Goal: Obtain resource: Download file/media

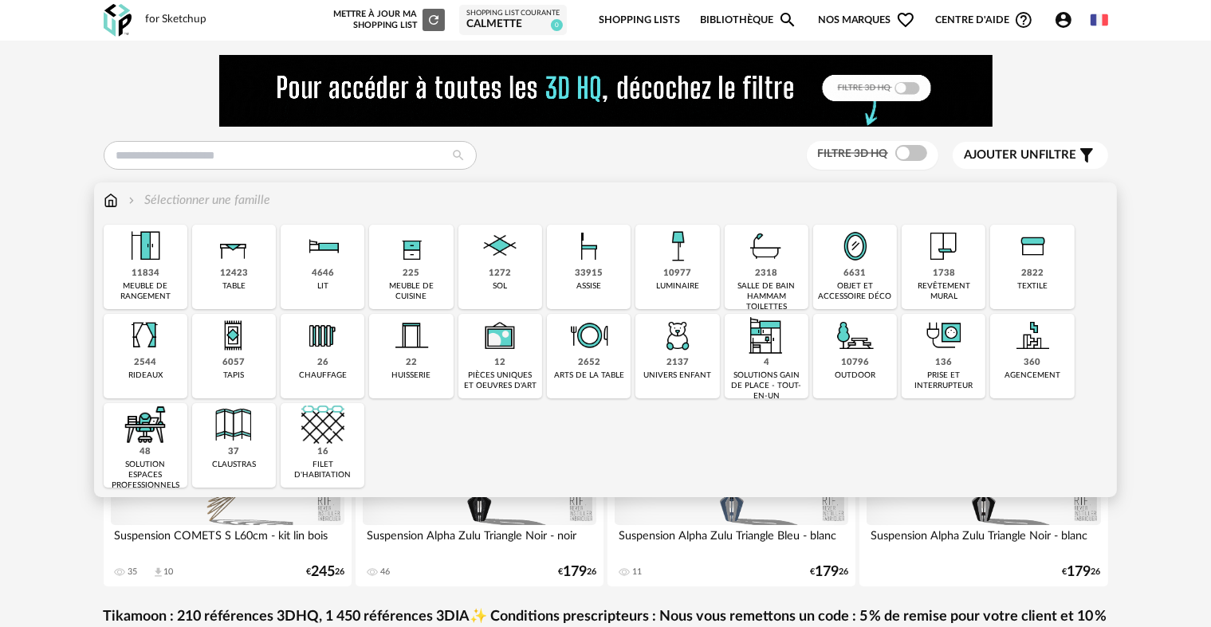
click at [587, 252] on img at bounding box center [589, 246] width 43 height 43
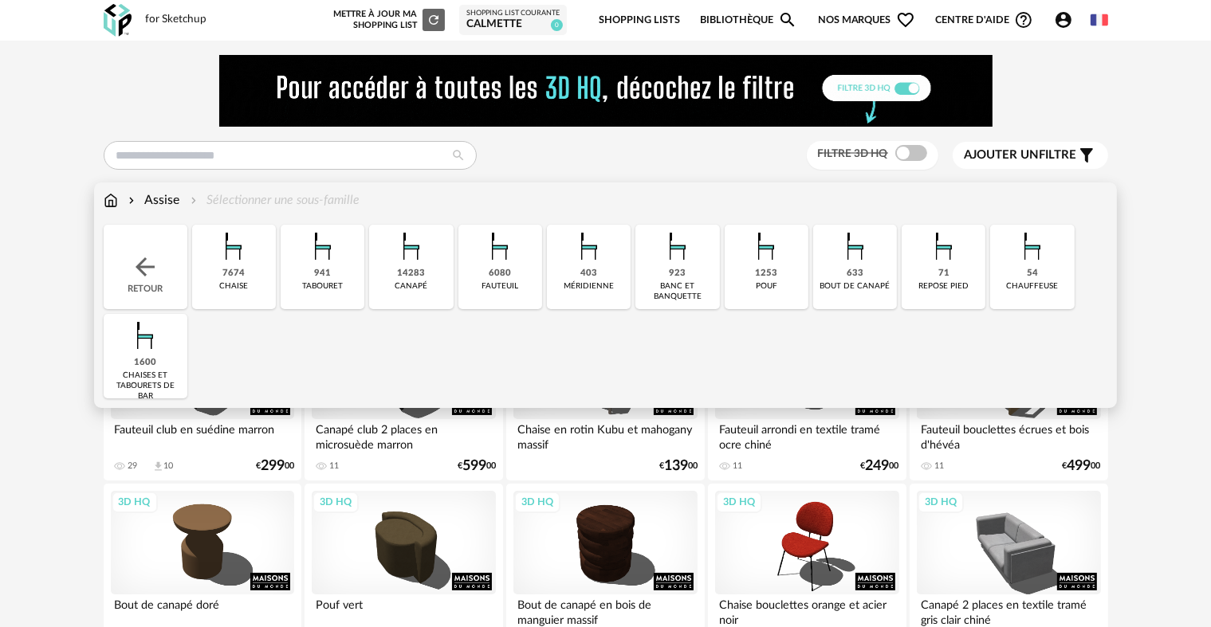
click at [379, 264] on div "14283 [GEOGRAPHIC_DATA]" at bounding box center [411, 267] width 84 height 84
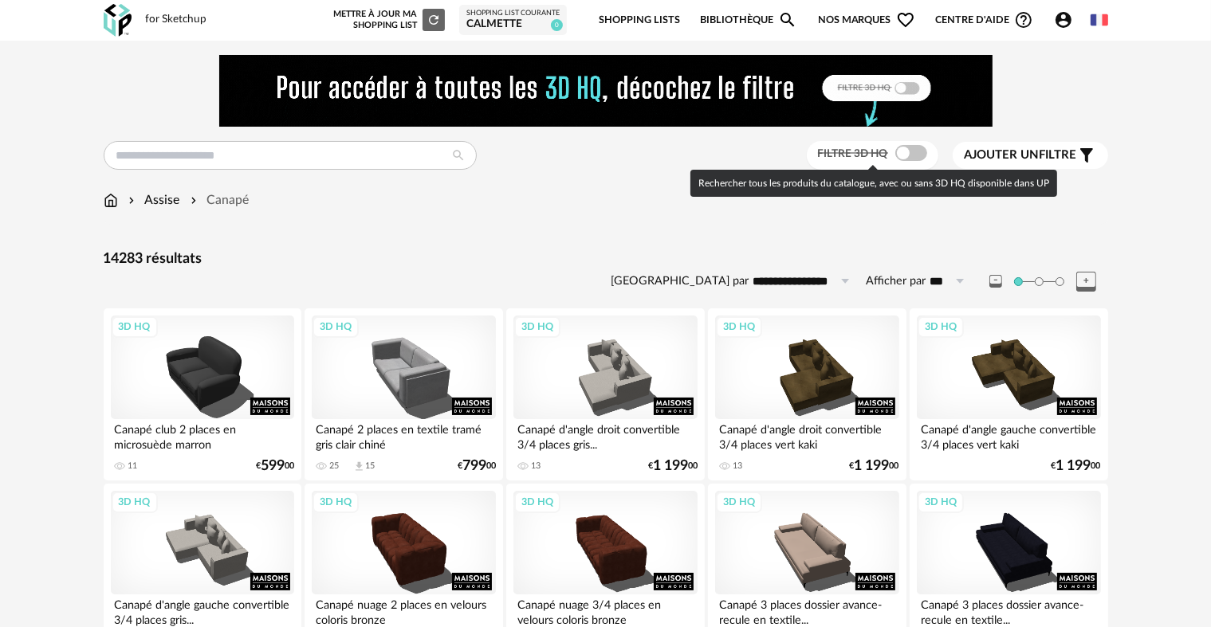
click at [918, 154] on span at bounding box center [911, 153] width 32 height 16
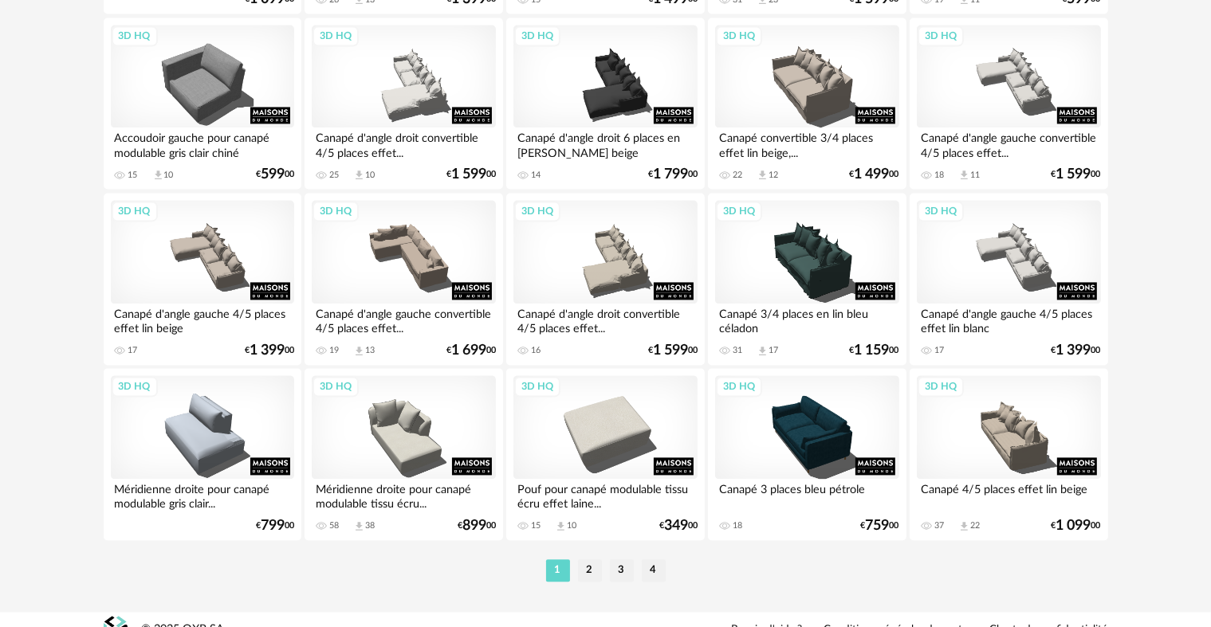
scroll to position [3294, 0]
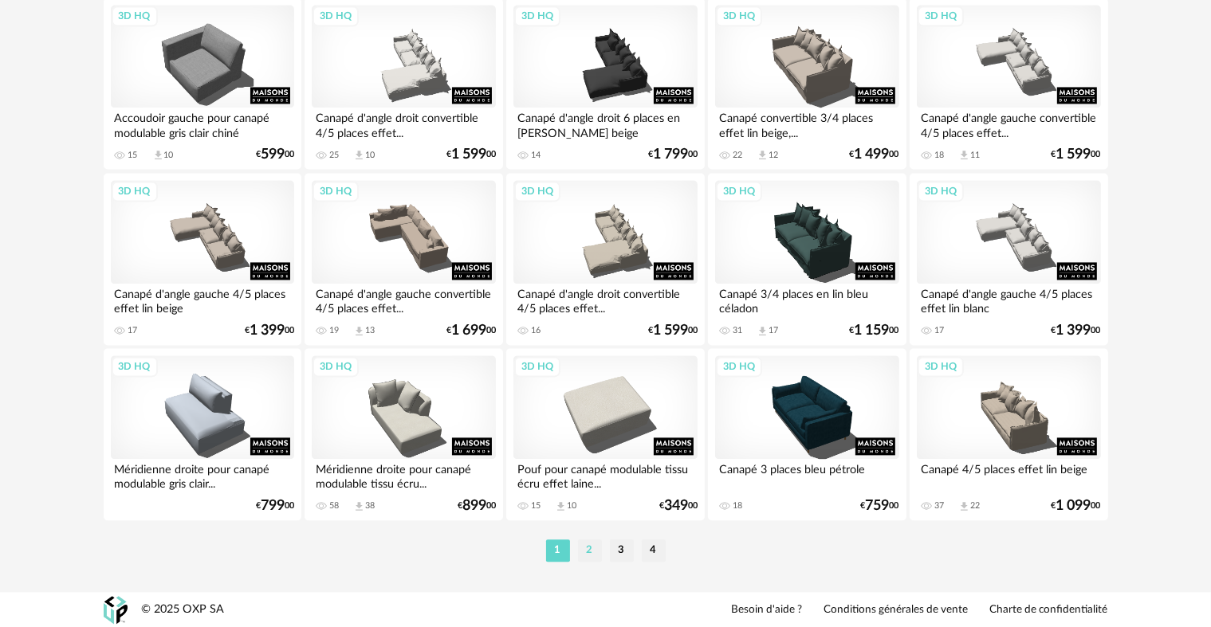
click at [591, 552] on li "2" at bounding box center [590, 551] width 24 height 22
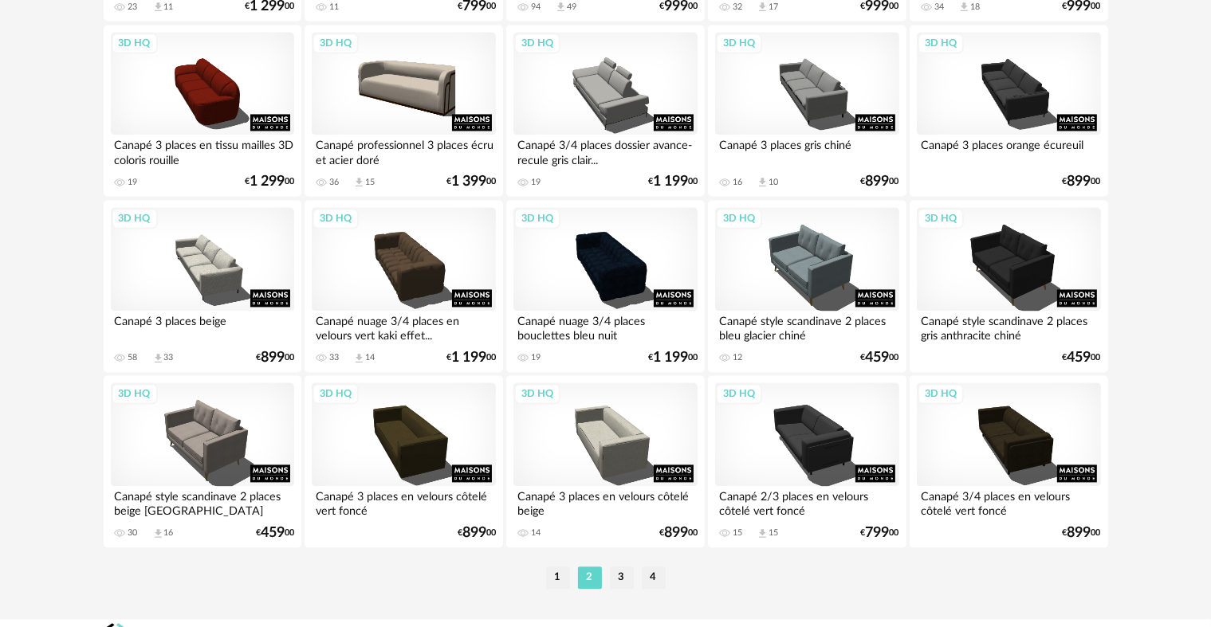
scroll to position [3268, 0]
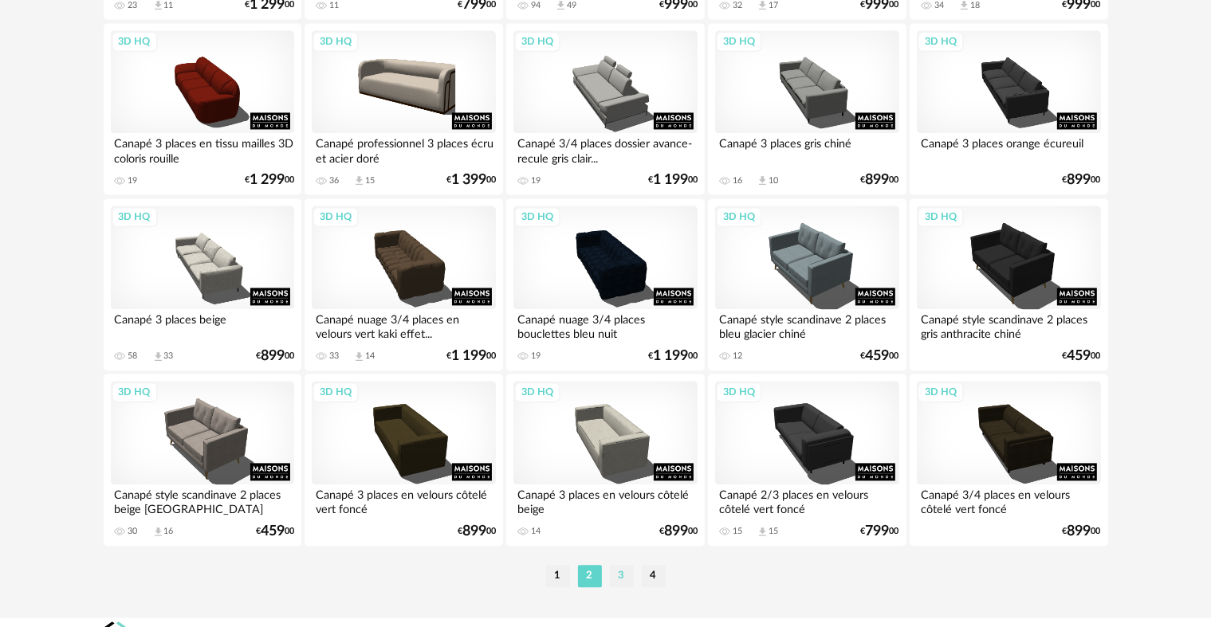
click at [627, 580] on li "3" at bounding box center [622, 576] width 24 height 22
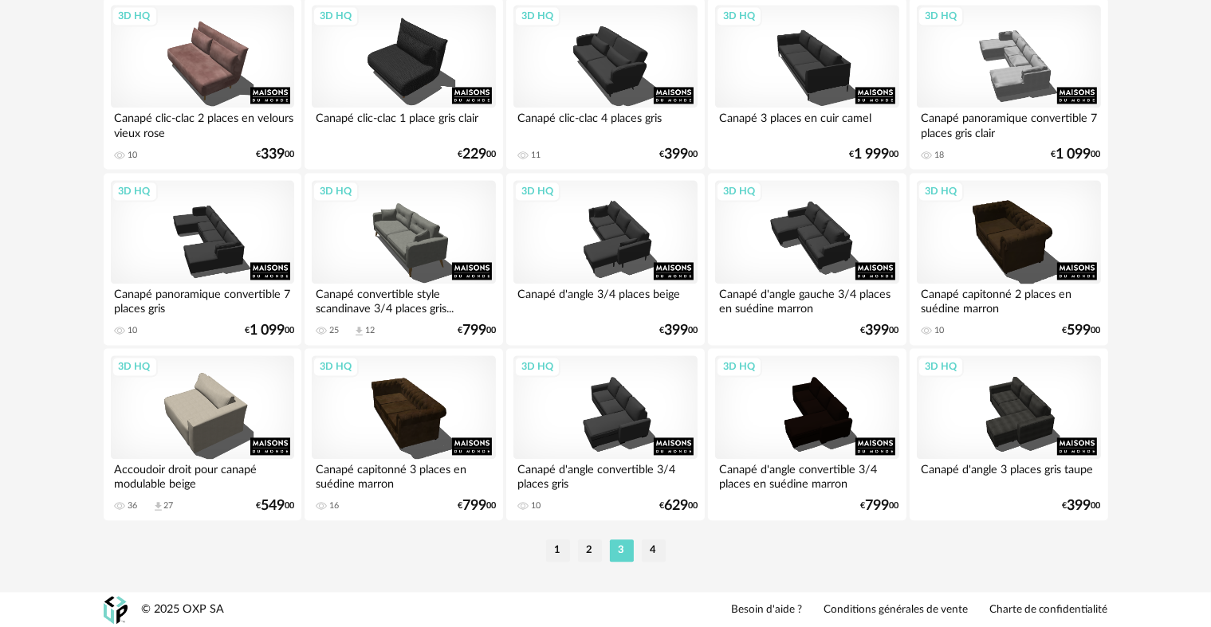
scroll to position [3294, 0]
click at [650, 542] on li "4" at bounding box center [654, 551] width 24 height 22
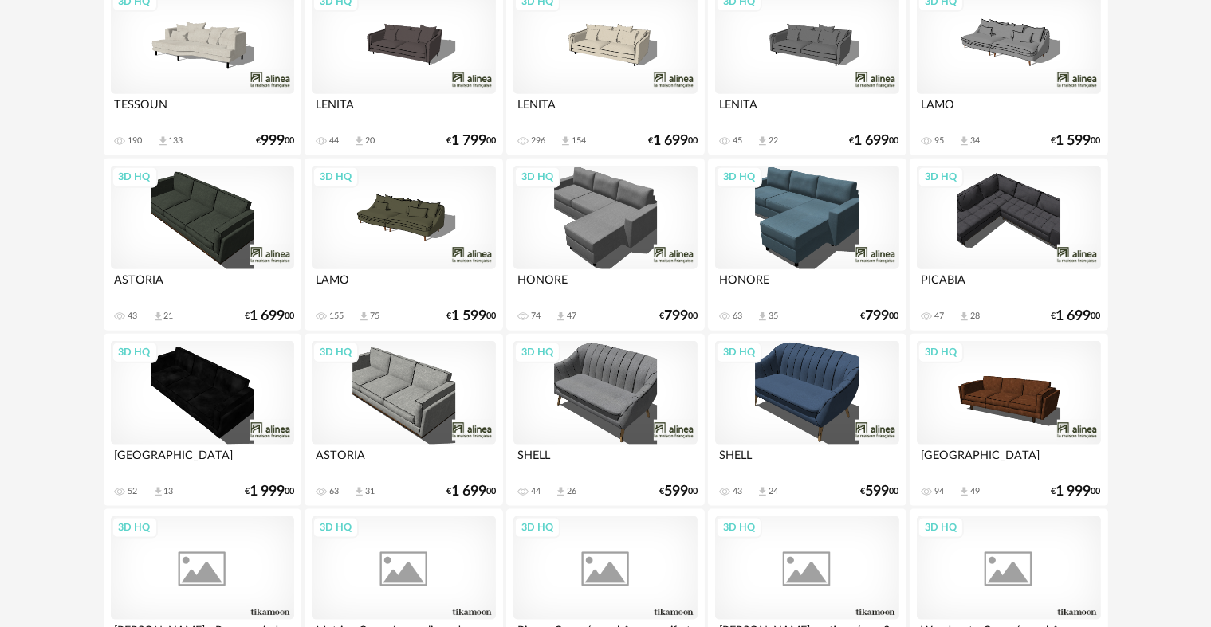
scroll to position [1913, 0]
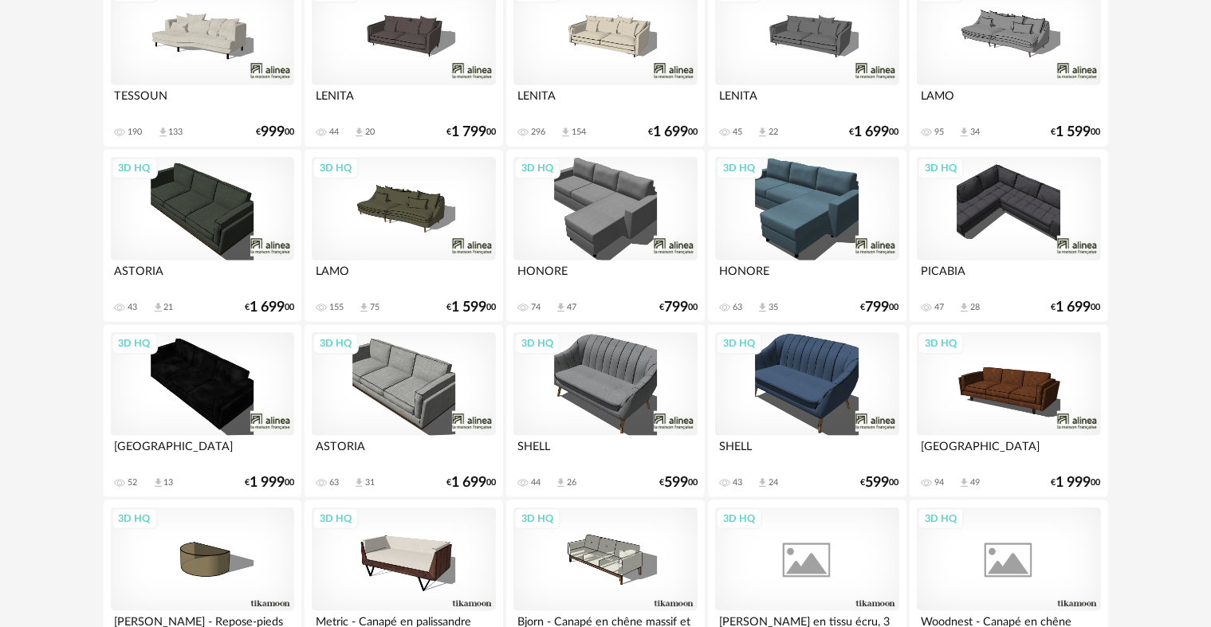
drag, startPoint x: 1221, startPoint y: 269, endPoint x: 1184, endPoint y: 146, distance: 128.4
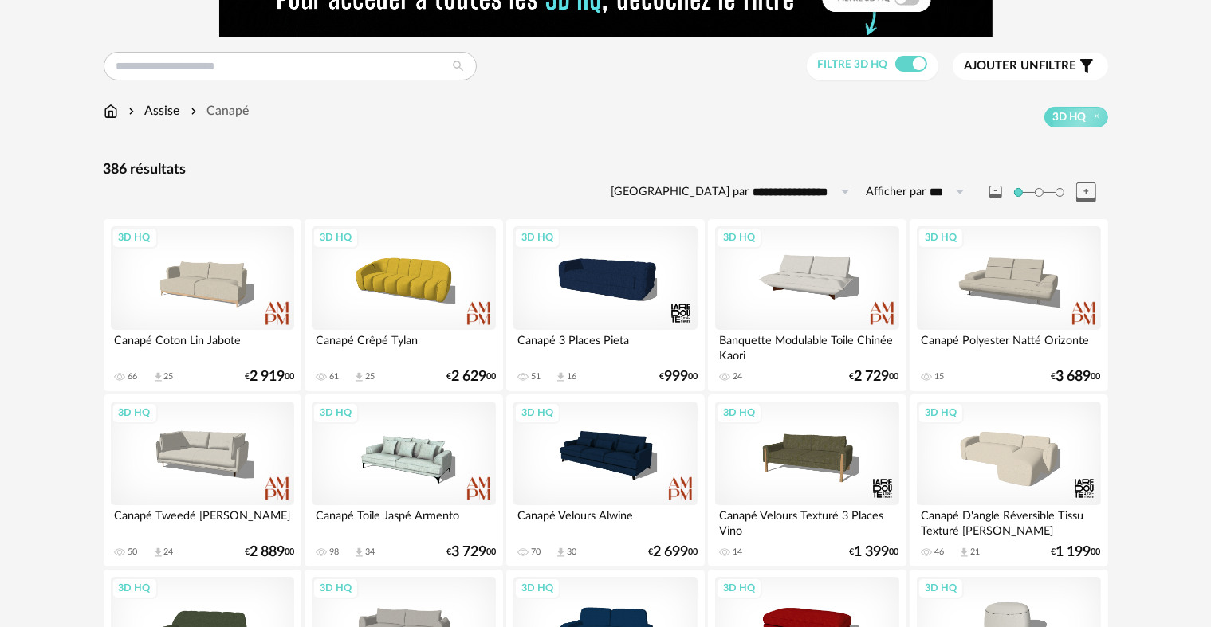
scroll to position [84, 0]
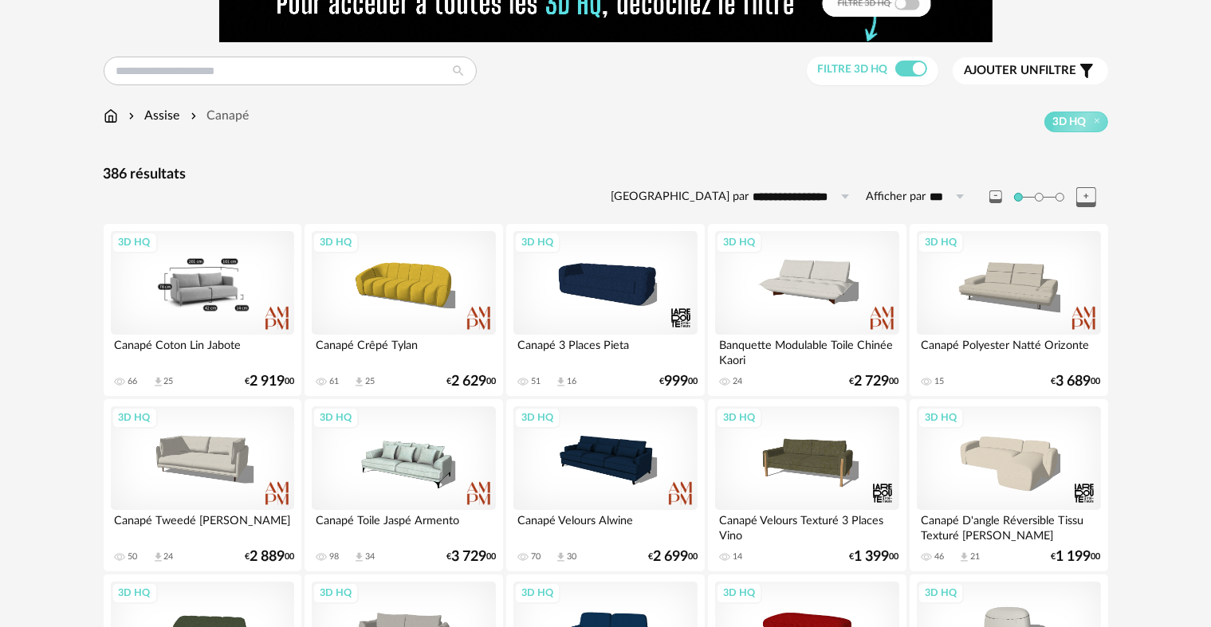
click at [234, 290] on div "3D HQ" at bounding box center [202, 283] width 183 height 104
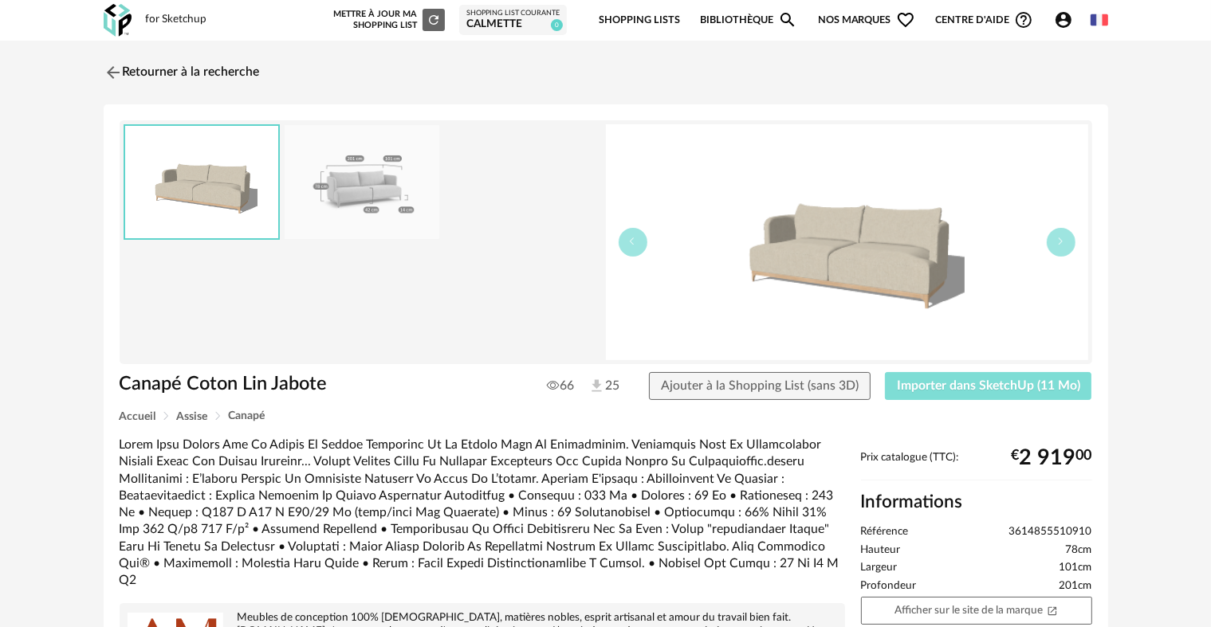
click at [979, 392] on button "Importer dans SketchUp (11 Mo)" at bounding box center [988, 386] width 207 height 29
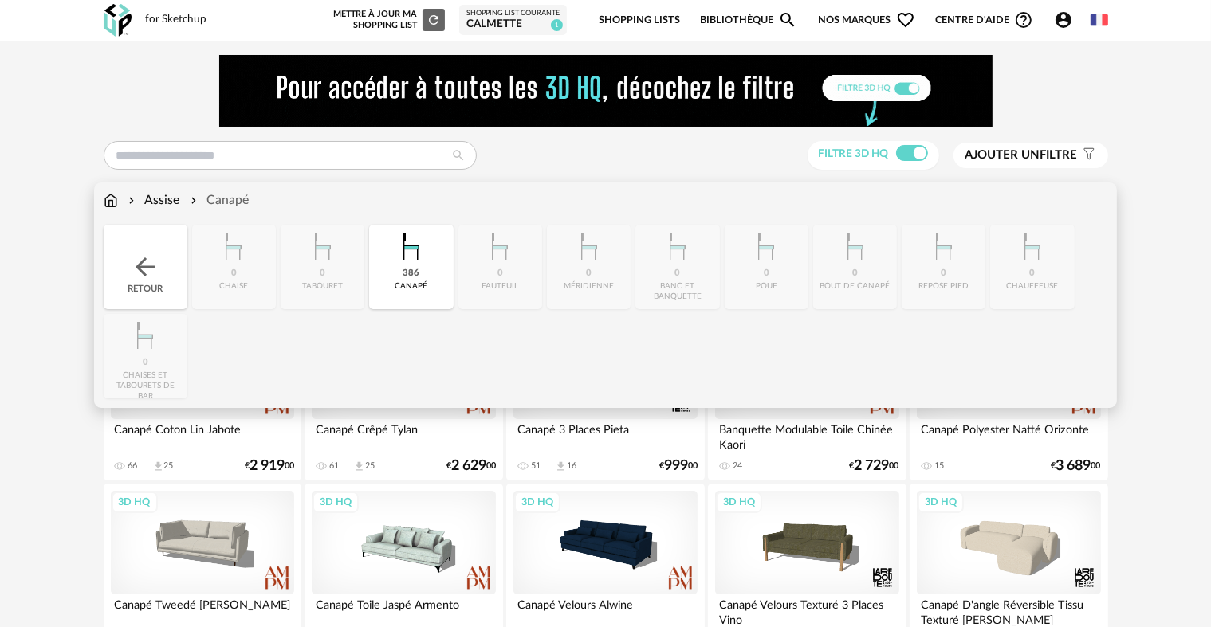
click at [116, 197] on img at bounding box center [111, 200] width 14 height 18
click at [143, 270] on img at bounding box center [145, 267] width 29 height 29
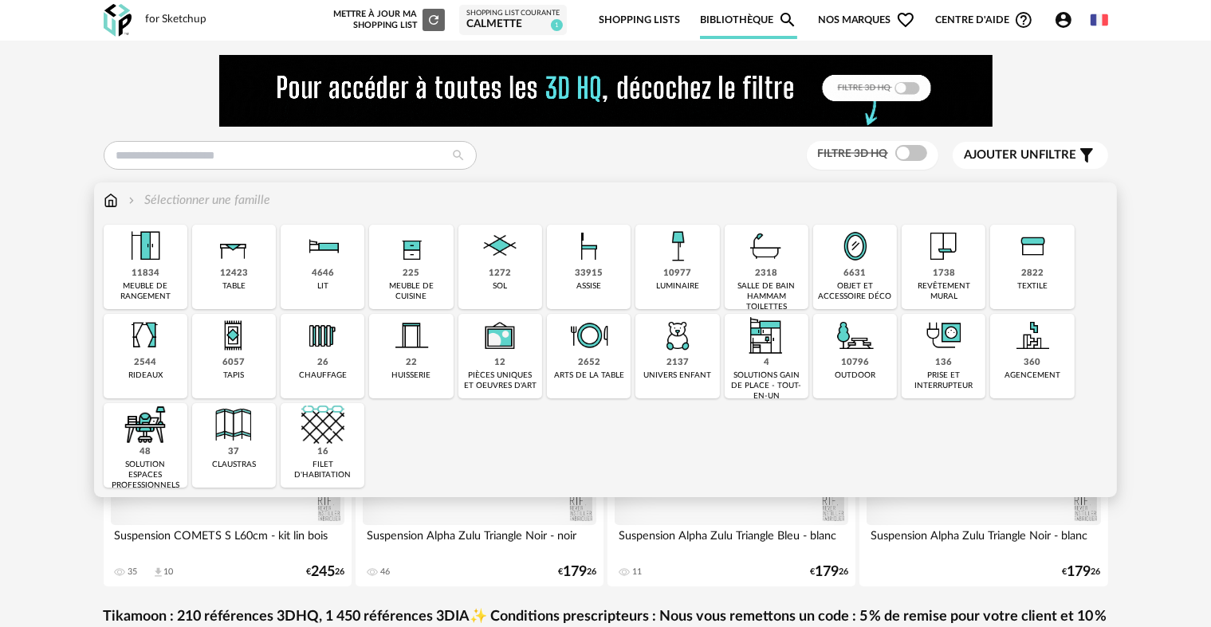
click at [226, 367] on div "6057" at bounding box center [233, 363] width 22 height 12
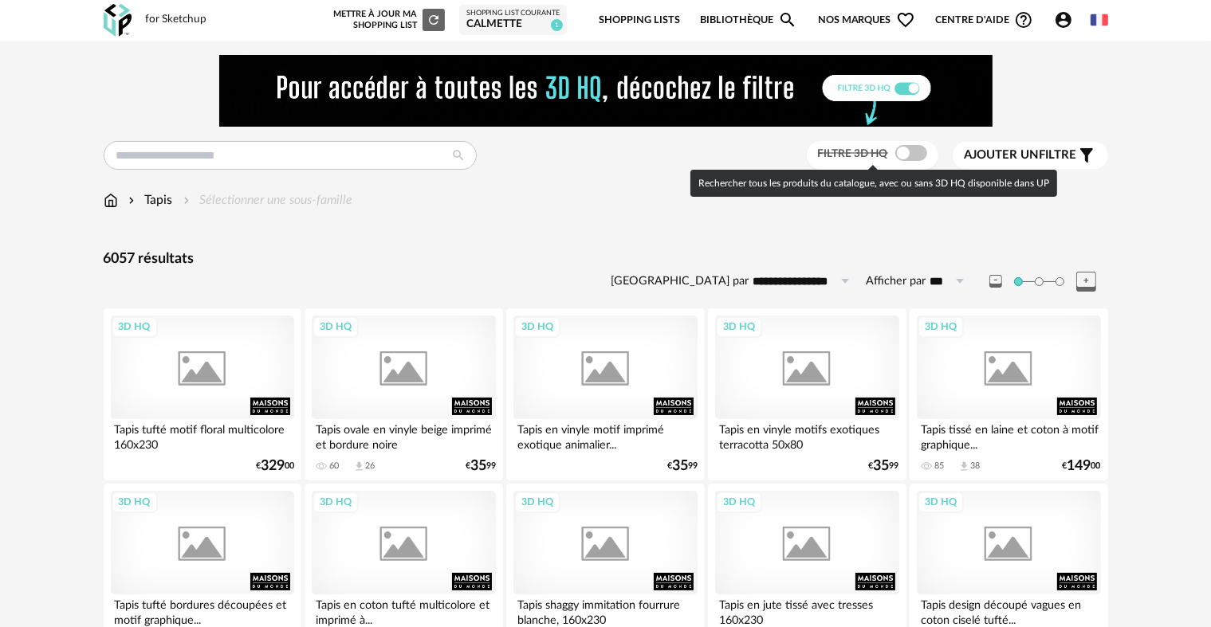
click at [910, 159] on span at bounding box center [911, 153] width 32 height 16
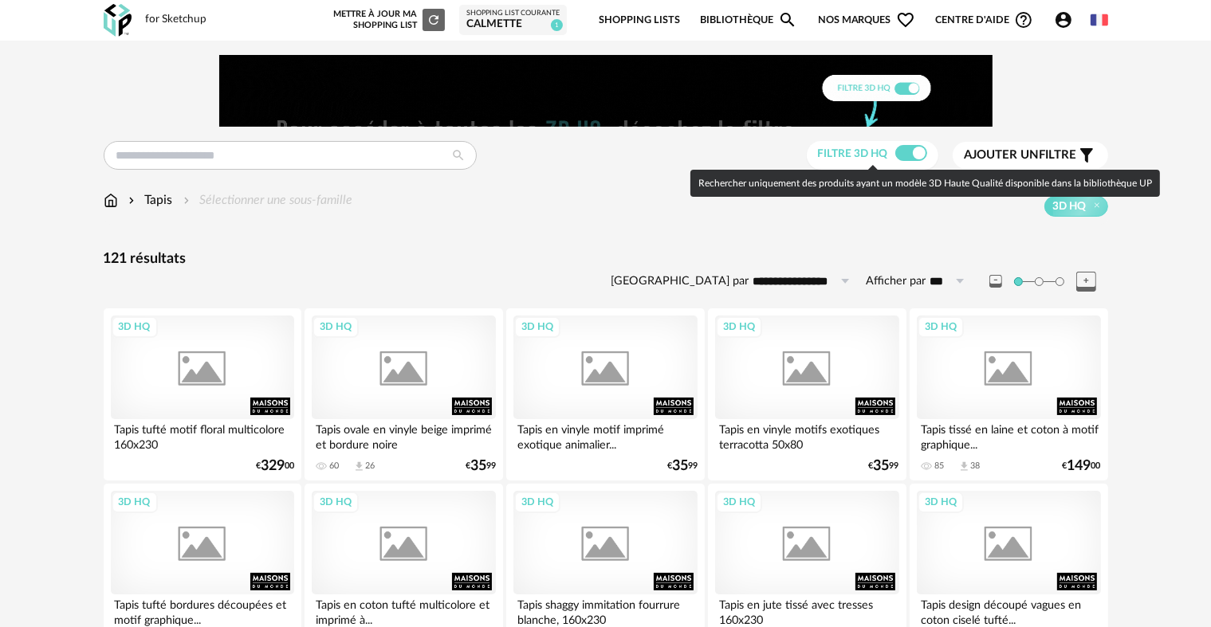
drag, startPoint x: 910, startPoint y: 159, endPoint x: 570, endPoint y: 200, distance: 342.8
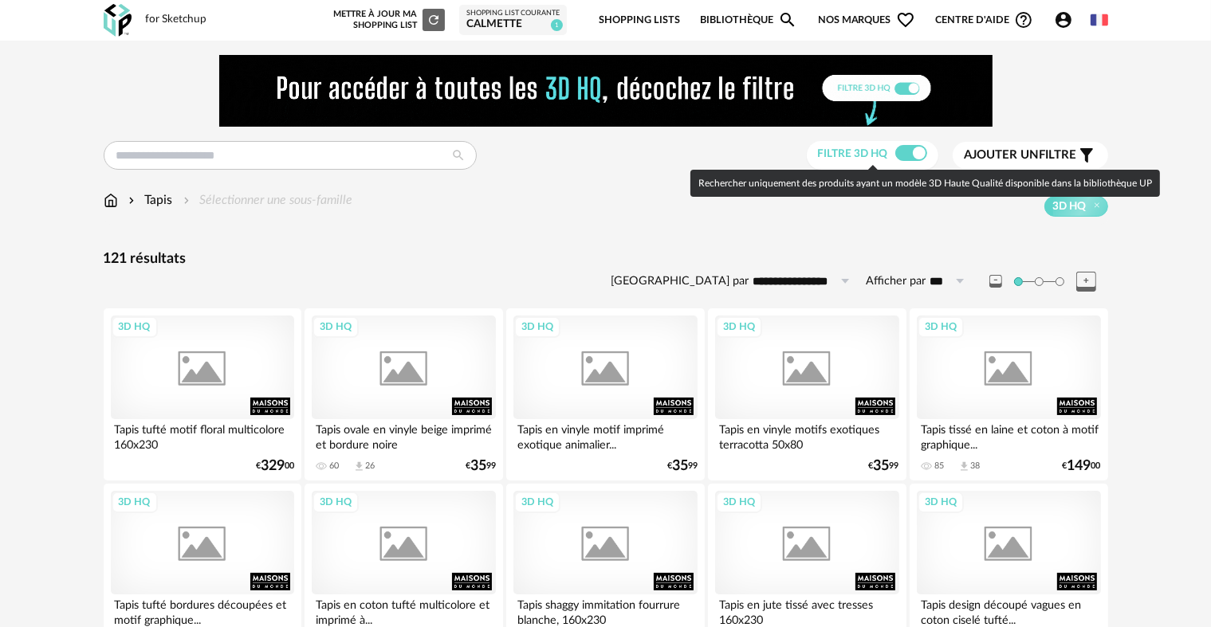
click at [570, 200] on div "3D HQ" at bounding box center [730, 206] width 755 height 21
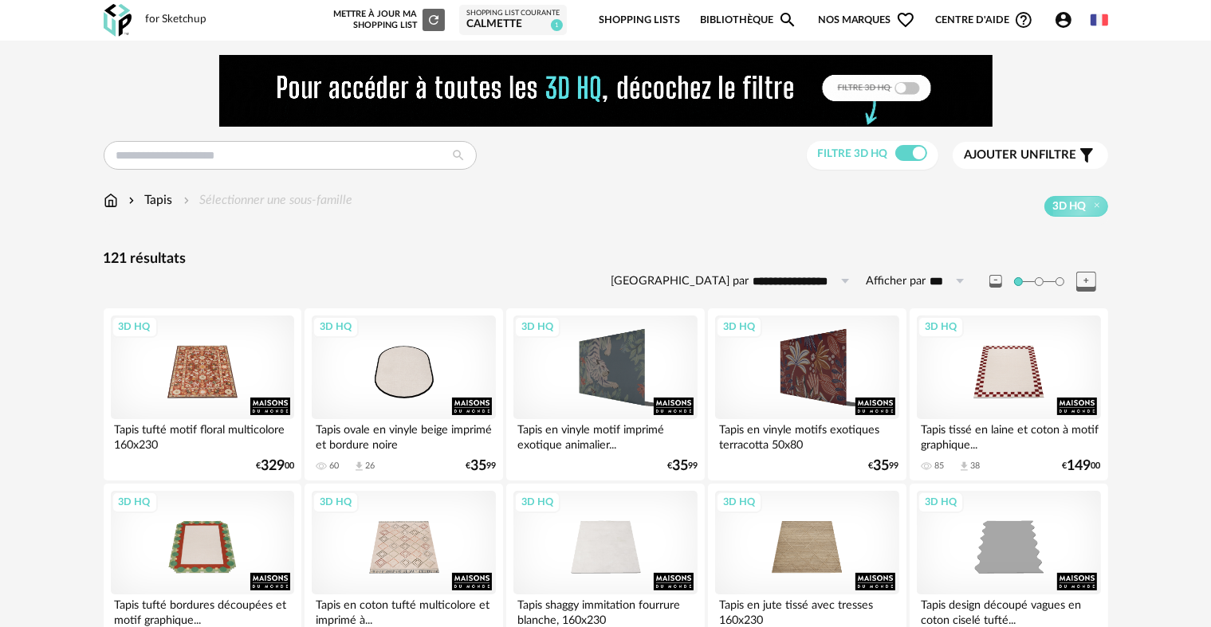
click at [1041, 152] on span "Ajouter un filtre" at bounding box center [1021, 155] width 112 height 16
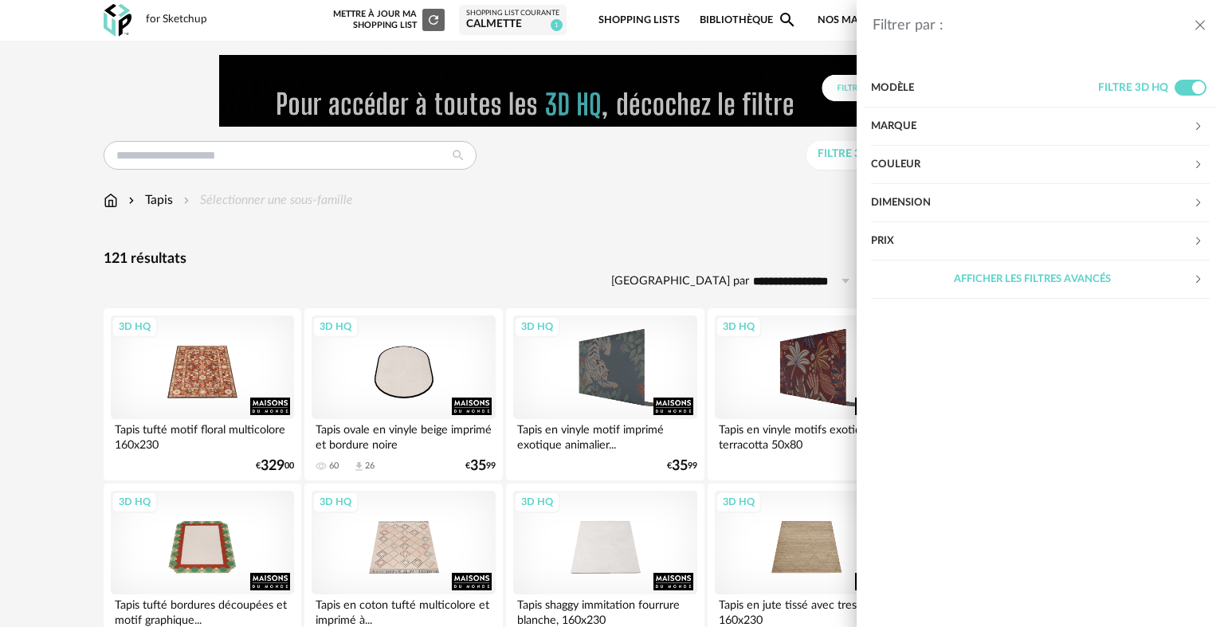
click at [952, 127] on div "Marque" at bounding box center [1032, 127] width 322 height 38
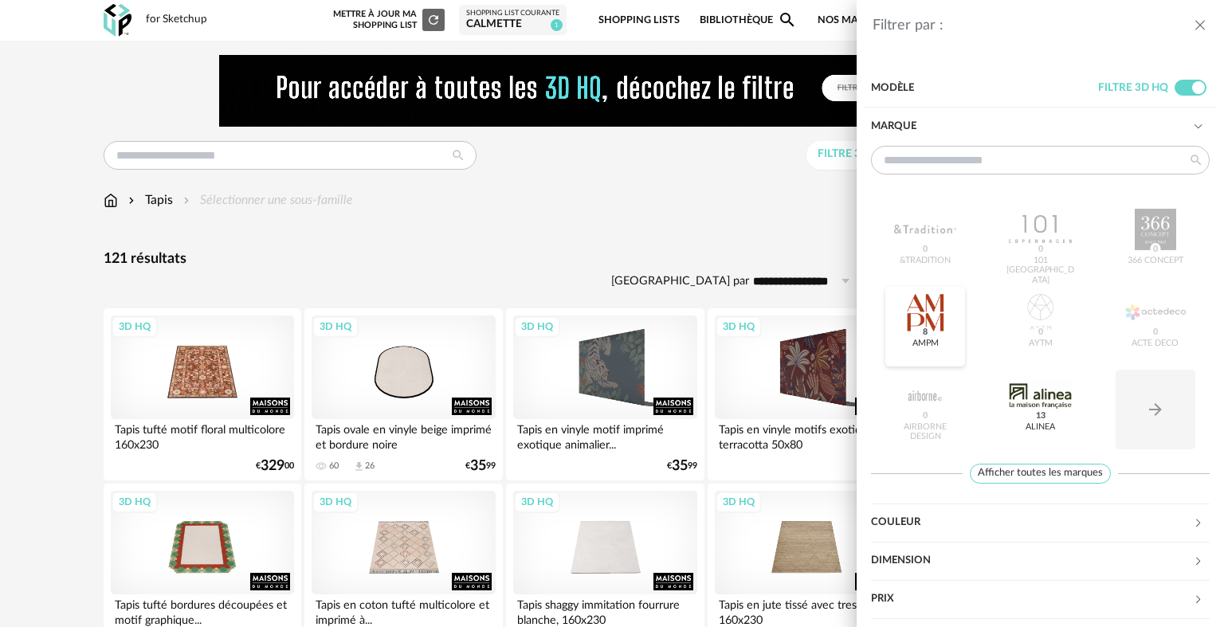
click at [925, 301] on div at bounding box center [925, 312] width 62 height 41
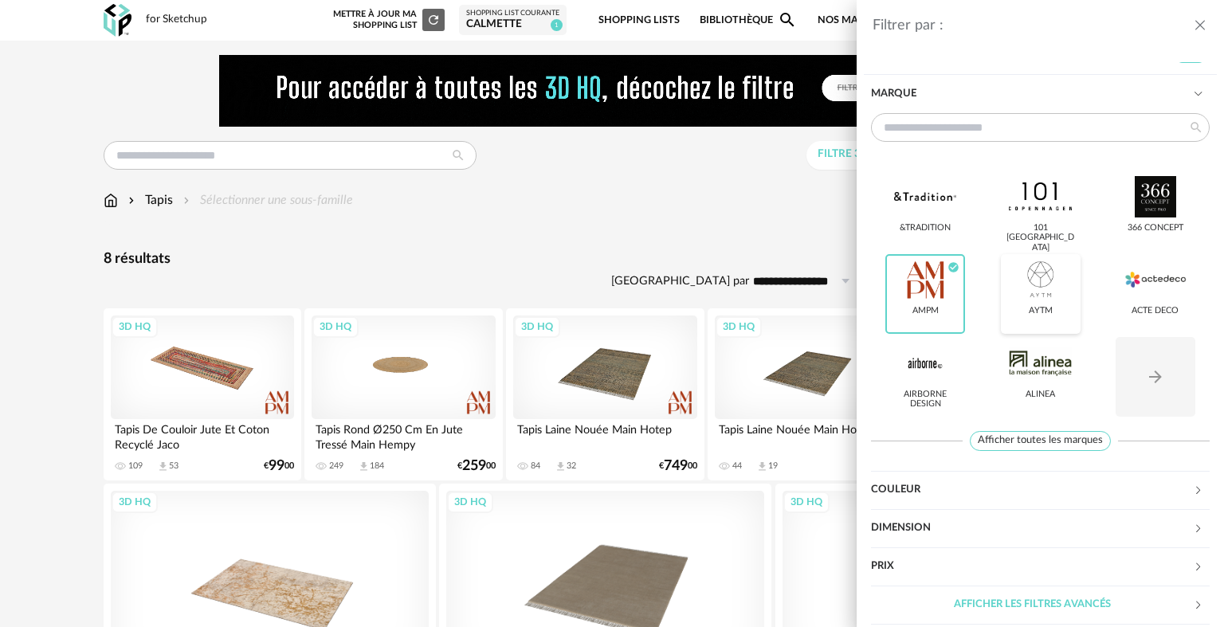
scroll to position [35, 0]
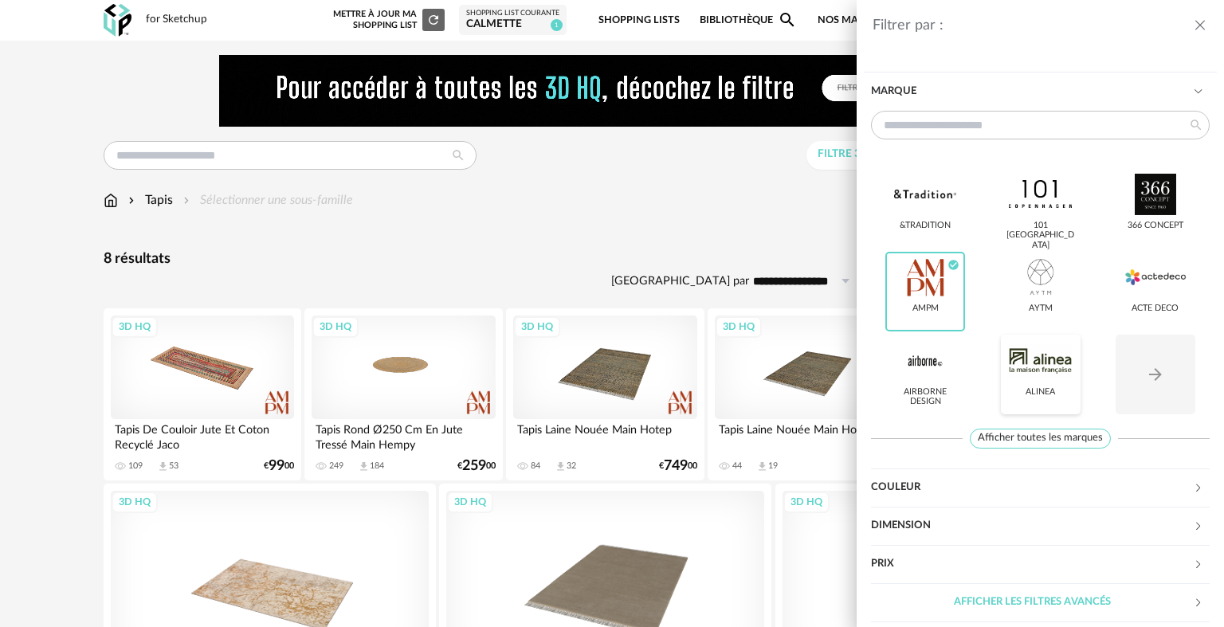
click at [1049, 376] on div at bounding box center [1040, 360] width 62 height 41
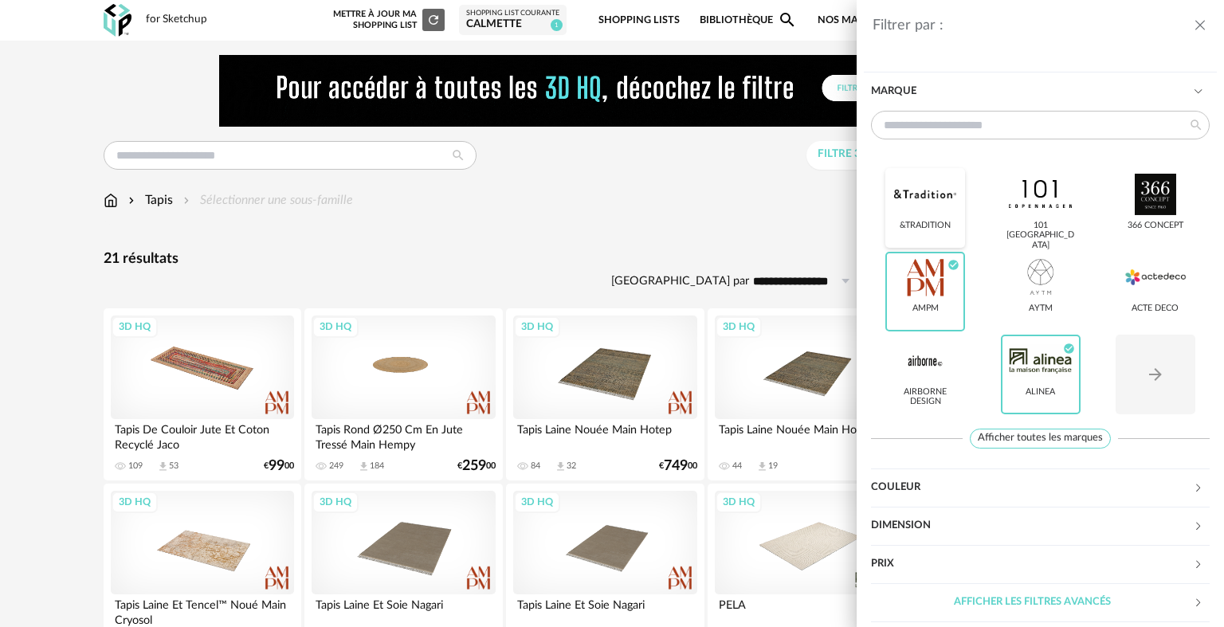
click at [934, 208] on div at bounding box center [925, 194] width 62 height 41
click at [1167, 374] on button "Arrow Right icon" at bounding box center [1156, 375] width 80 height 80
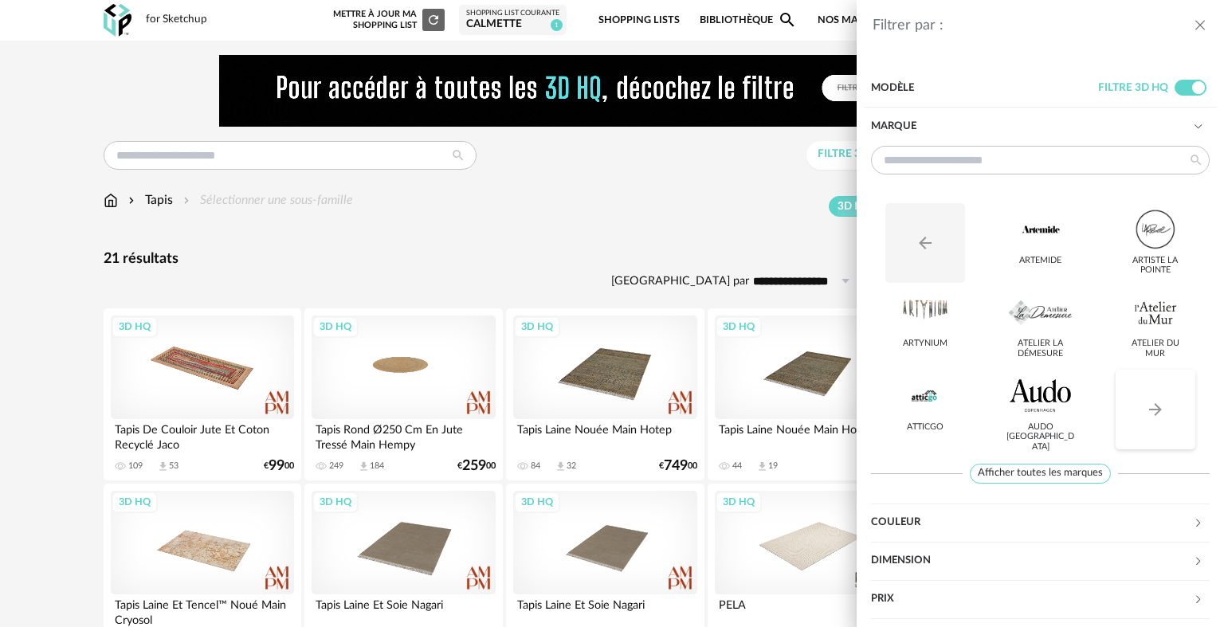
click at [1133, 420] on button "Arrow Right icon" at bounding box center [1156, 410] width 80 height 80
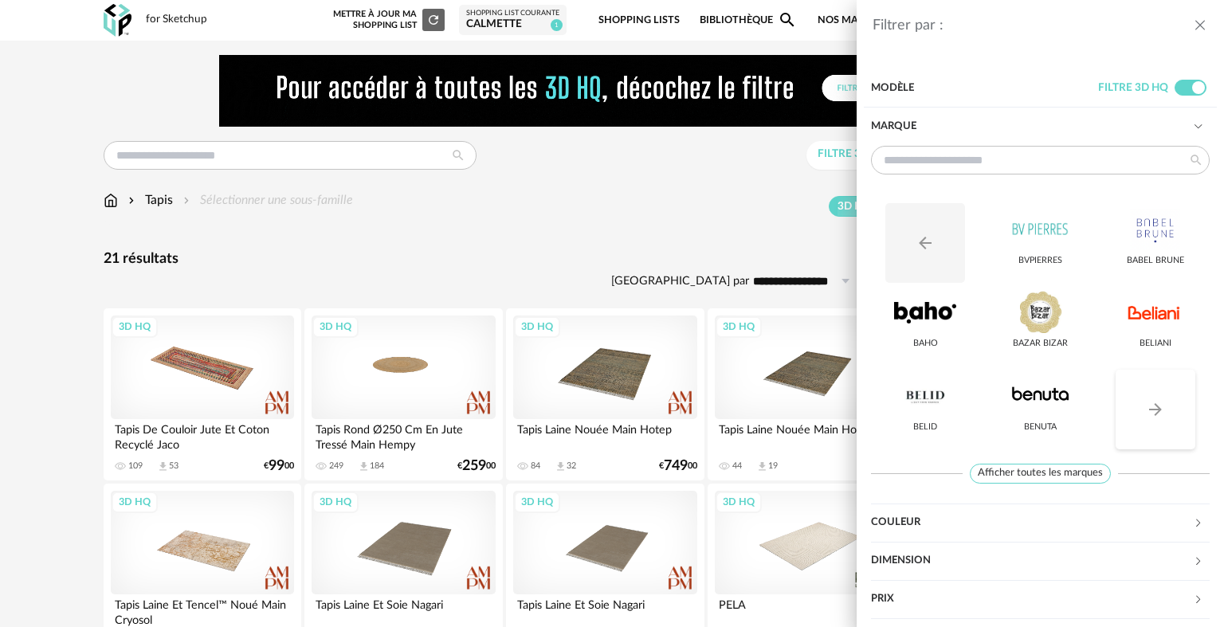
click at [1133, 420] on button "Arrow Right icon" at bounding box center [1156, 410] width 80 height 80
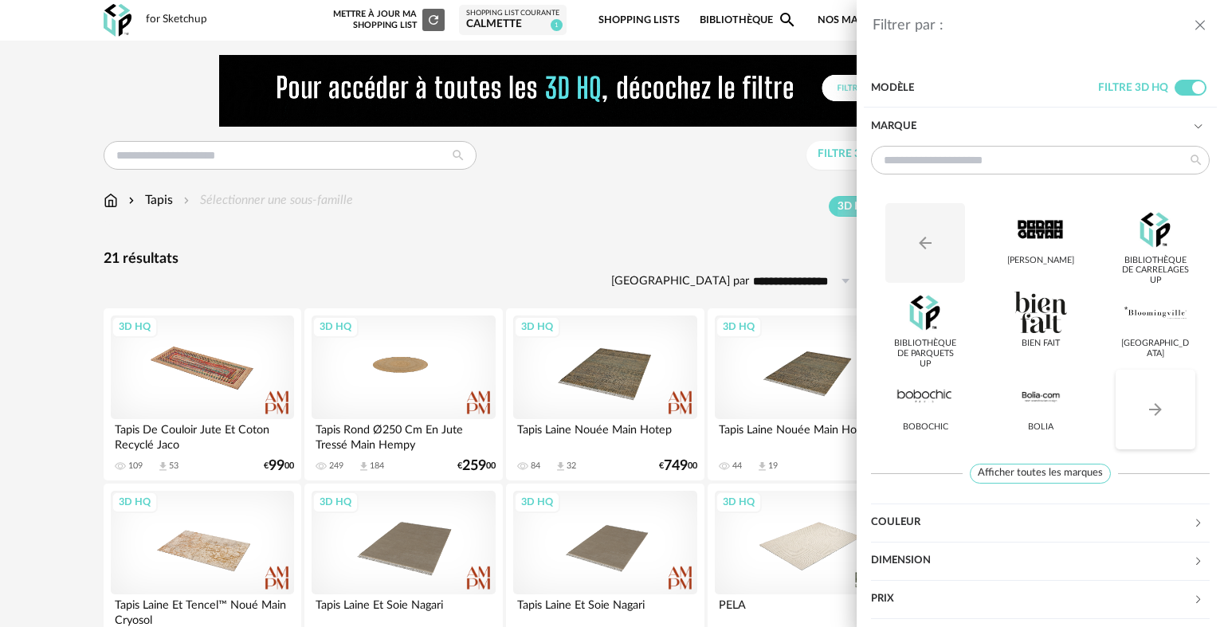
drag, startPoint x: 1133, startPoint y: 420, endPoint x: 1148, endPoint y: 419, distance: 15.2
click at [1148, 419] on icon "Arrow Right icon" at bounding box center [1155, 409] width 19 height 19
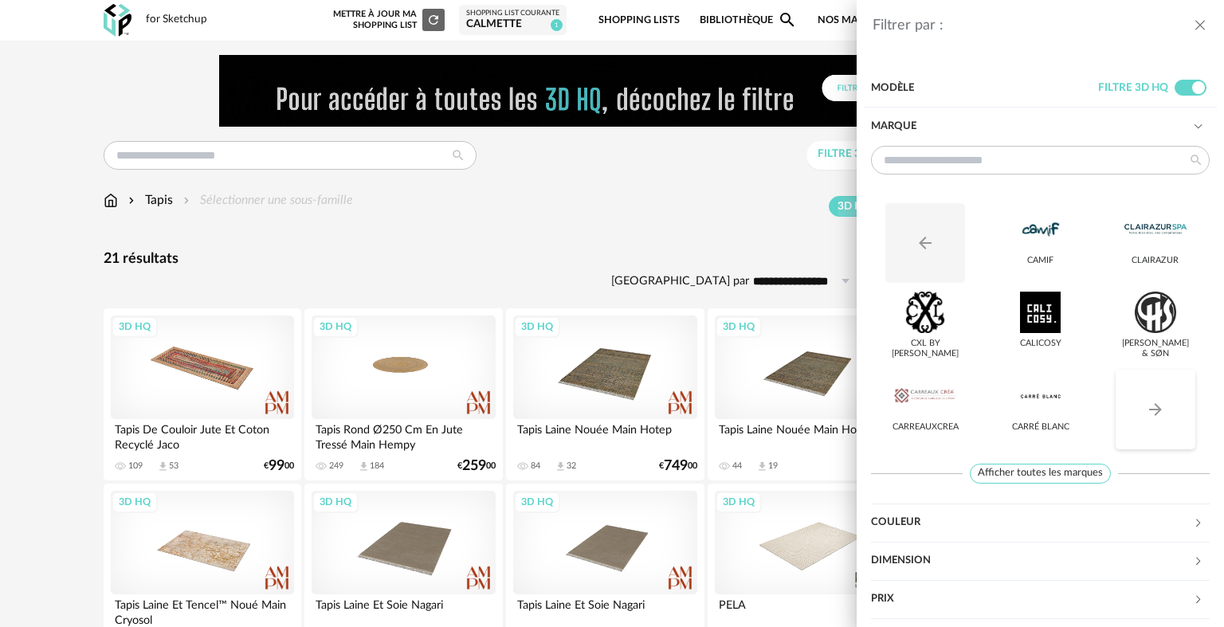
click at [1151, 417] on icon "Arrow Right icon" at bounding box center [1155, 409] width 19 height 19
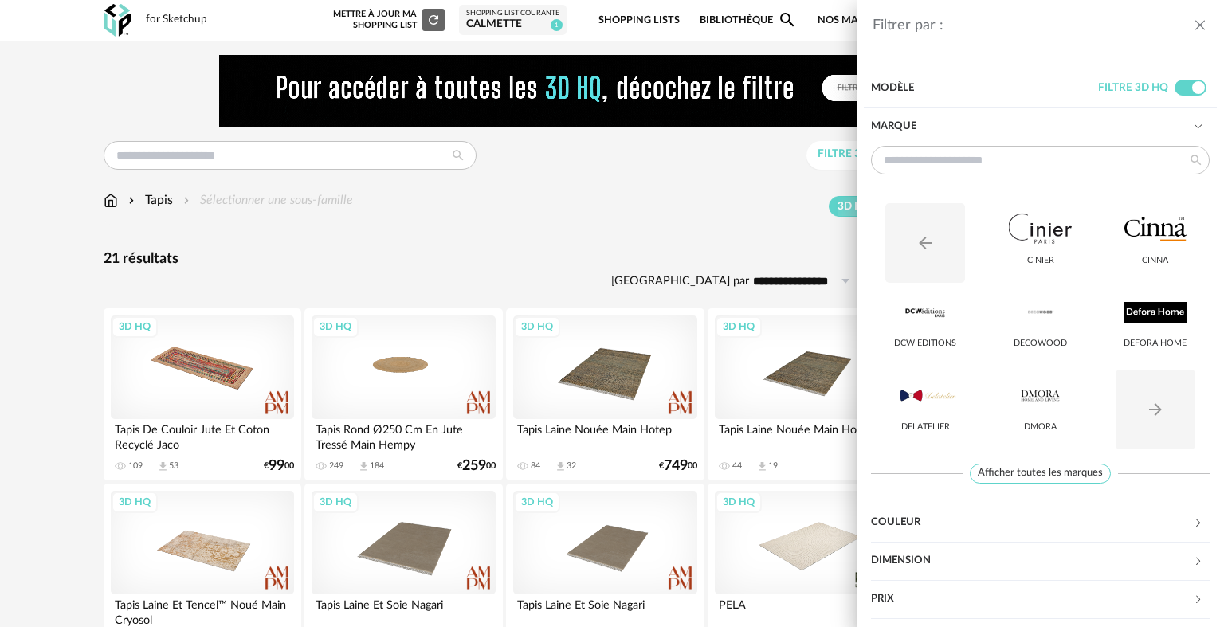
click at [713, 258] on div "Filtrer par : Modèle Filtre 3D HQ Marque Arrow Left icon Cinier Cinna DCW Editi…" at bounding box center [612, 313] width 1224 height 627
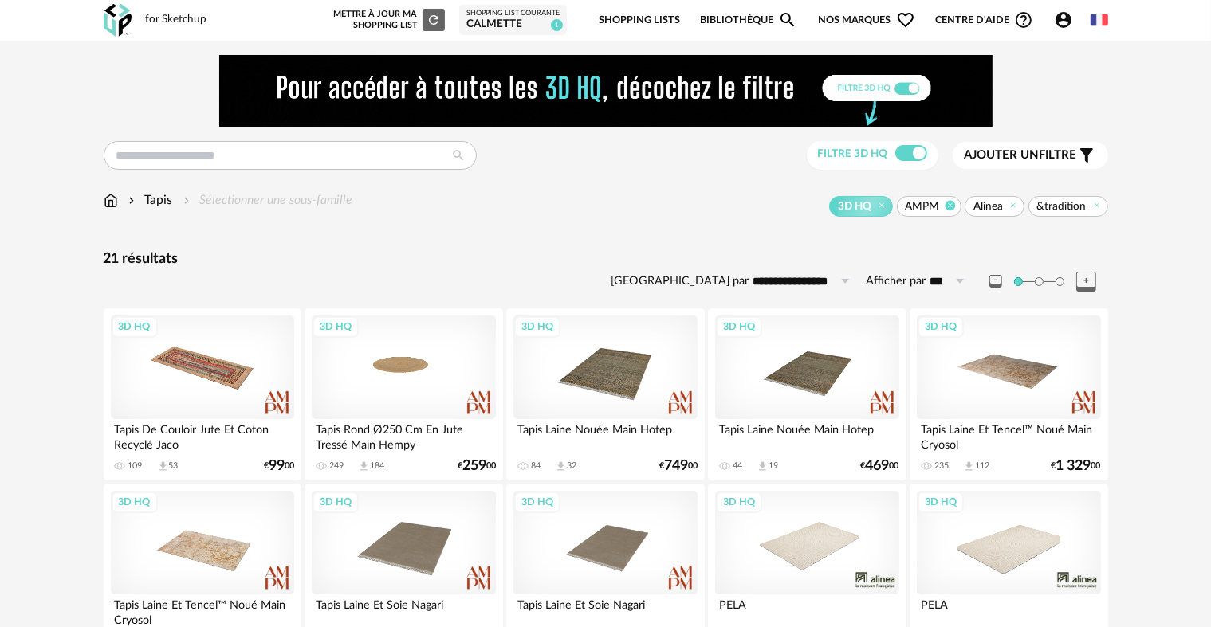
click at [953, 204] on icon at bounding box center [950, 205] width 10 height 10
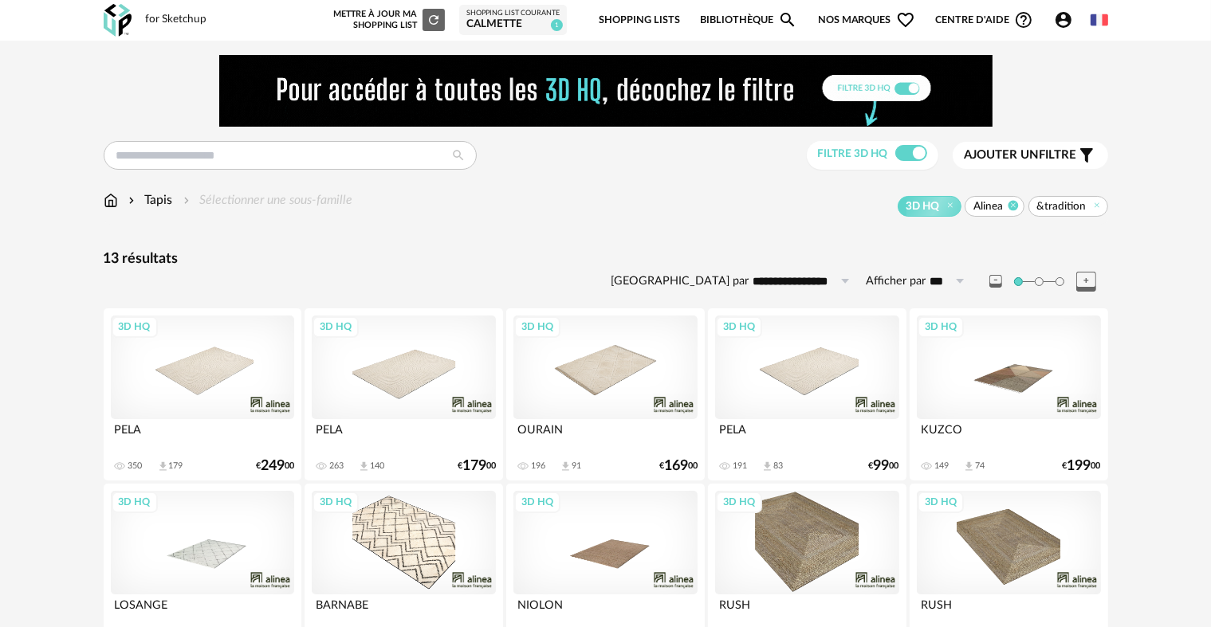
click at [1012, 204] on icon at bounding box center [1013, 205] width 10 height 10
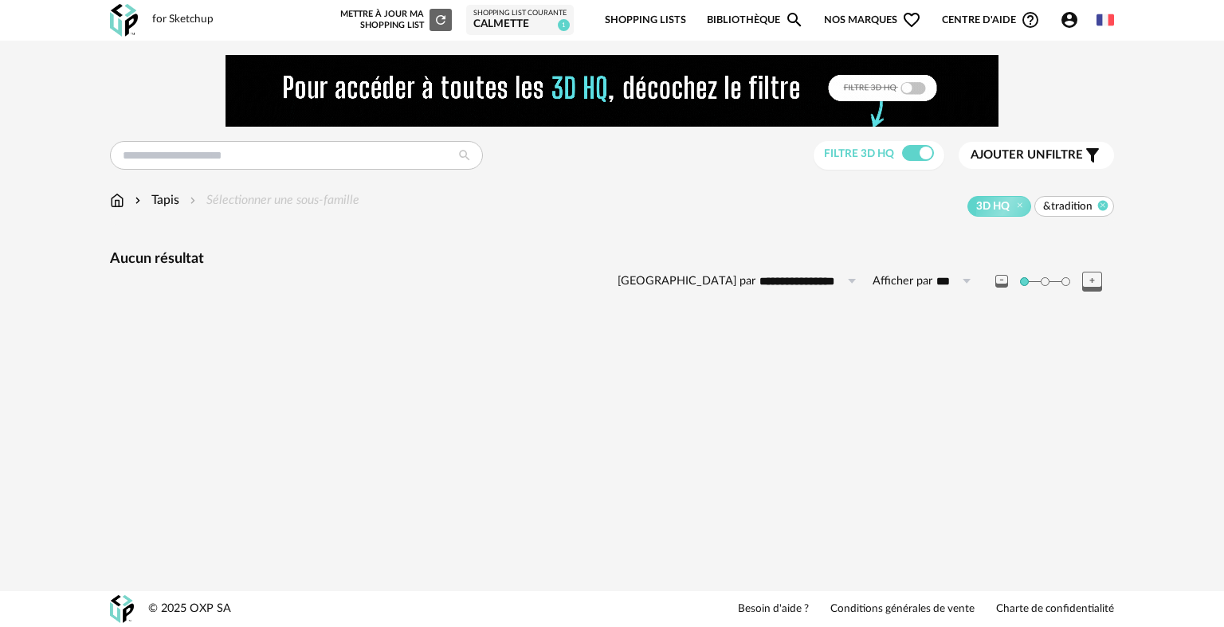
click at [1103, 204] on icon at bounding box center [1103, 205] width 10 height 10
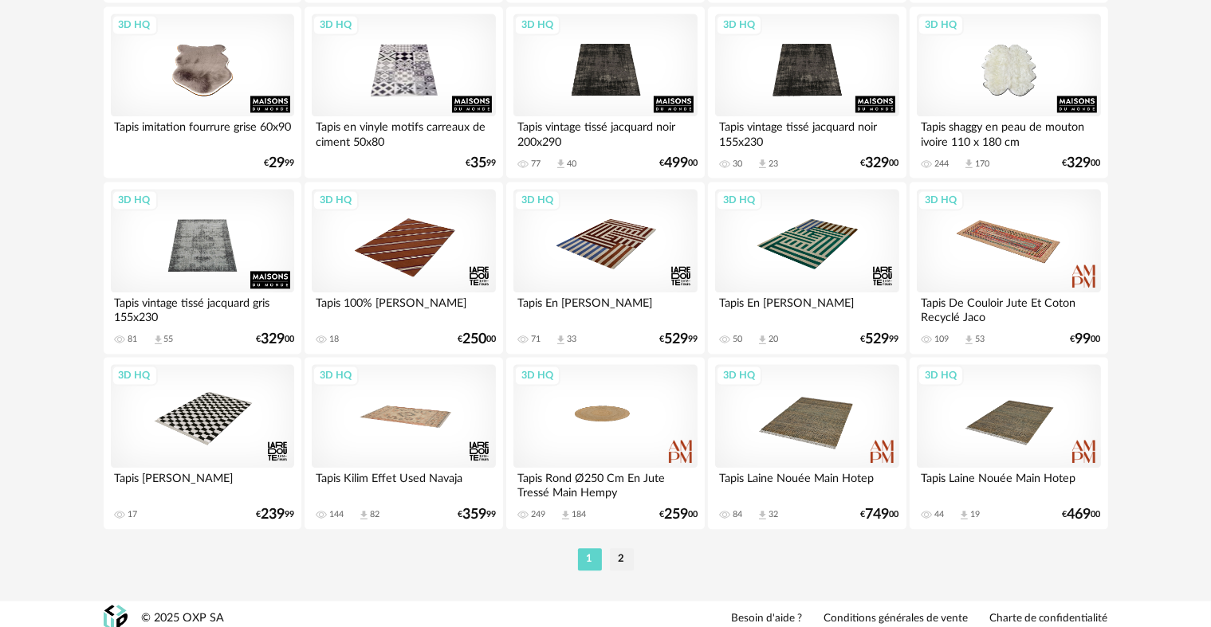
scroll to position [3294, 0]
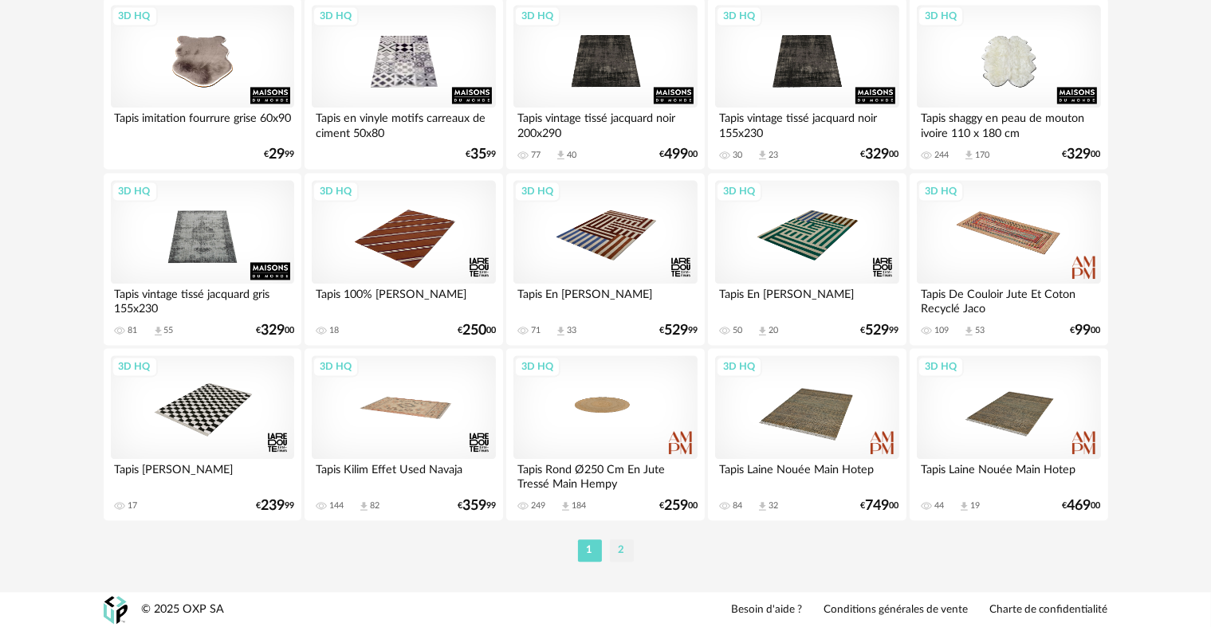
click at [615, 542] on li "2" at bounding box center [622, 551] width 24 height 22
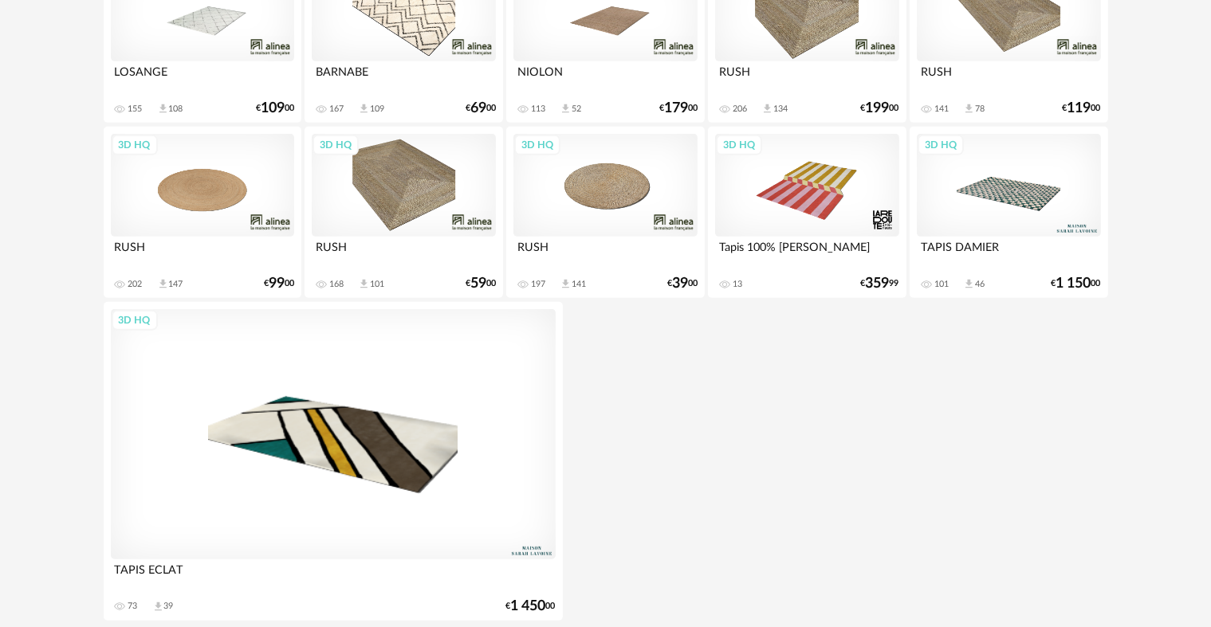
scroll to position [717, 0]
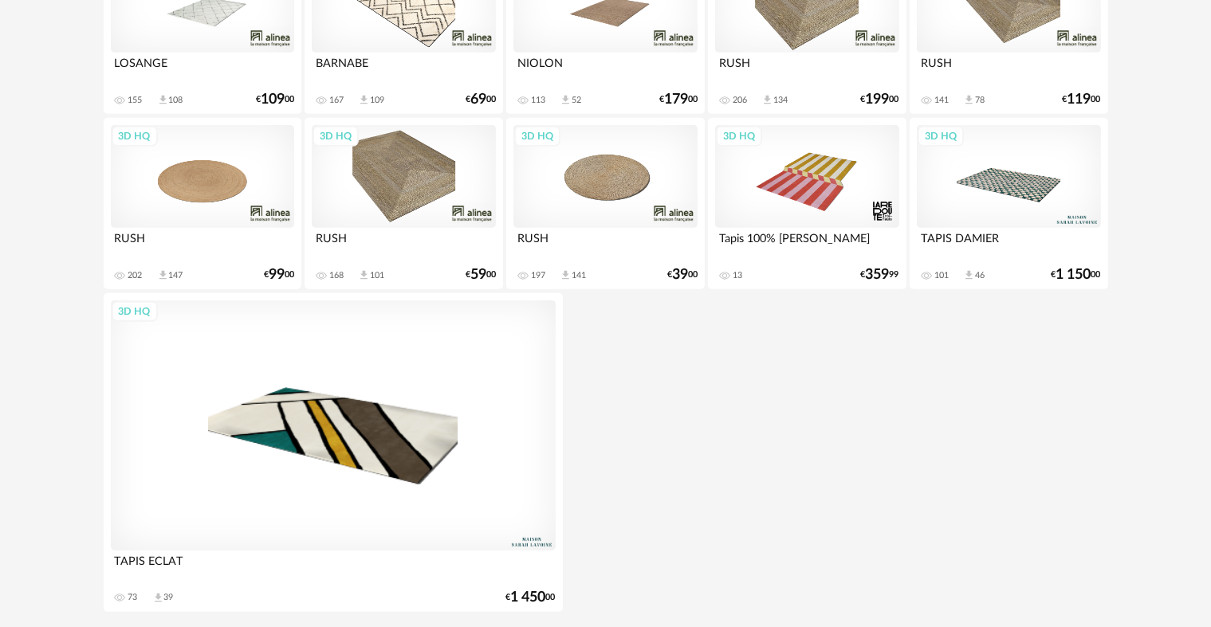
click at [1024, 169] on div "3D HQ" at bounding box center [1008, 177] width 183 height 104
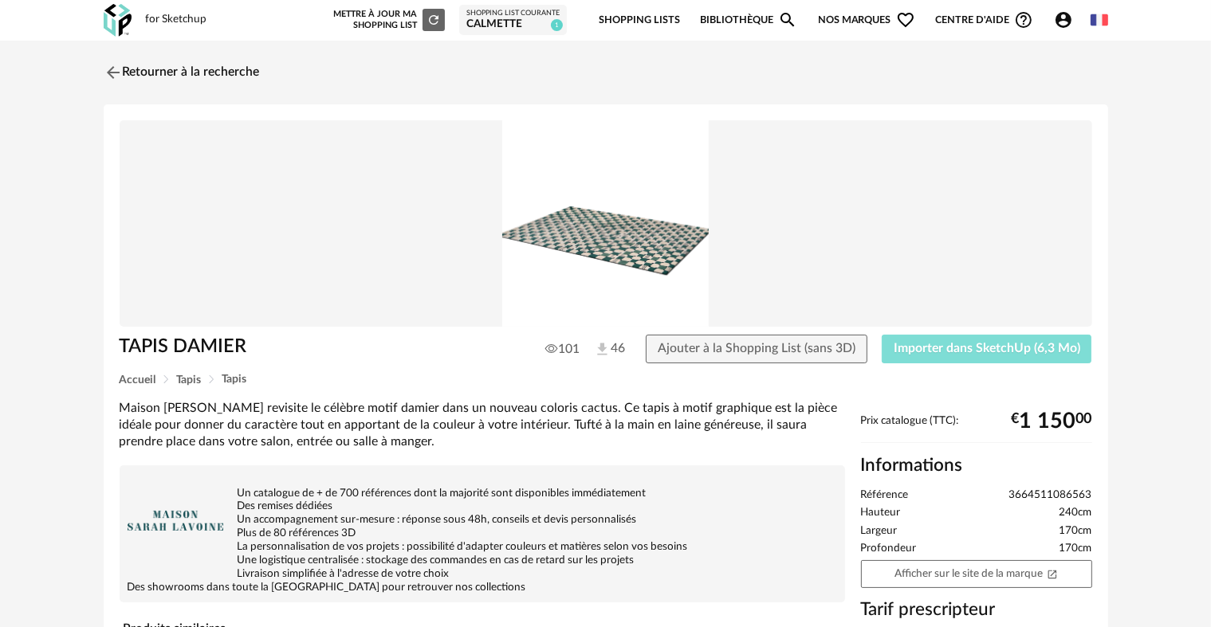
click at [985, 356] on button "Importer dans SketchUp (6,3 Mo)" at bounding box center [987, 349] width 210 height 29
click at [113, 74] on img at bounding box center [111, 72] width 23 height 23
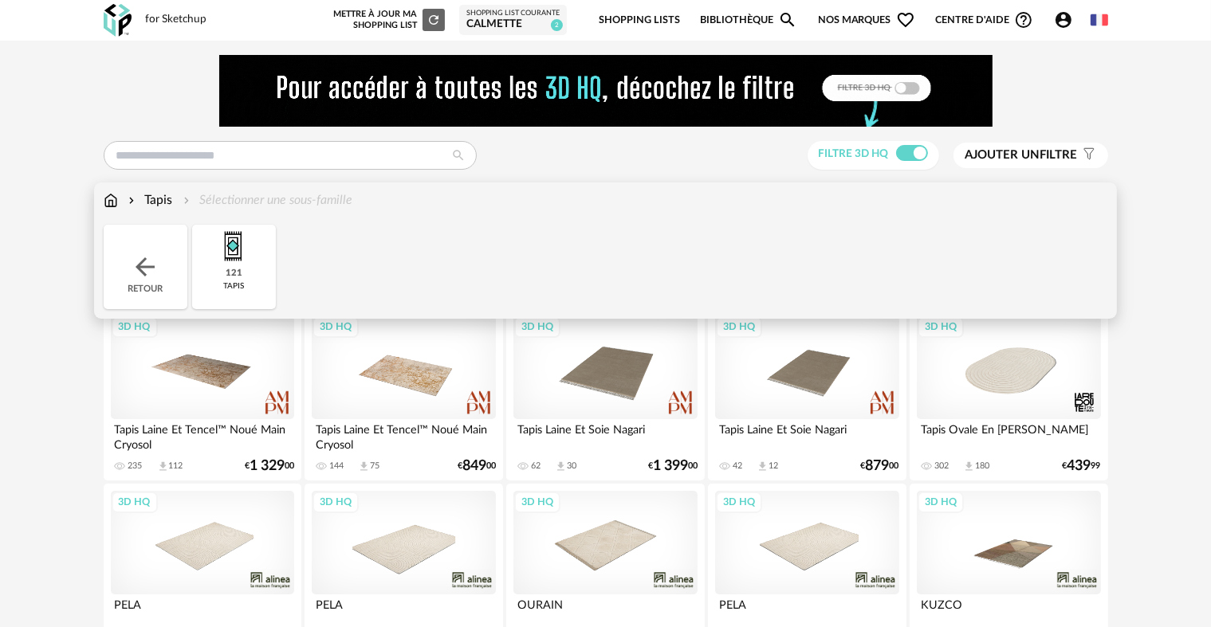
click at [111, 193] on img at bounding box center [111, 200] width 14 height 18
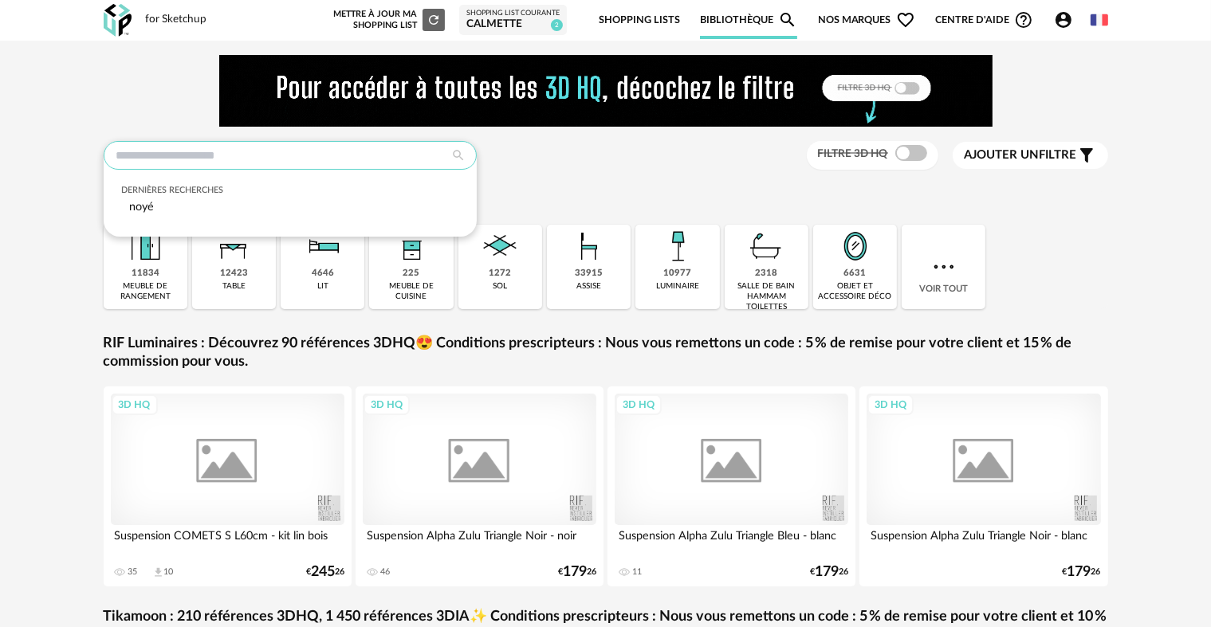
click at [242, 161] on input "text" at bounding box center [290, 155] width 373 height 29
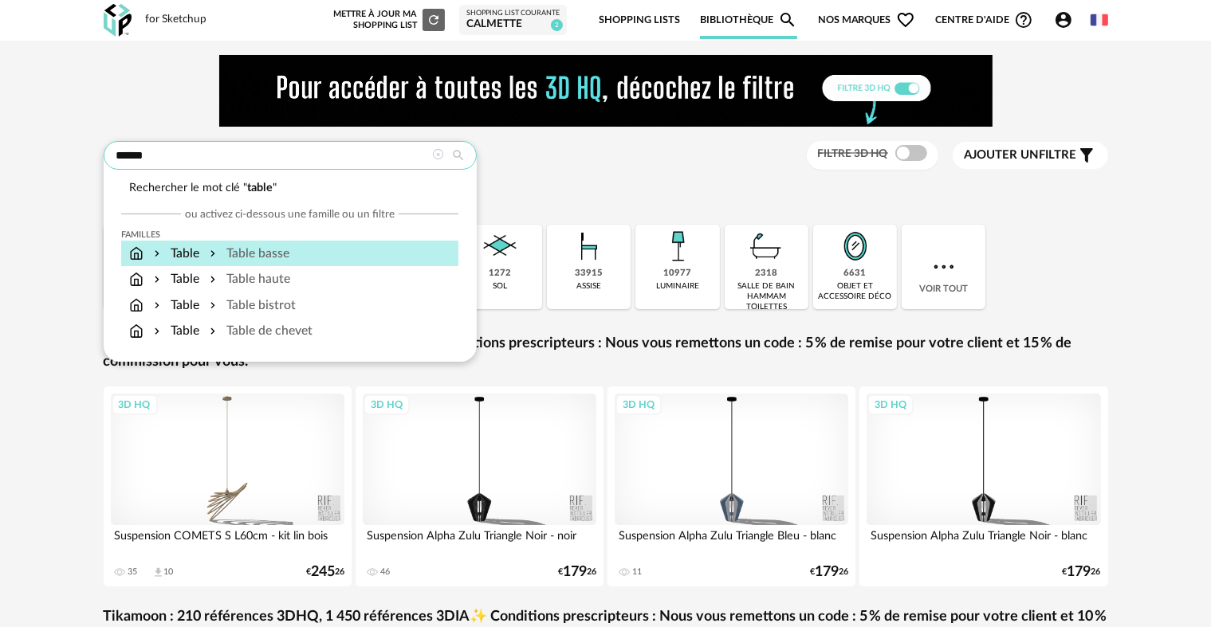
type input "*****"
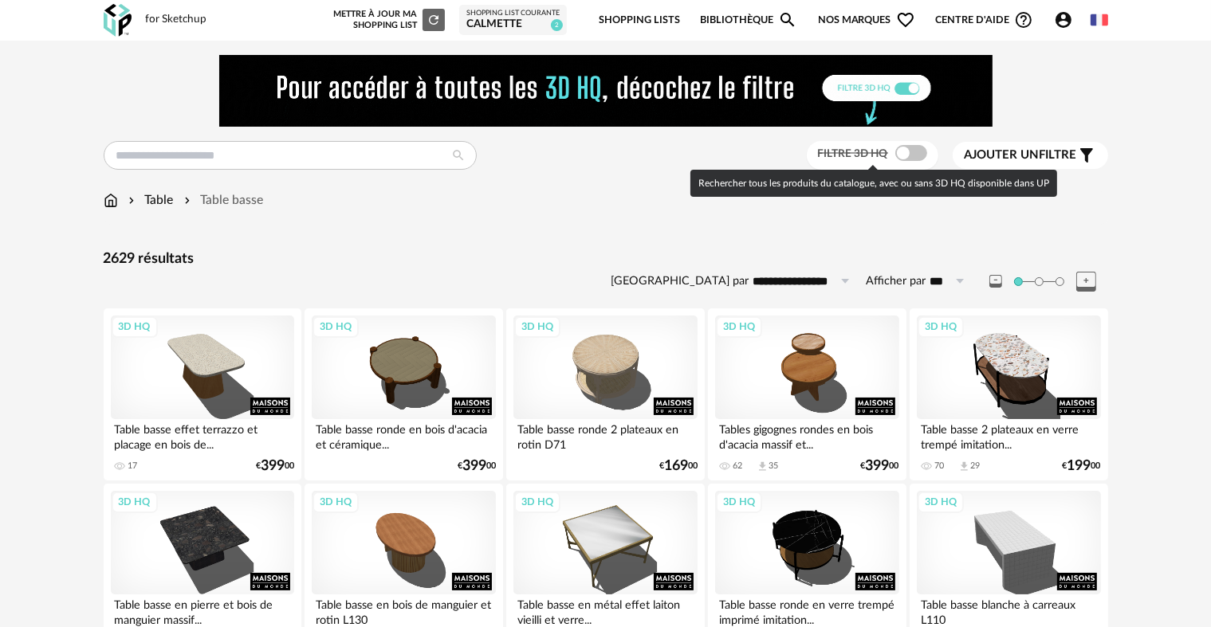
click at [909, 151] on span at bounding box center [911, 153] width 32 height 16
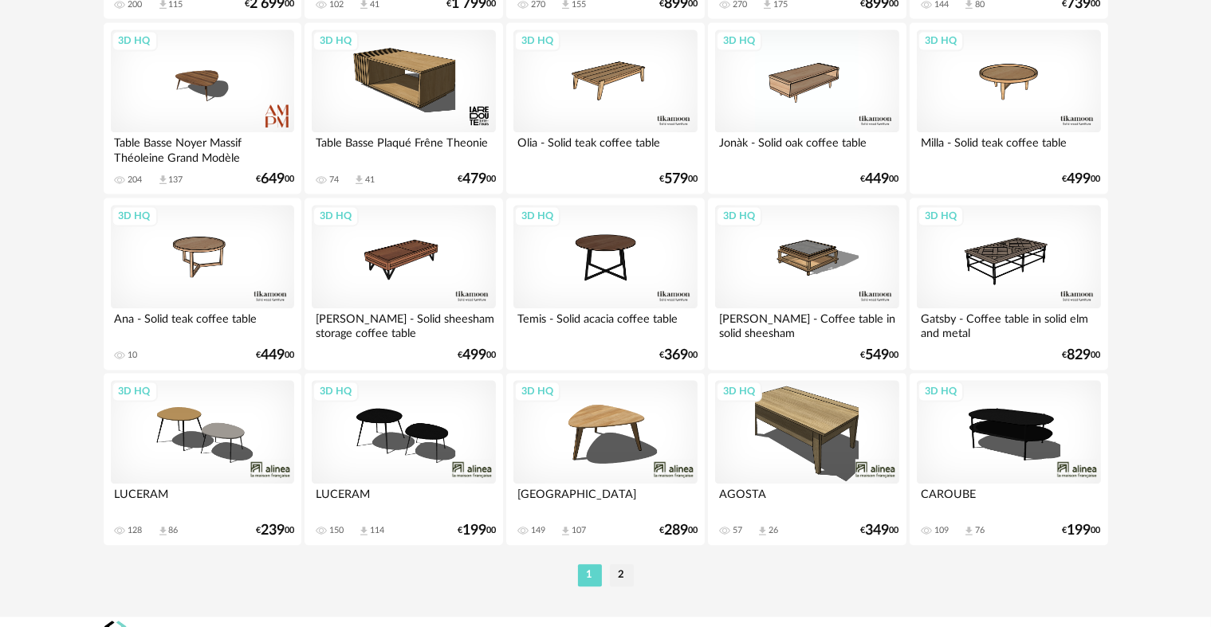
scroll to position [3294, 0]
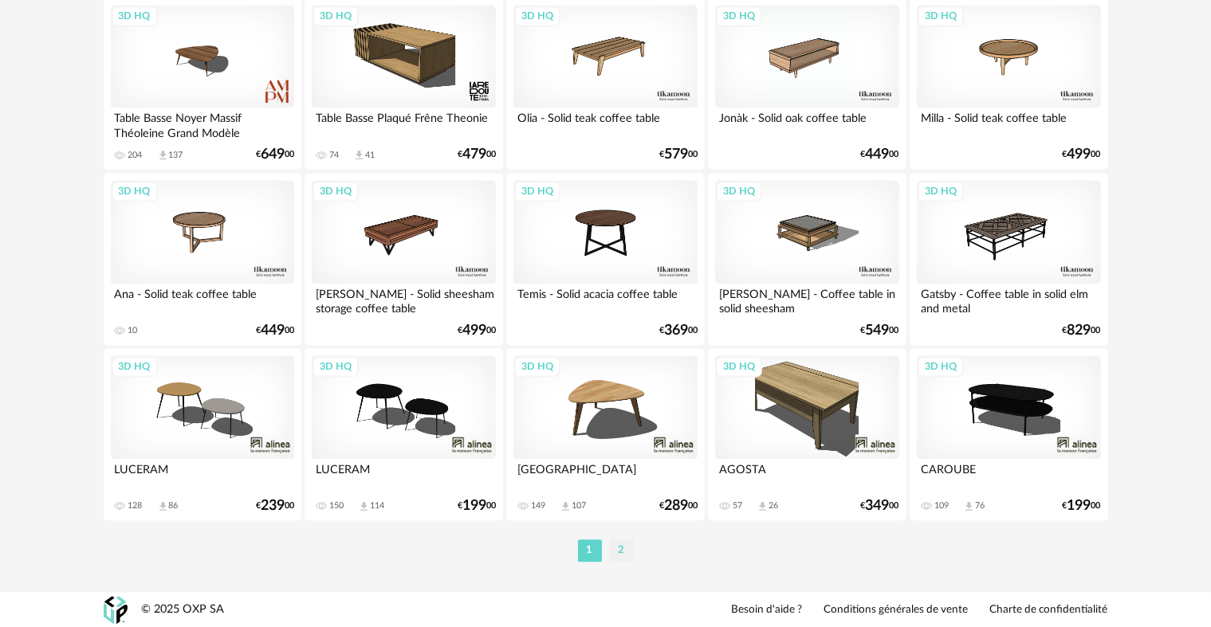
click at [622, 547] on li "2" at bounding box center [622, 551] width 24 height 22
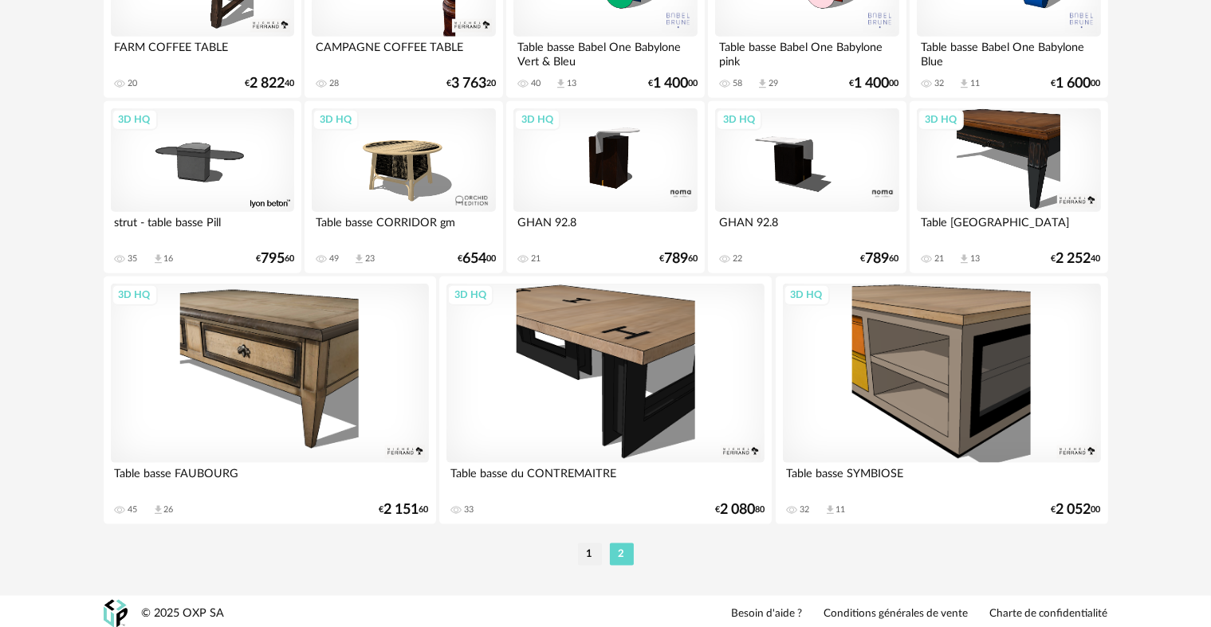
scroll to position [1967, 0]
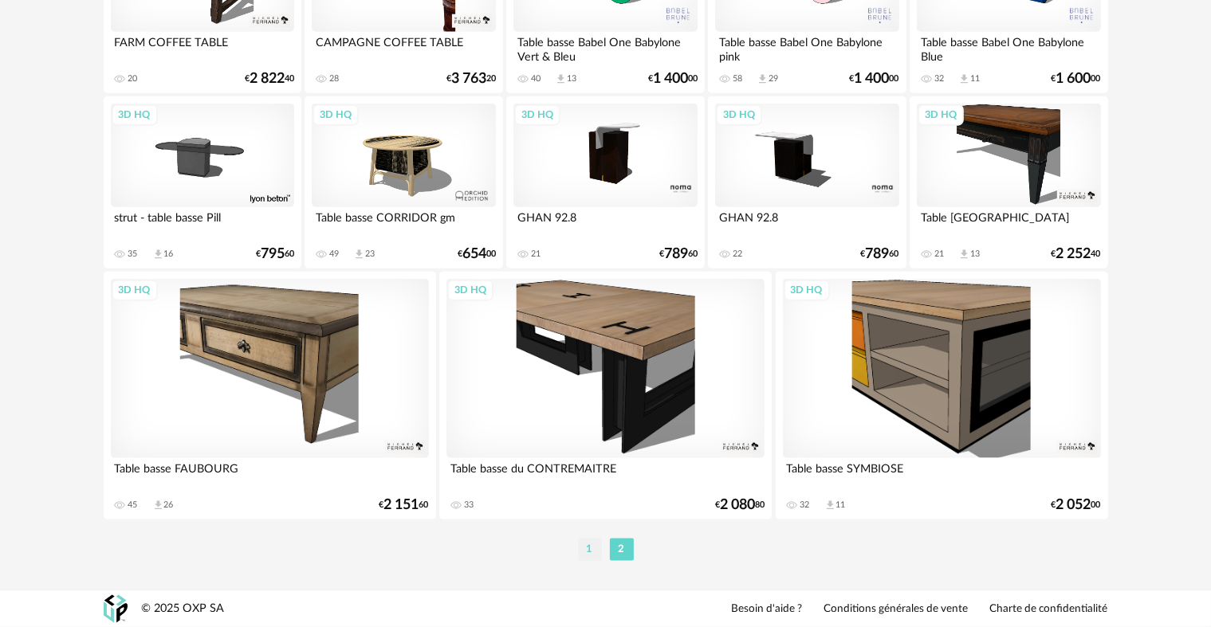
click at [584, 548] on li "1" at bounding box center [590, 550] width 24 height 22
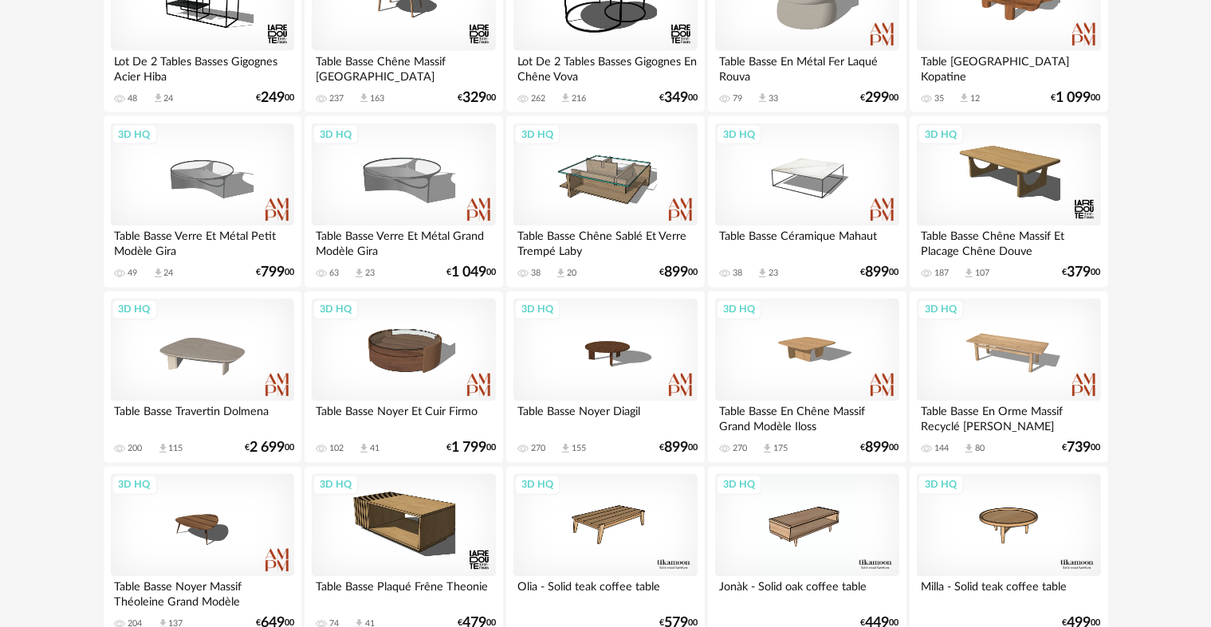
scroll to position [2816, 0]
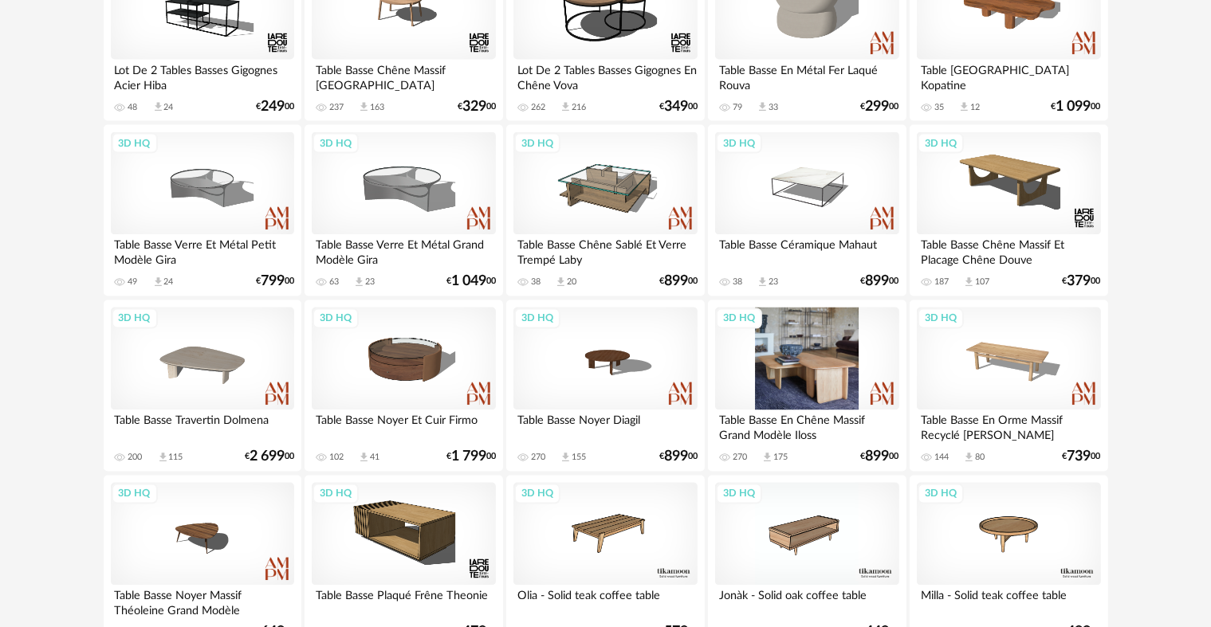
click at [851, 350] on div "3D HQ" at bounding box center [806, 360] width 183 height 104
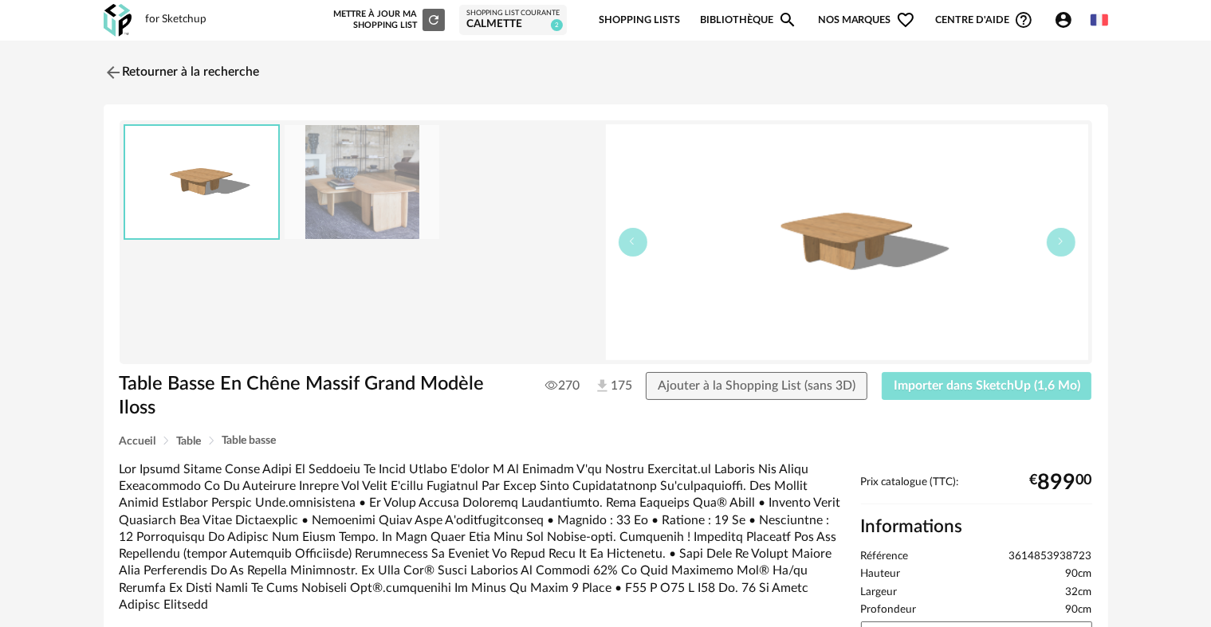
click at [994, 382] on span "Importer dans SketchUp (1,6 Mo)" at bounding box center [987, 385] width 187 height 13
click at [118, 66] on img at bounding box center [111, 72] width 23 height 23
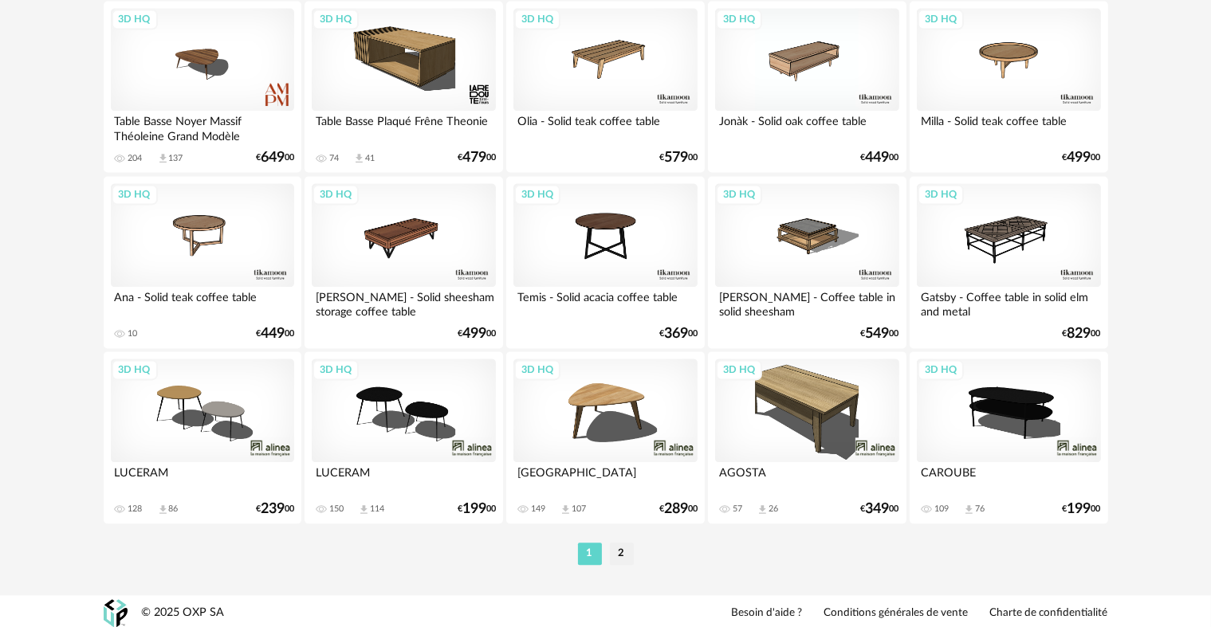
scroll to position [3294, 0]
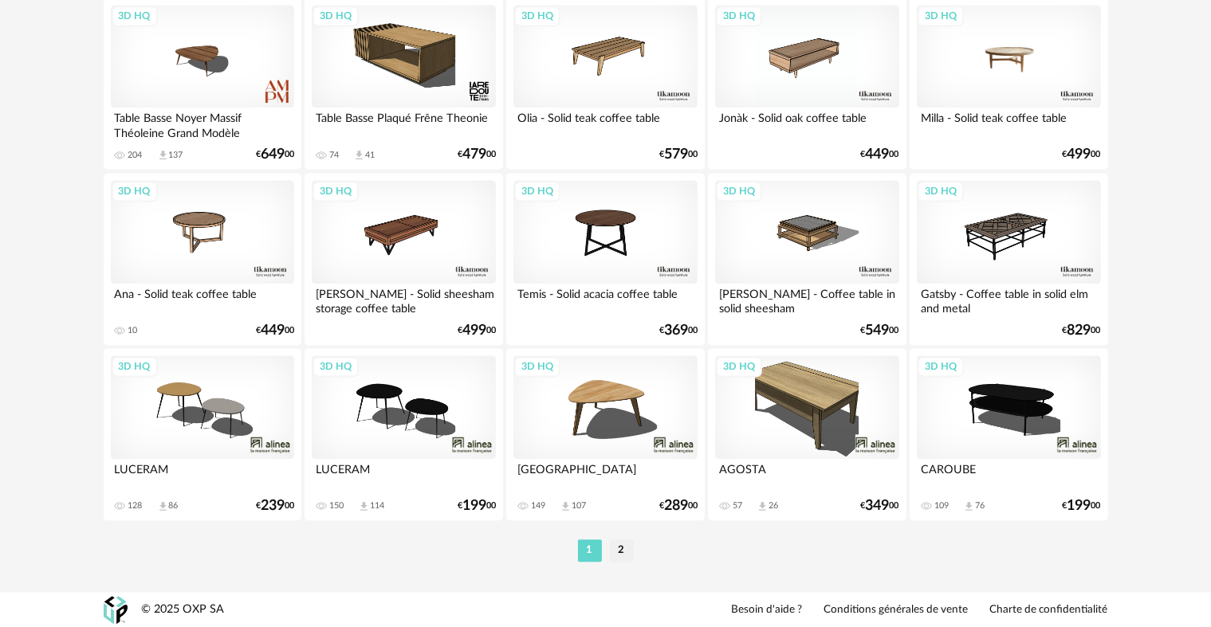
click at [1023, 36] on div "3D HQ" at bounding box center [1008, 57] width 183 height 104
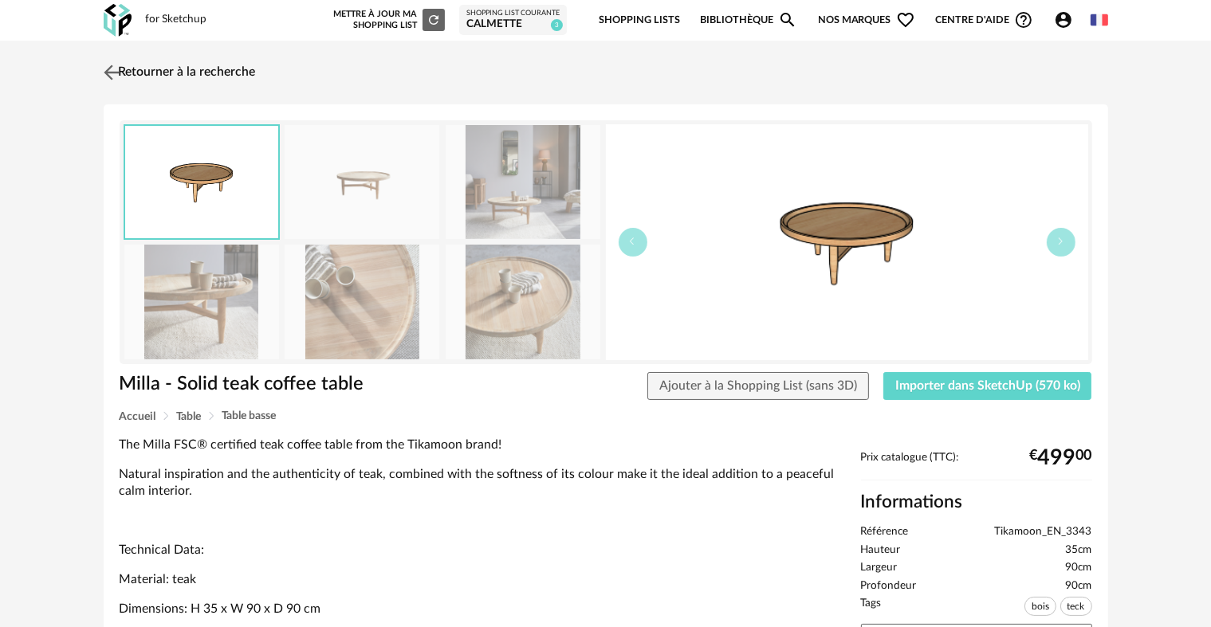
click at [116, 68] on img at bounding box center [111, 72] width 23 height 23
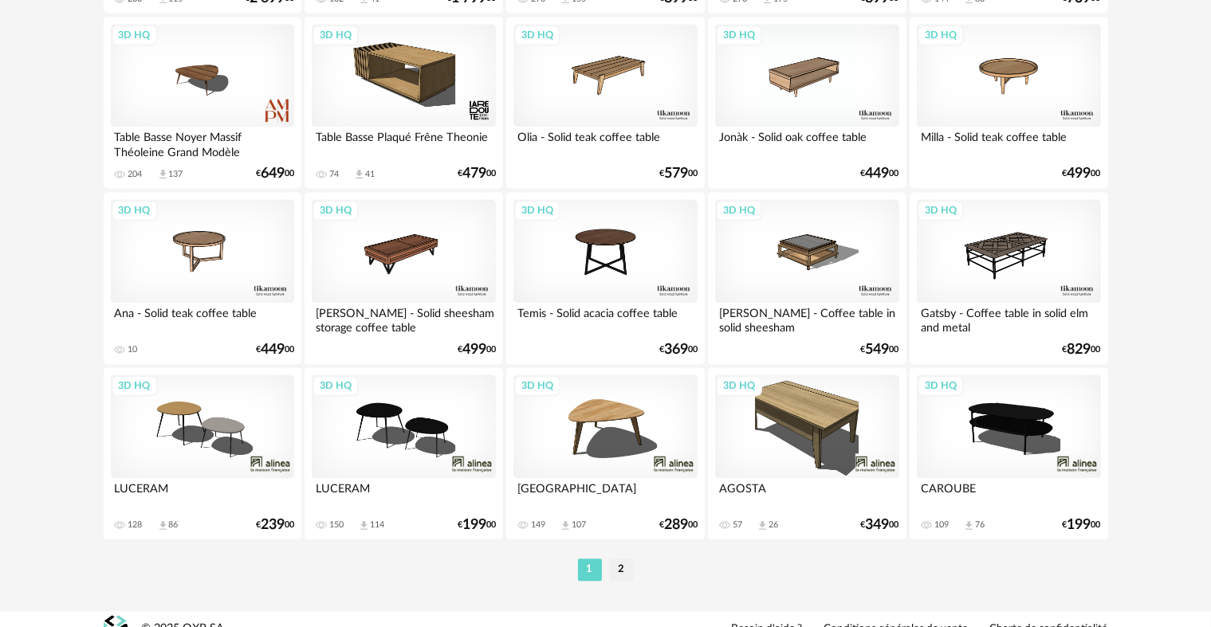
scroll to position [3294, 0]
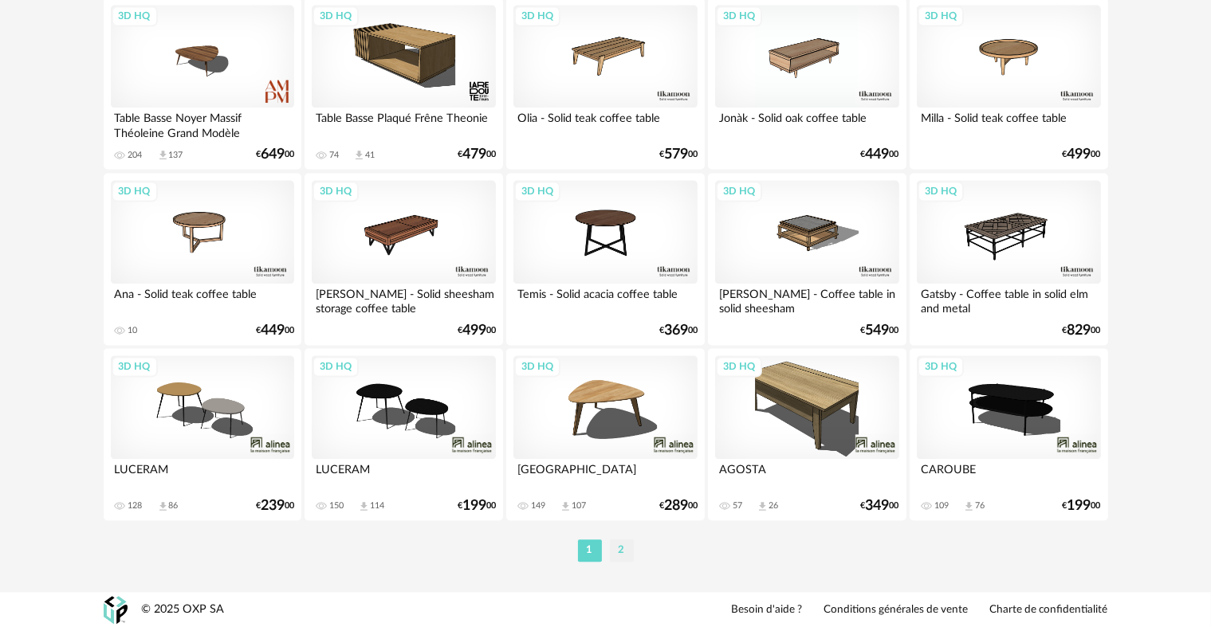
click at [623, 556] on li "2" at bounding box center [622, 551] width 24 height 22
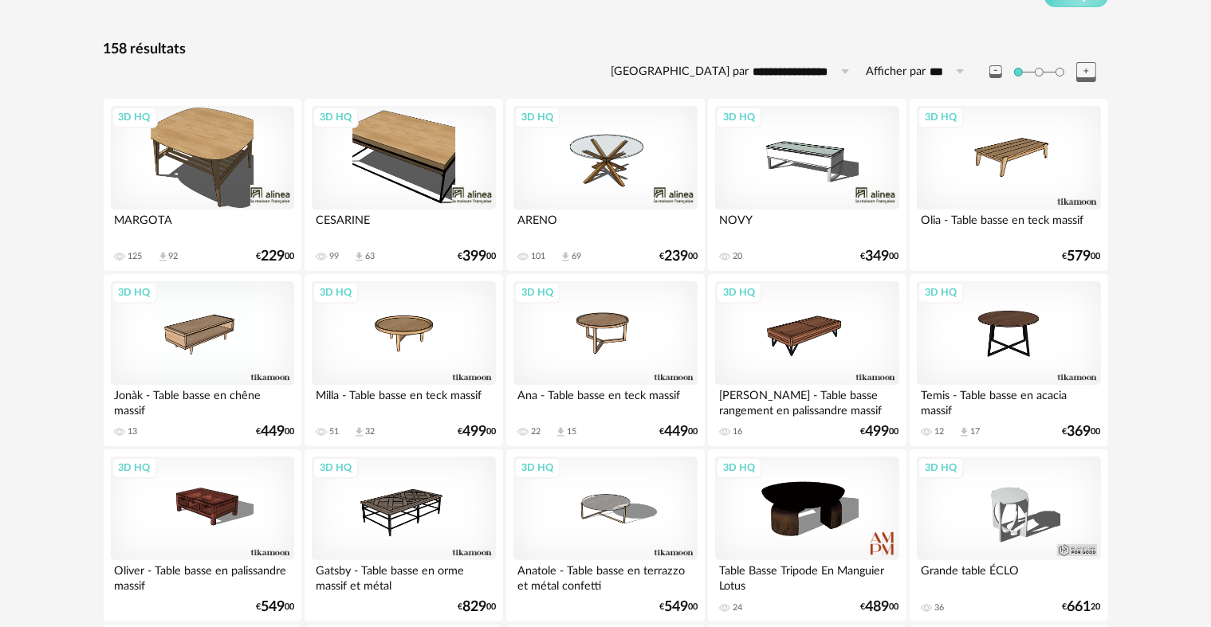
scroll to position [239, 0]
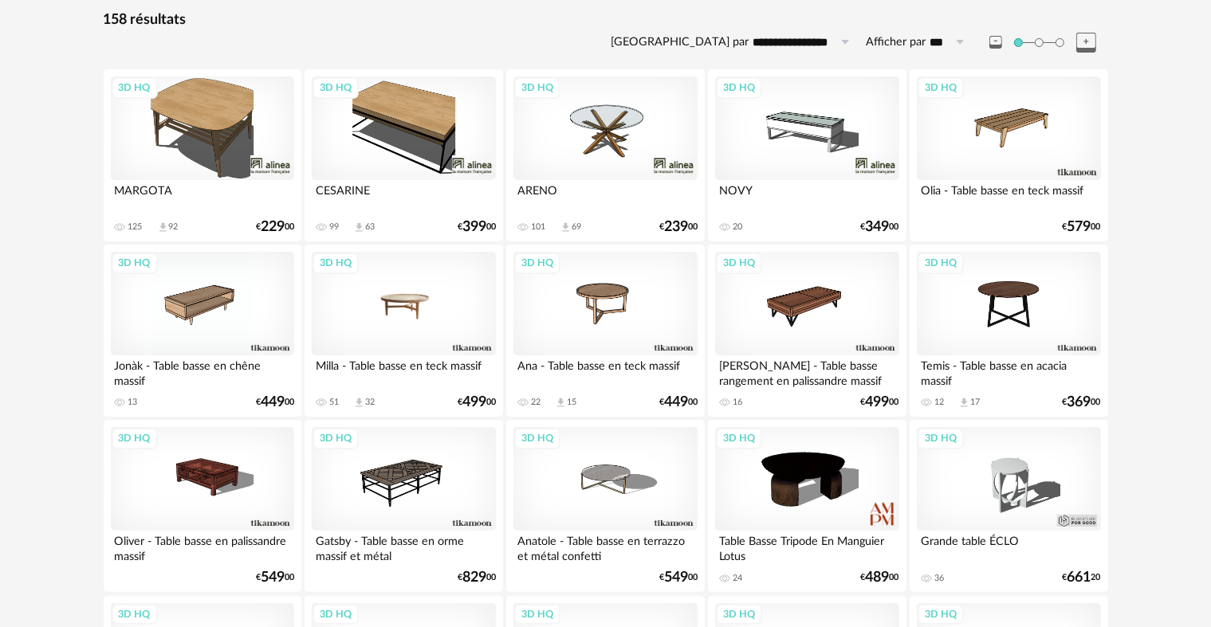
click at [427, 316] on div "3D HQ" at bounding box center [403, 304] width 183 height 104
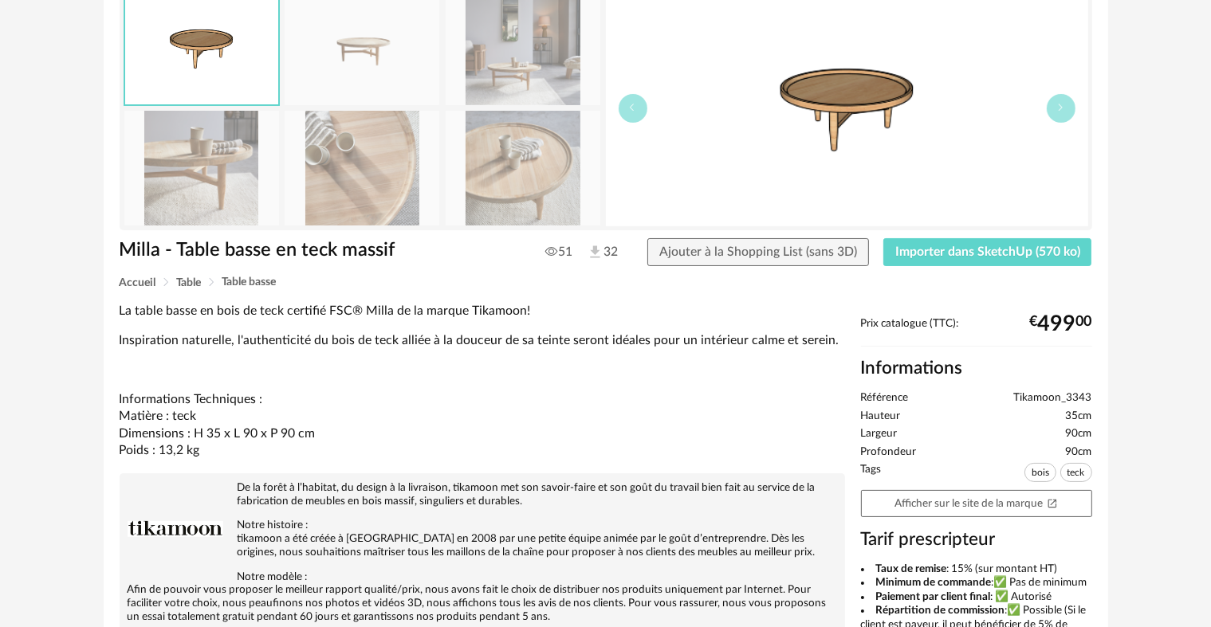
scroll to position [159, 0]
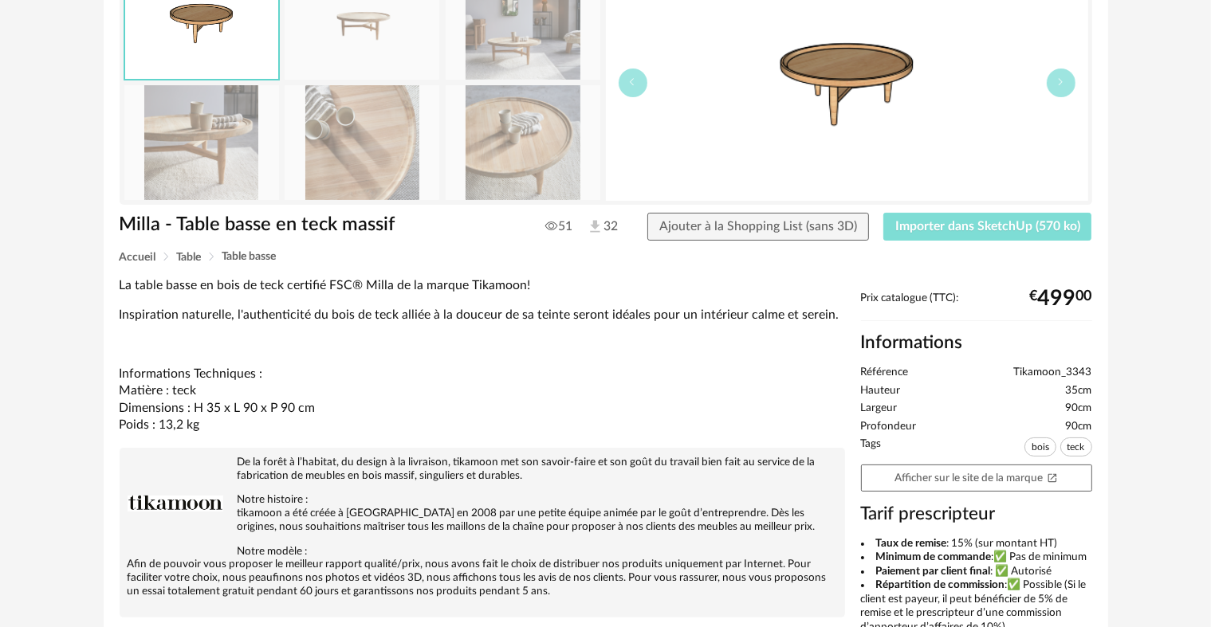
click at [953, 228] on span "Importer dans SketchUp (570 ko)" at bounding box center [987, 226] width 185 height 13
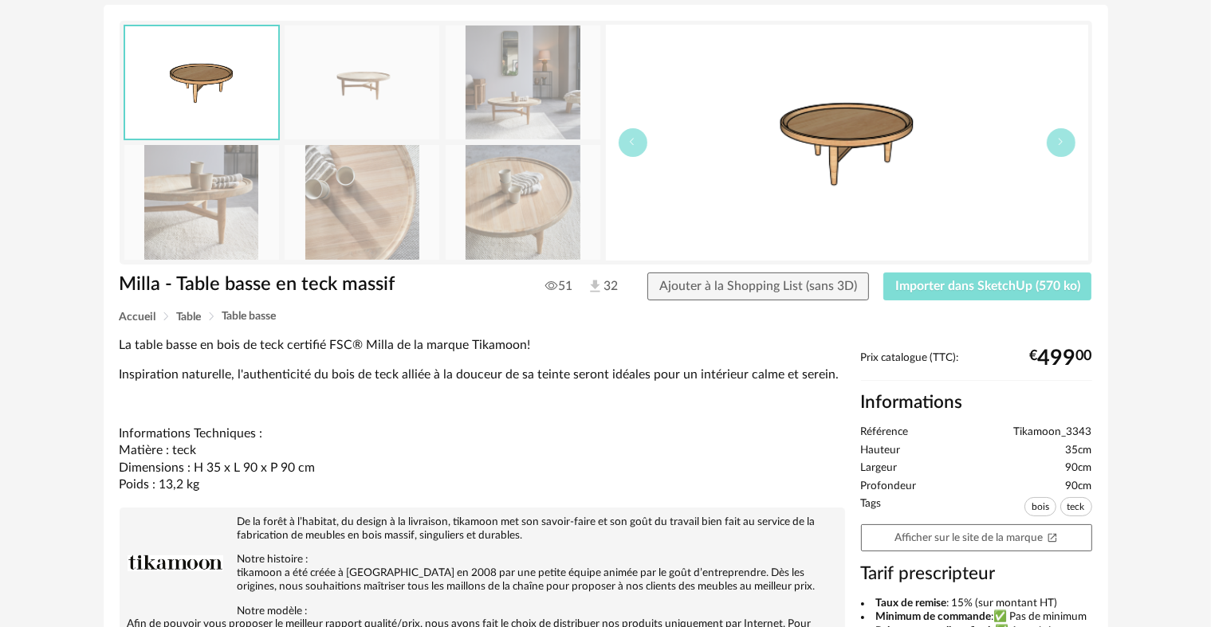
scroll to position [0, 0]
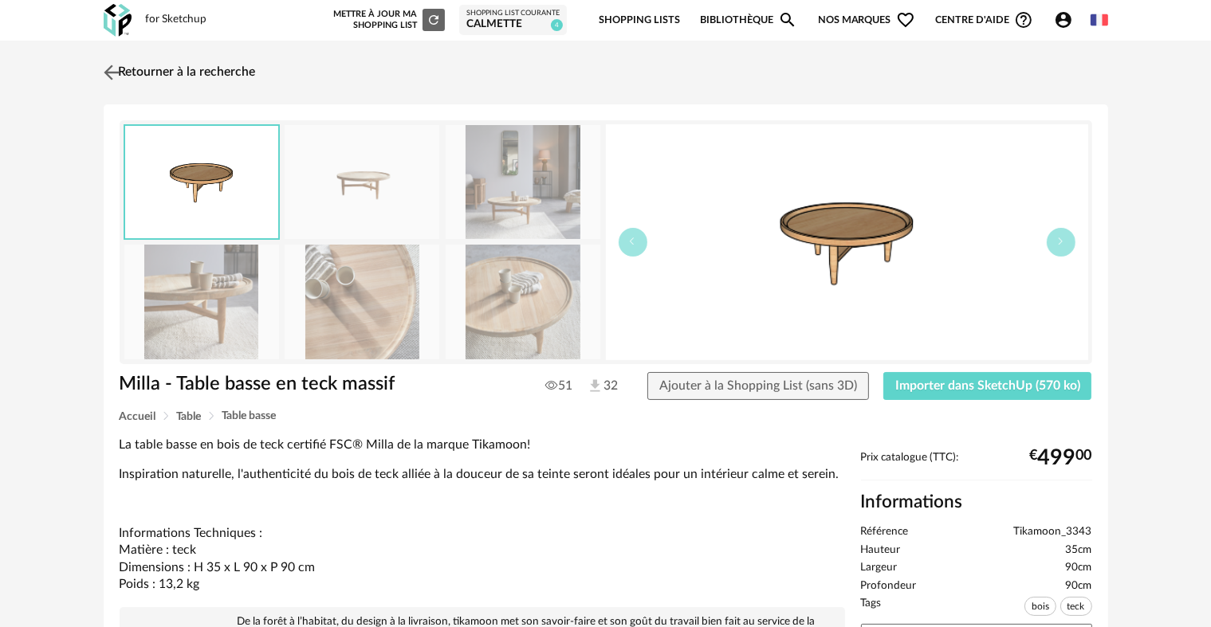
click at [111, 59] on link "Retourner à la recherche" at bounding box center [178, 72] width 156 height 35
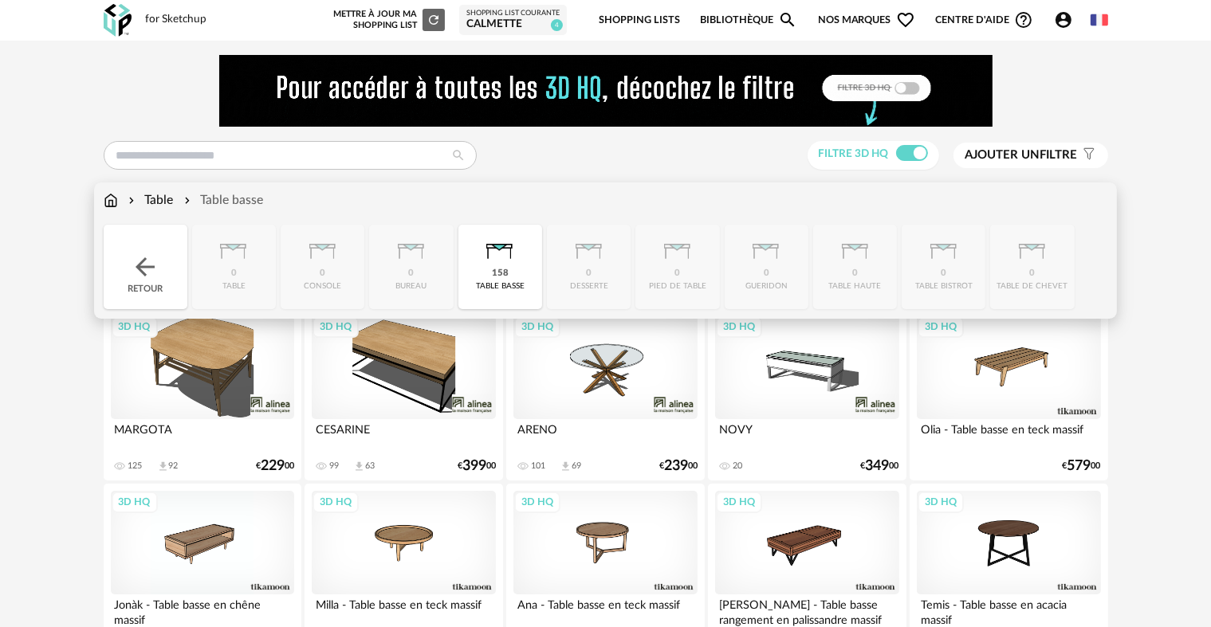
click at [110, 195] on img at bounding box center [111, 200] width 14 height 18
click at [137, 268] on img at bounding box center [145, 267] width 29 height 29
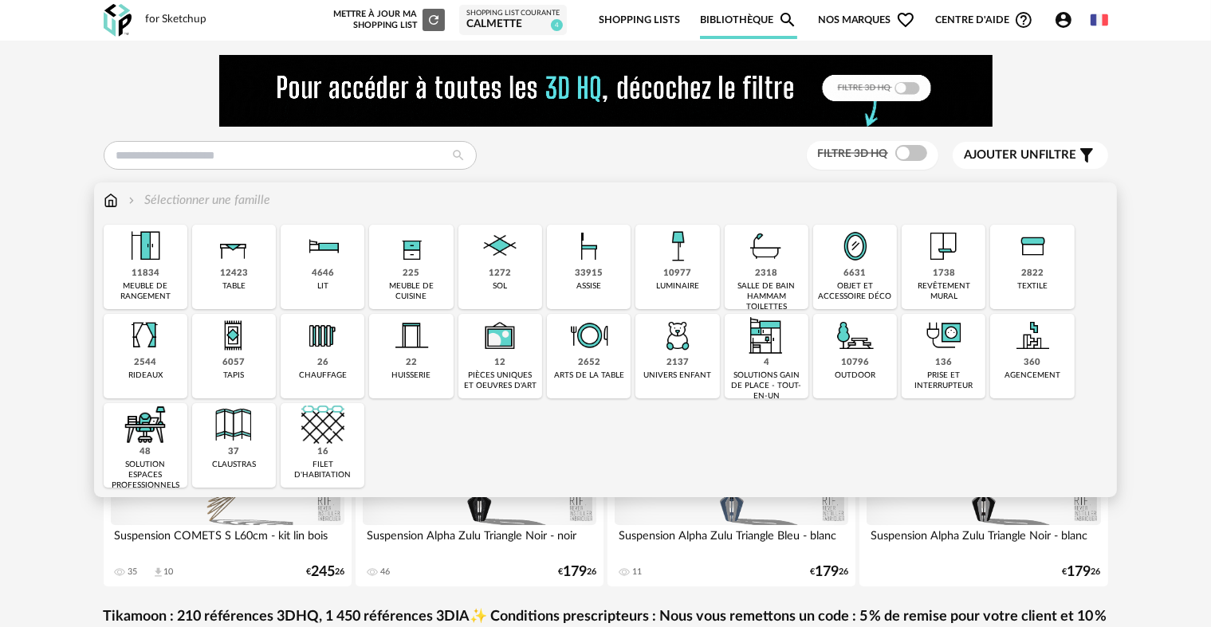
click at [257, 256] on div "12423 table" at bounding box center [234, 267] width 84 height 84
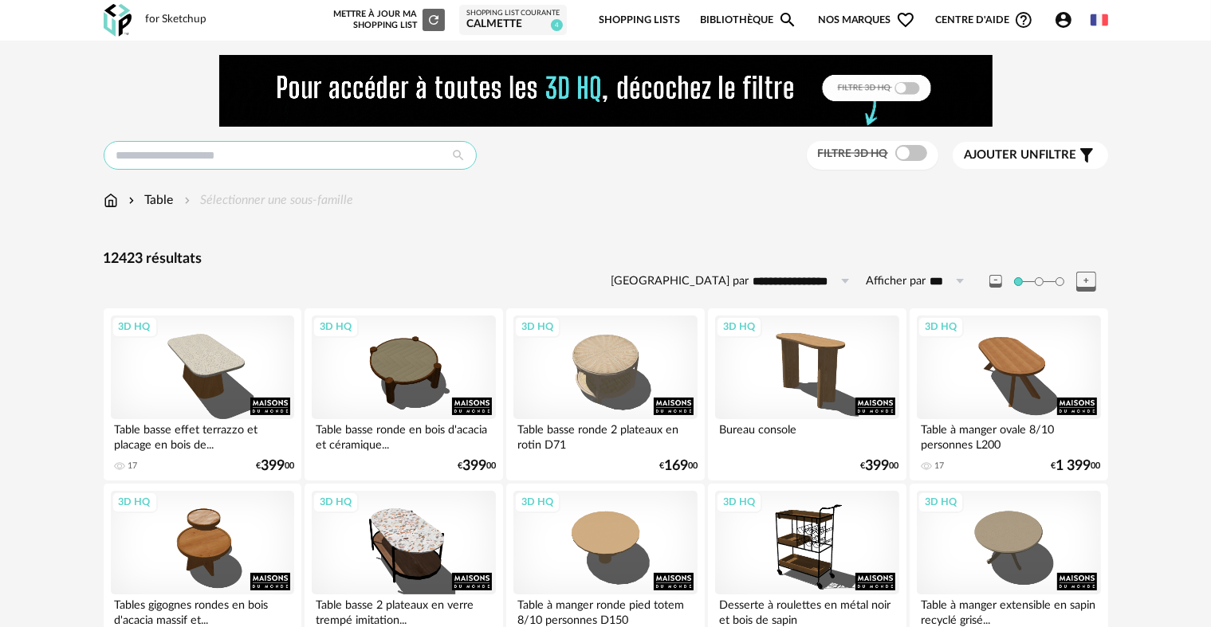
click at [293, 148] on input "text" at bounding box center [290, 155] width 373 height 29
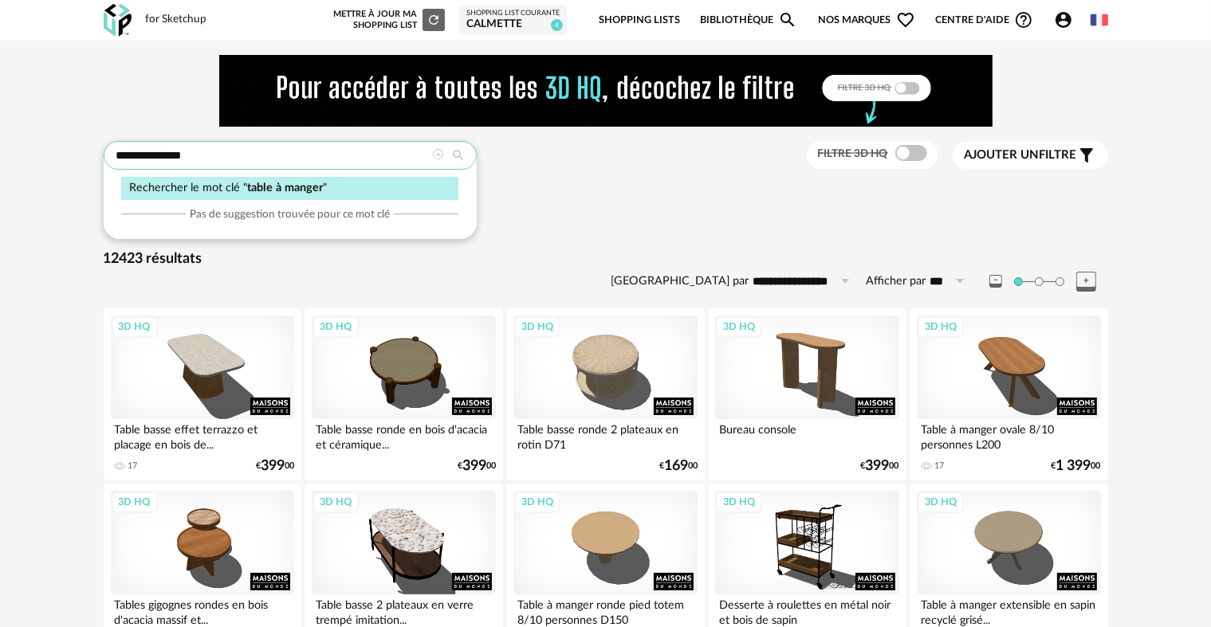
type input "**********"
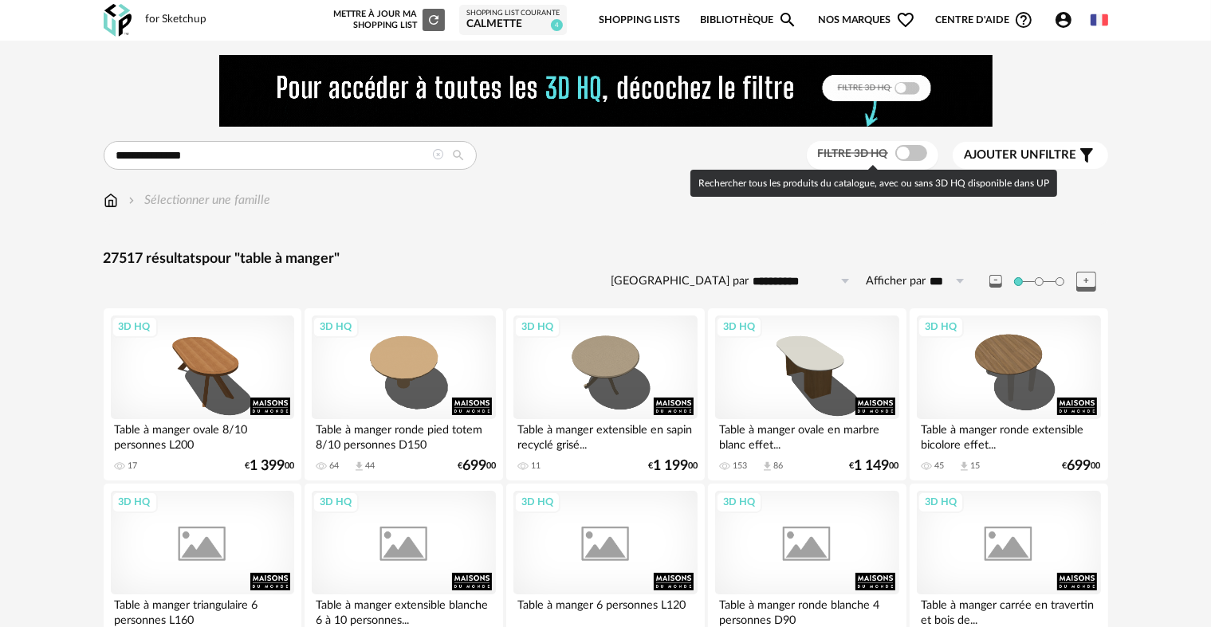
click at [902, 153] on span at bounding box center [911, 153] width 32 height 16
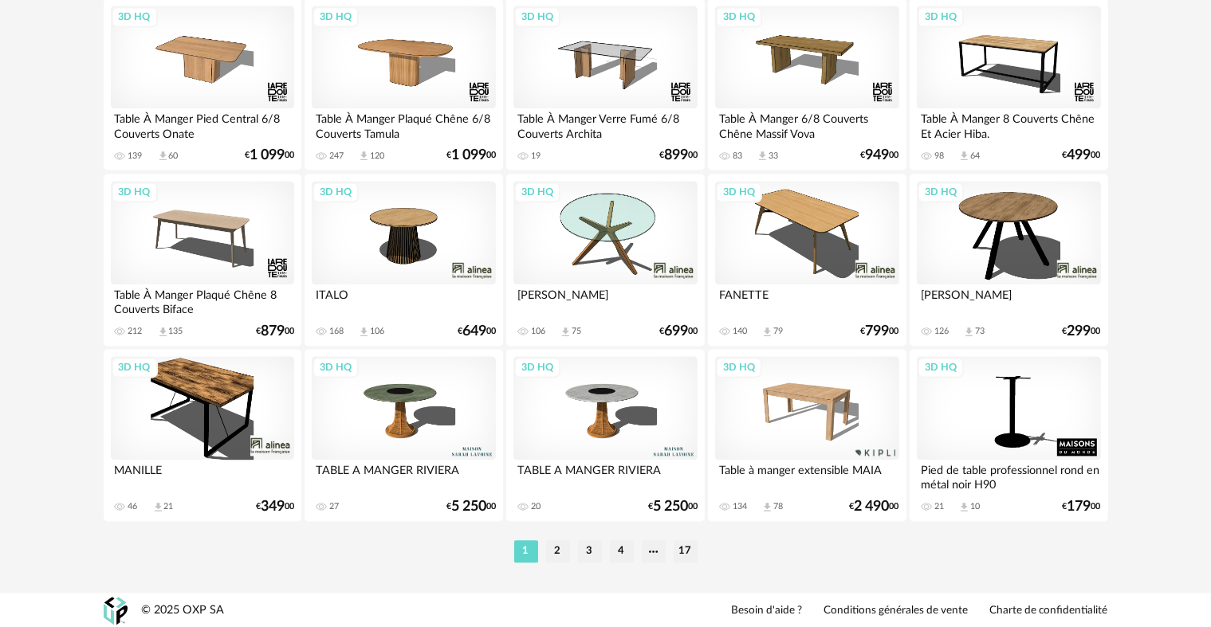
scroll to position [3294, 0]
click at [553, 544] on li "2" at bounding box center [558, 551] width 24 height 22
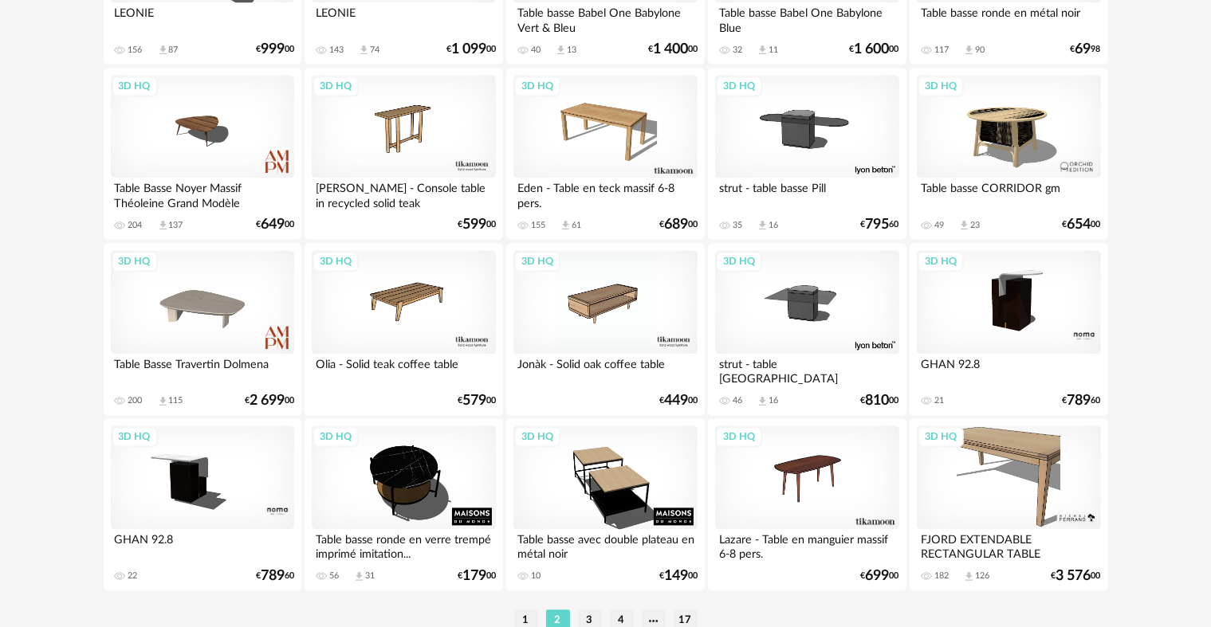
scroll to position [3268, 0]
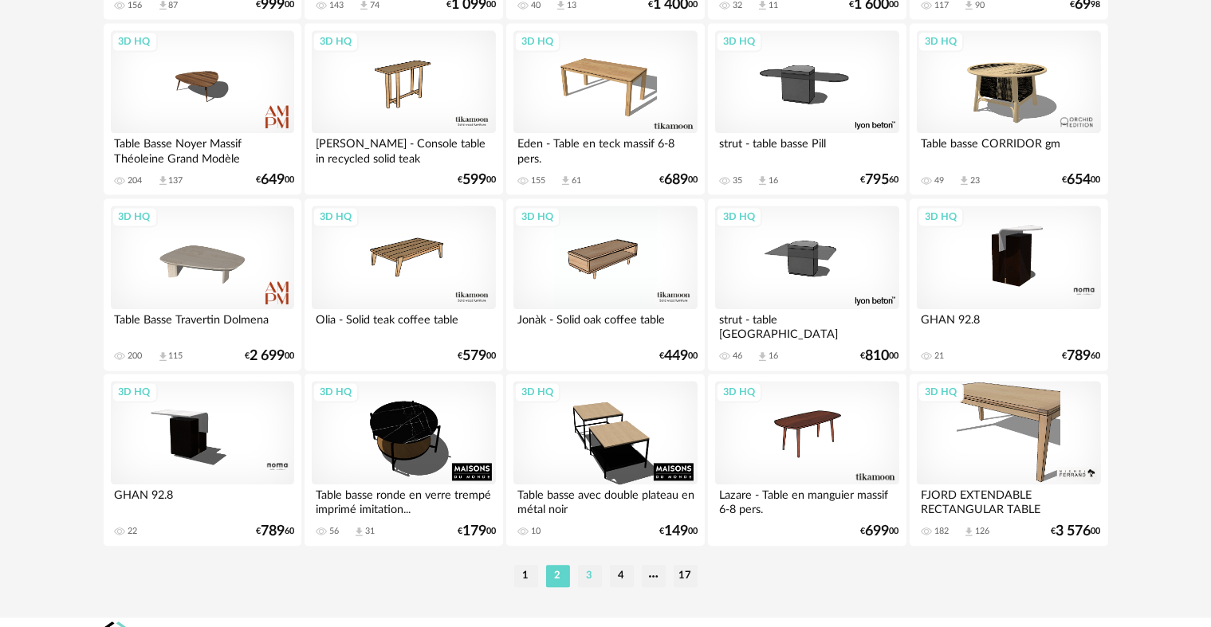
click at [591, 571] on li "3" at bounding box center [590, 576] width 24 height 22
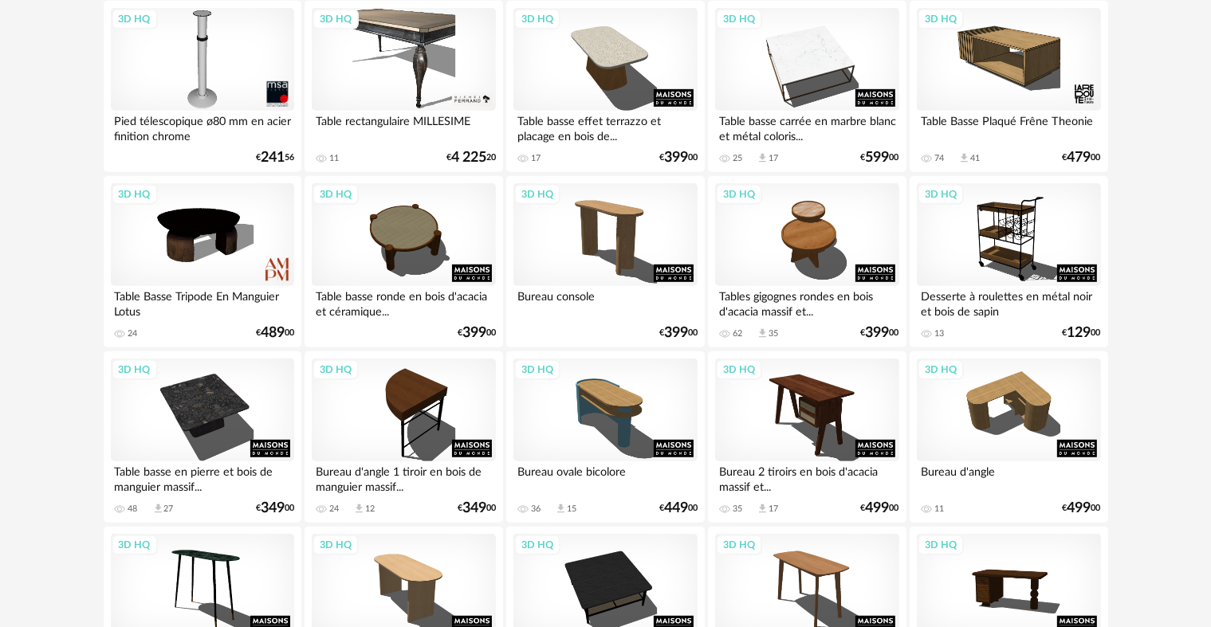
scroll to position [877, 0]
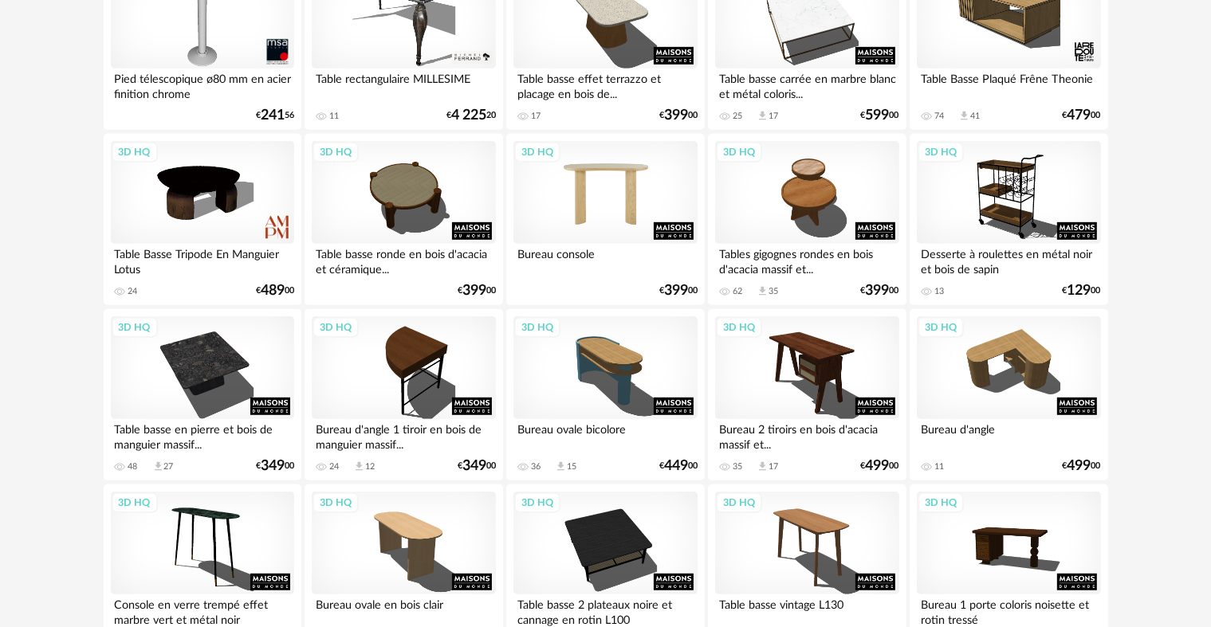
click at [633, 217] on div "3D HQ" at bounding box center [604, 193] width 183 height 104
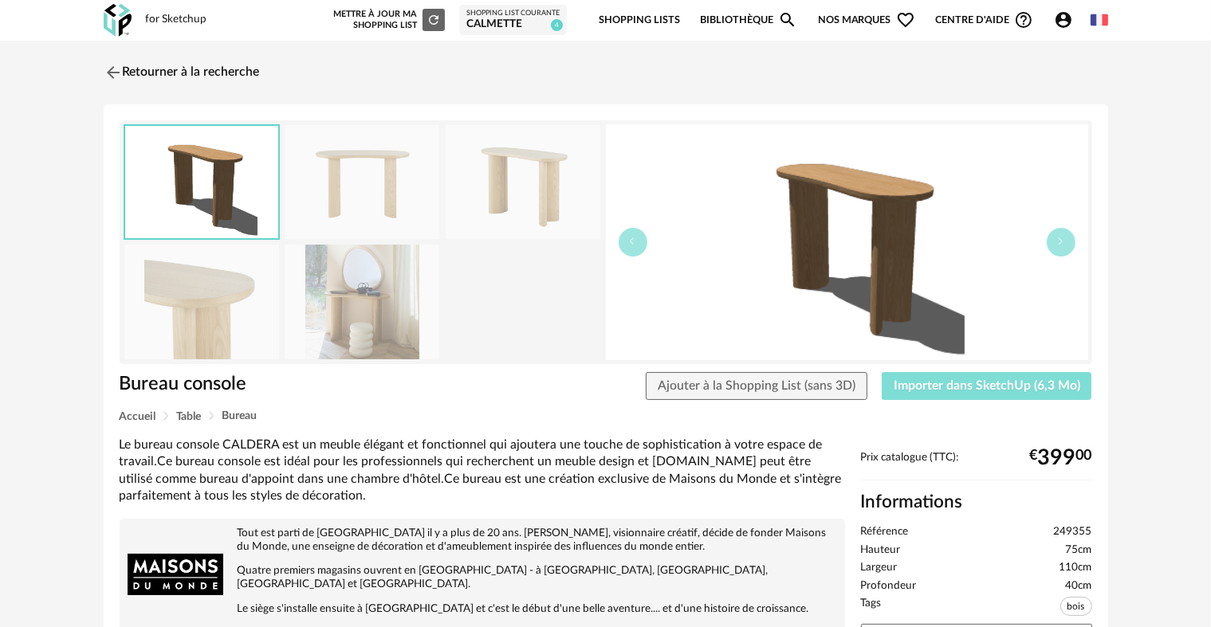
click at [978, 387] on span "Importer dans SketchUp (6,3 Mo)" at bounding box center [987, 385] width 187 height 13
click at [917, 375] on button "Importer dans SketchUp (6,3 Mo)" at bounding box center [987, 386] width 210 height 29
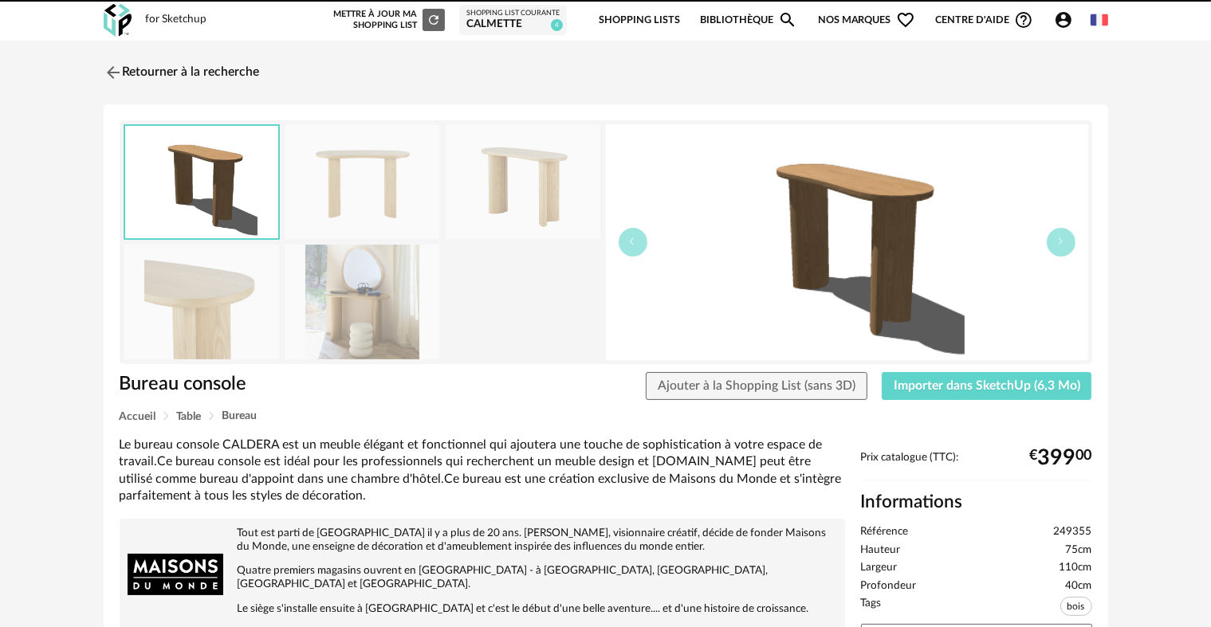
drag, startPoint x: 659, startPoint y: 421, endPoint x: 487, endPoint y: 438, distance: 173.0
click at [118, 73] on img at bounding box center [111, 72] width 23 height 23
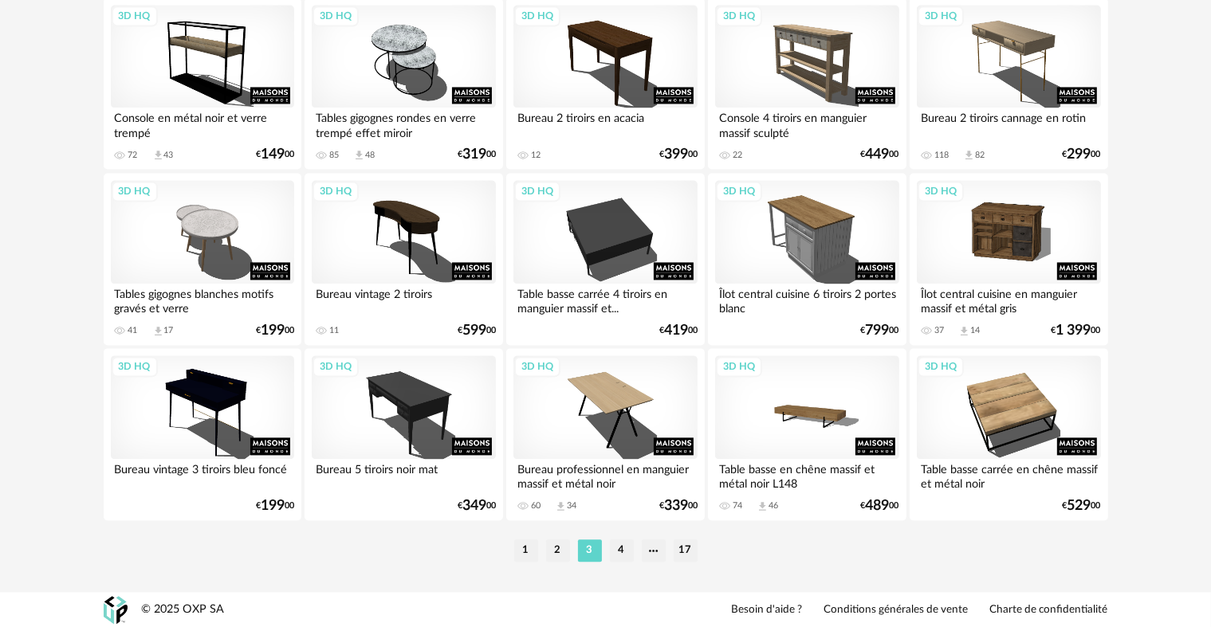
scroll to position [3294, 0]
drag, startPoint x: 624, startPoint y: 558, endPoint x: 1075, endPoint y: 310, distance: 514.8
click at [624, 558] on li "4" at bounding box center [622, 551] width 24 height 22
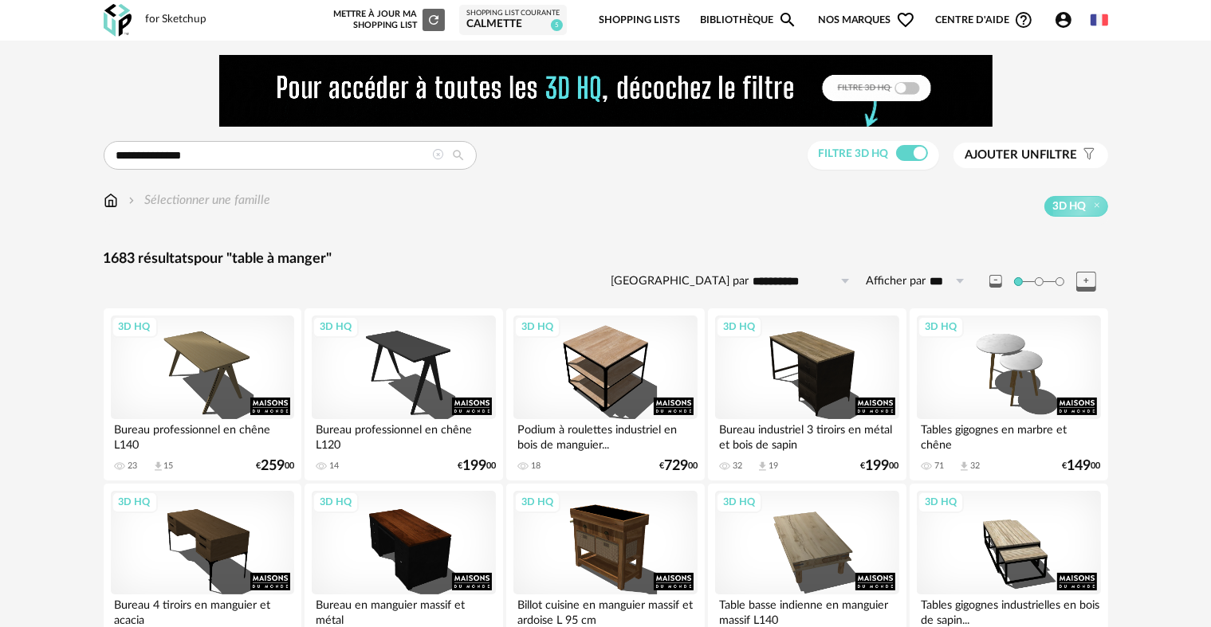
click at [111, 196] on img at bounding box center [111, 200] width 14 height 18
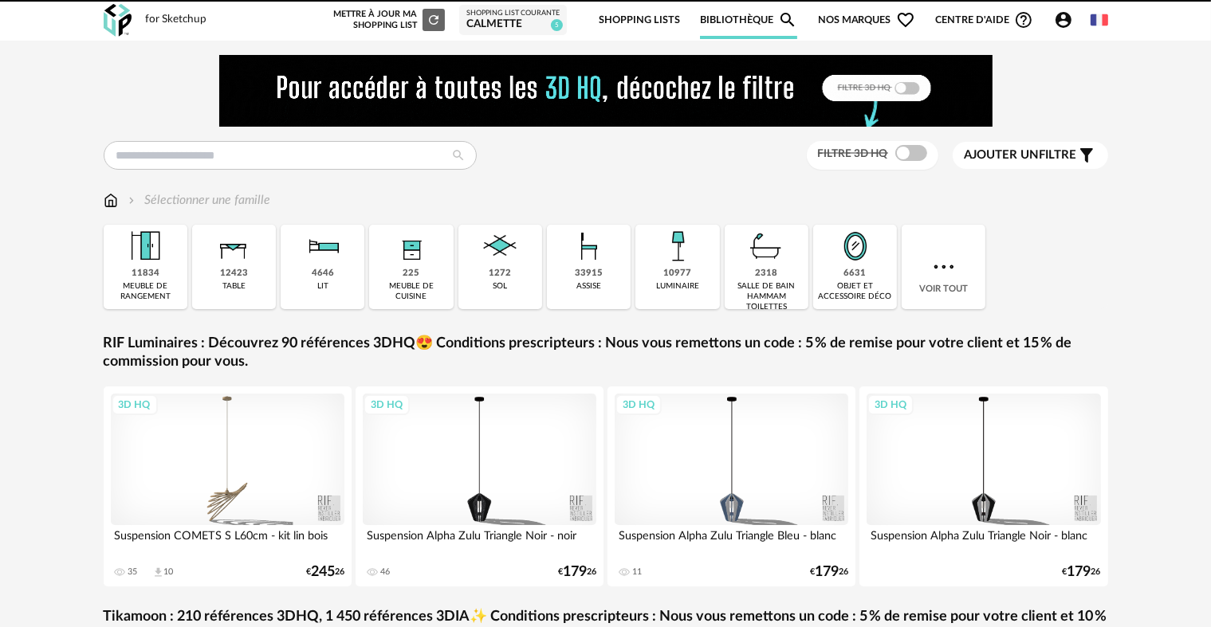
click at [245, 269] on div "12423" at bounding box center [234, 274] width 28 height 12
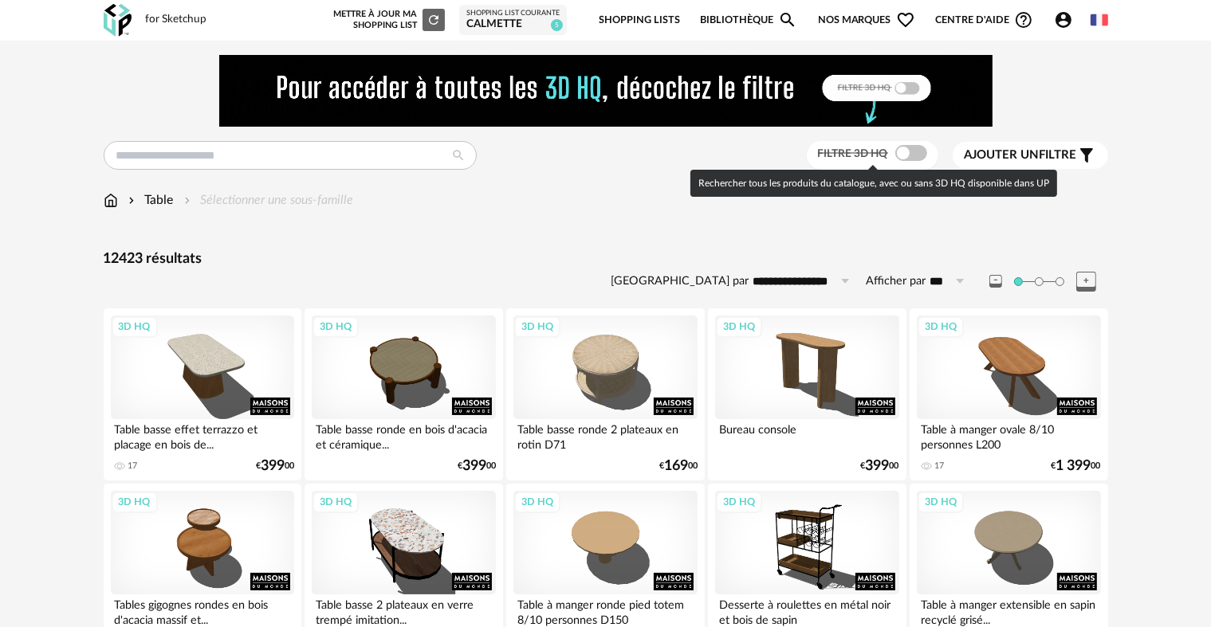
click at [909, 155] on span at bounding box center [911, 153] width 32 height 16
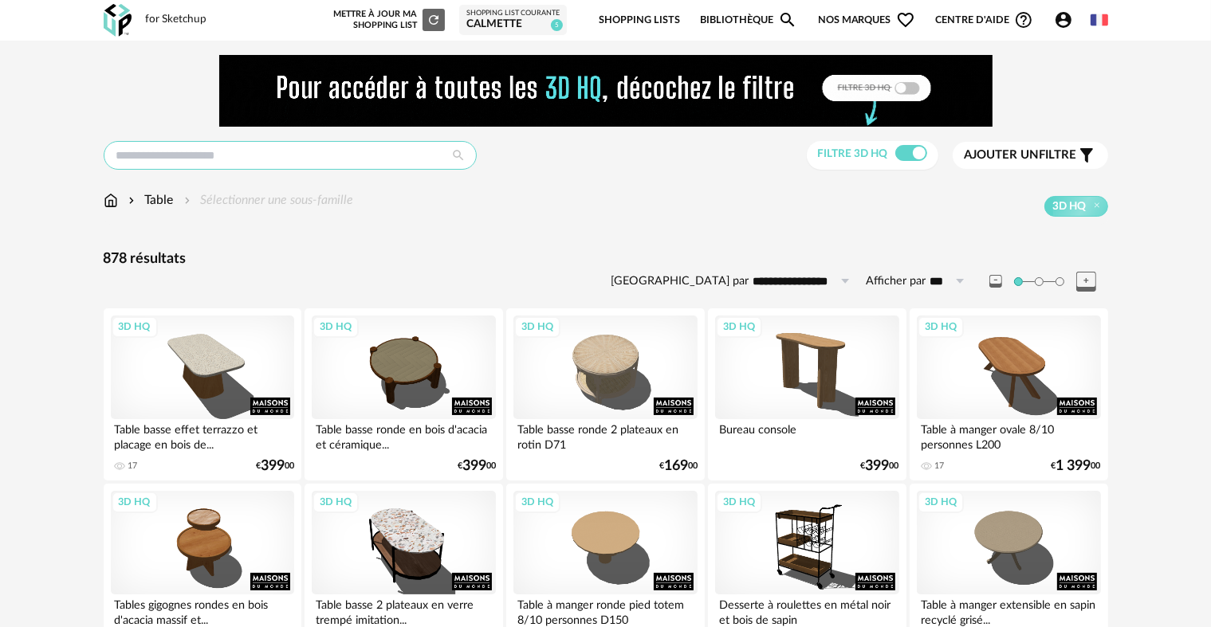
click at [344, 151] on input "text" at bounding box center [290, 155] width 373 height 29
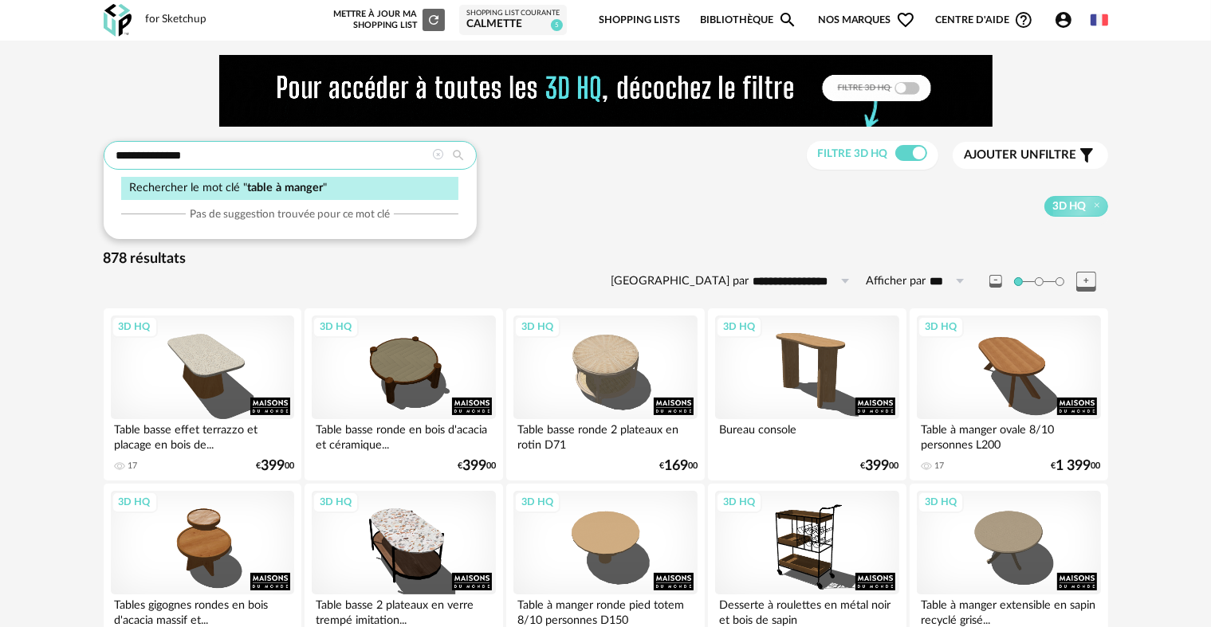
type input "**********"
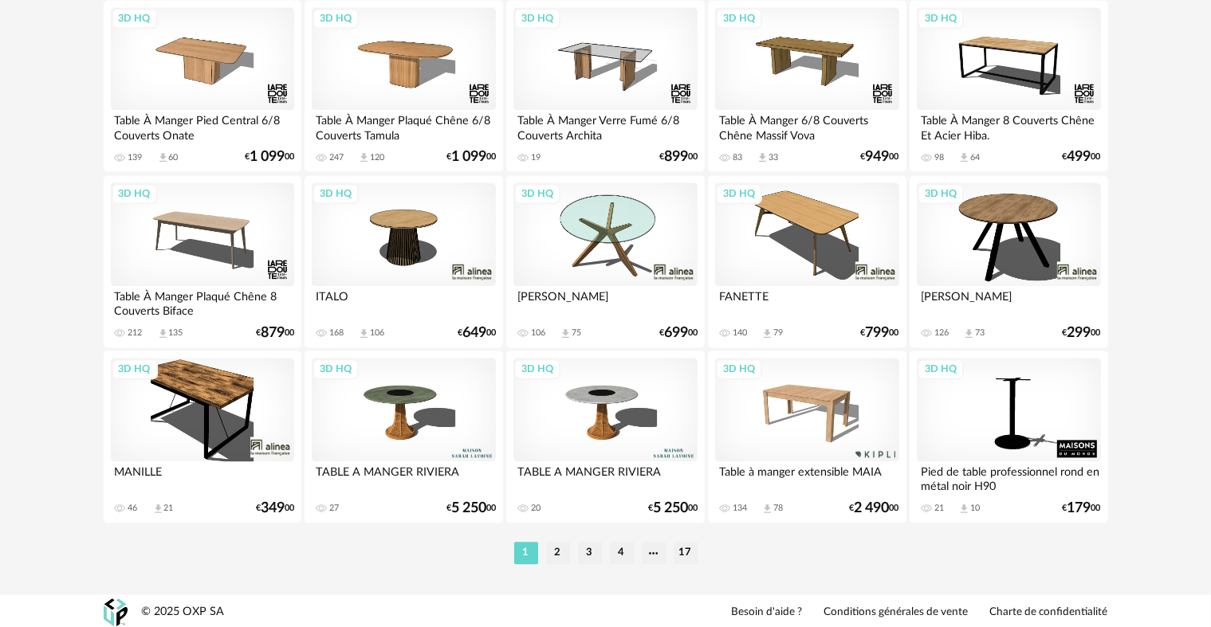
scroll to position [3294, 0]
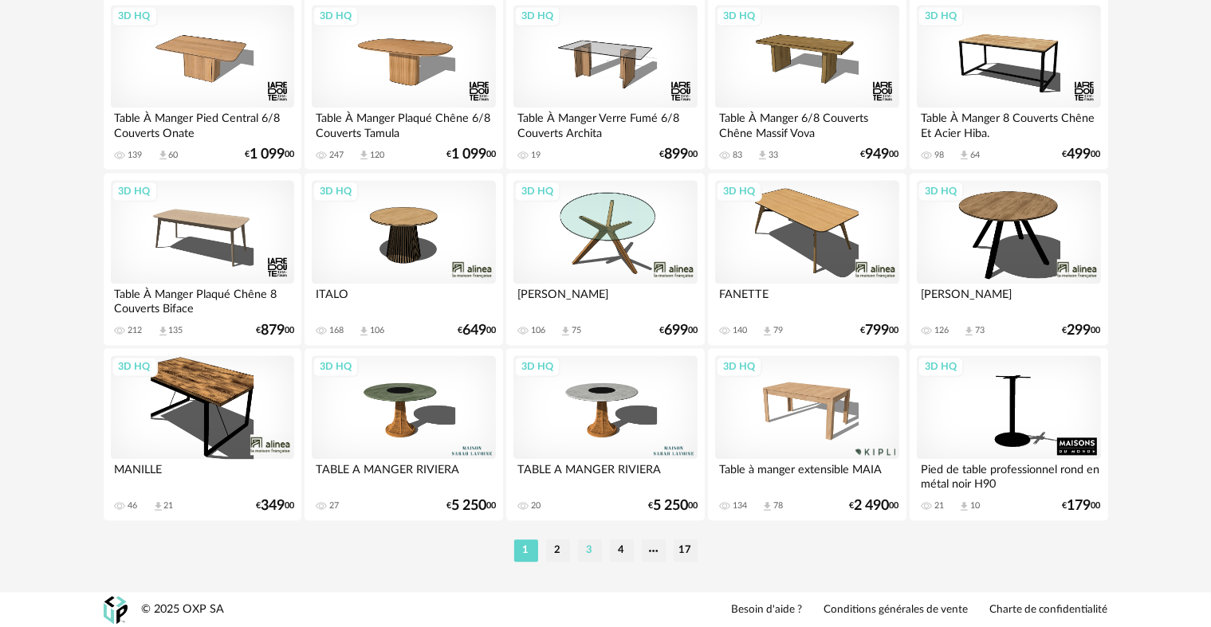
click at [589, 549] on li "3" at bounding box center [590, 551] width 24 height 22
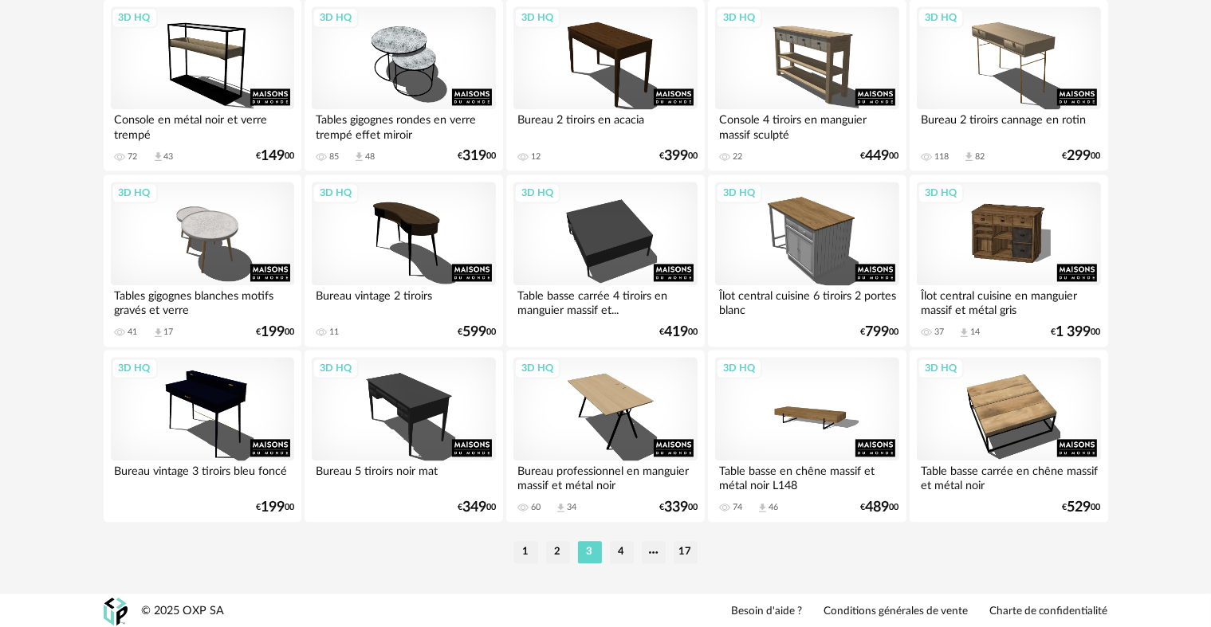
scroll to position [3294, 0]
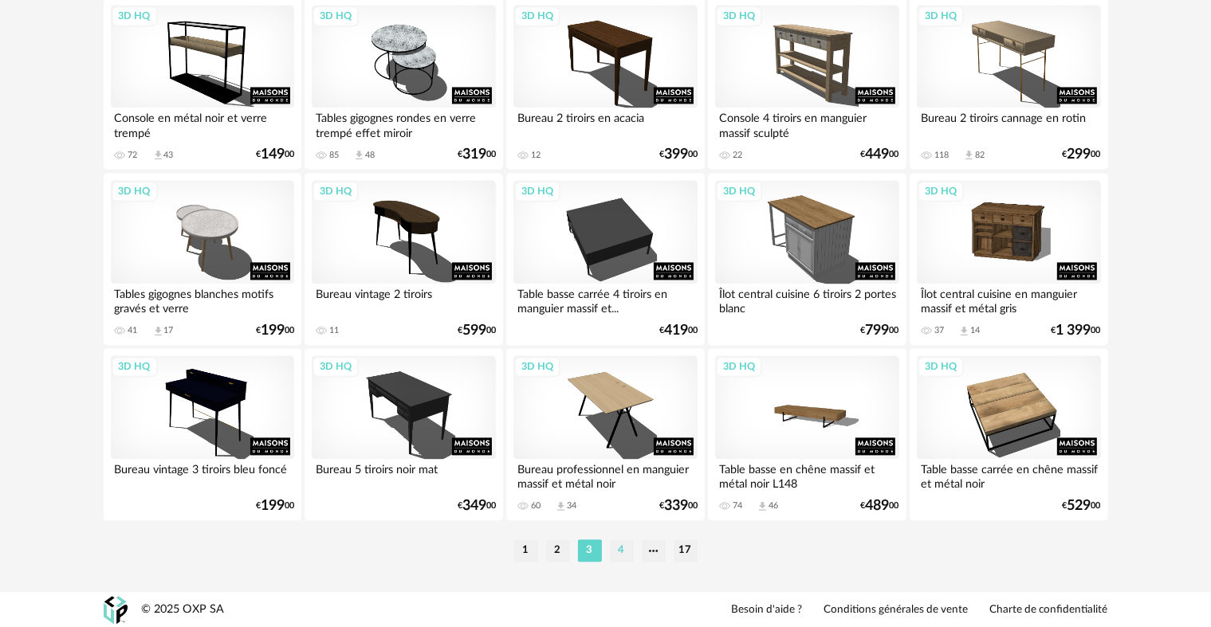
click at [625, 556] on li "4" at bounding box center [622, 551] width 24 height 22
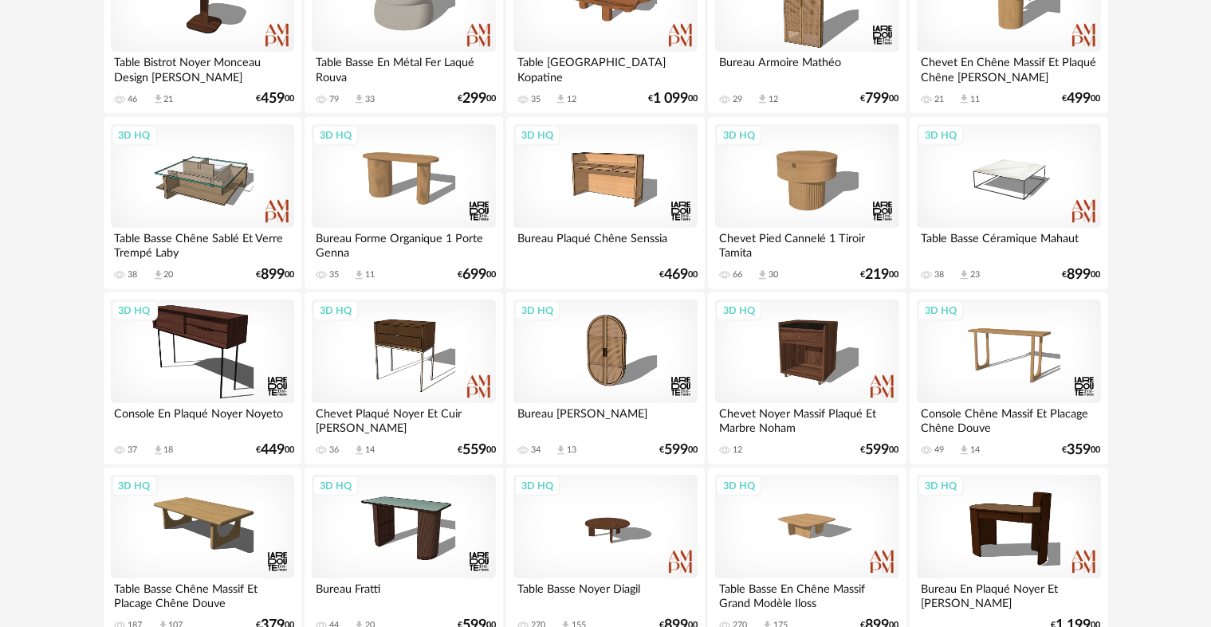
scroll to position [1594, 0]
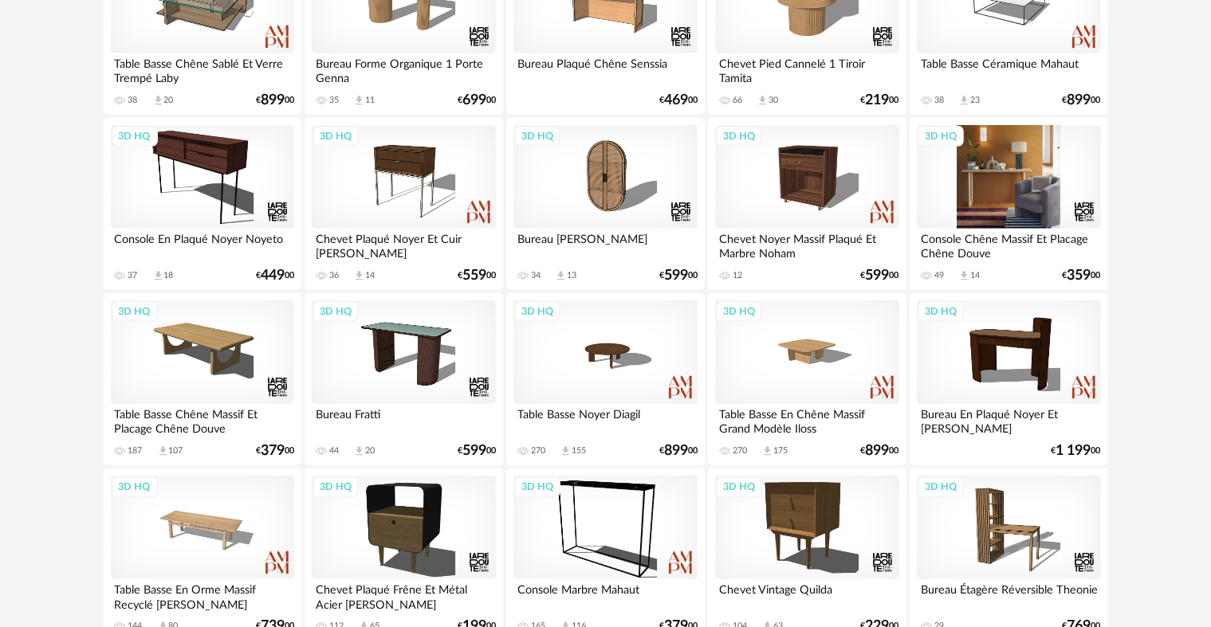
click at [969, 185] on div "3D HQ" at bounding box center [1008, 177] width 183 height 104
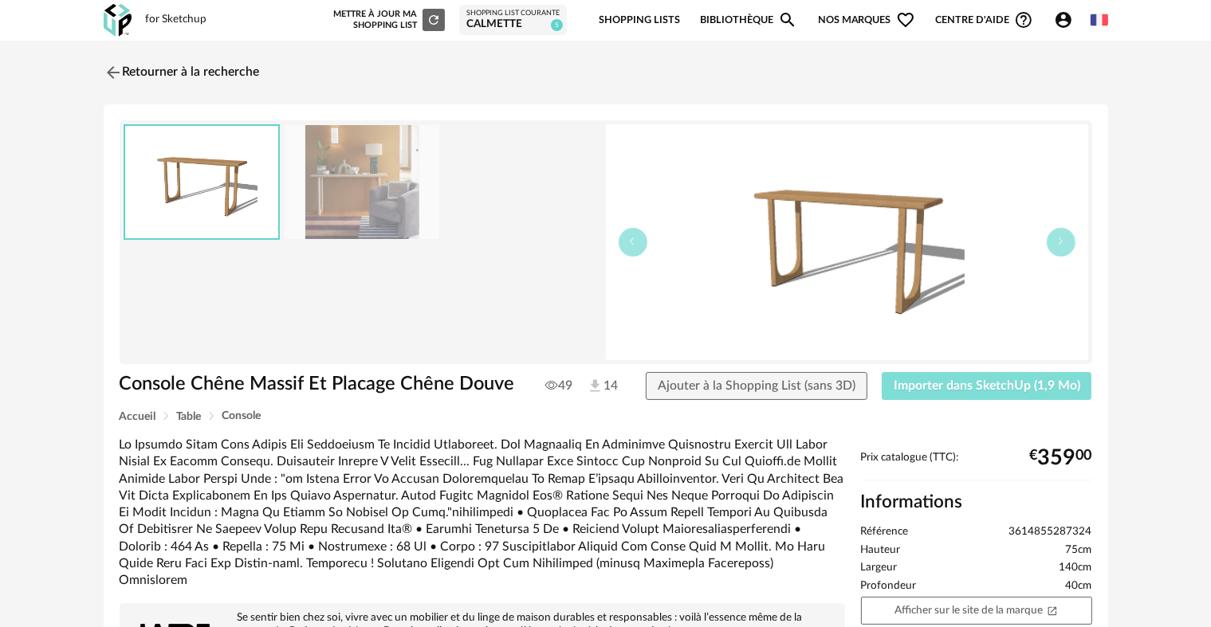
click at [948, 376] on button "Importer dans SketchUp (1,9 Mo)" at bounding box center [987, 386] width 210 height 29
click at [114, 62] on img at bounding box center [111, 72] width 23 height 23
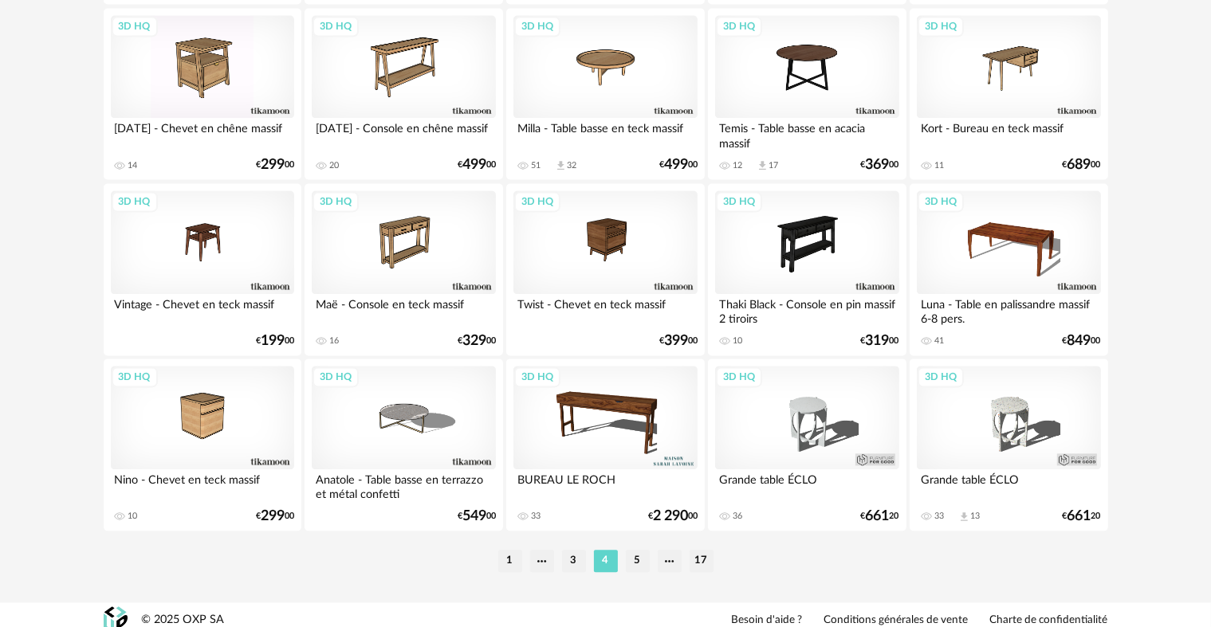
scroll to position [3294, 0]
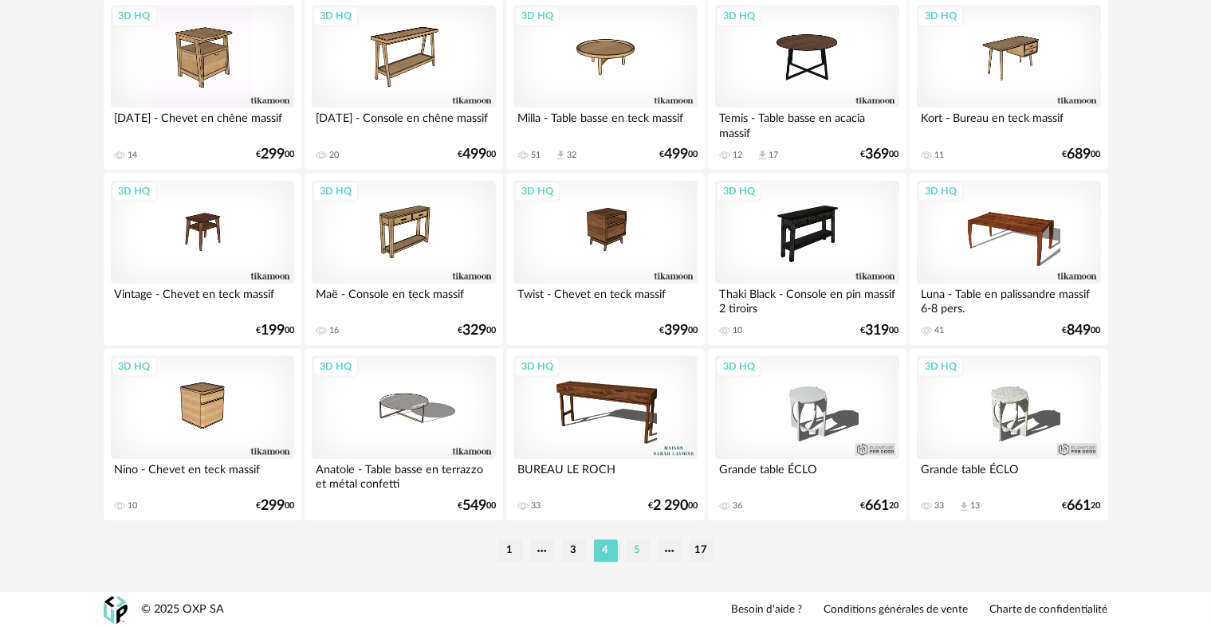
click at [634, 548] on li "5" at bounding box center [638, 551] width 24 height 22
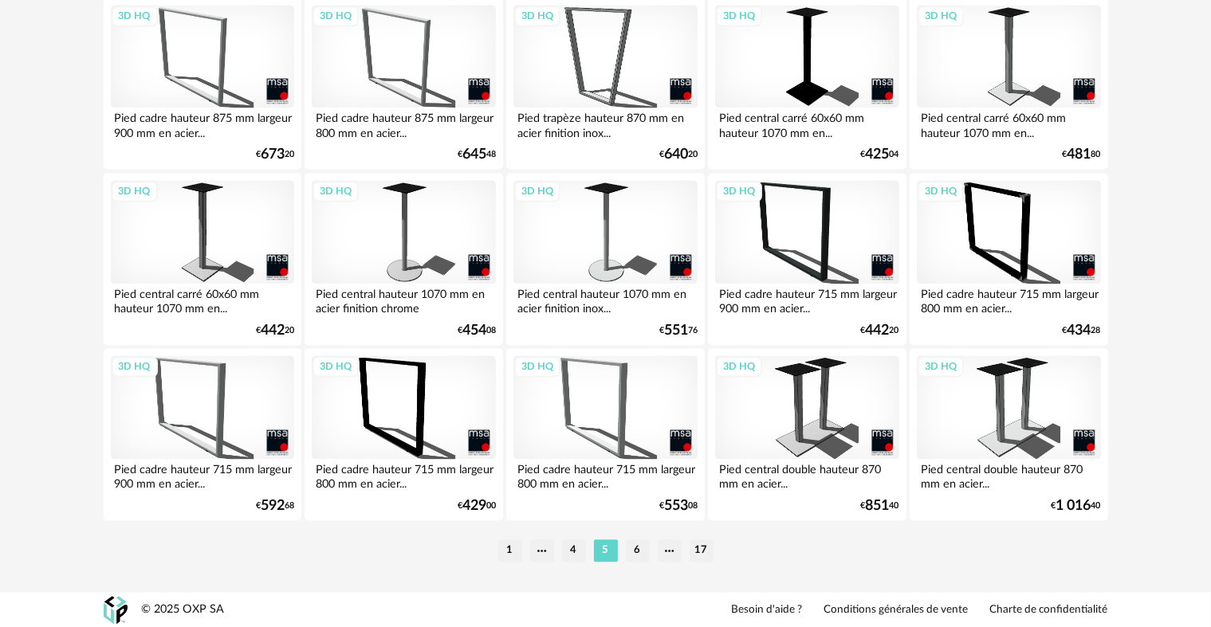
scroll to position [3294, 0]
click at [639, 558] on li "6" at bounding box center [638, 551] width 24 height 22
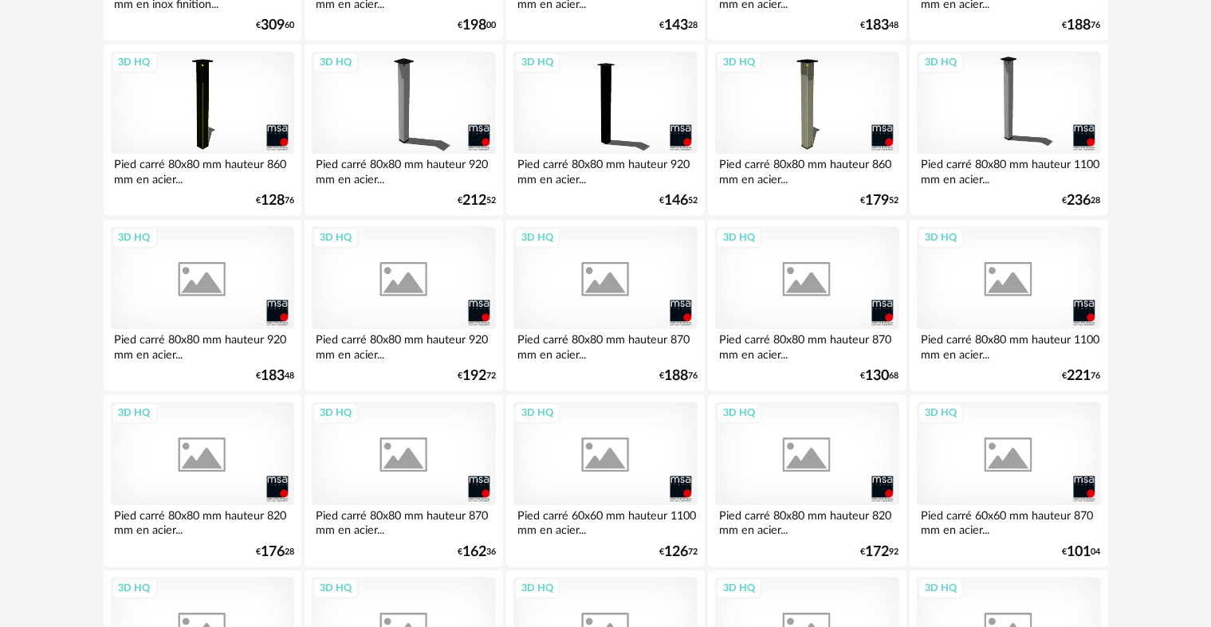
scroll to position [3294, 0]
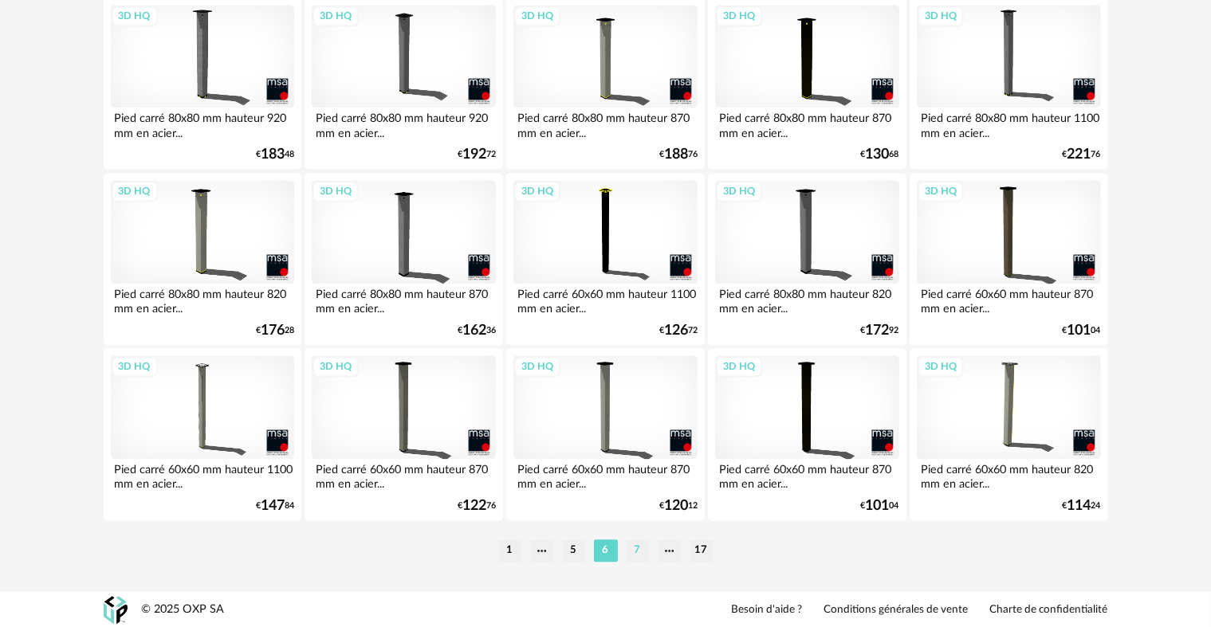
click at [631, 548] on li "7" at bounding box center [638, 551] width 24 height 22
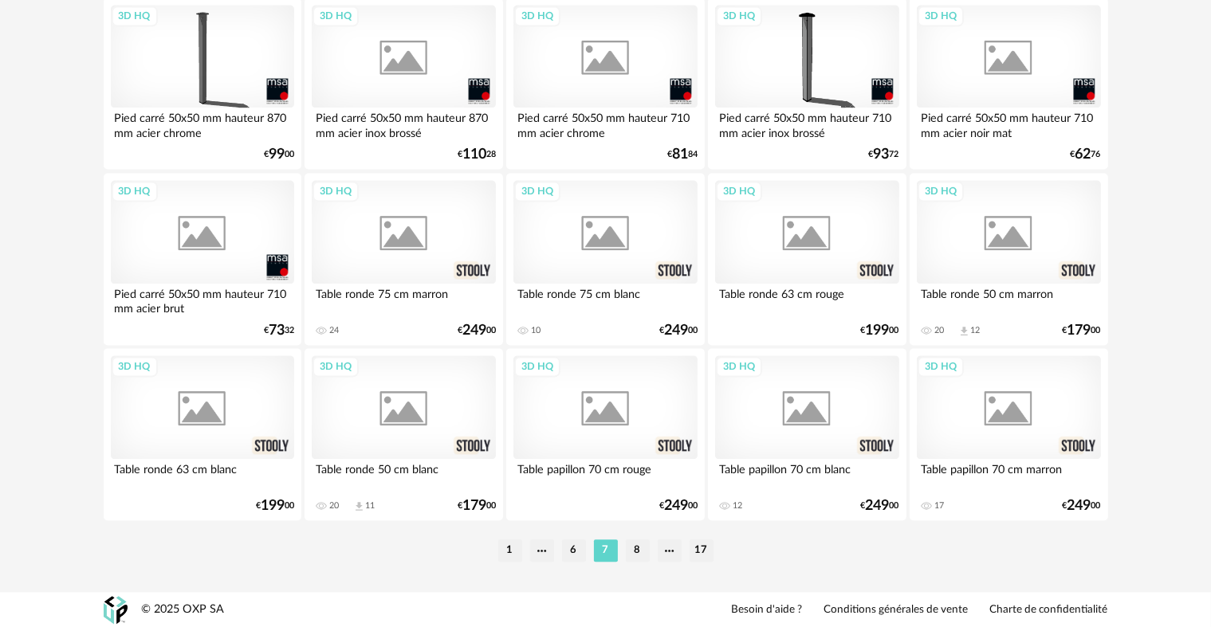
scroll to position [3294, 0]
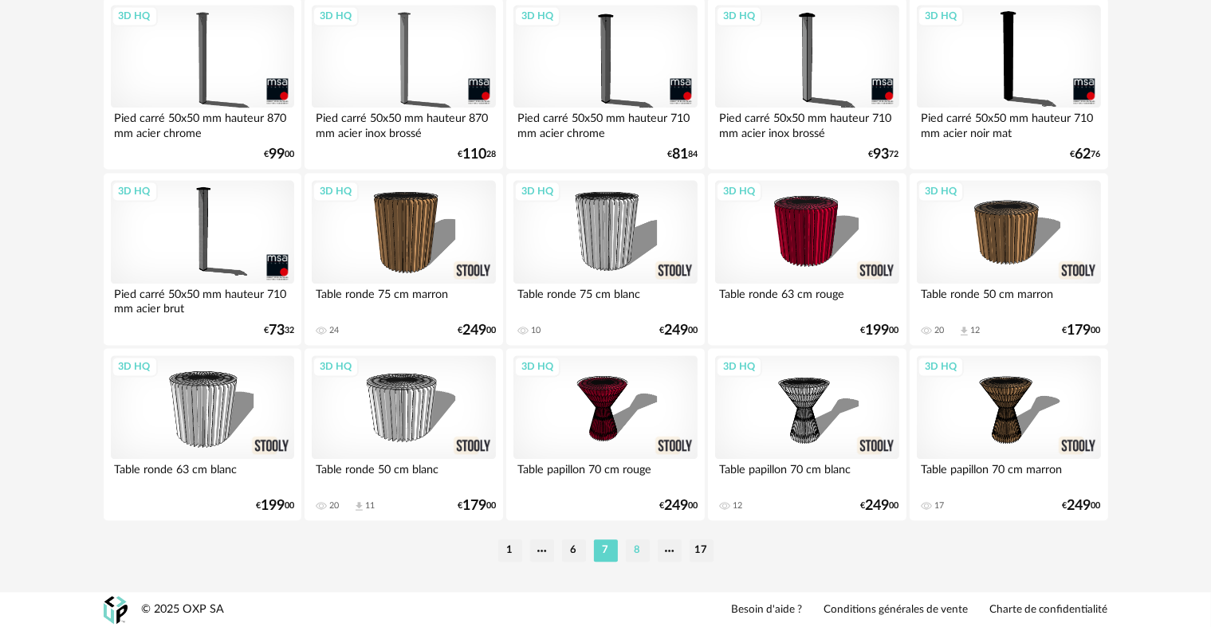
click at [638, 558] on li "8" at bounding box center [638, 551] width 24 height 22
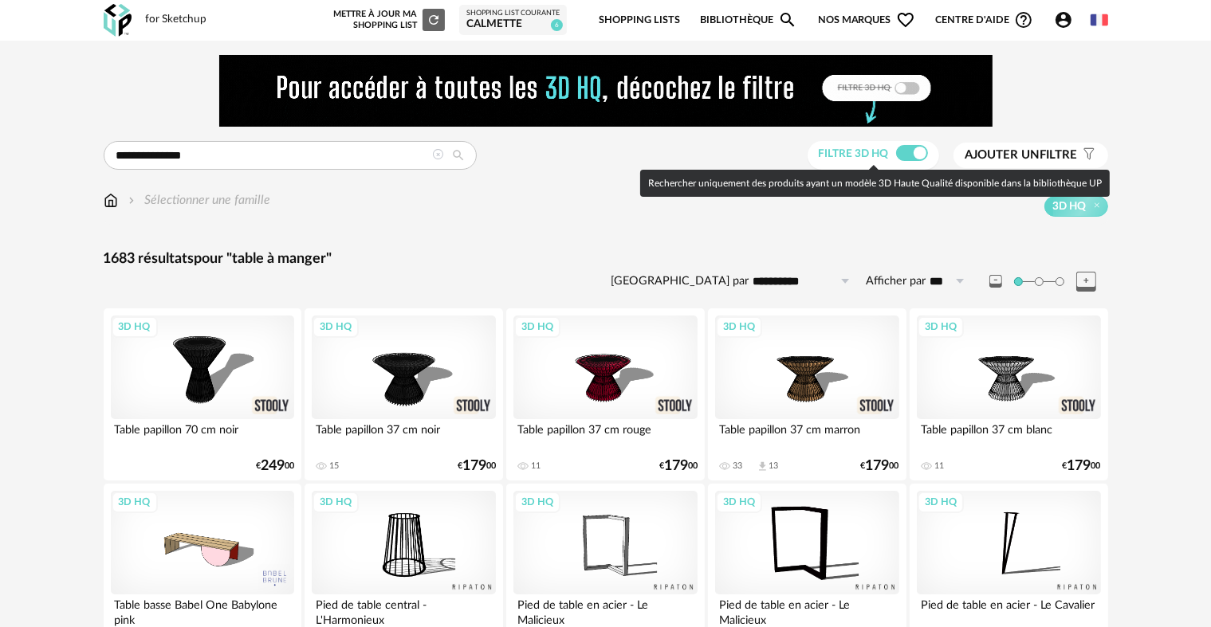
click at [914, 151] on span at bounding box center [912, 153] width 32 height 16
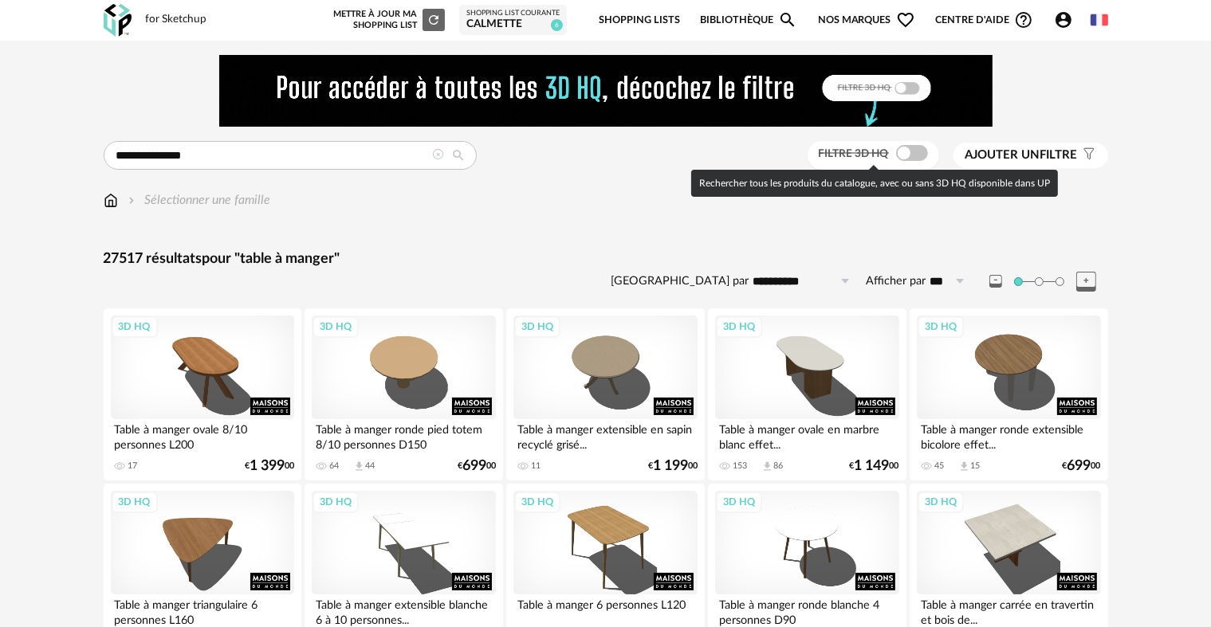
click at [909, 150] on span at bounding box center [912, 153] width 32 height 16
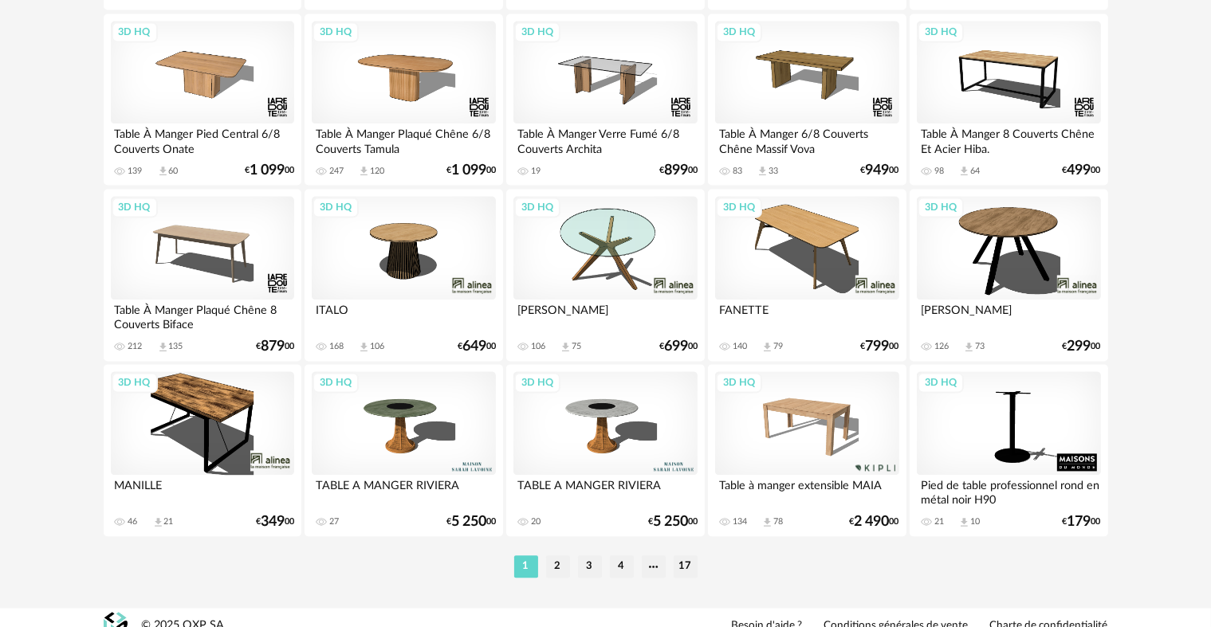
scroll to position [3294, 0]
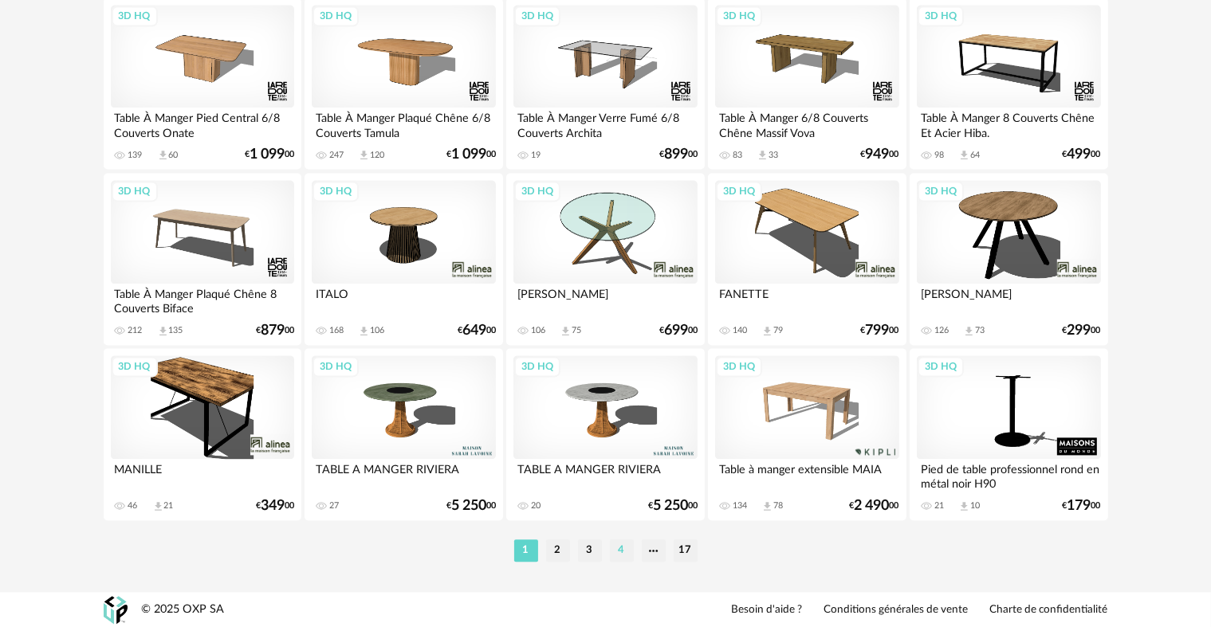
click at [628, 548] on li "4" at bounding box center [622, 551] width 24 height 22
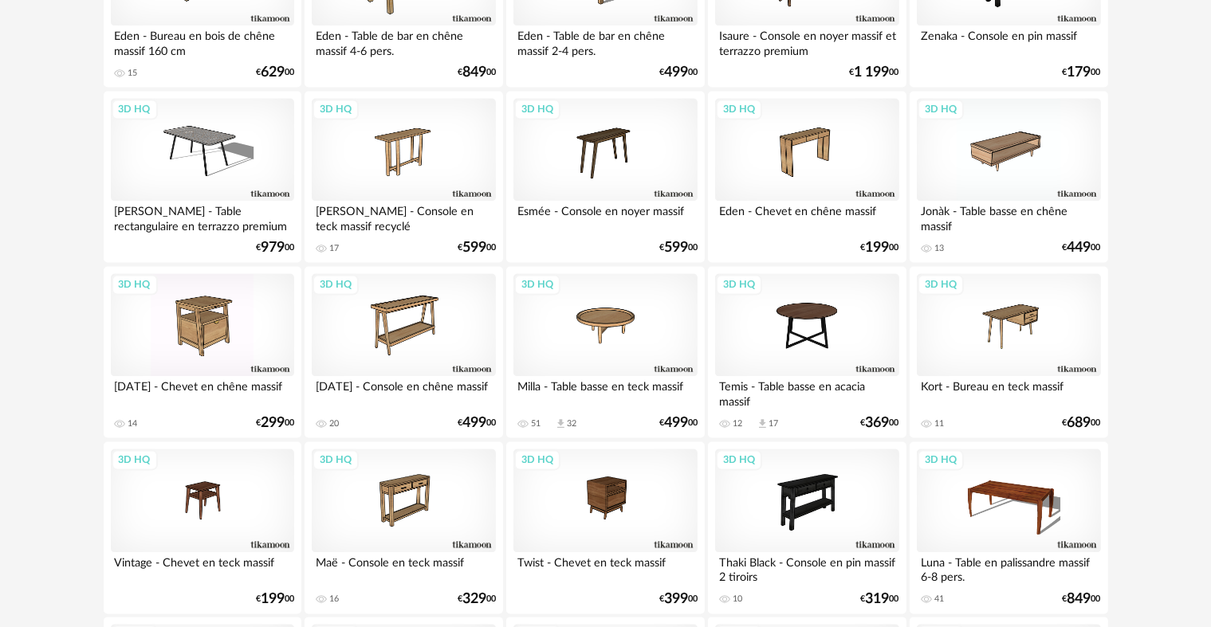
scroll to position [3294, 0]
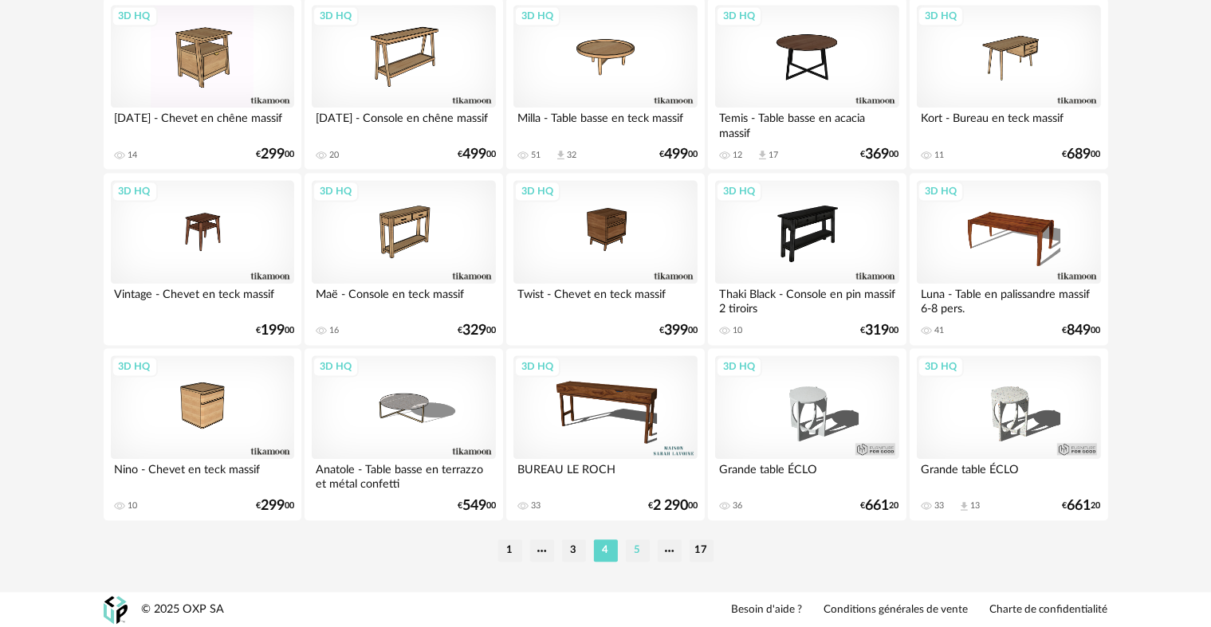
click at [649, 557] on li "5" at bounding box center [638, 551] width 24 height 22
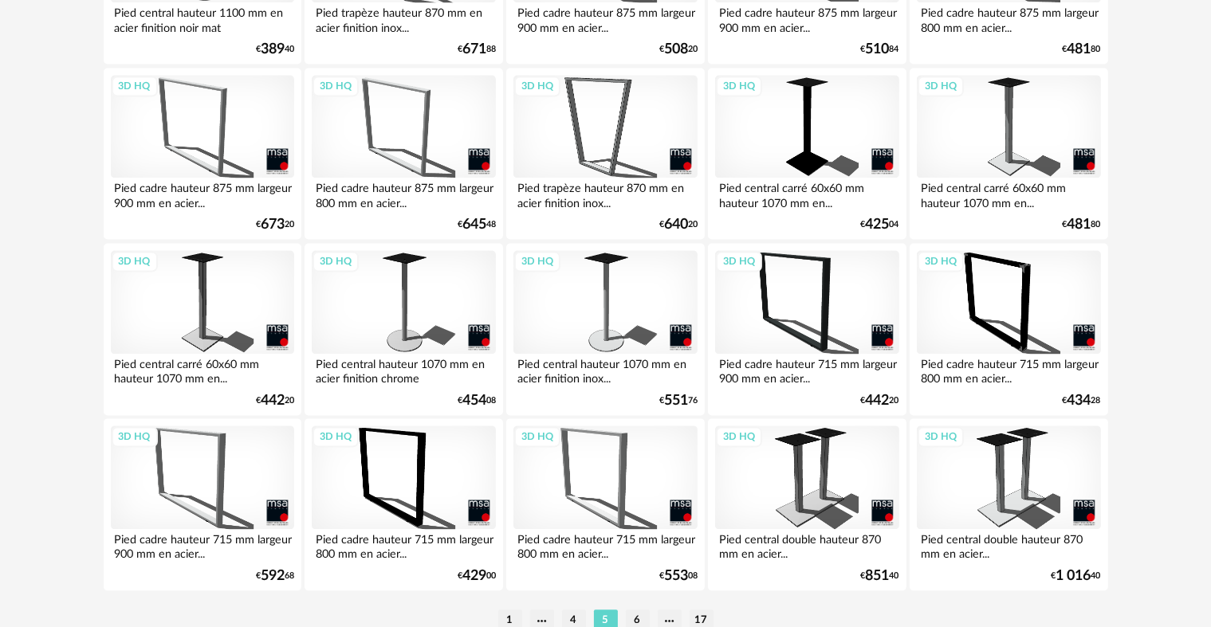
scroll to position [3294, 0]
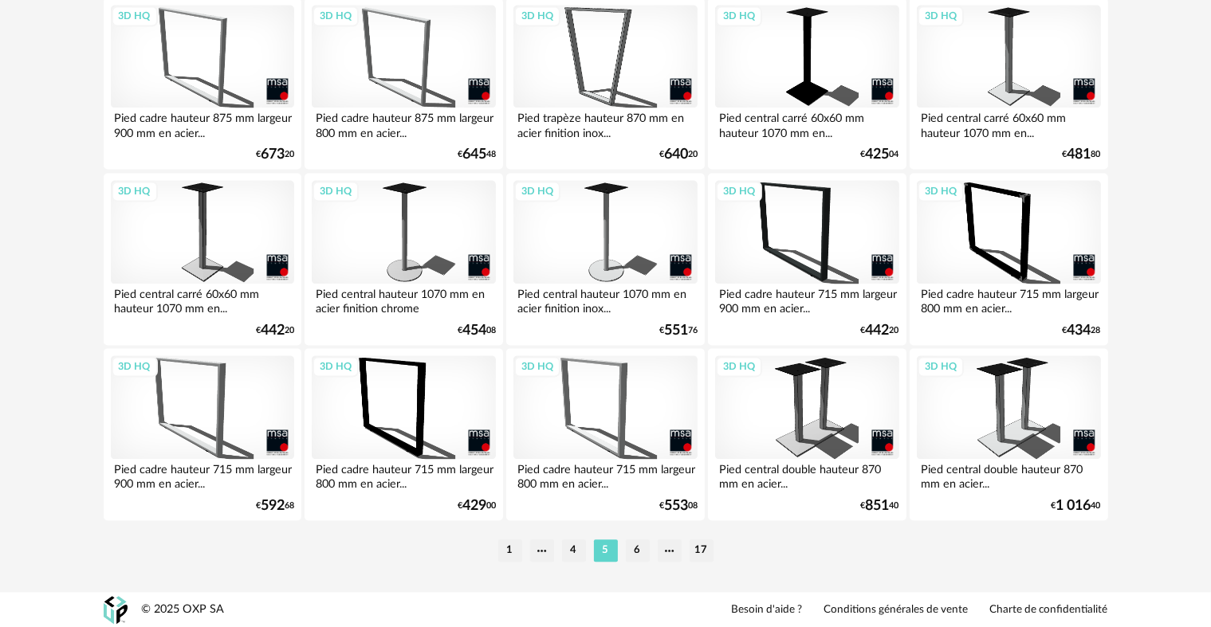
drag, startPoint x: 641, startPoint y: 548, endPoint x: 724, endPoint y: 507, distance: 92.7
click at [646, 545] on li "6" at bounding box center [638, 551] width 24 height 22
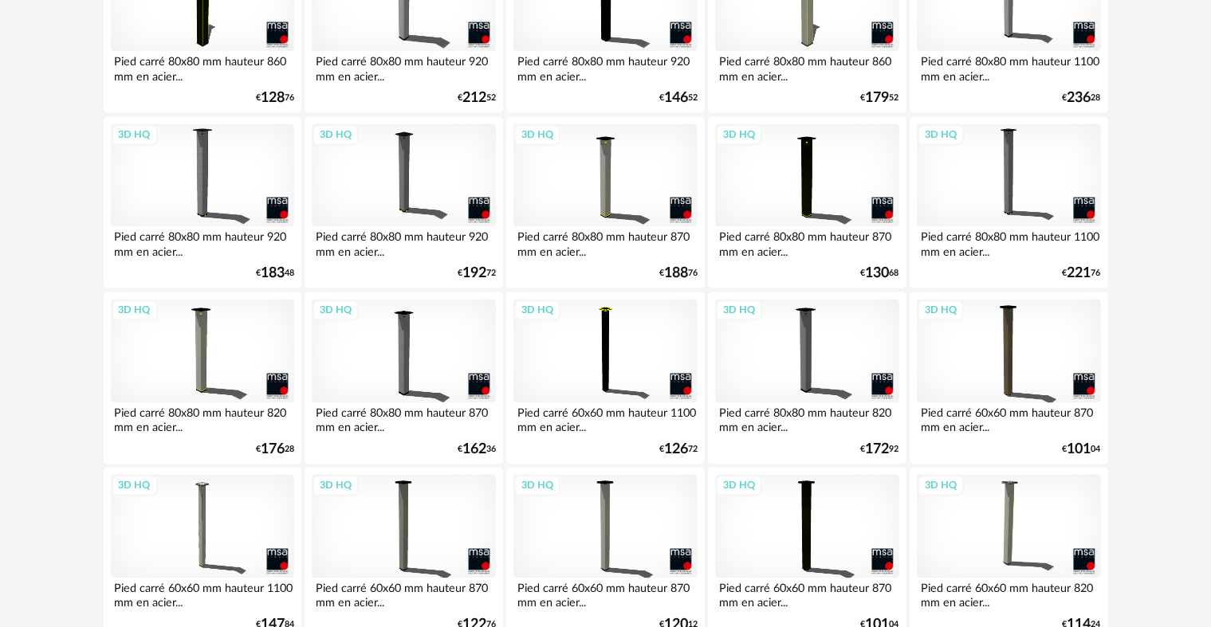
scroll to position [3294, 0]
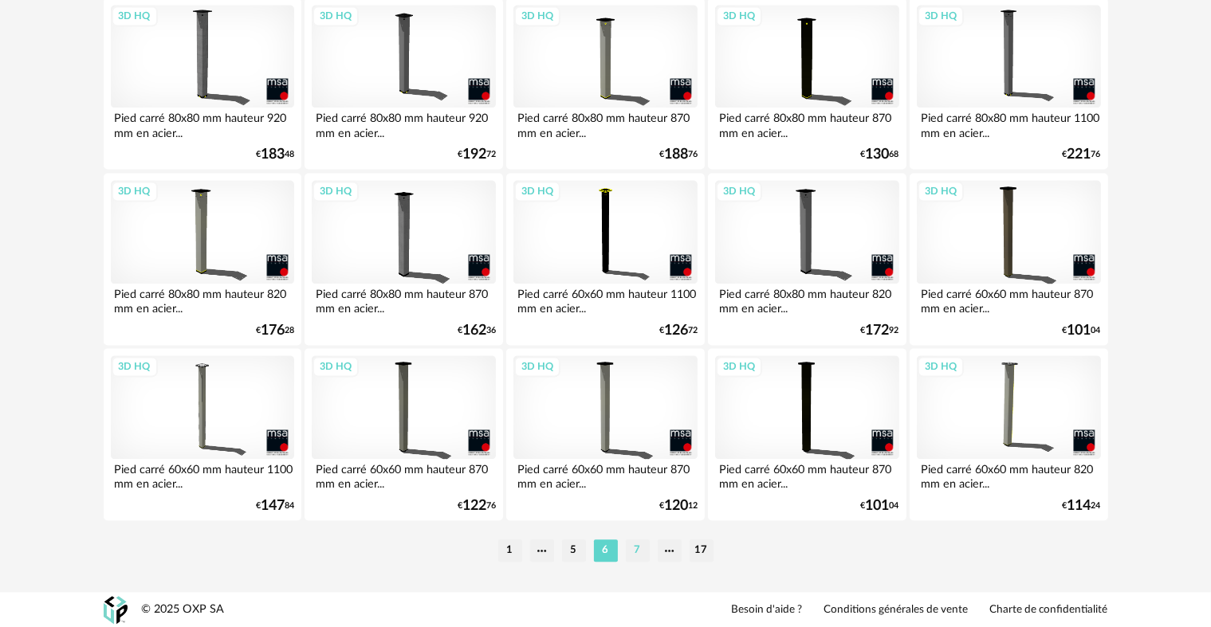
click at [635, 549] on li "7" at bounding box center [638, 551] width 24 height 22
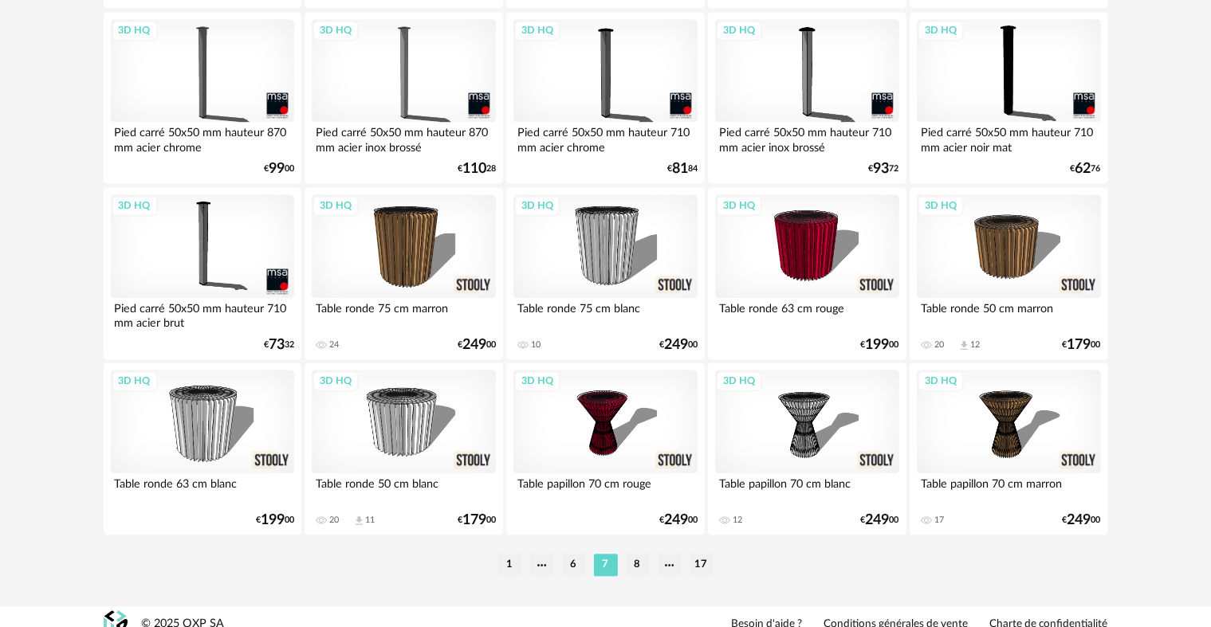
scroll to position [3294, 0]
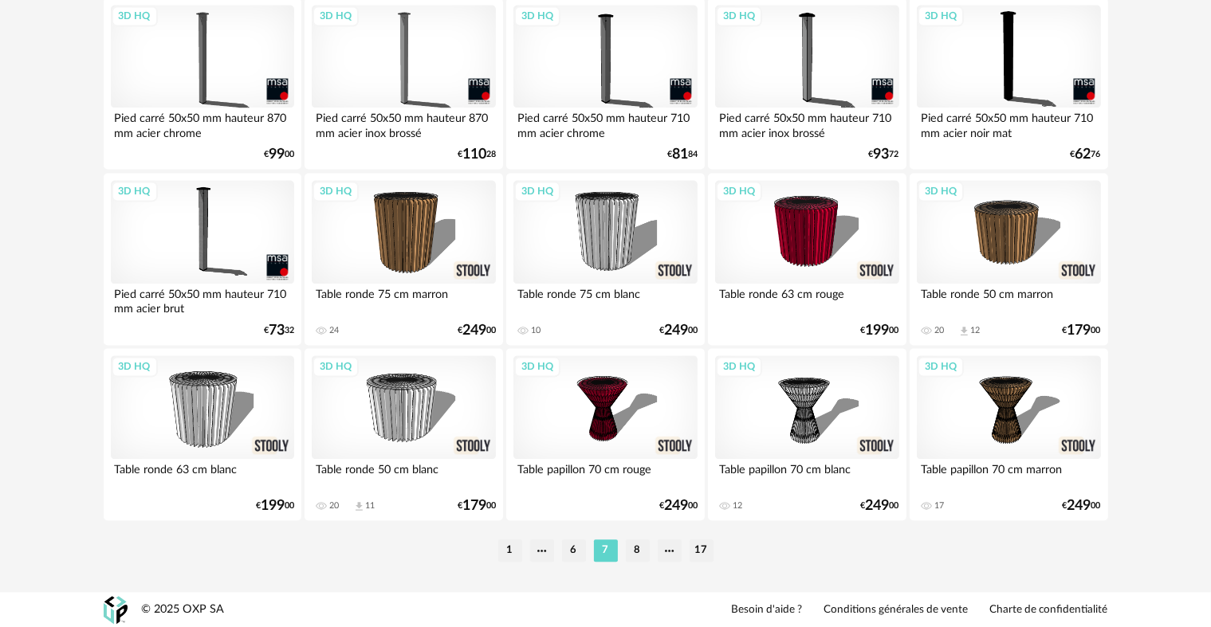
drag, startPoint x: 628, startPoint y: 546, endPoint x: 756, endPoint y: 373, distance: 215.4
click at [630, 545] on li "8" at bounding box center [638, 551] width 24 height 22
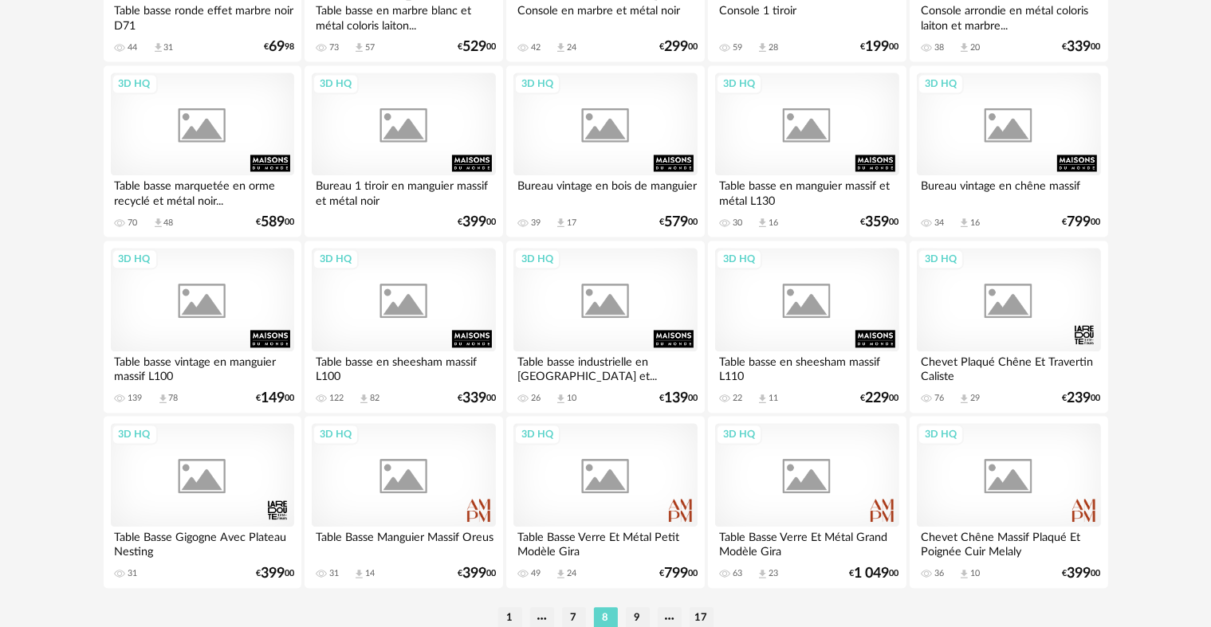
scroll to position [3294, 0]
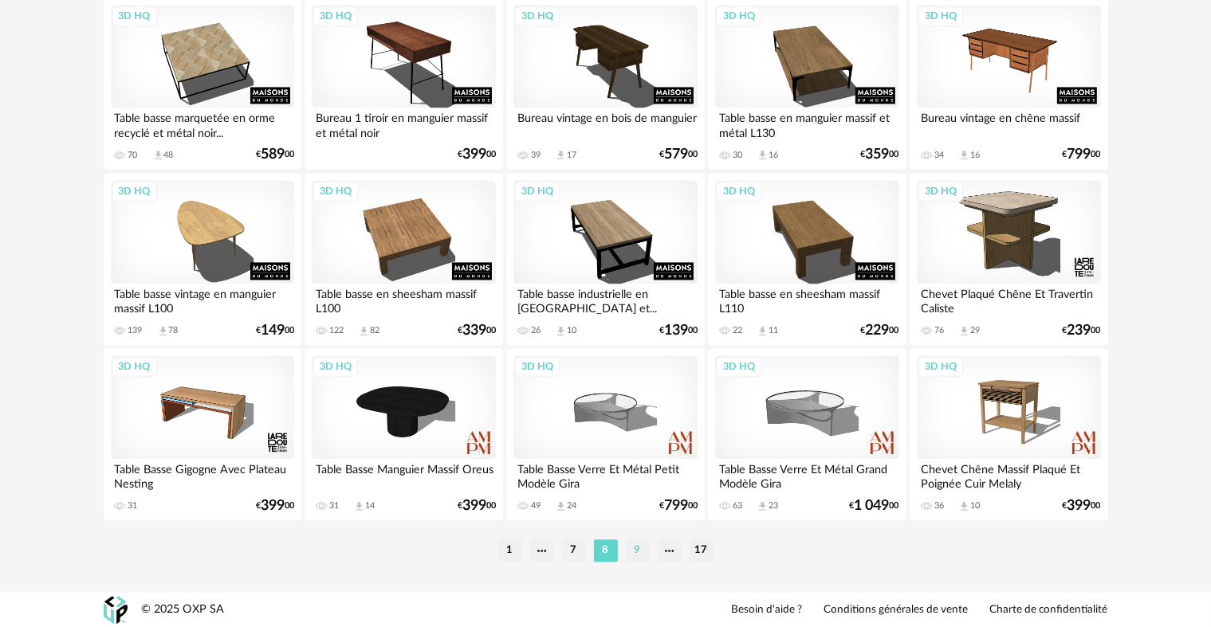
click at [641, 556] on li "9" at bounding box center [638, 551] width 24 height 22
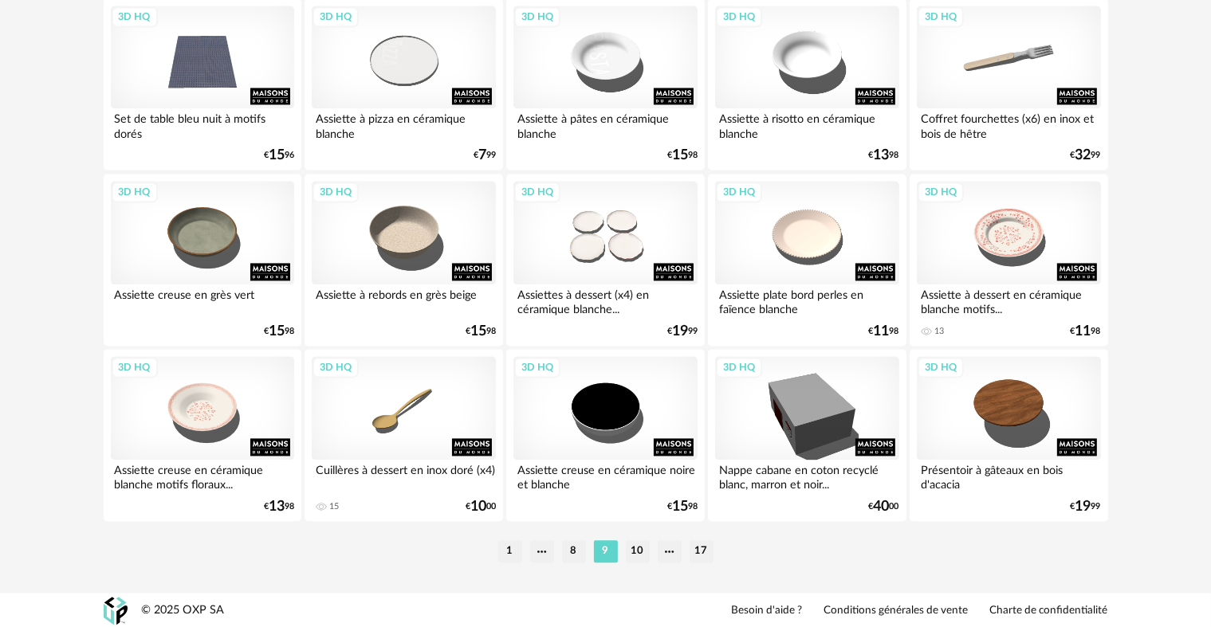
scroll to position [3294, 0]
click at [642, 560] on li "10" at bounding box center [638, 551] width 24 height 22
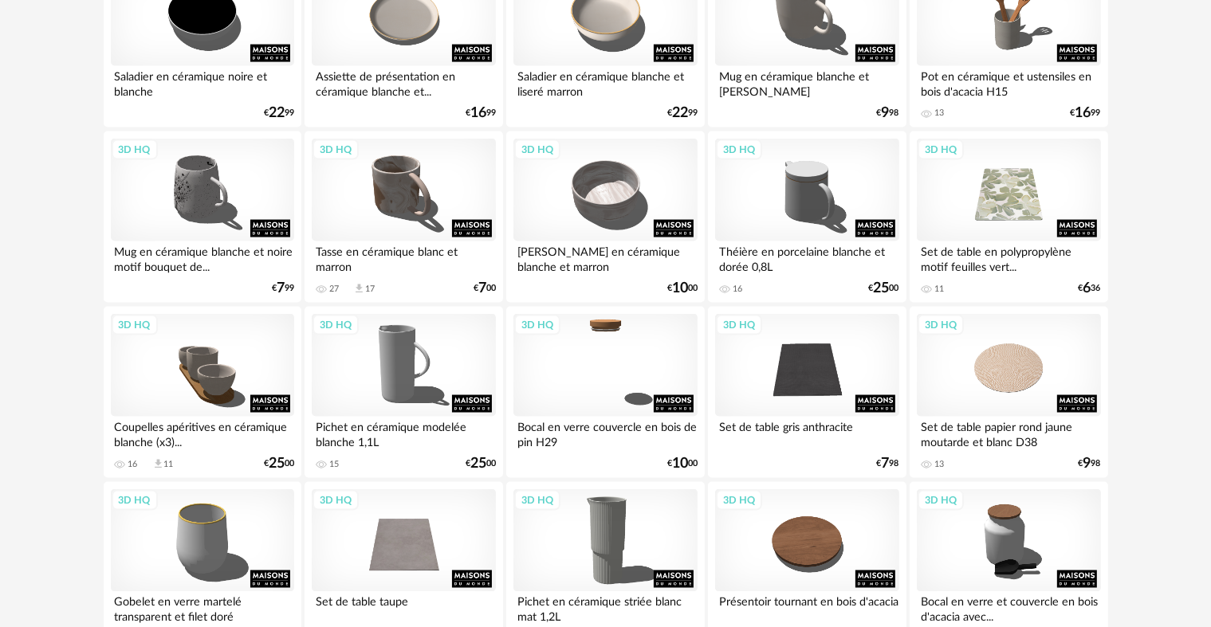
scroll to position [2232, 0]
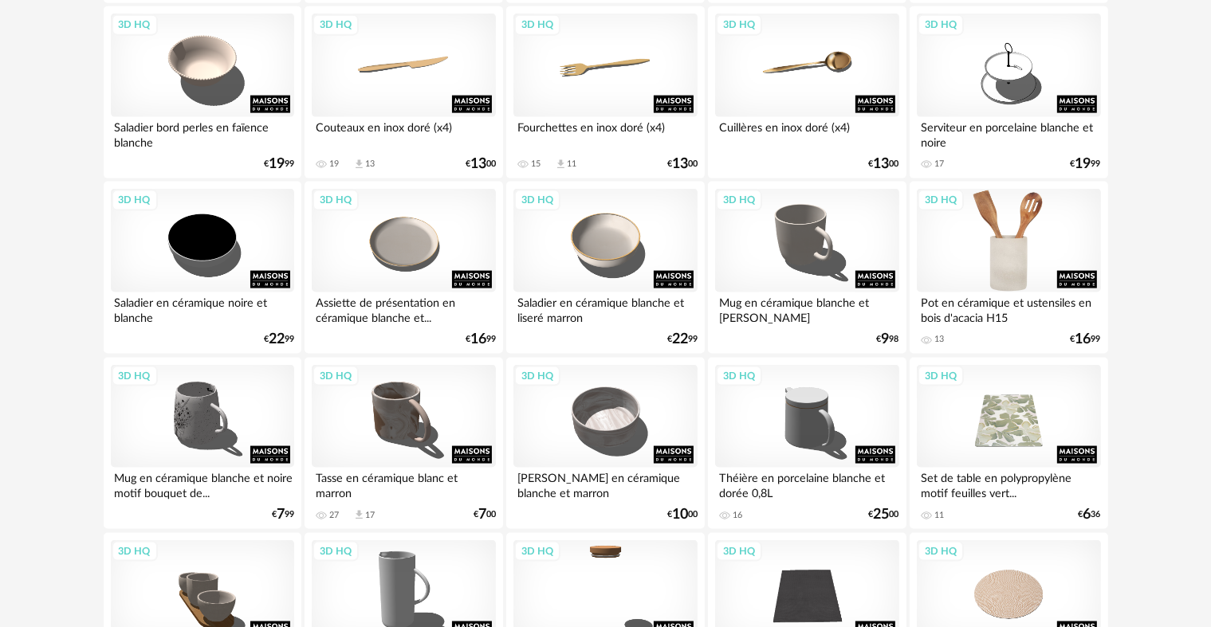
click at [1034, 245] on div "3D HQ" at bounding box center [1008, 241] width 183 height 104
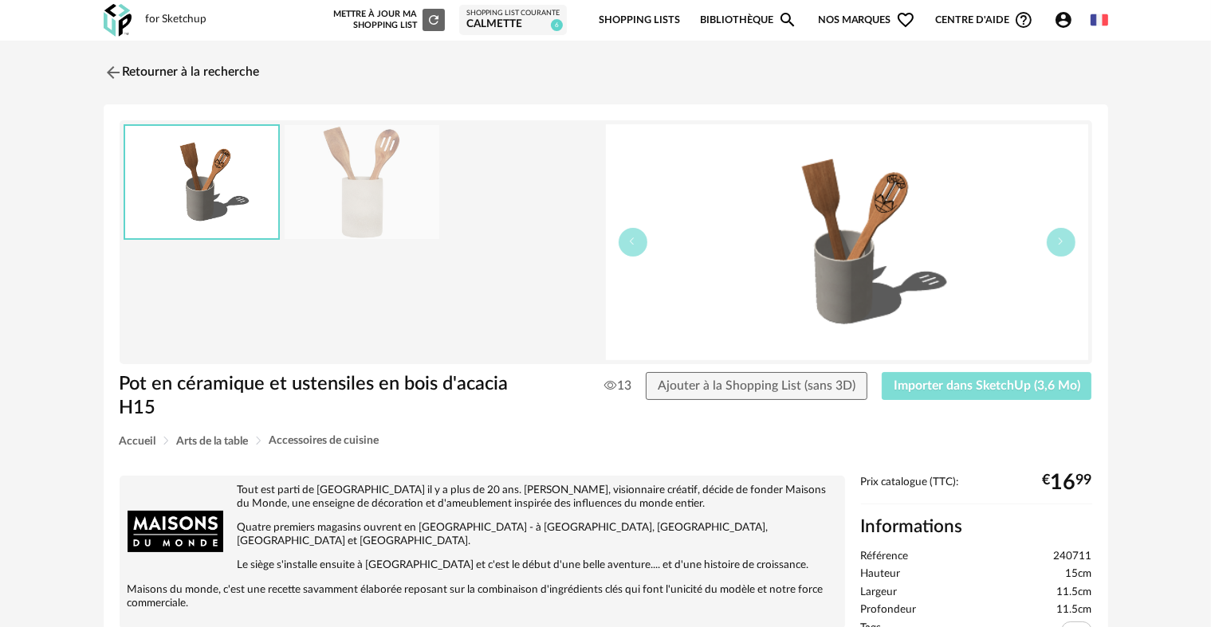
click at [989, 390] on span "Importer dans SketchUp (3,6 Mo)" at bounding box center [987, 385] width 187 height 13
click at [108, 73] on img at bounding box center [111, 72] width 23 height 23
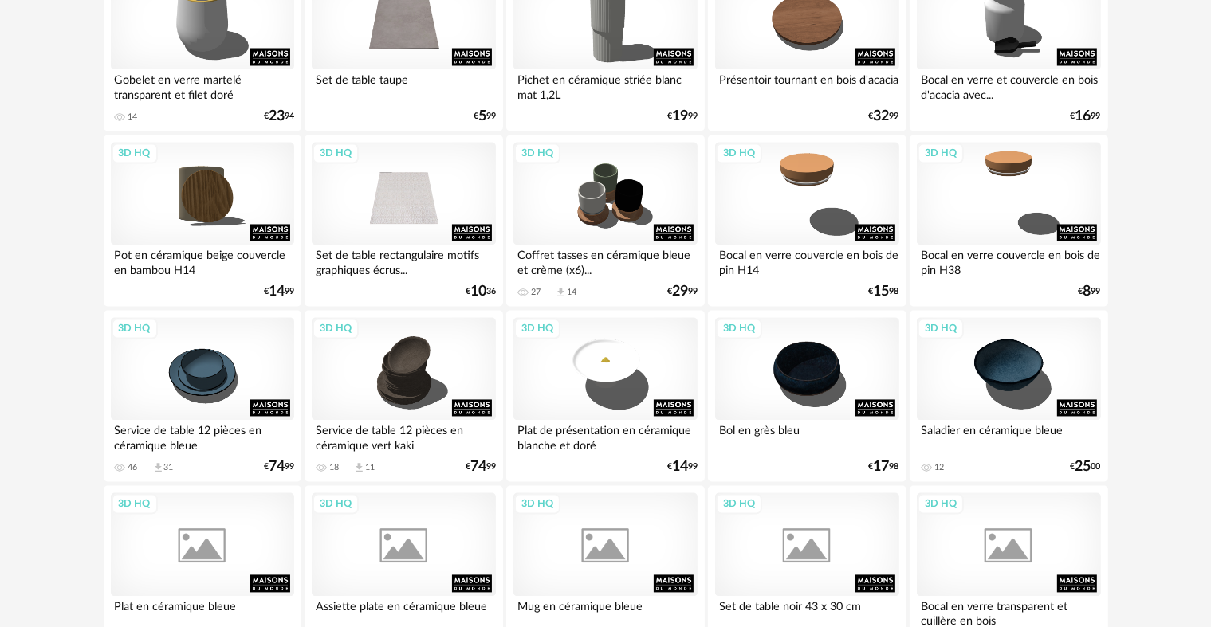
scroll to position [3294, 0]
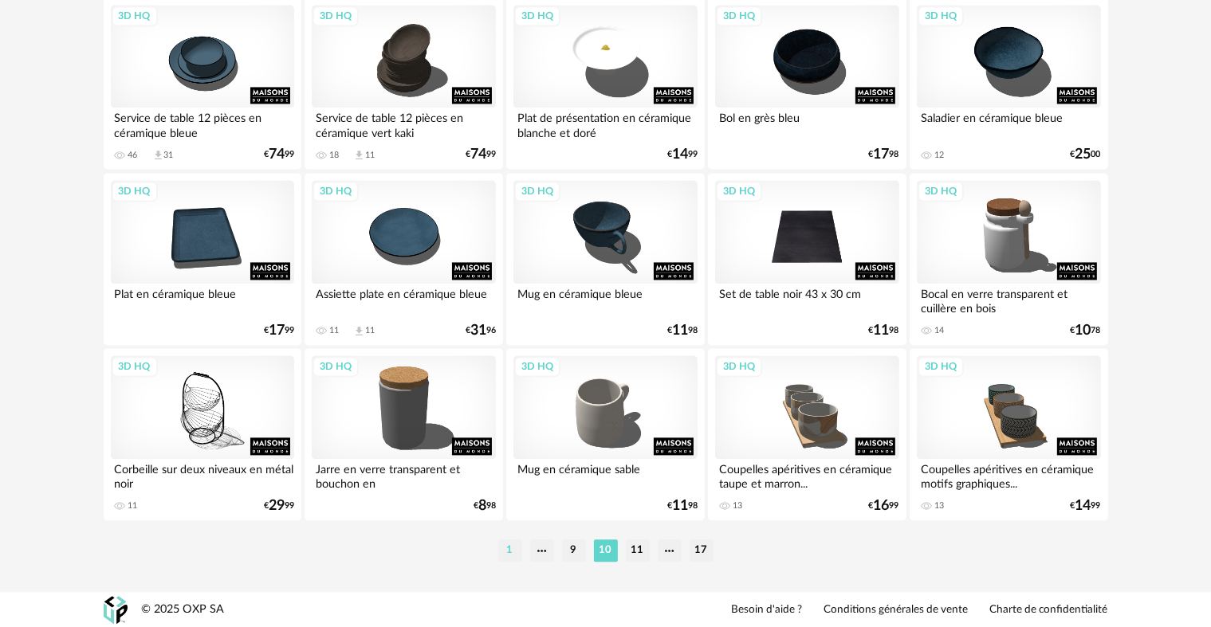
click at [513, 548] on li "1" at bounding box center [510, 551] width 24 height 22
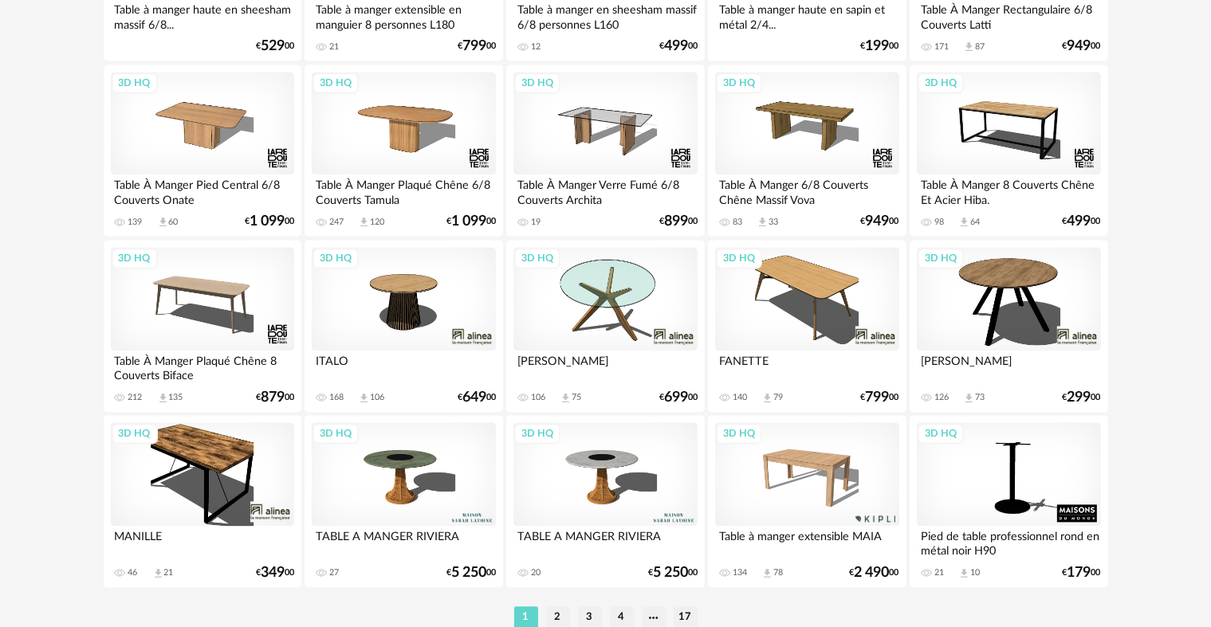
scroll to position [3268, 0]
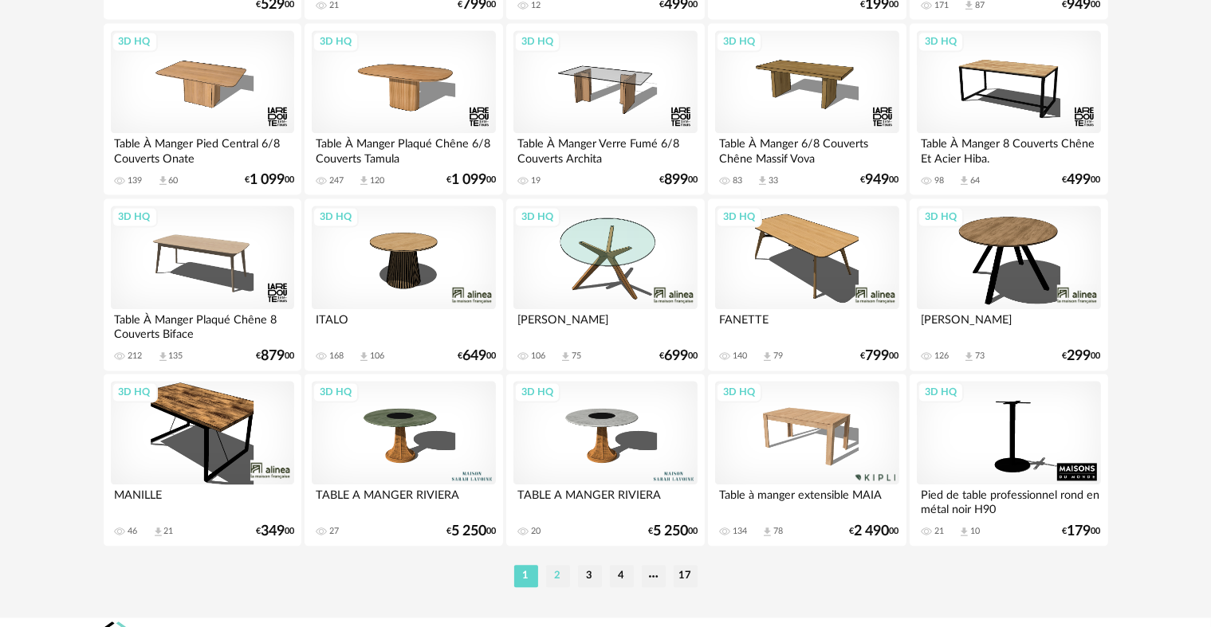
click at [555, 576] on li "2" at bounding box center [558, 576] width 24 height 22
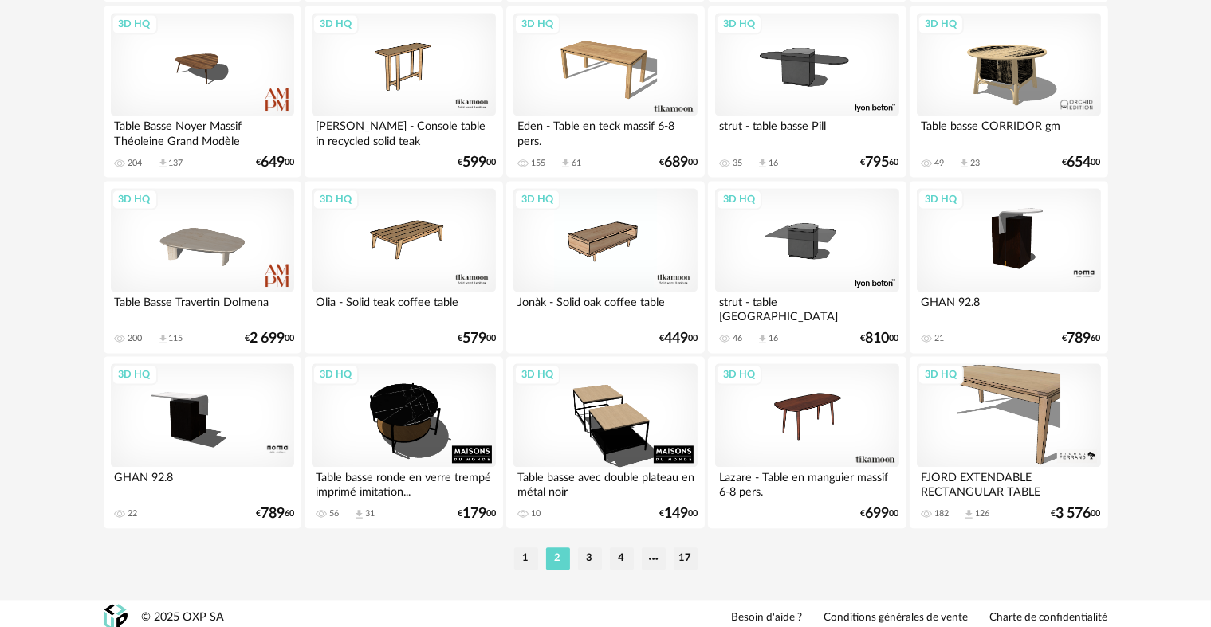
scroll to position [3294, 0]
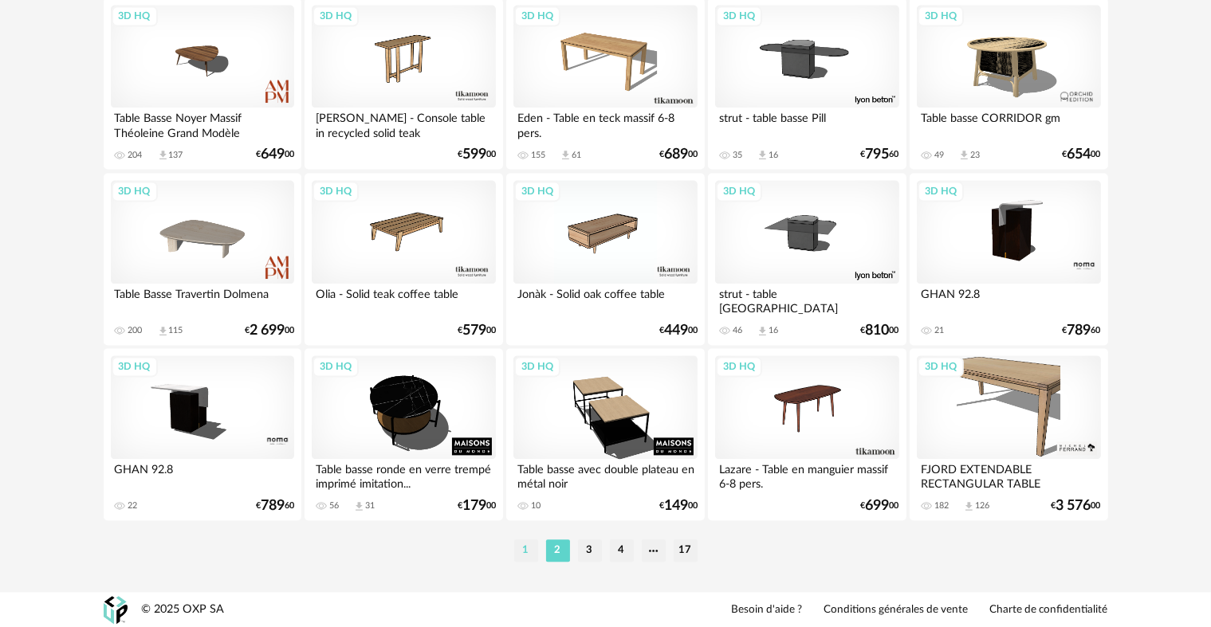
click at [525, 554] on li "1" at bounding box center [526, 551] width 24 height 22
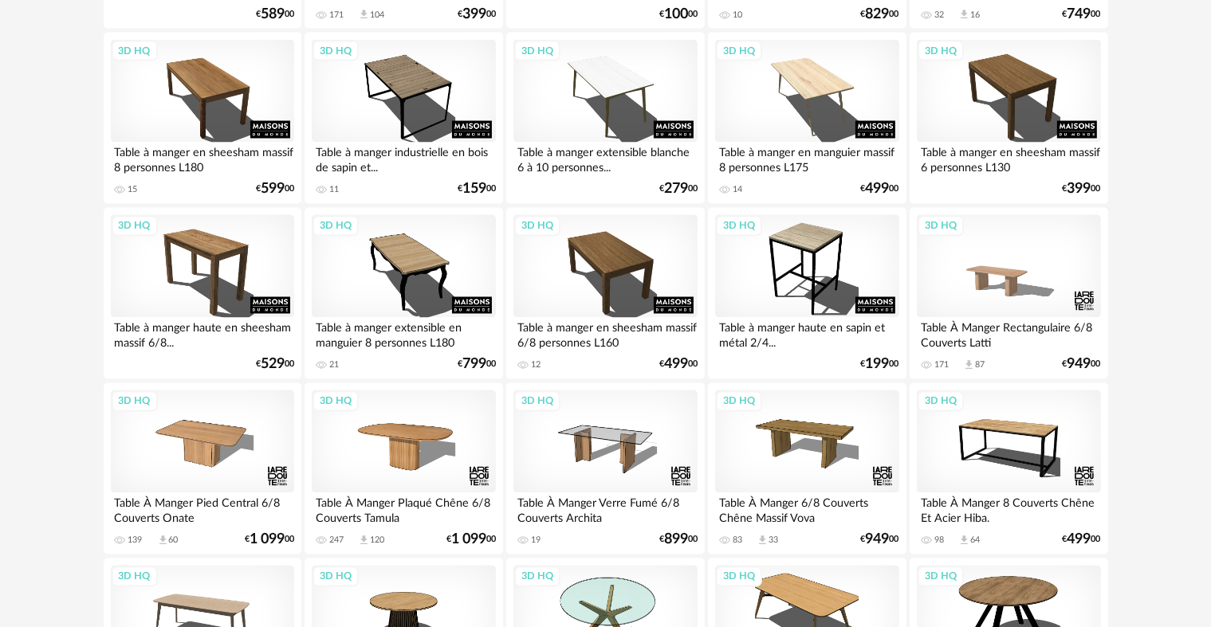
scroll to position [3029, 0]
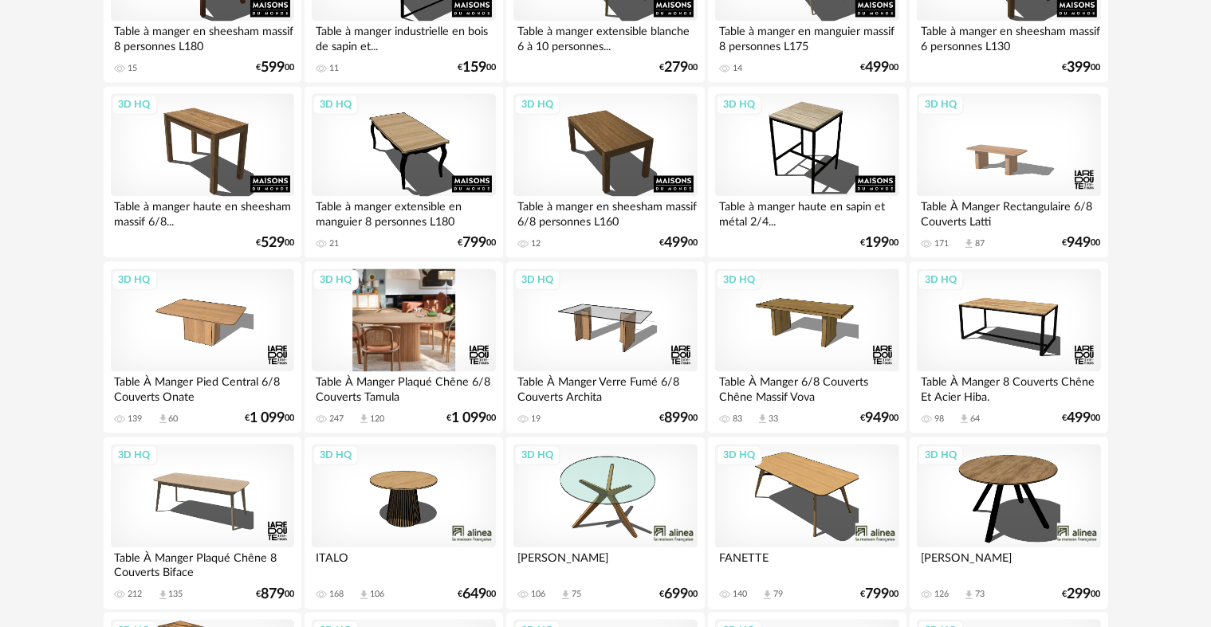
click at [367, 314] on div "3D HQ" at bounding box center [403, 321] width 183 height 104
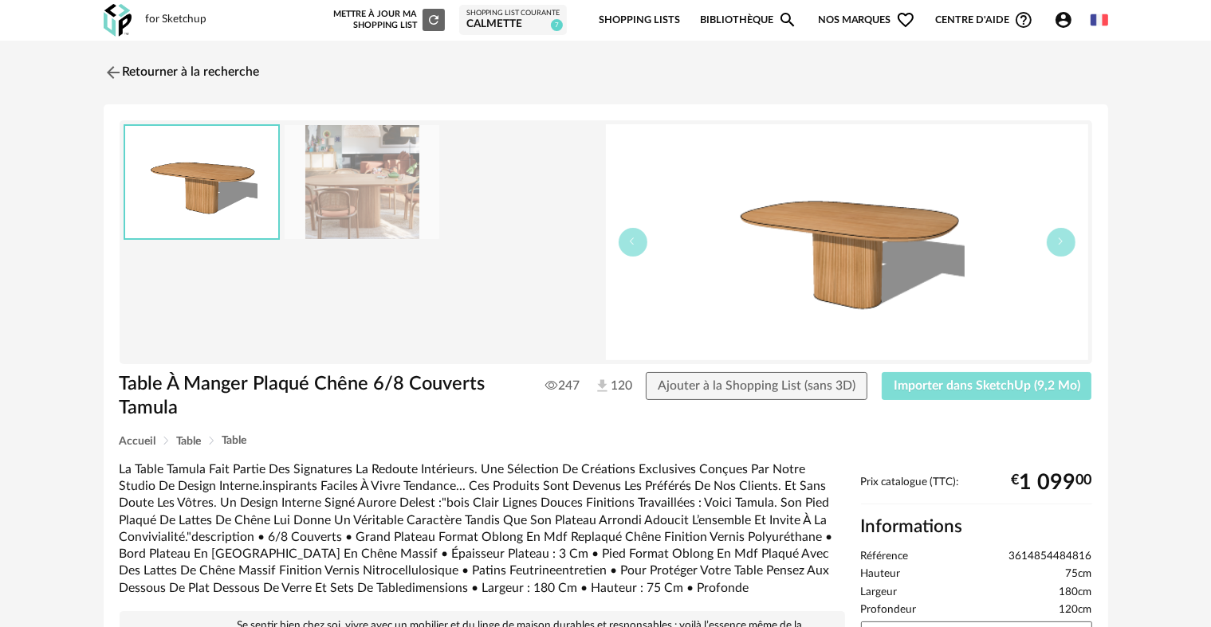
click at [1000, 390] on span "Importer dans SketchUp (9,2 Mo)" at bounding box center [987, 385] width 187 height 13
click at [925, 390] on span "Importer dans SketchUp (9,2 Mo)" at bounding box center [987, 385] width 187 height 13
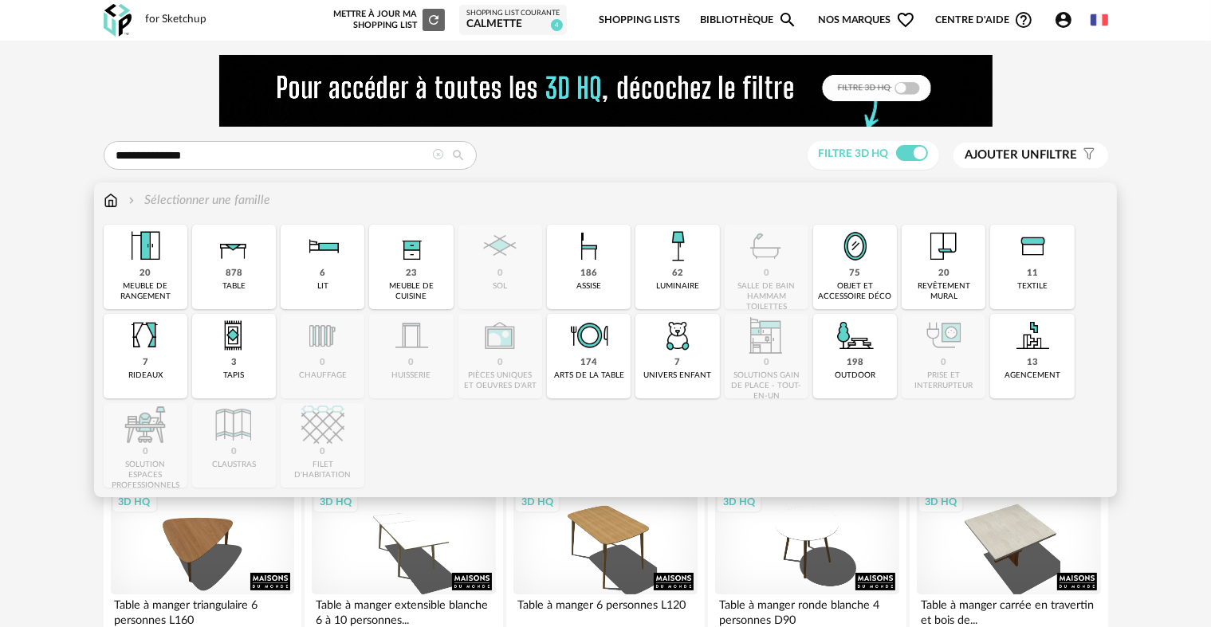
click at [108, 202] on img at bounding box center [111, 200] width 14 height 18
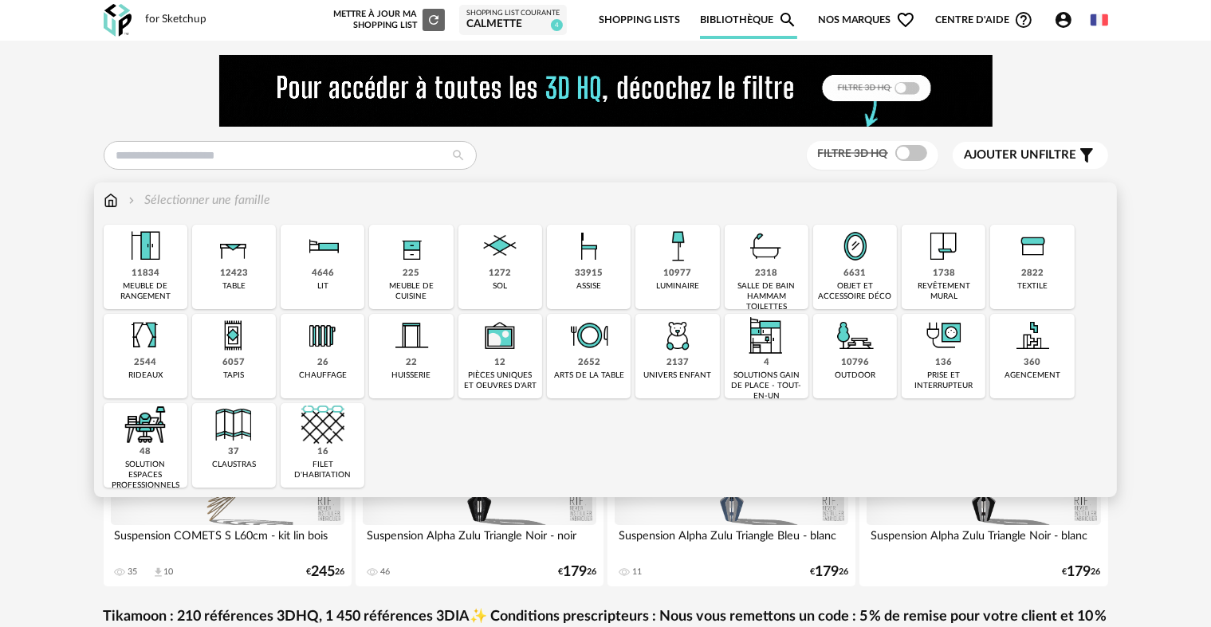
click at [590, 255] on img at bounding box center [589, 246] width 43 height 43
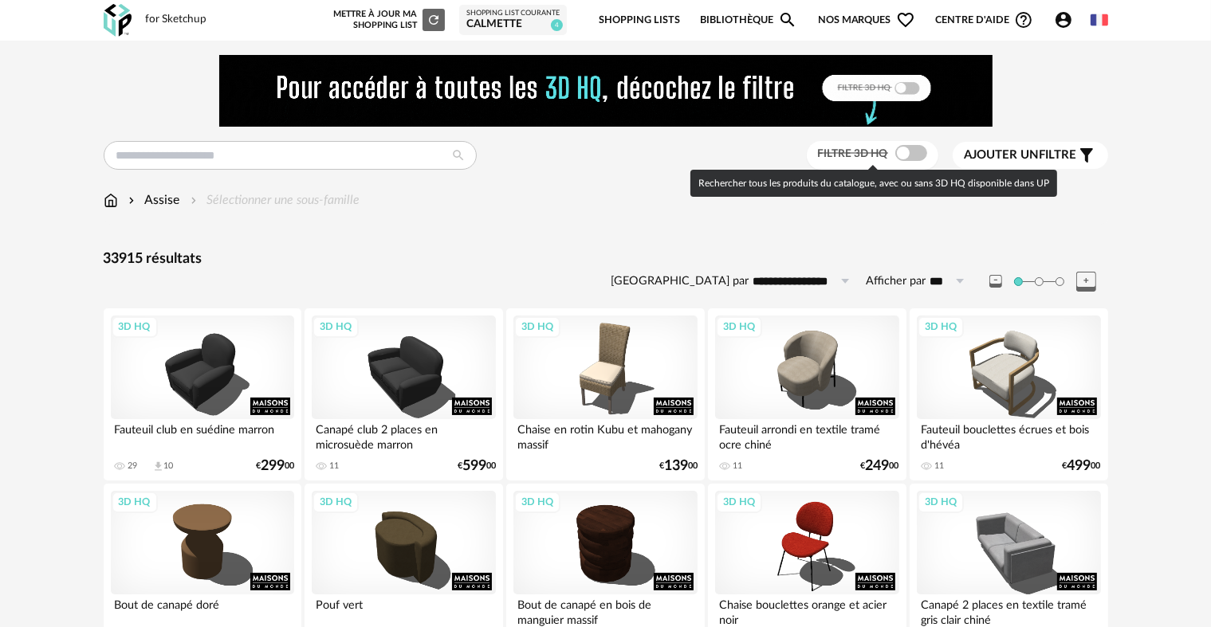
click at [903, 153] on span at bounding box center [911, 153] width 32 height 16
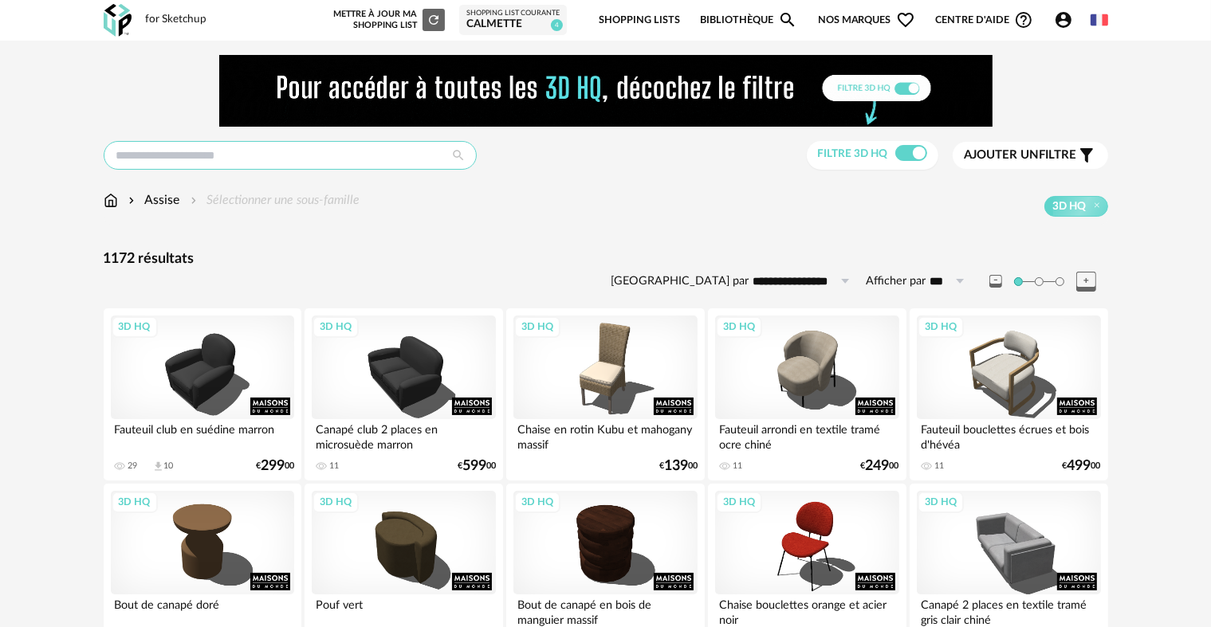
click at [342, 159] on input "text" at bounding box center [290, 155] width 373 height 29
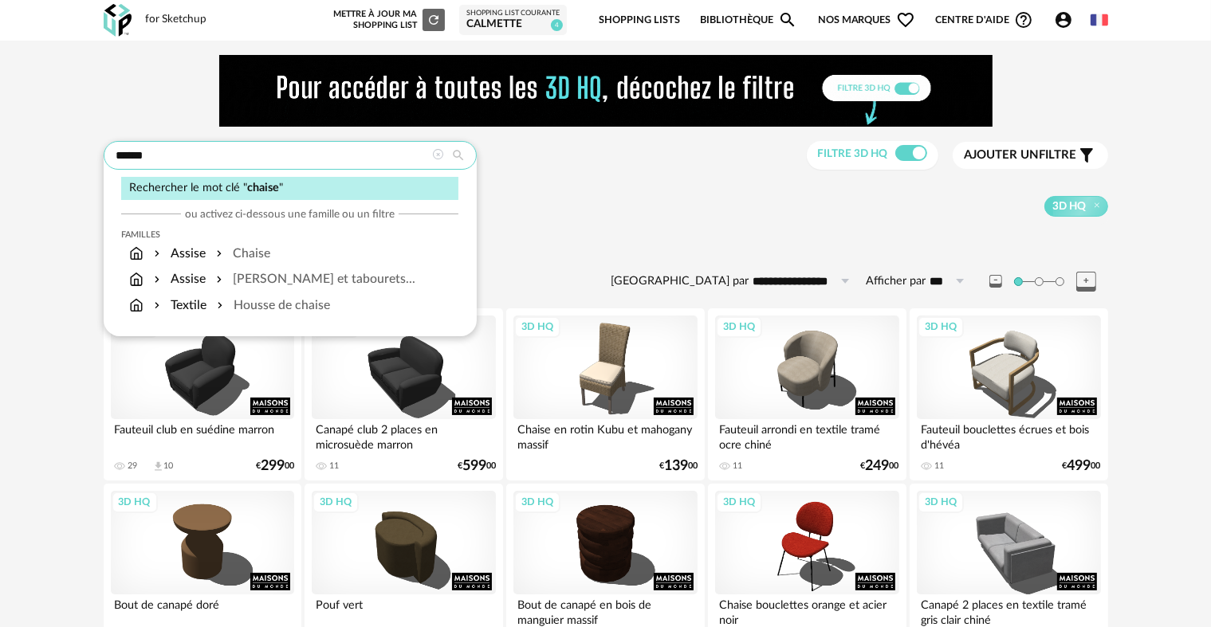
type input "******"
type input "**********"
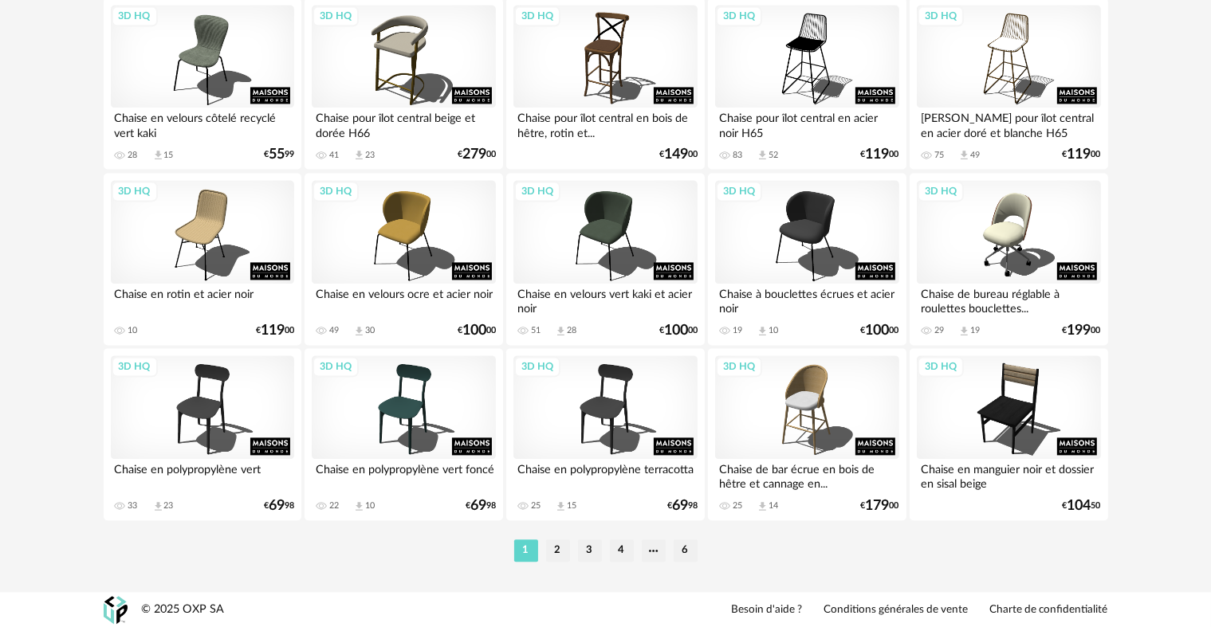
scroll to position [3294, 0]
click at [560, 543] on li "2" at bounding box center [558, 551] width 24 height 22
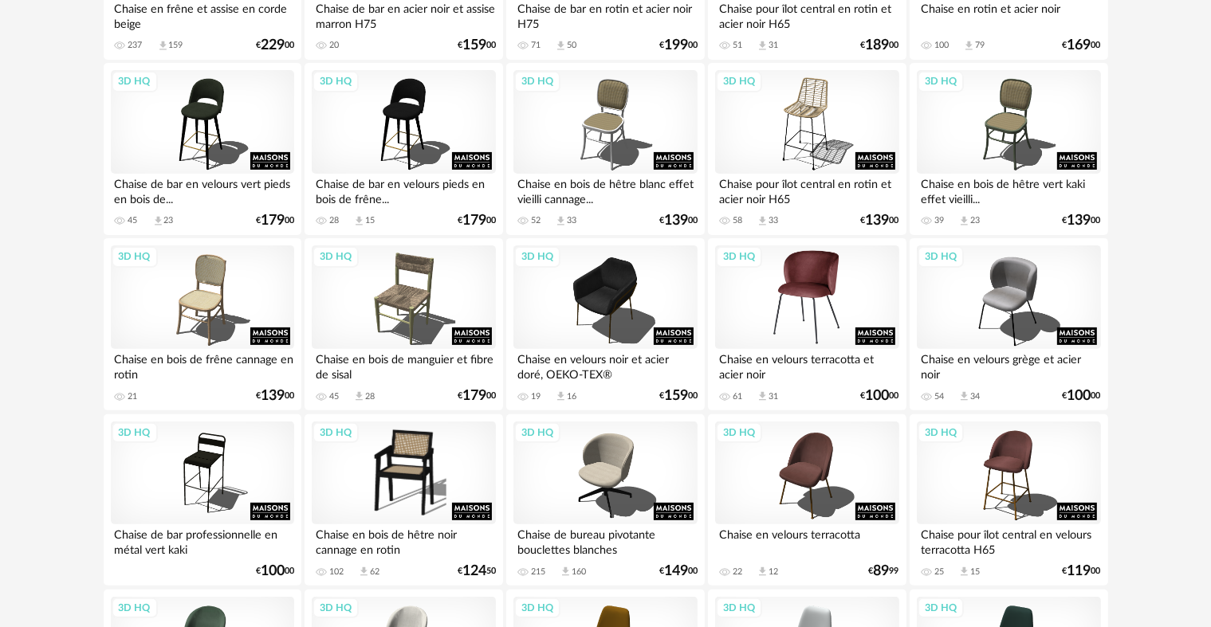
scroll to position [399, 0]
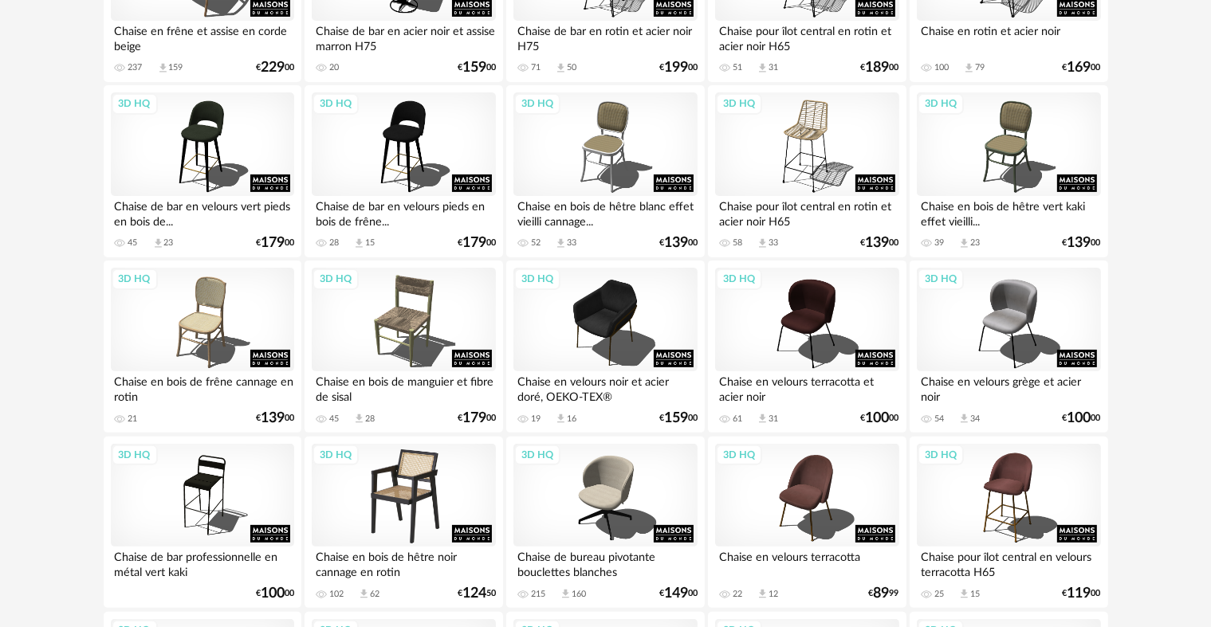
click at [403, 489] on div "3D HQ" at bounding box center [403, 496] width 183 height 104
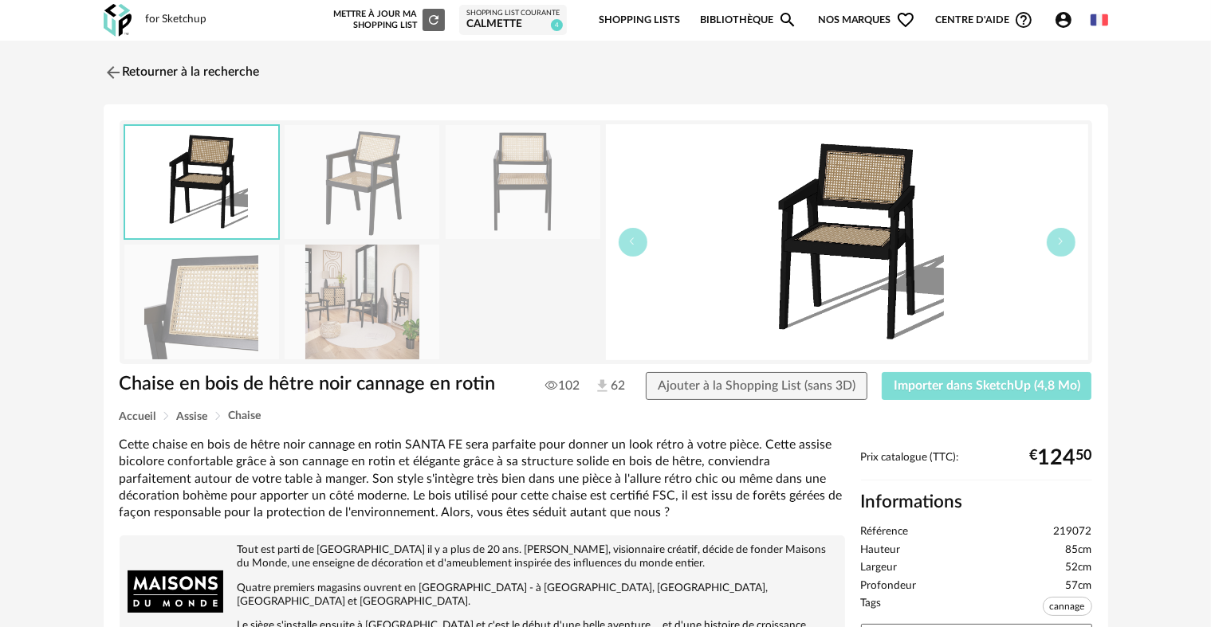
click at [1033, 390] on span "Importer dans SketchUp (4,8 Mo)" at bounding box center [987, 385] width 187 height 13
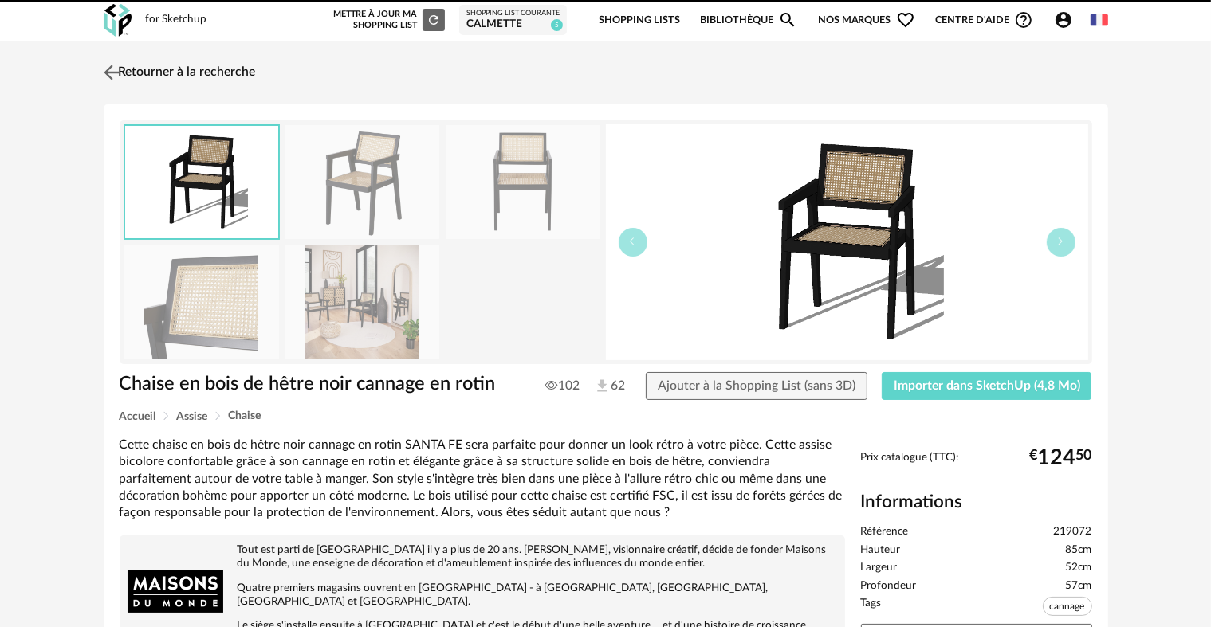
click at [108, 67] on img at bounding box center [111, 72] width 23 height 23
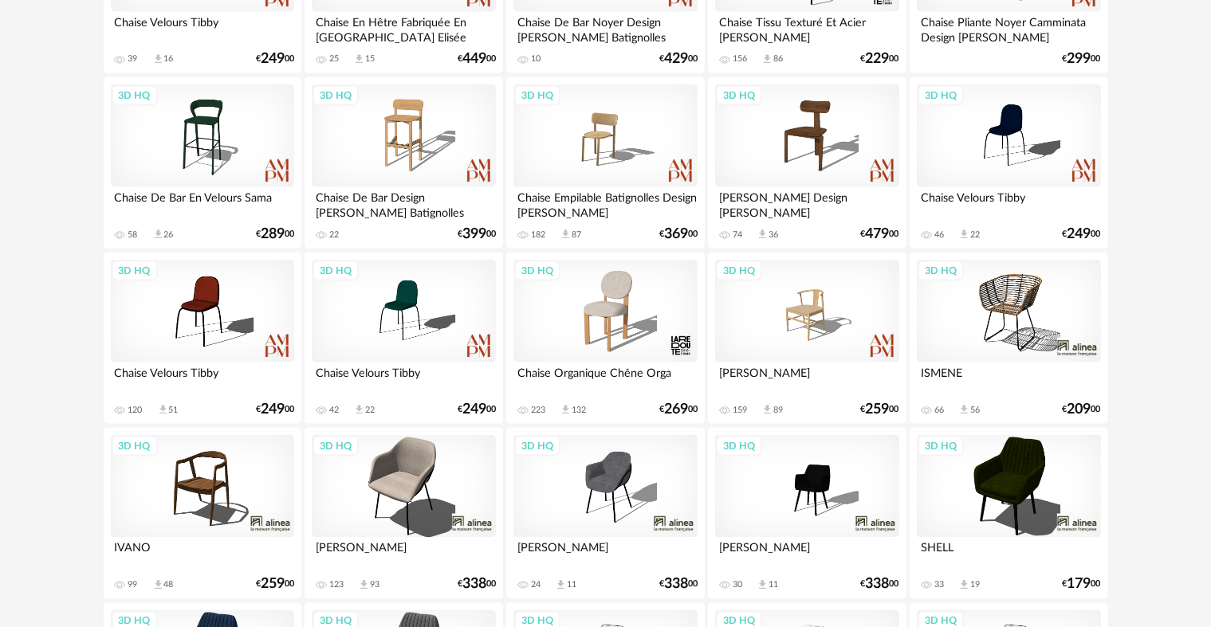
scroll to position [2551, 0]
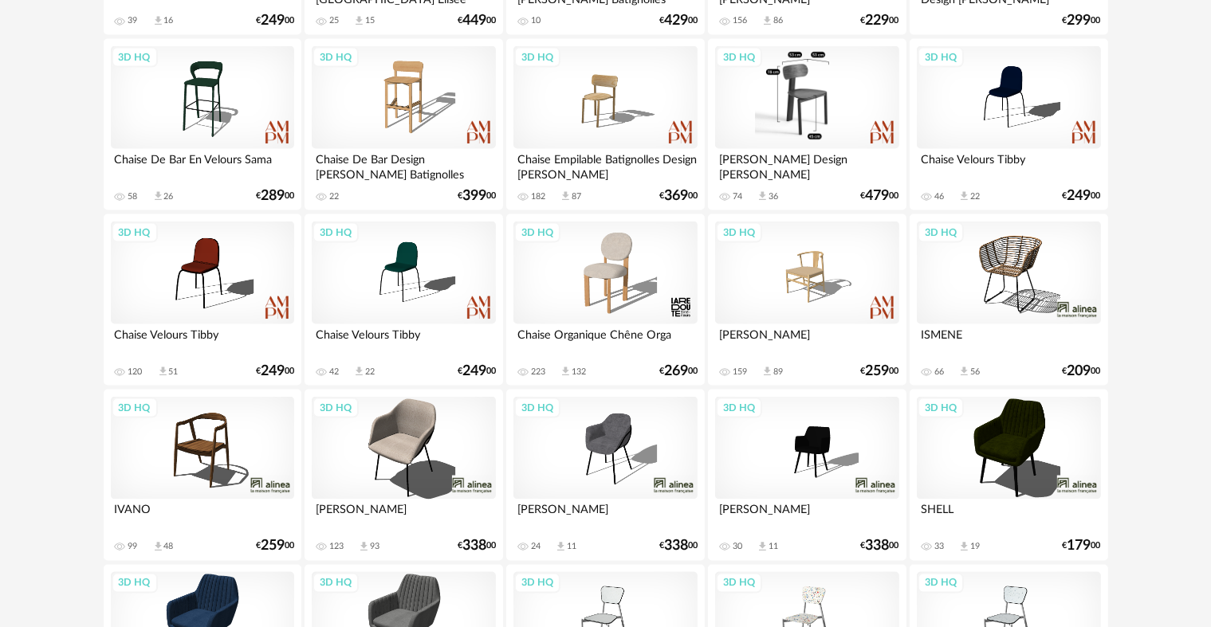
click at [823, 102] on div "3D HQ" at bounding box center [806, 98] width 183 height 104
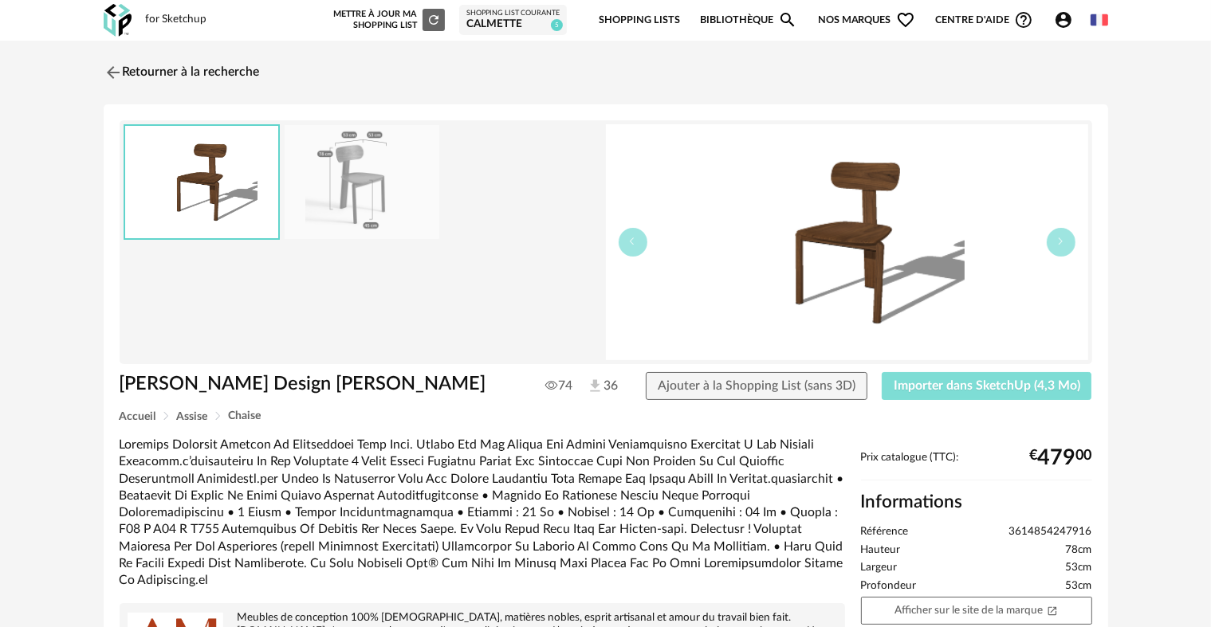
click at [957, 390] on span "Importer dans SketchUp (4,3 Mo)" at bounding box center [987, 385] width 187 height 13
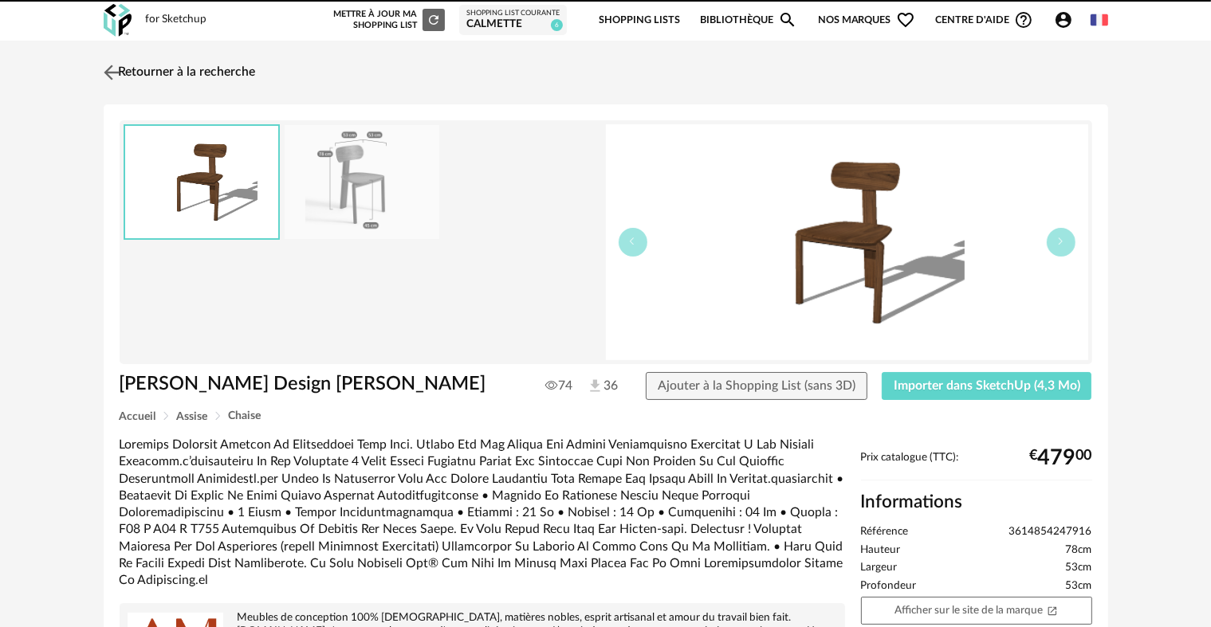
click at [108, 80] on img at bounding box center [111, 72] width 23 height 23
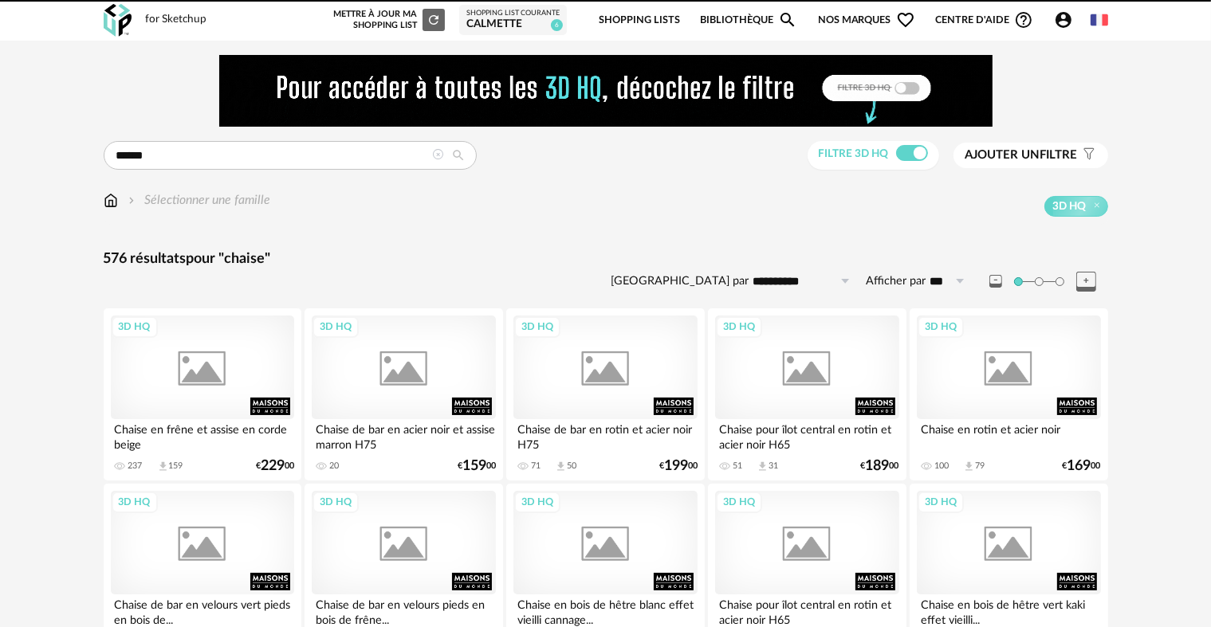
scroll to position [2551, 0]
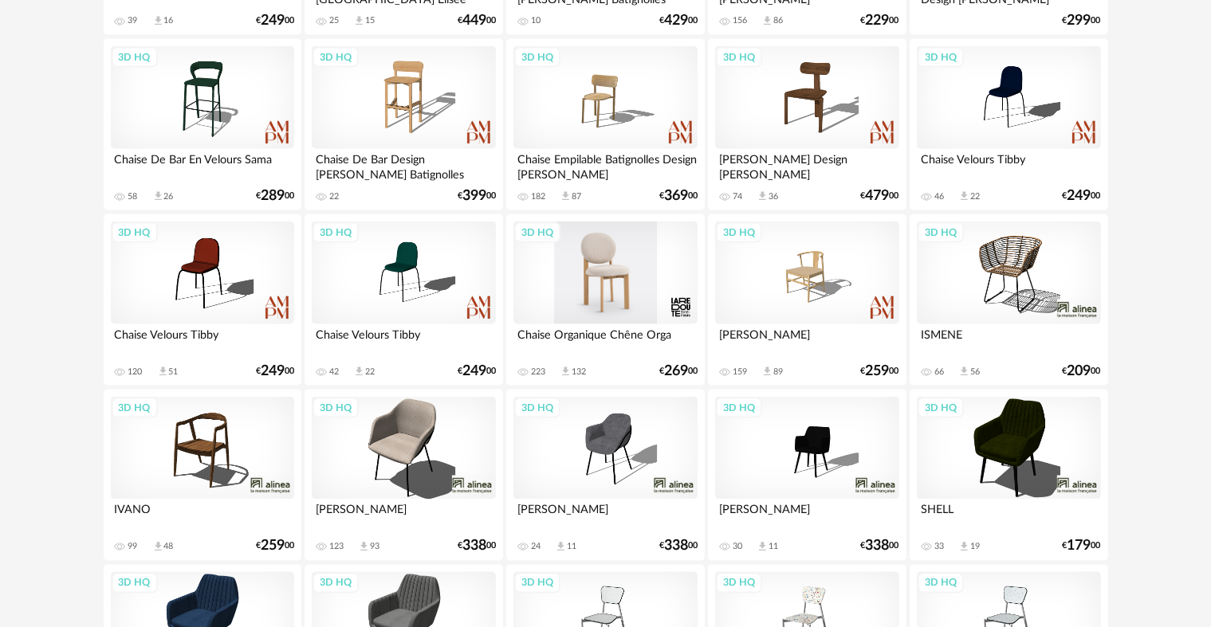
click at [595, 255] on div "3D HQ" at bounding box center [604, 274] width 183 height 104
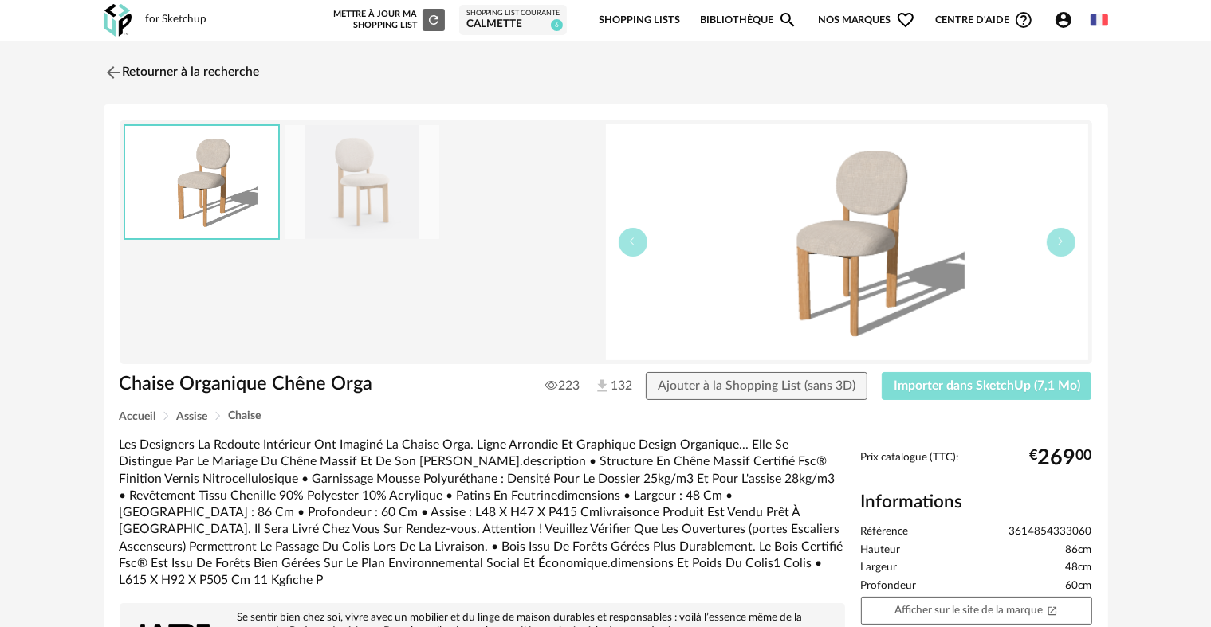
click at [928, 383] on span "Importer dans SketchUp (7,1 Mo)" at bounding box center [987, 385] width 187 height 13
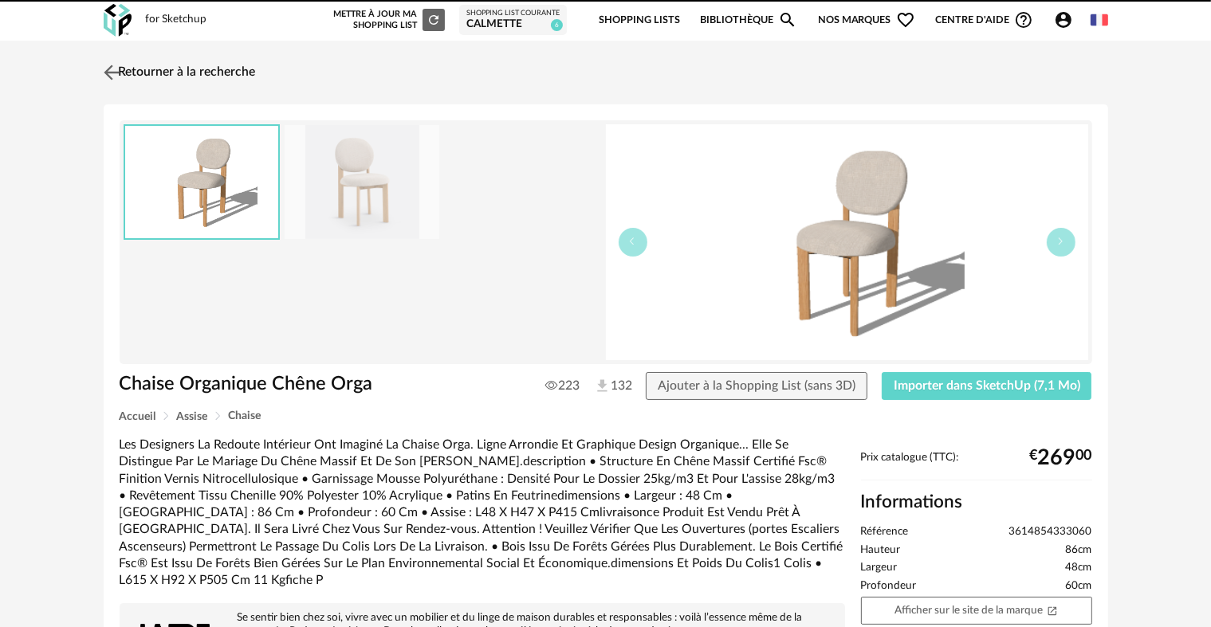
click at [108, 76] on img at bounding box center [111, 72] width 23 height 23
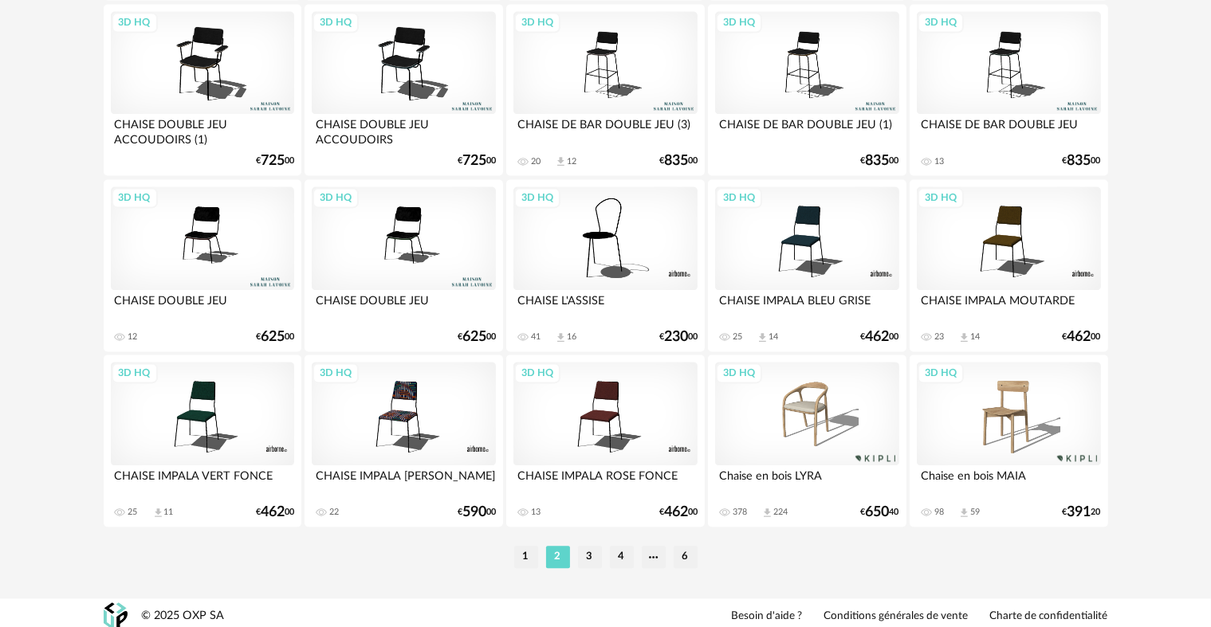
scroll to position [3294, 0]
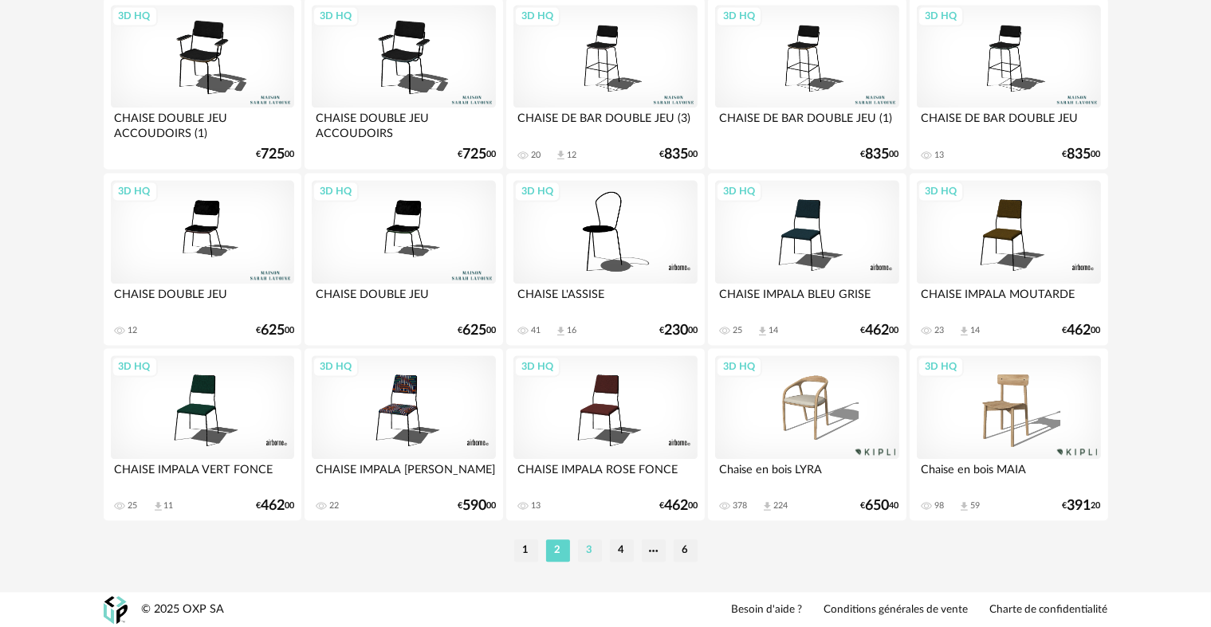
click at [585, 552] on li "3" at bounding box center [590, 551] width 24 height 22
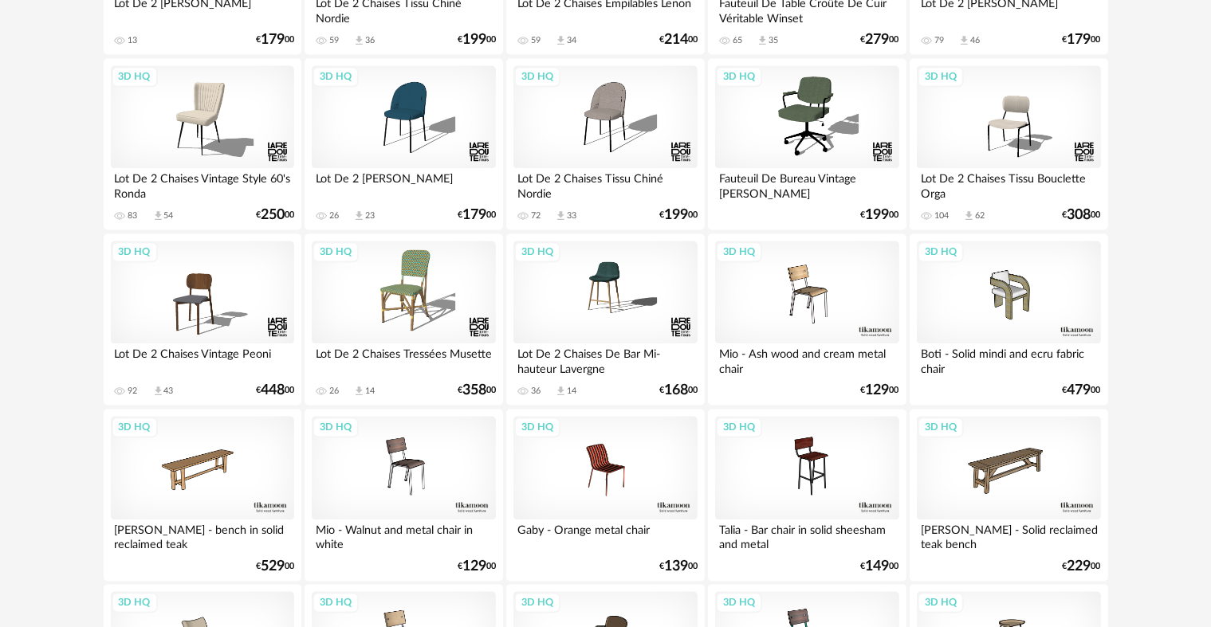
scroll to position [3268, 0]
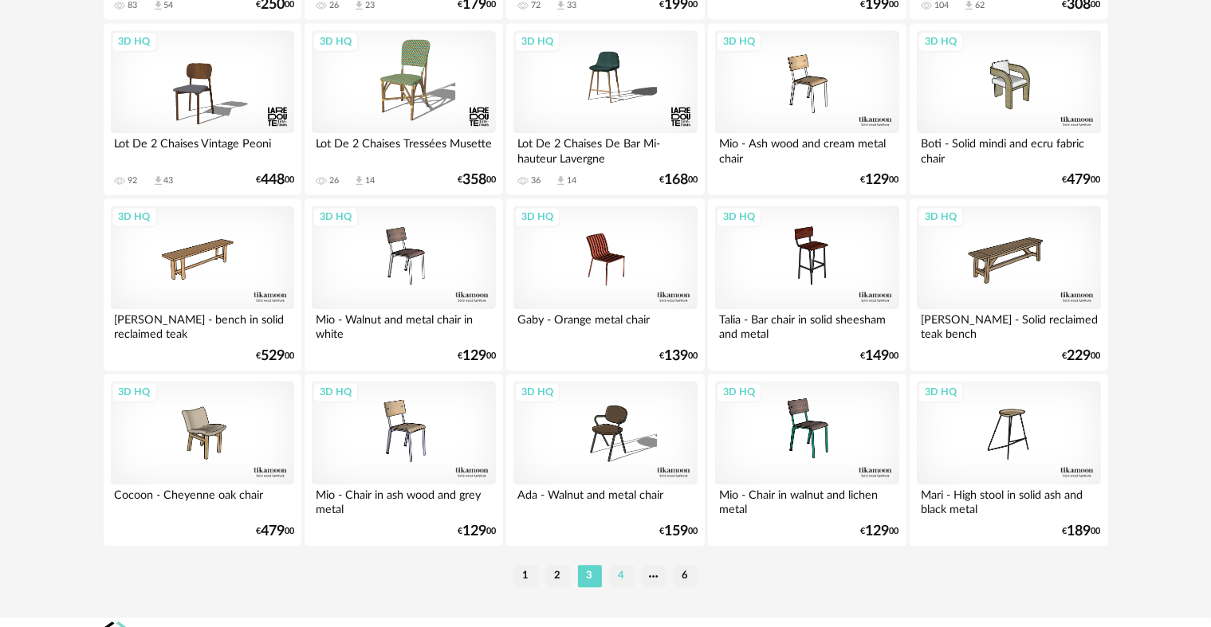
click at [619, 573] on li "4" at bounding box center [622, 576] width 24 height 22
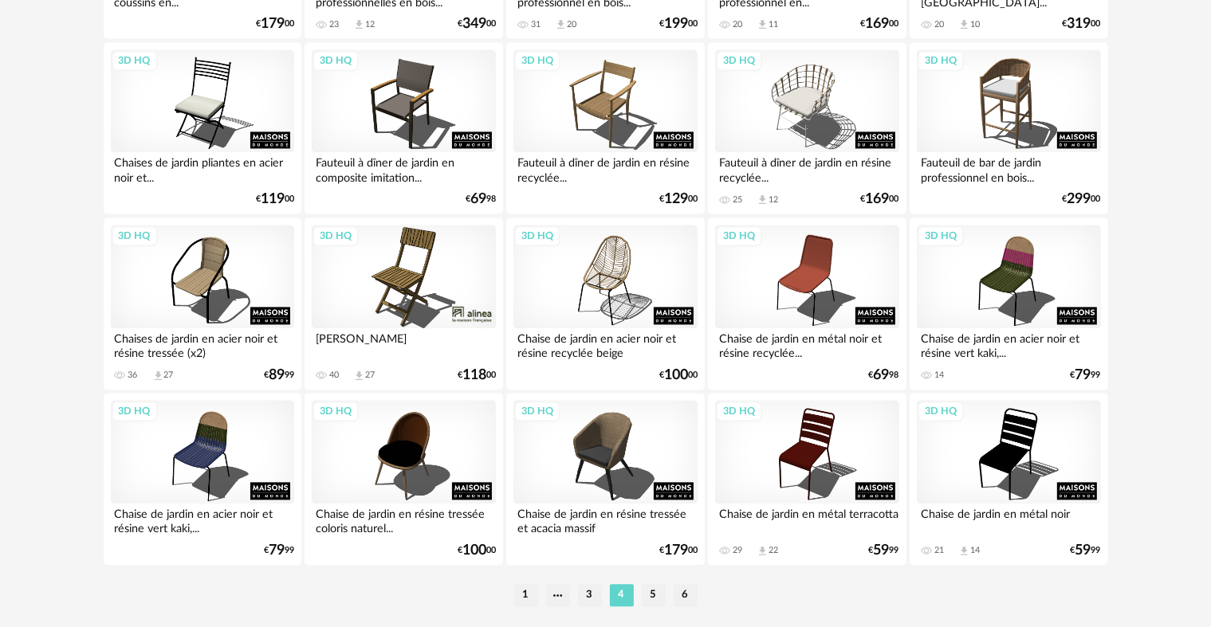
scroll to position [3294, 0]
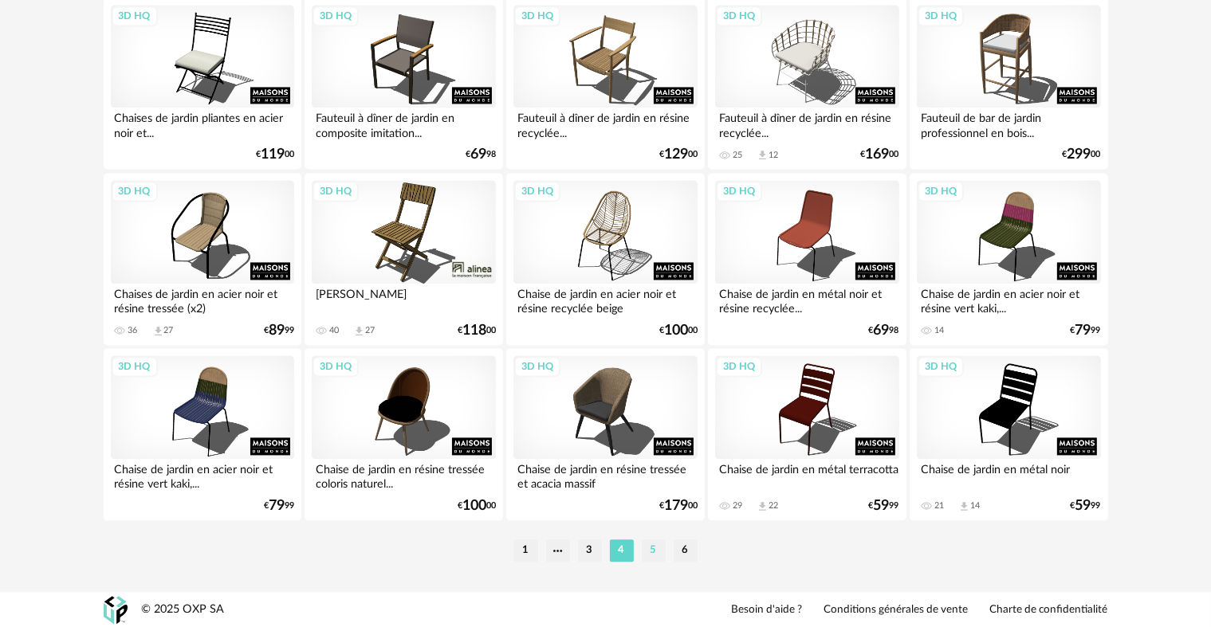
click at [660, 550] on li "5" at bounding box center [654, 551] width 24 height 22
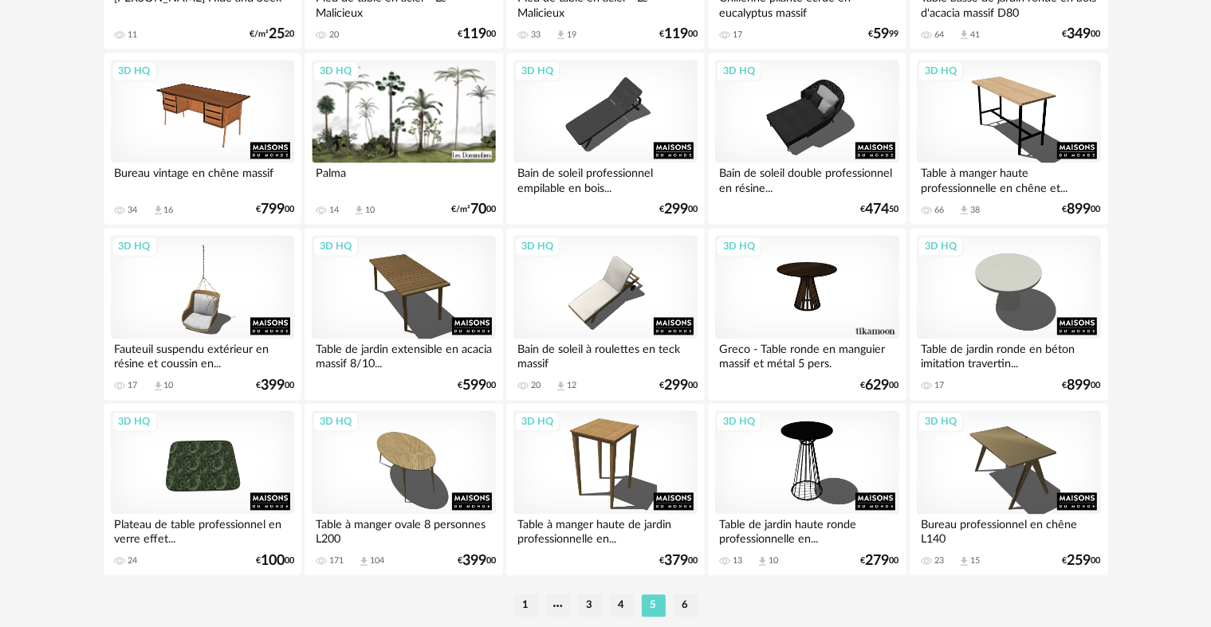
scroll to position [3294, 0]
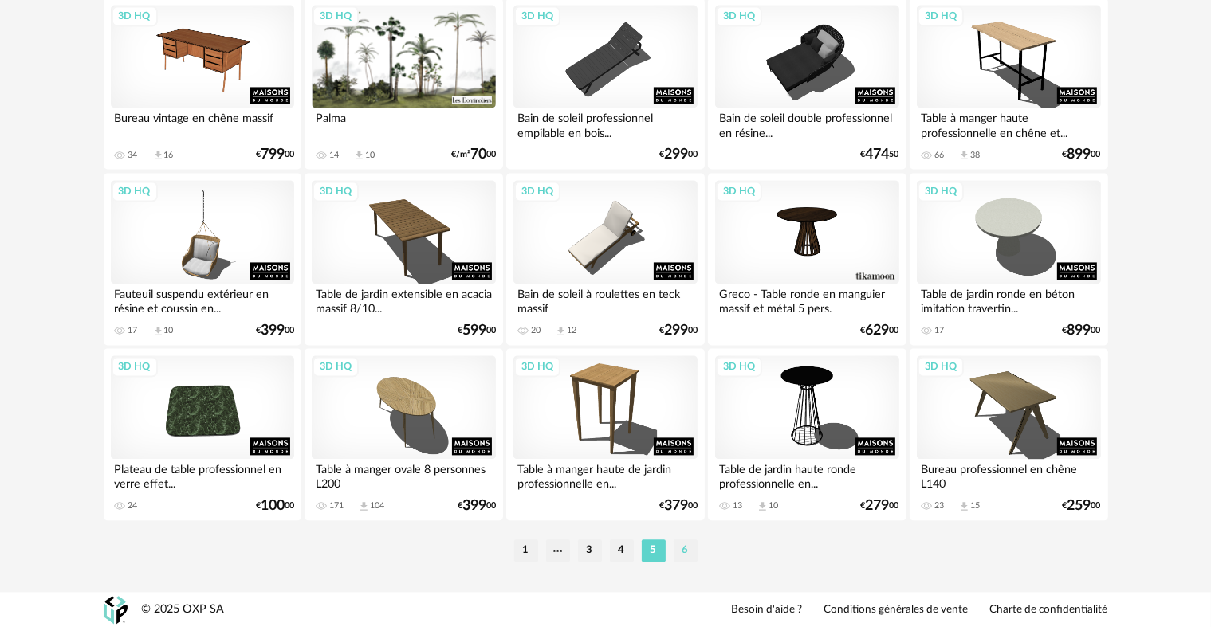
click at [684, 545] on li "6" at bounding box center [686, 551] width 24 height 22
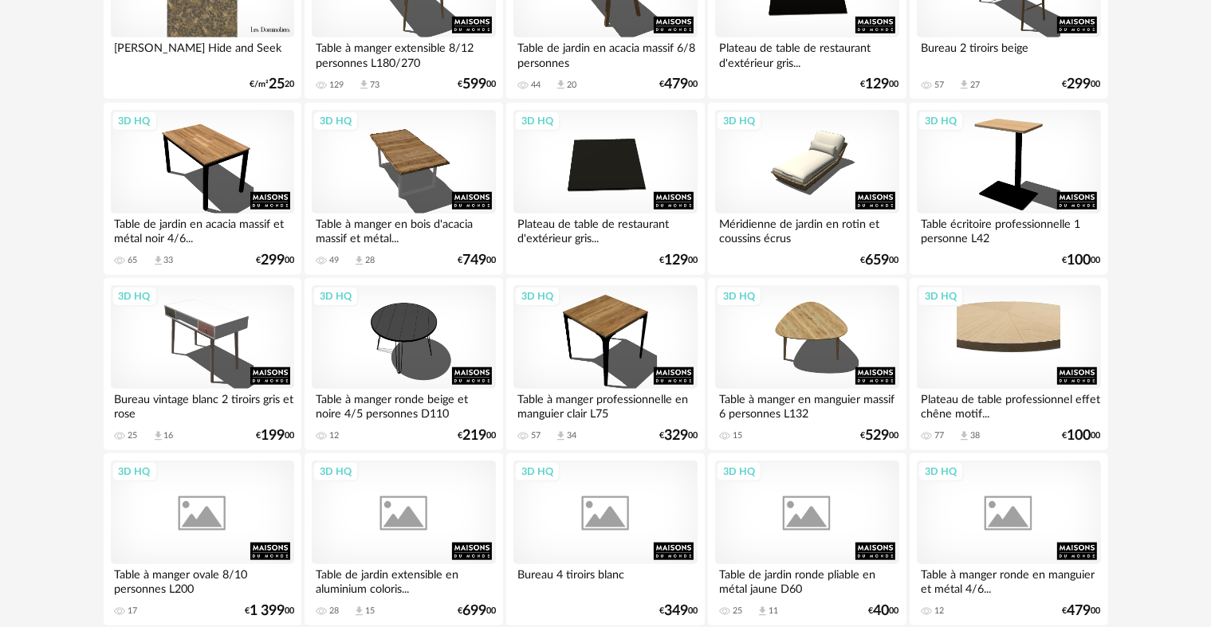
scroll to position [1435, 0]
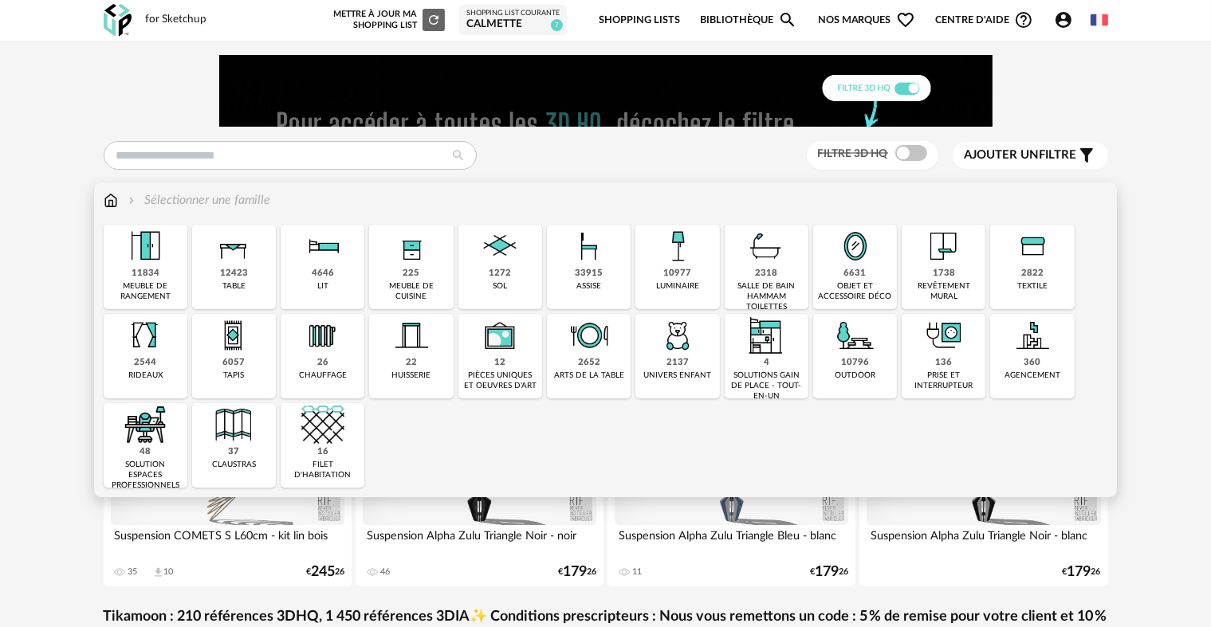
click at [232, 354] on img at bounding box center [233, 335] width 43 height 43
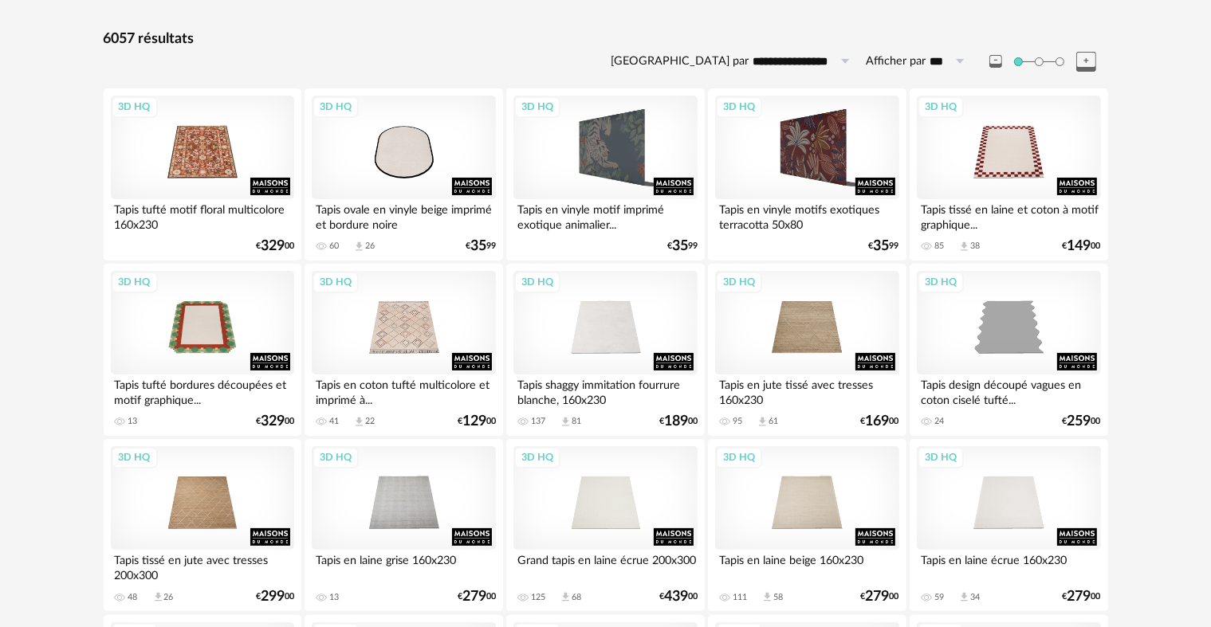
scroll to position [239, 0]
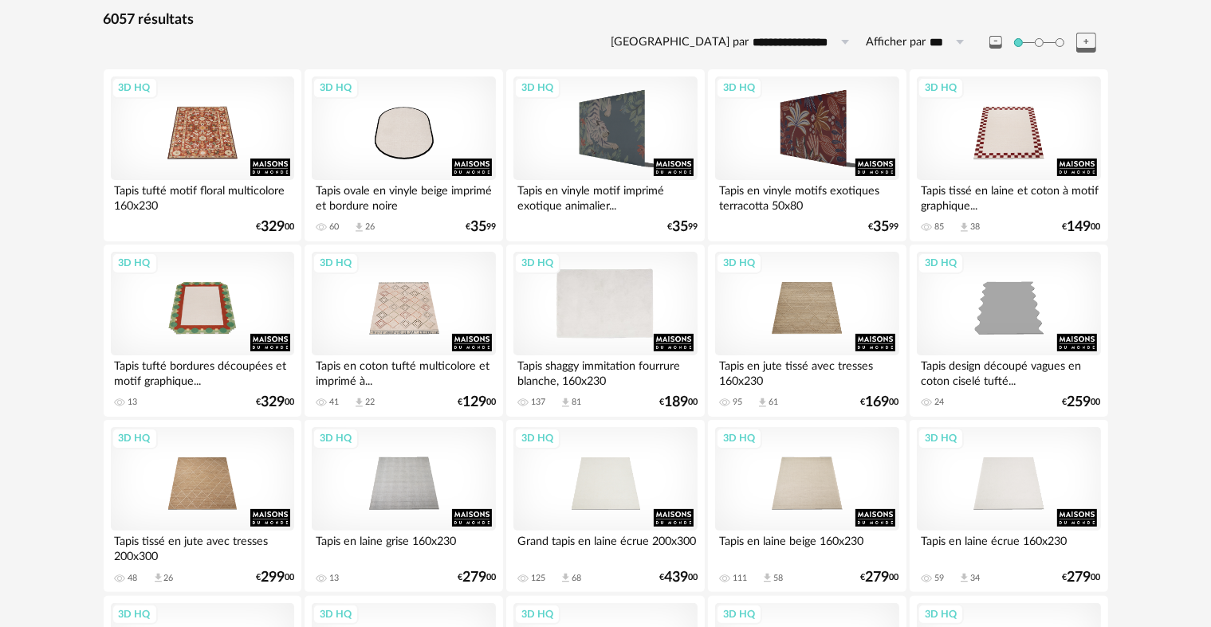
click at [630, 301] on div "3D HQ" at bounding box center [604, 304] width 183 height 104
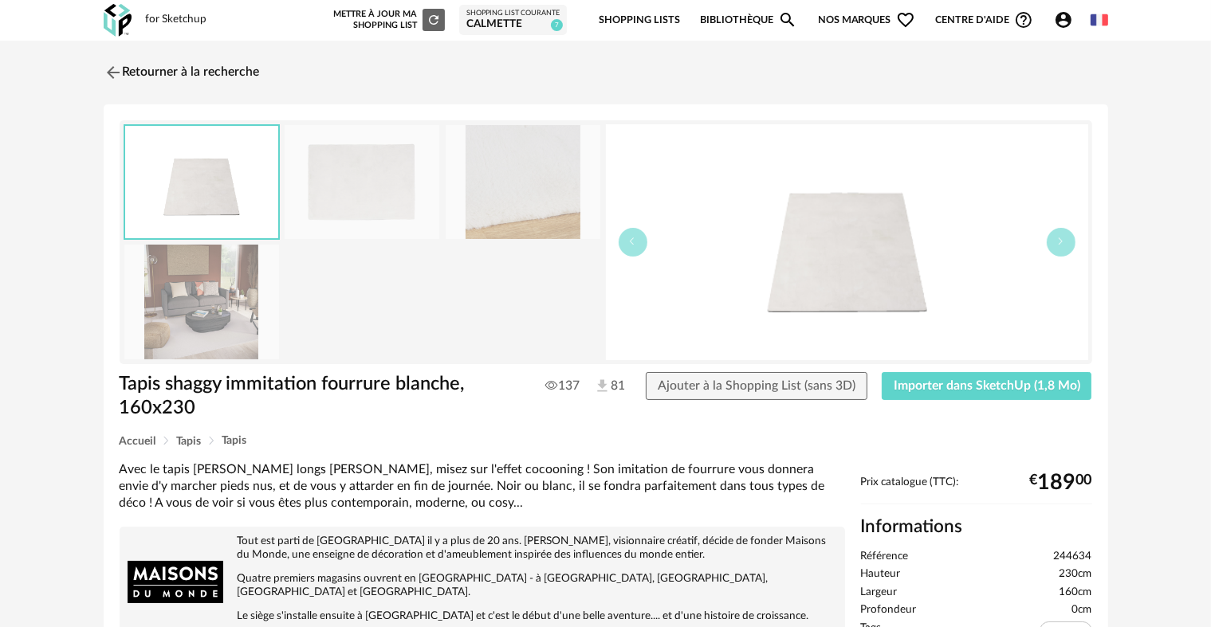
click at [550, 210] on img at bounding box center [523, 182] width 155 height 114
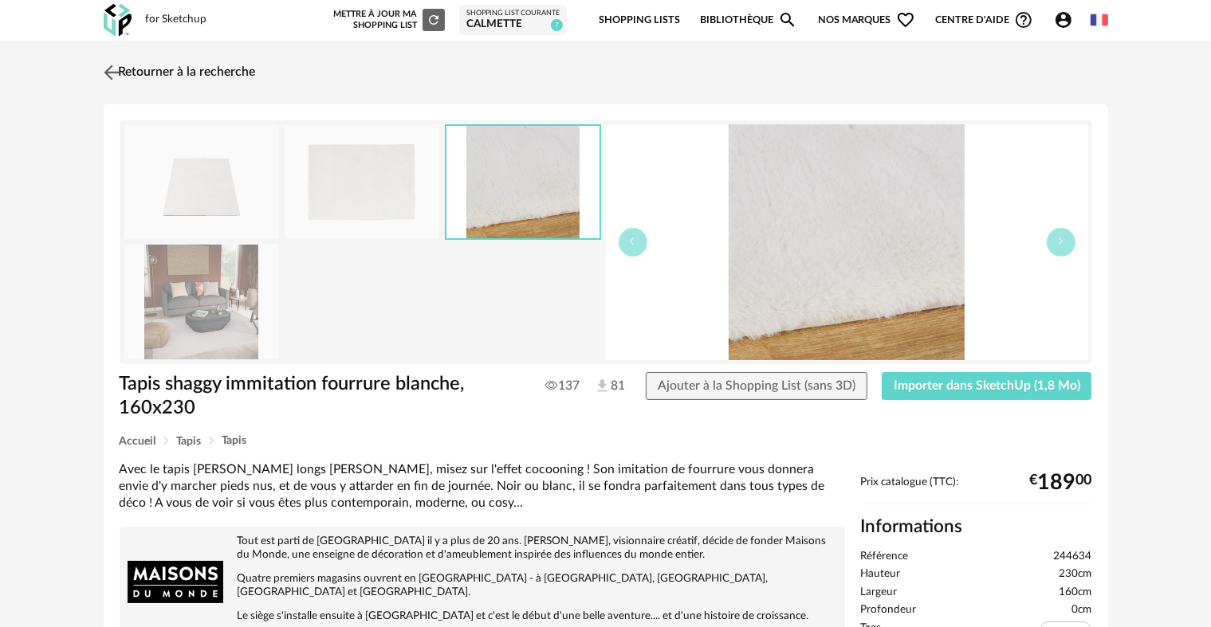
click at [104, 71] on img at bounding box center [111, 72] width 23 height 23
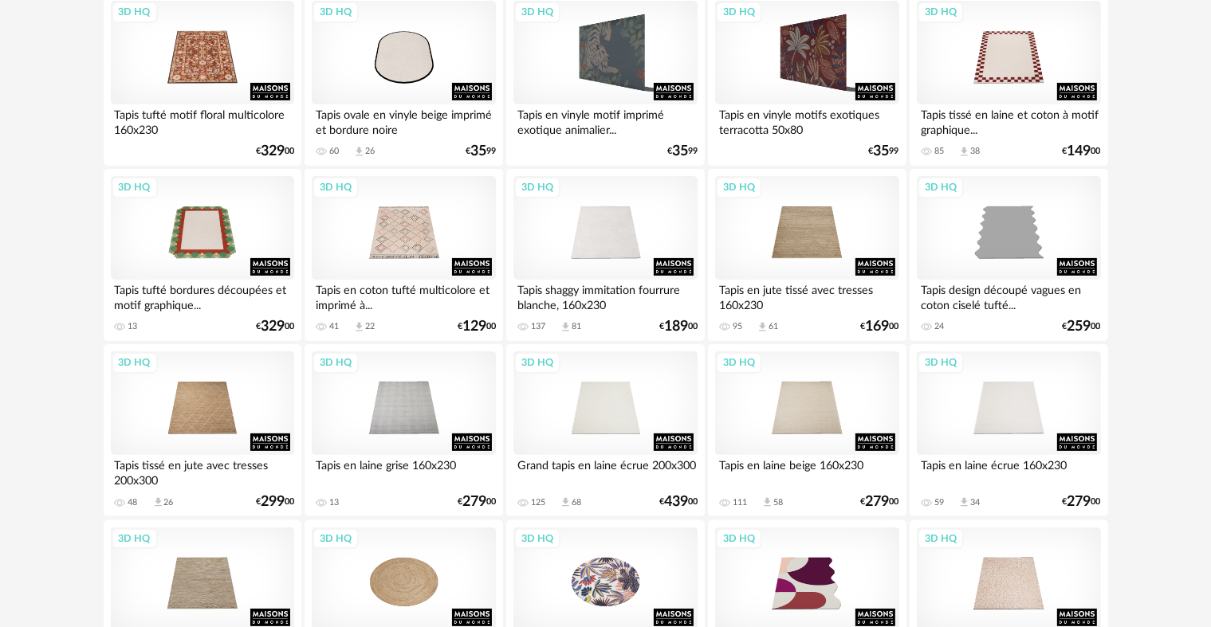
scroll to position [319, 0]
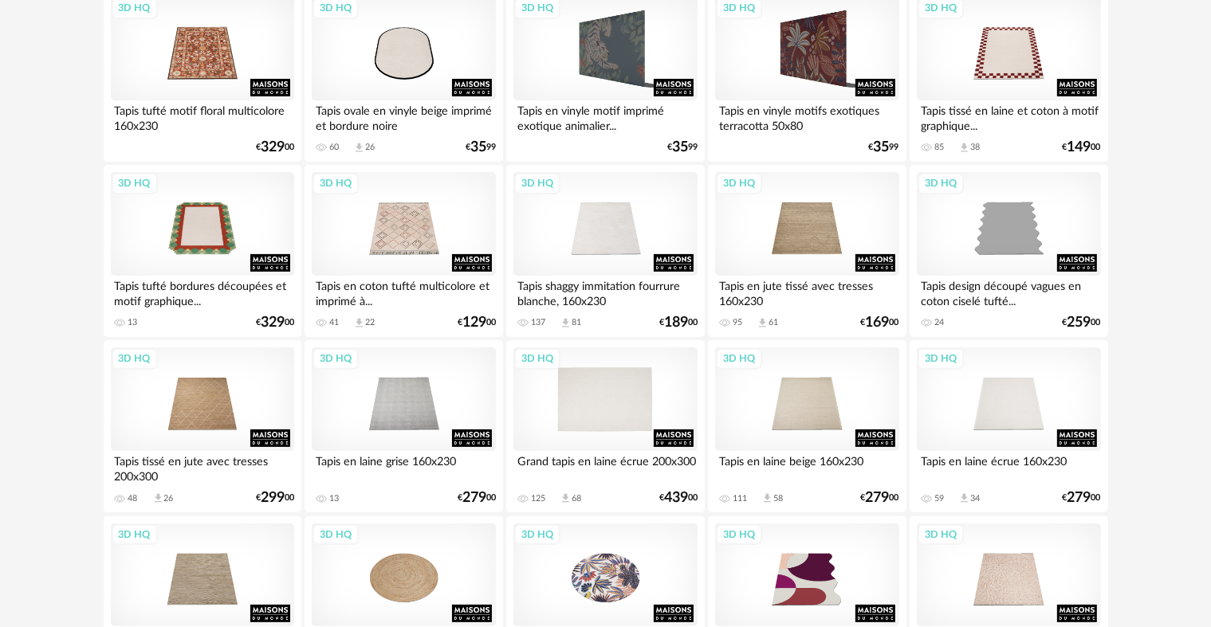
click at [636, 403] on div "3D HQ" at bounding box center [604, 400] width 183 height 104
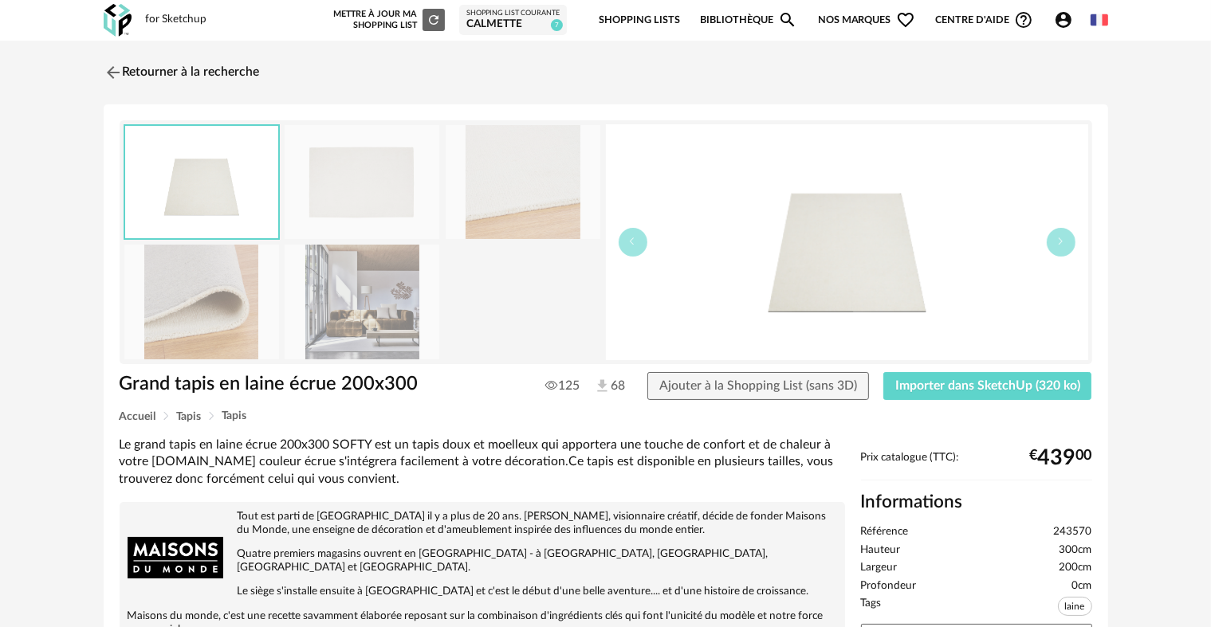
click at [222, 293] on img at bounding box center [201, 302] width 155 height 114
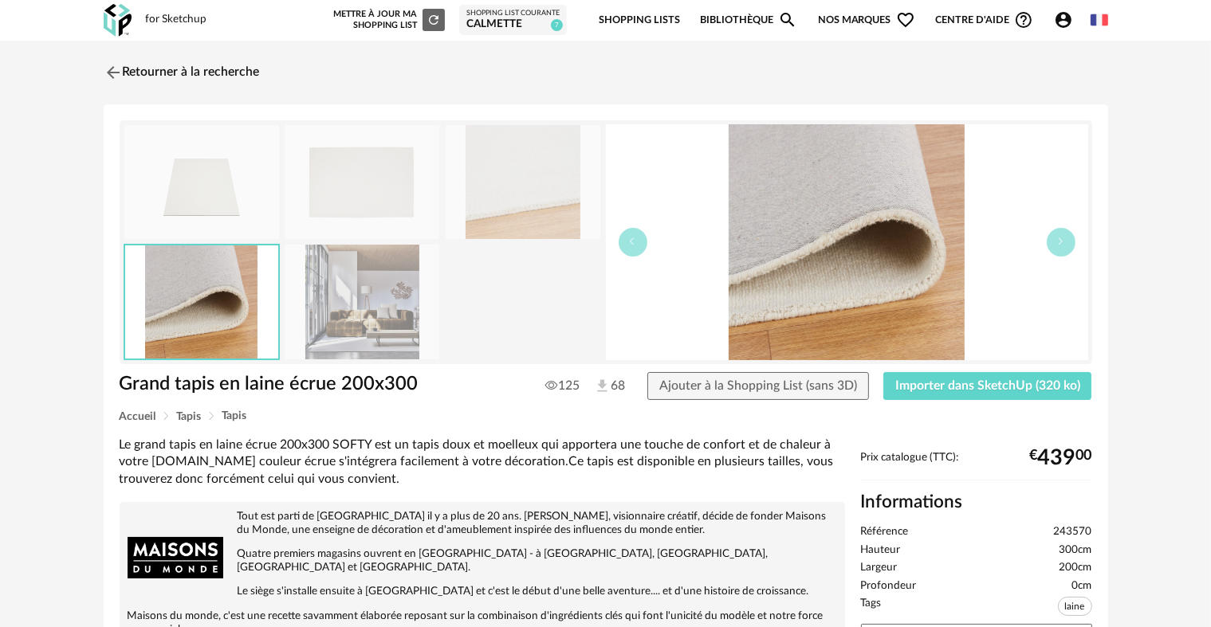
click at [486, 206] on img at bounding box center [523, 182] width 155 height 114
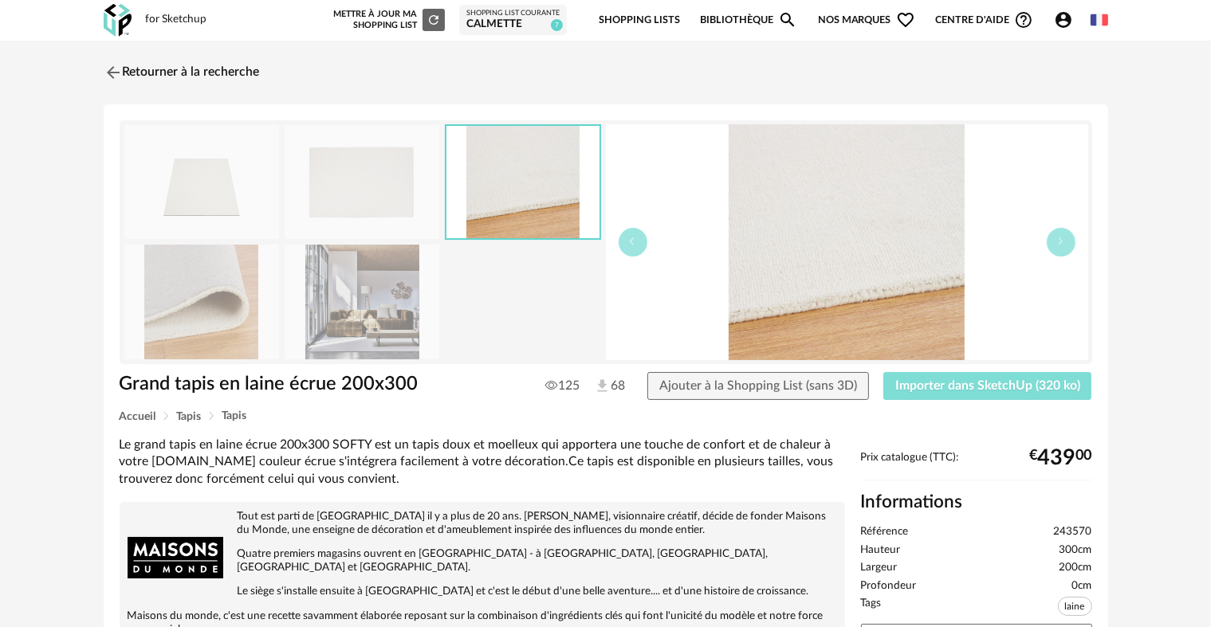
click at [958, 381] on span "Importer dans SketchUp (320 ko)" at bounding box center [987, 385] width 185 height 13
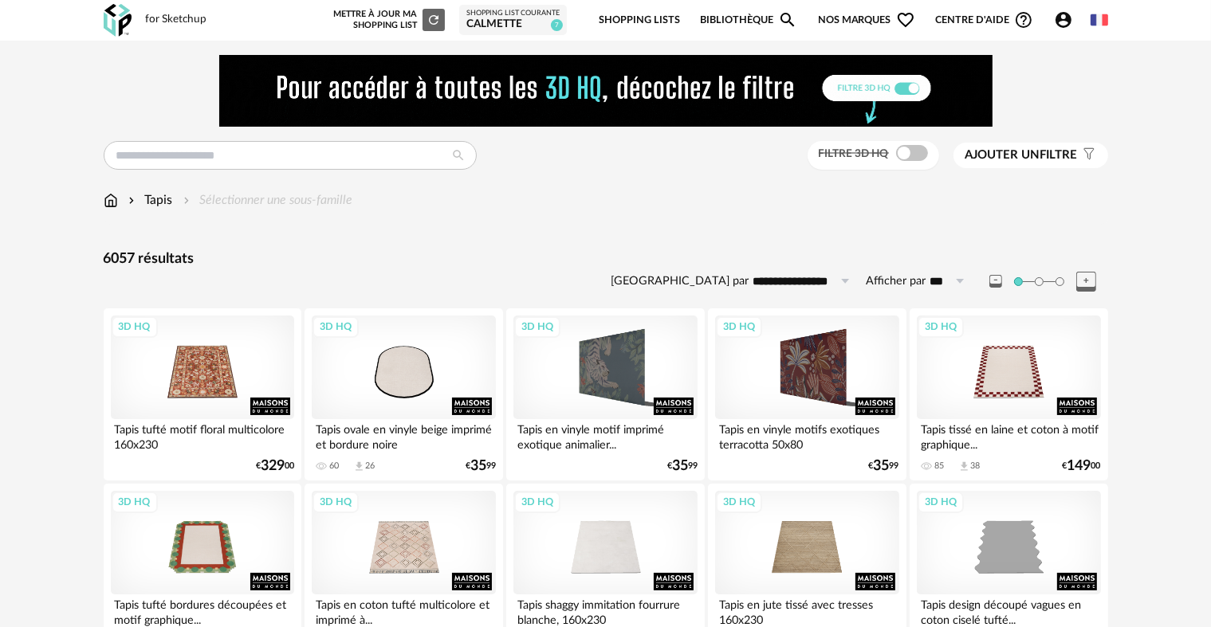
click at [108, 195] on img at bounding box center [111, 200] width 14 height 18
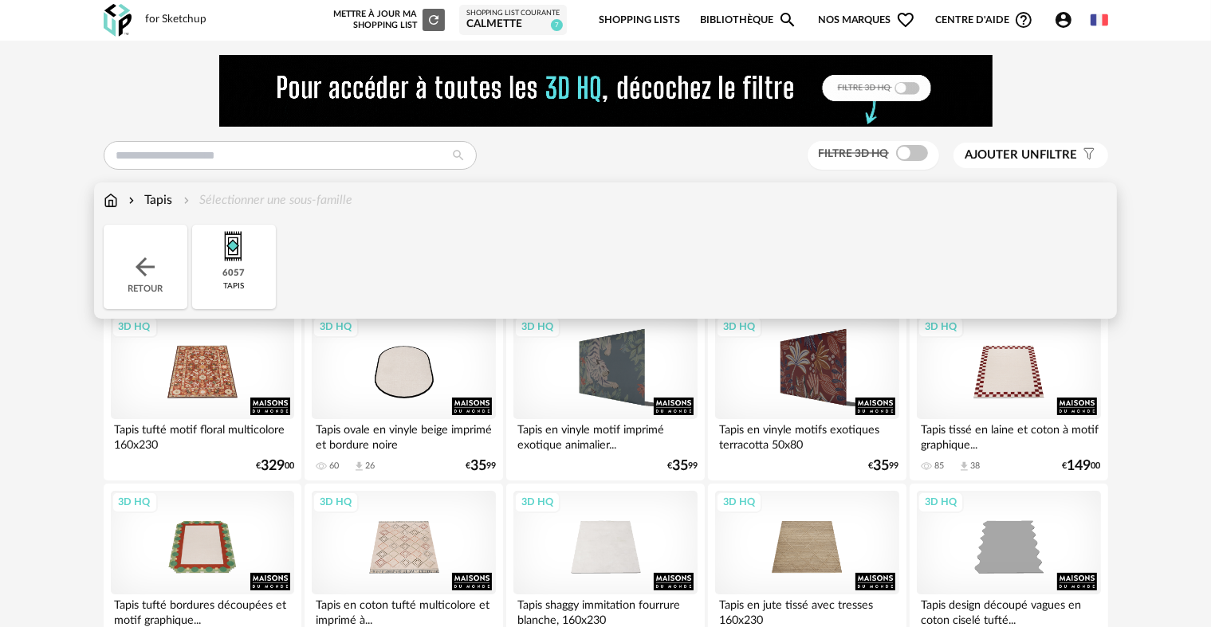
click at [135, 255] on img at bounding box center [145, 267] width 29 height 29
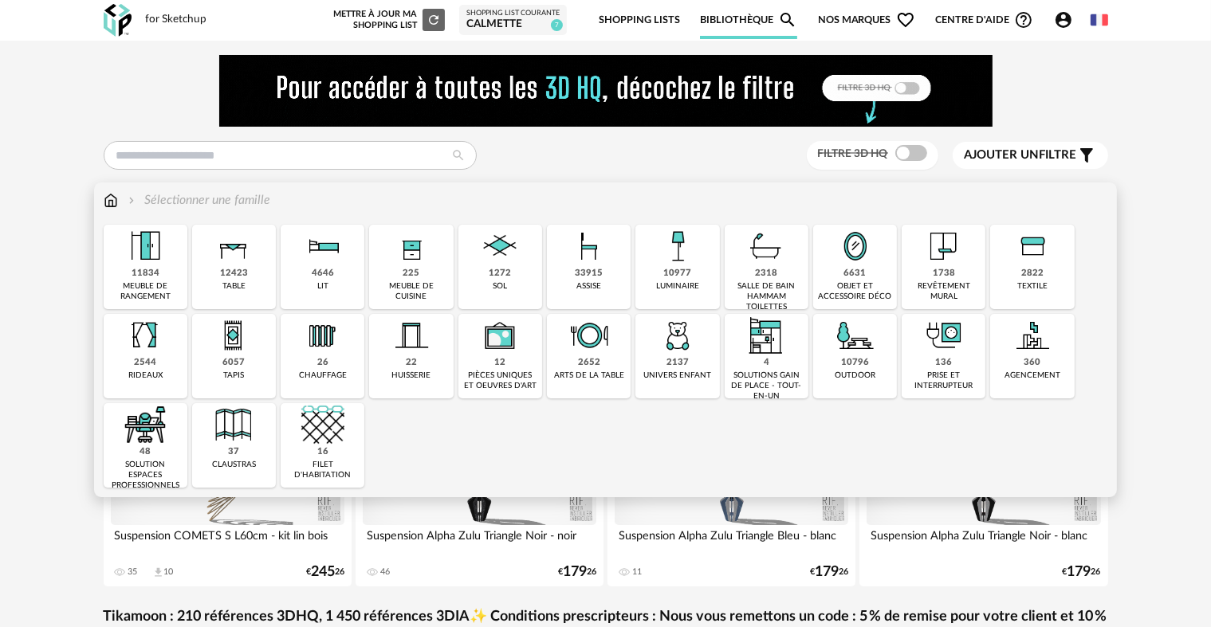
click at [864, 261] on img at bounding box center [855, 246] width 43 height 43
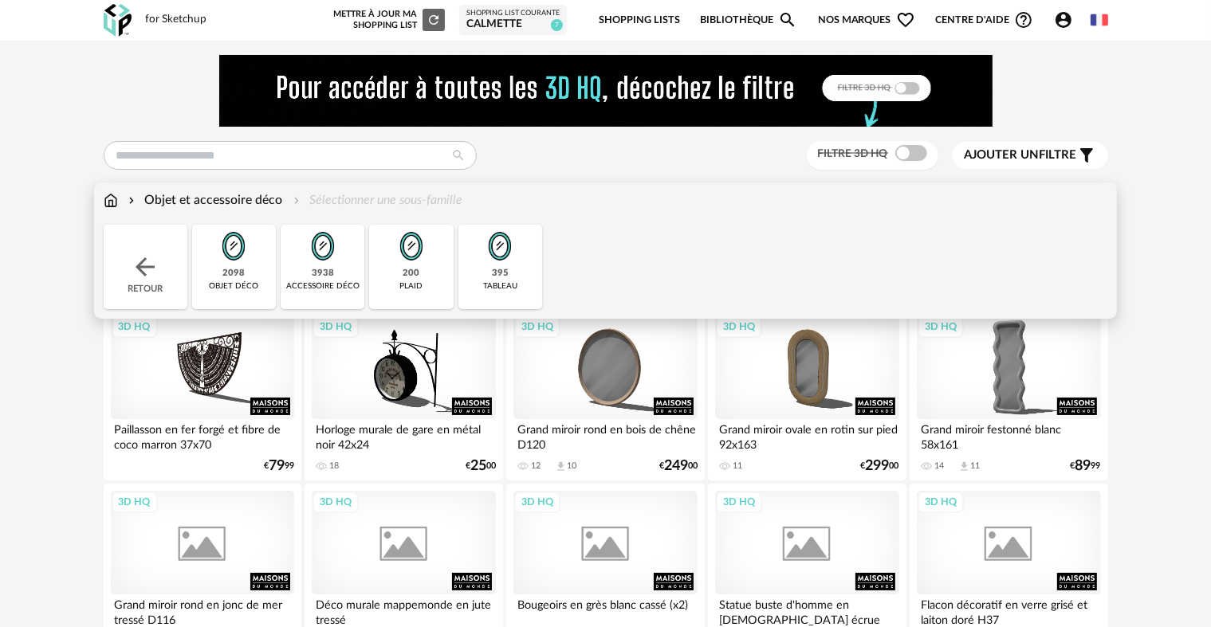
click at [513, 270] on div "395 tableau" at bounding box center [500, 267] width 84 height 84
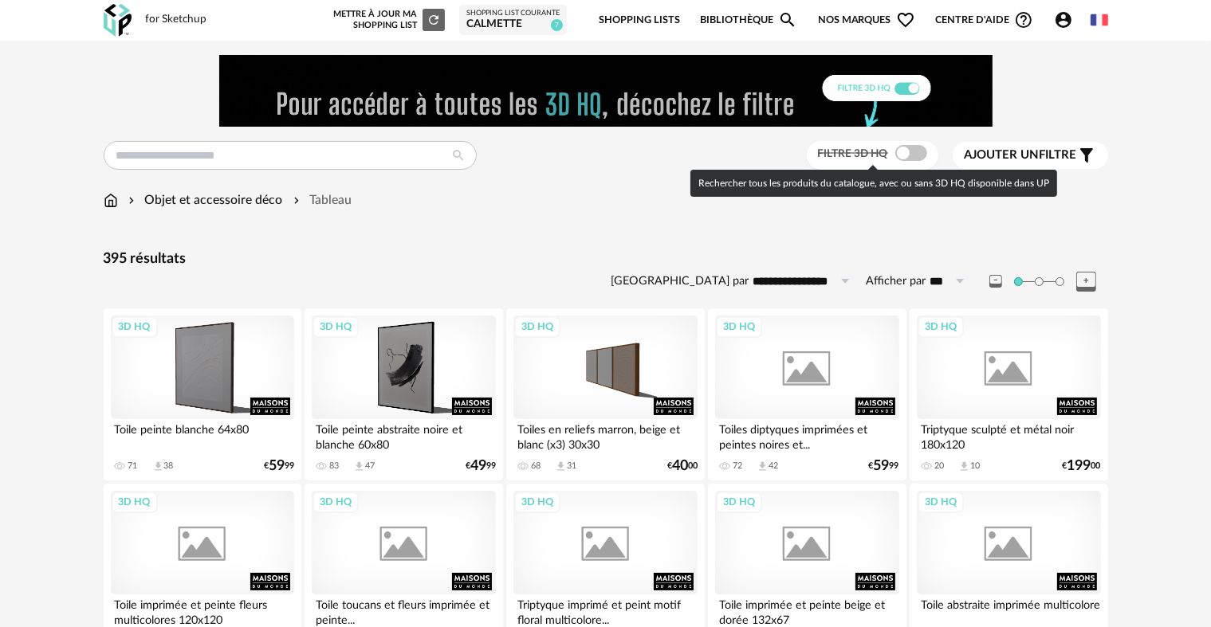
click at [899, 159] on span at bounding box center [911, 153] width 32 height 16
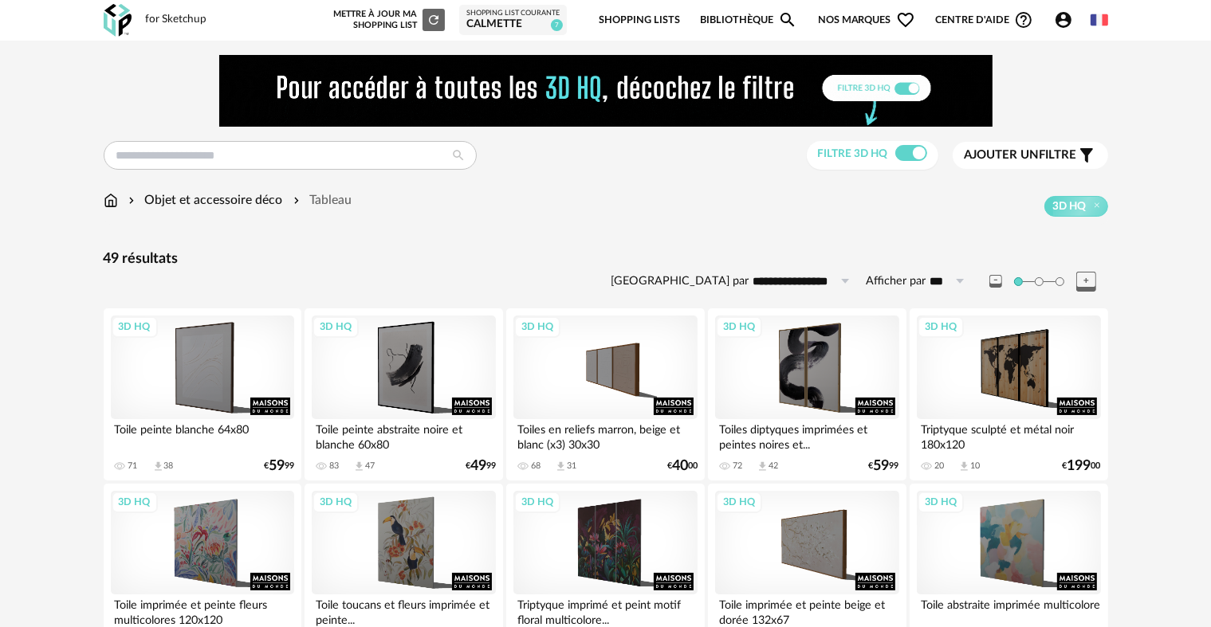
click at [111, 201] on img at bounding box center [111, 200] width 14 height 18
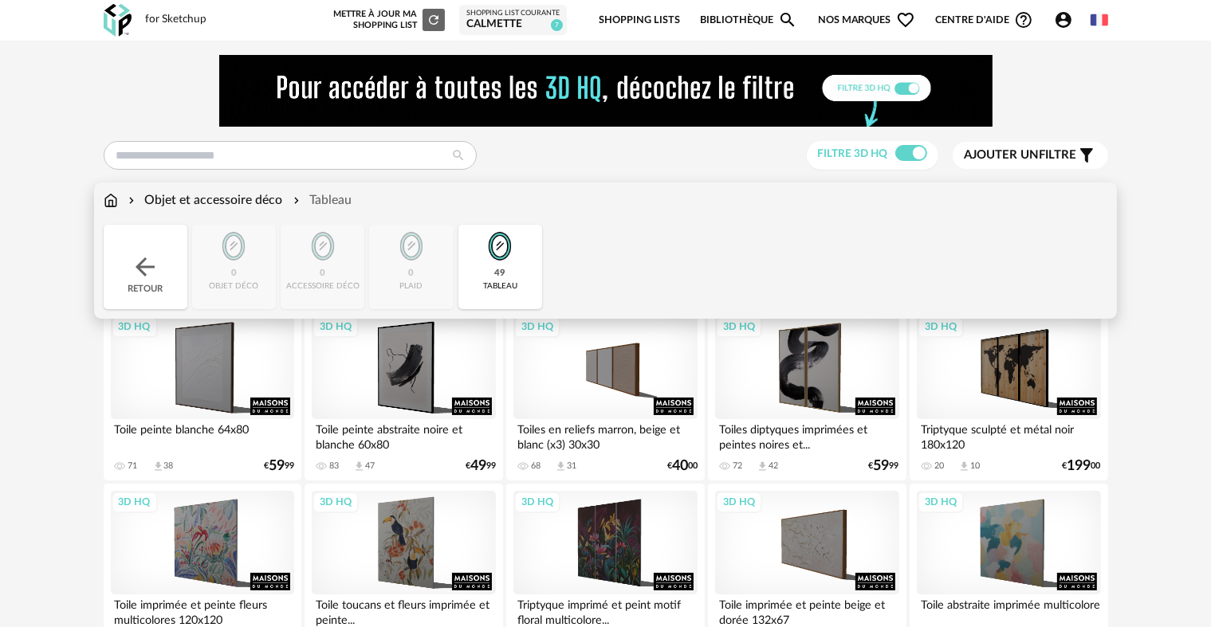
click at [135, 269] on img at bounding box center [145, 267] width 29 height 29
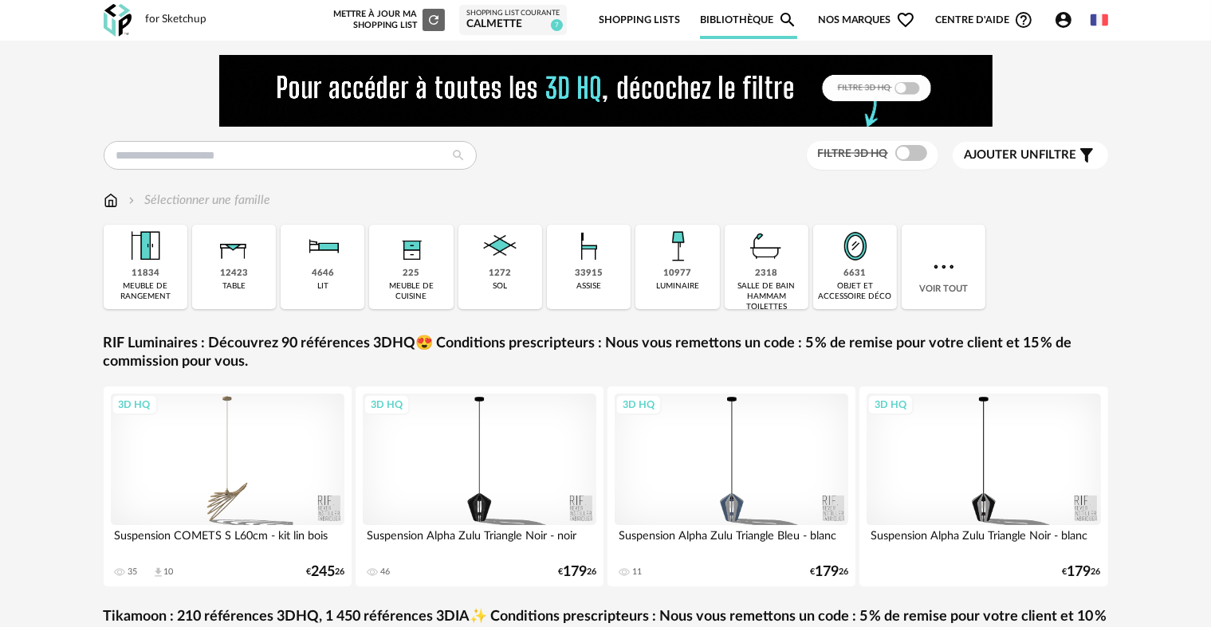
click at [859, 266] on img at bounding box center [855, 246] width 43 height 43
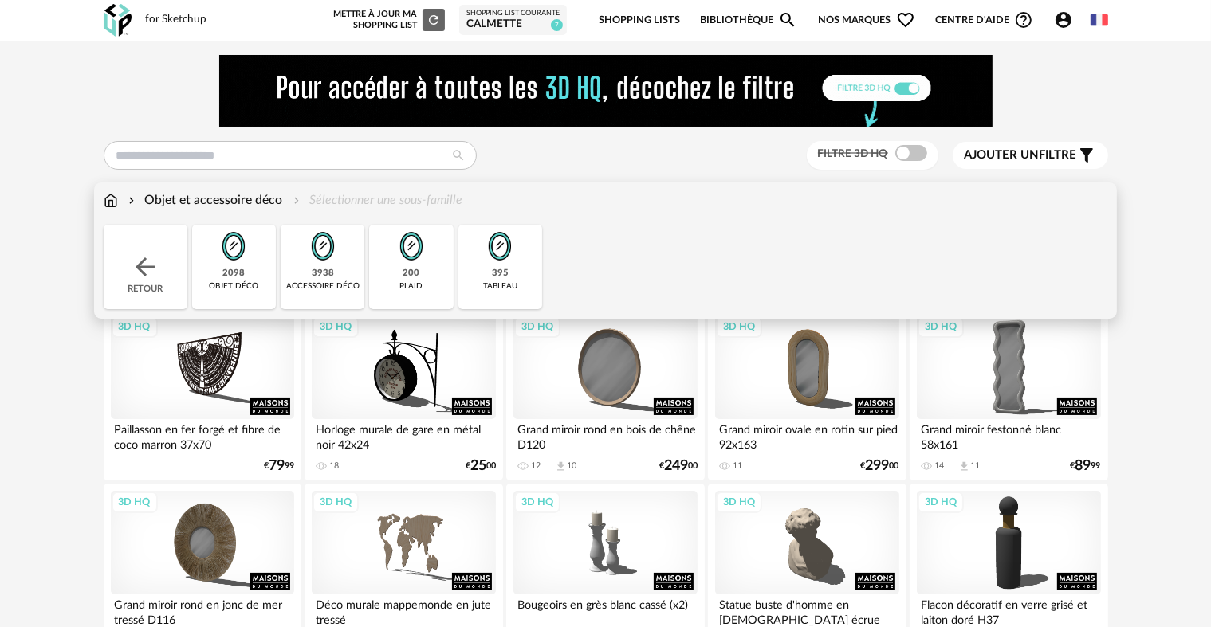
click at [112, 201] on img at bounding box center [111, 200] width 14 height 18
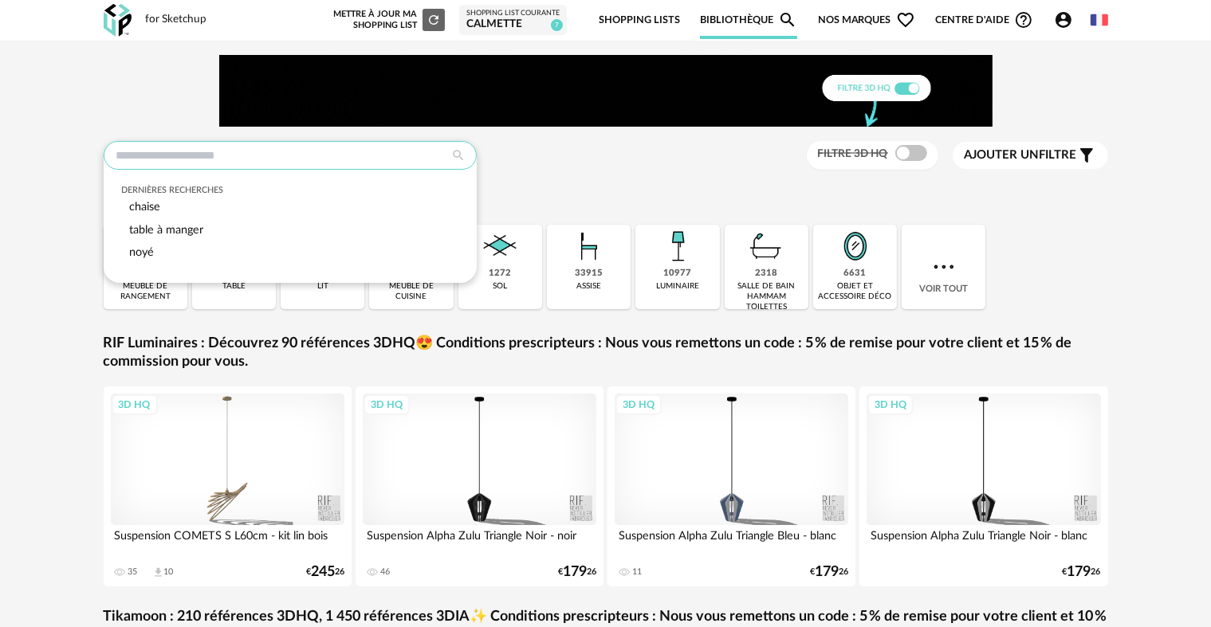
click at [271, 144] on input "text" at bounding box center [290, 155] width 373 height 29
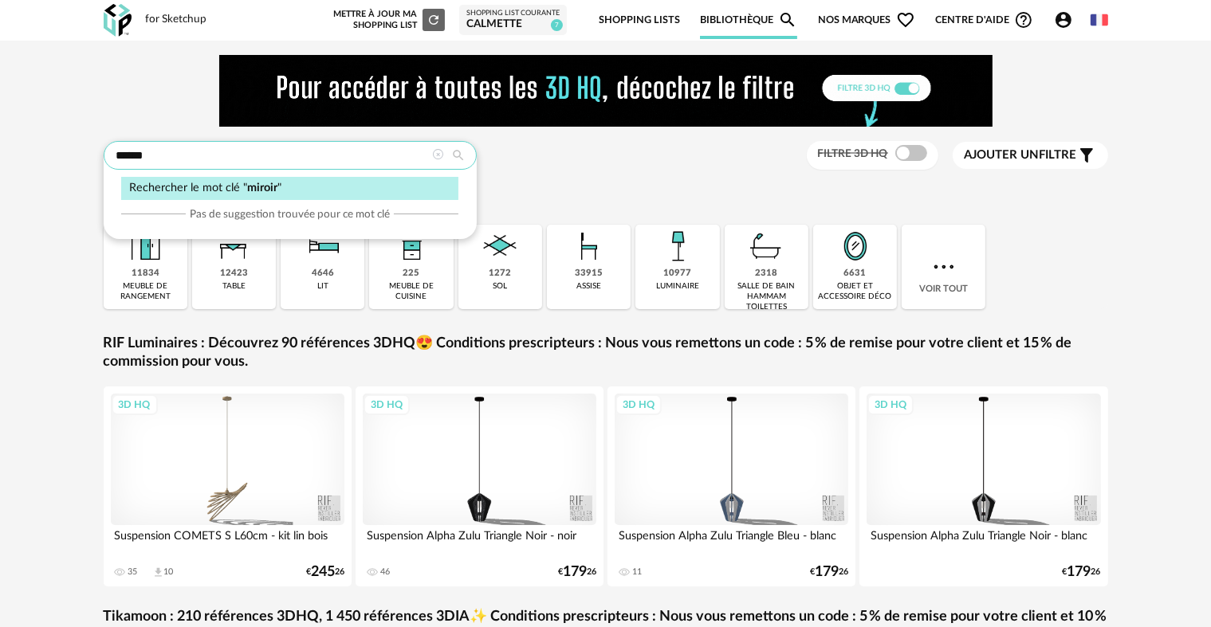
type input "******"
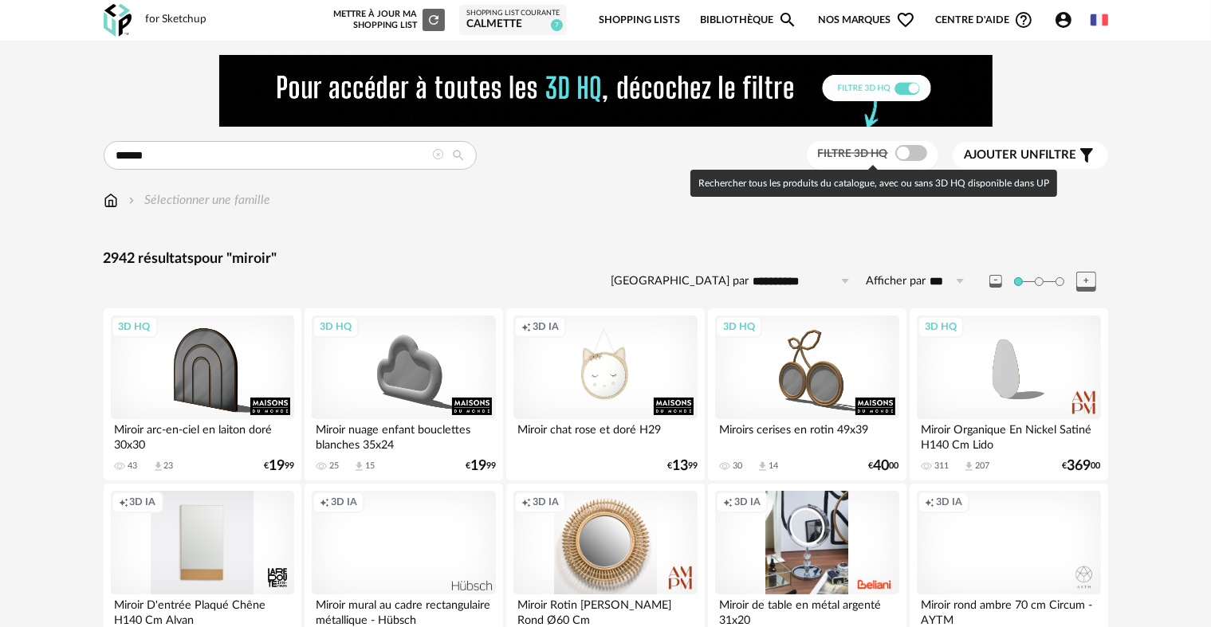
click at [912, 155] on span at bounding box center [911, 153] width 32 height 16
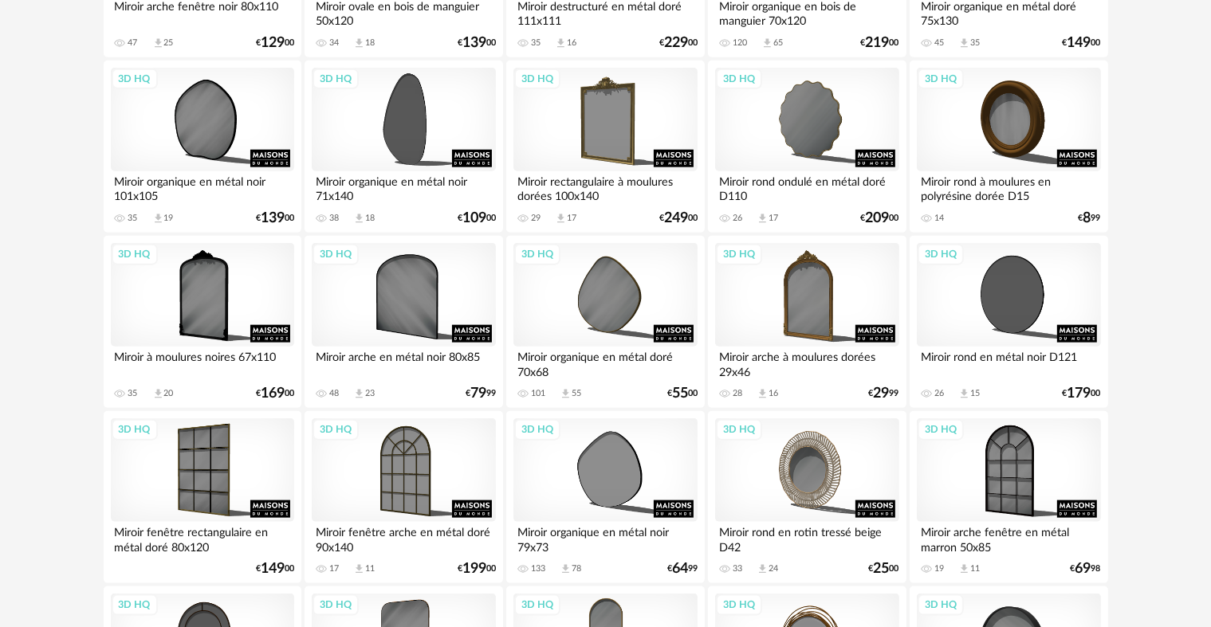
scroll to position [1833, 0]
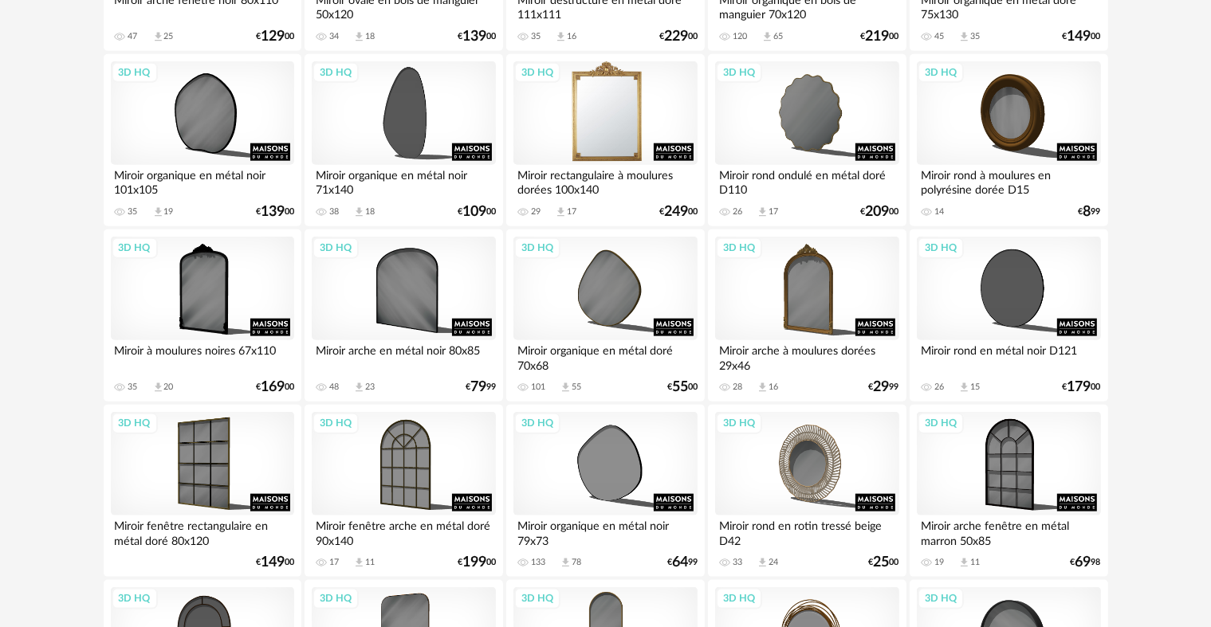
click at [616, 128] on div "3D HQ" at bounding box center [604, 113] width 183 height 104
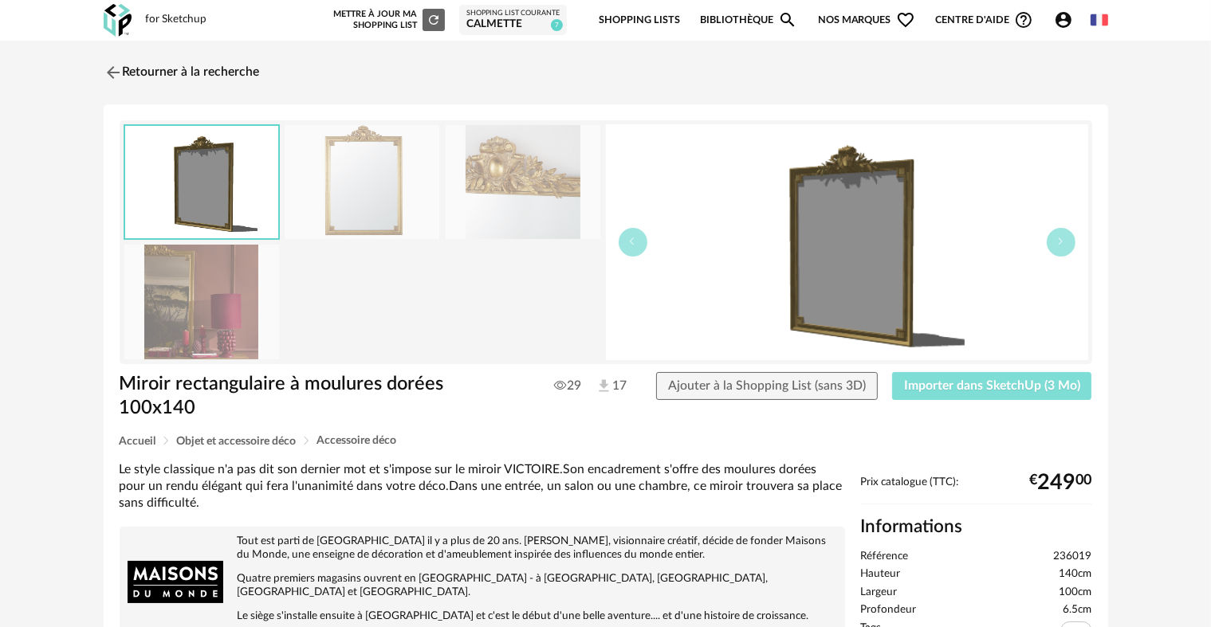
click at [998, 380] on span "Importer dans SketchUp (3 Mo)" at bounding box center [992, 385] width 176 height 13
click at [119, 69] on img at bounding box center [111, 72] width 23 height 23
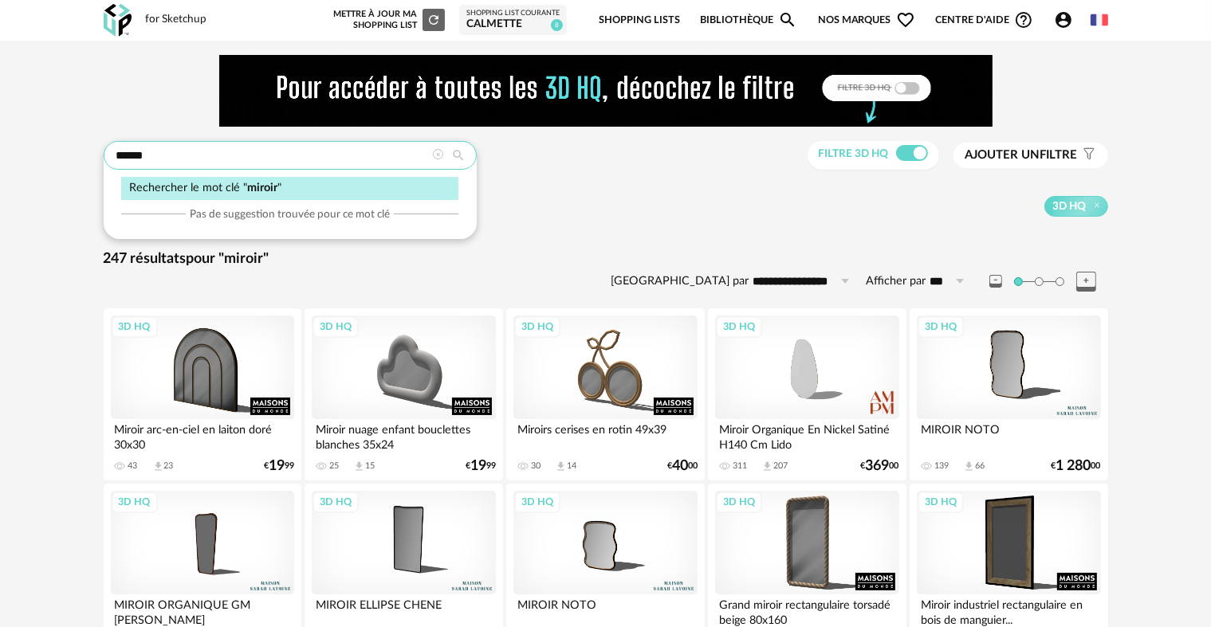
drag, startPoint x: 195, startPoint y: 160, endPoint x: 75, endPoint y: 160, distance: 119.6
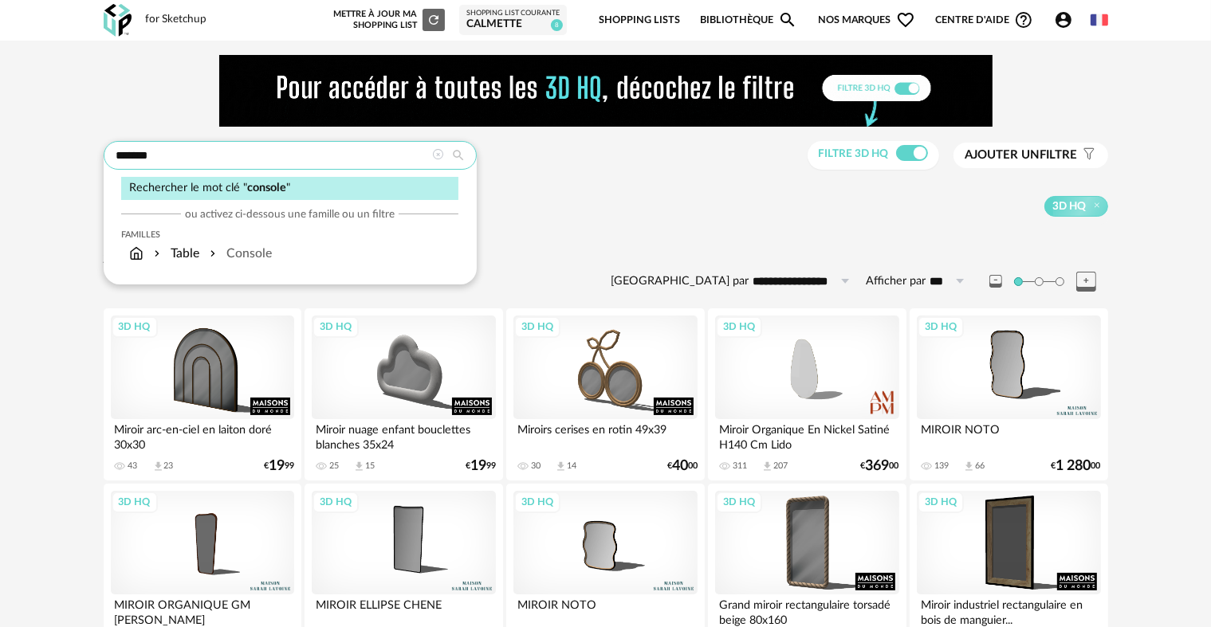
type input "*******"
type input "**********"
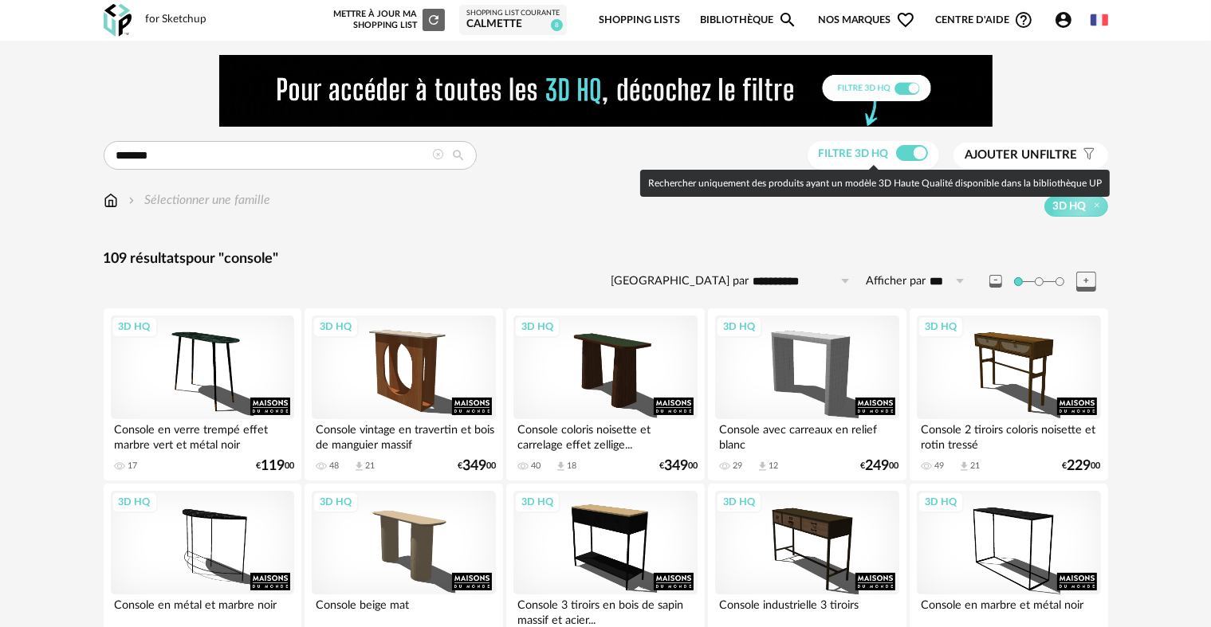
click at [904, 155] on span at bounding box center [912, 153] width 32 height 16
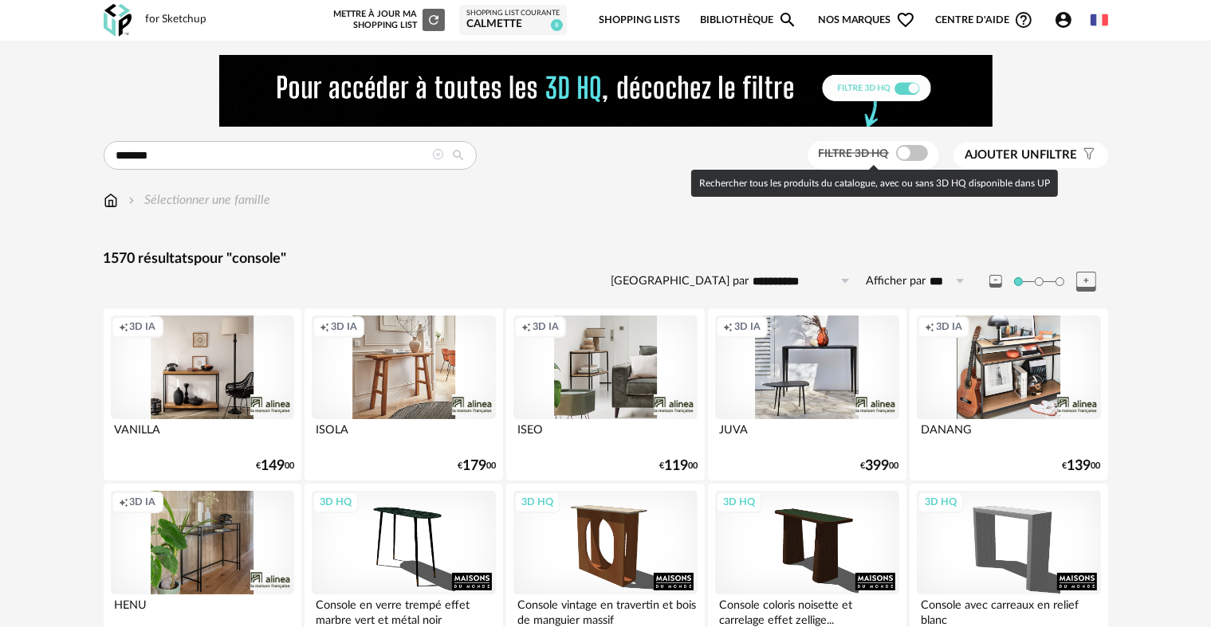
click at [919, 151] on span at bounding box center [912, 153] width 32 height 16
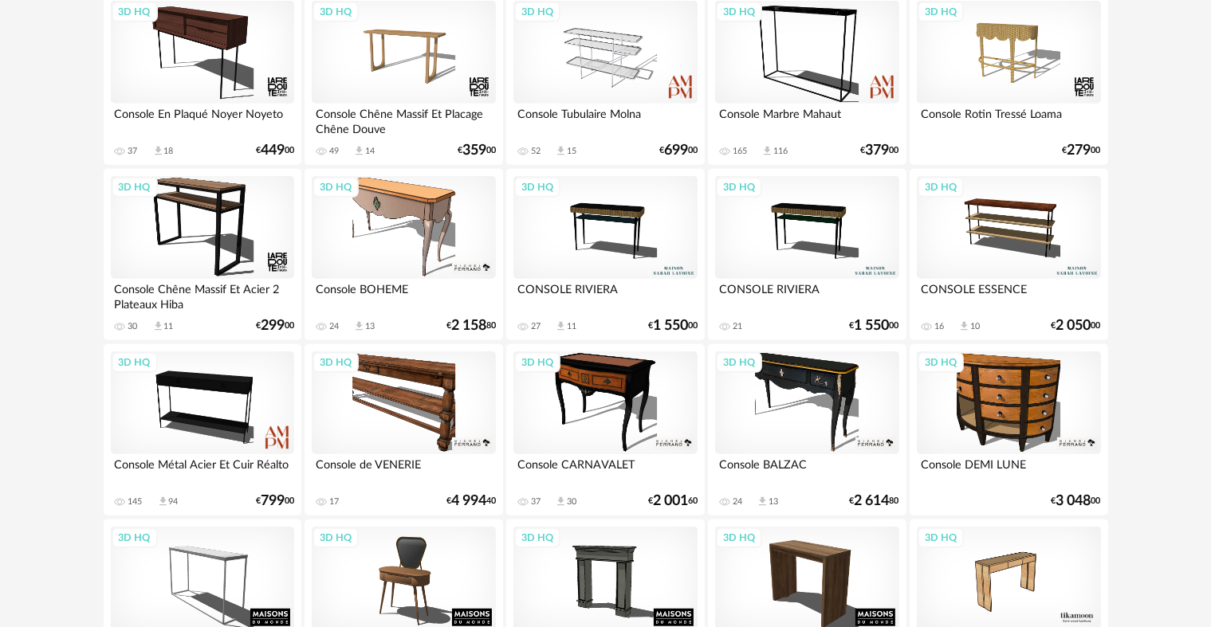
scroll to position [1036, 0]
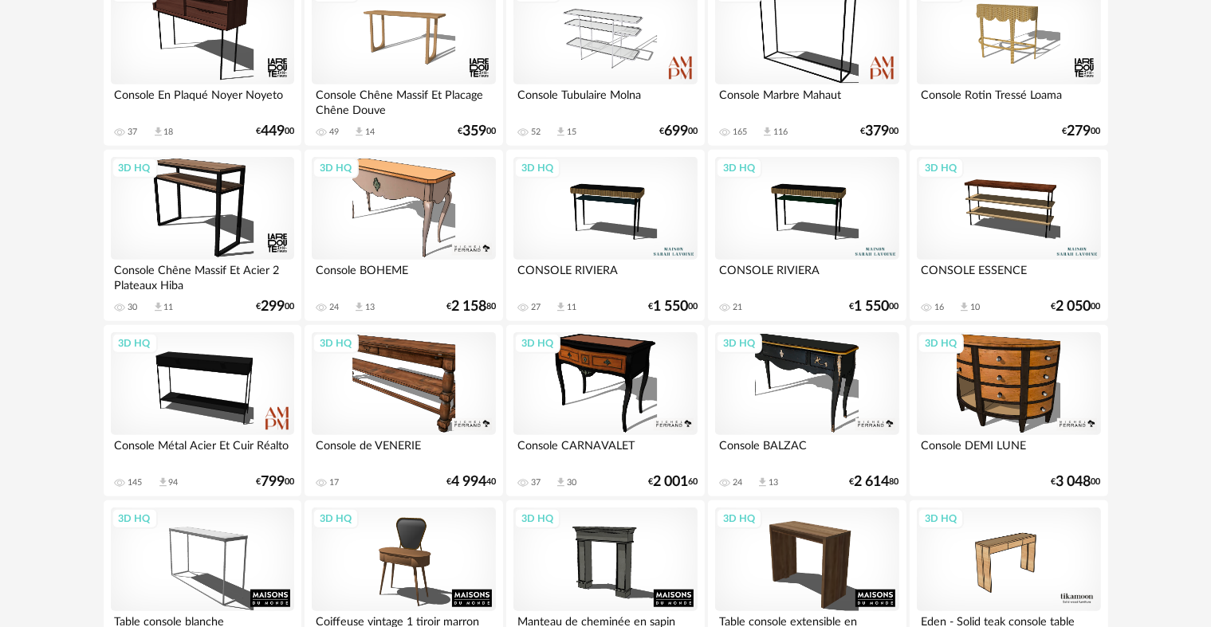
click at [641, 214] on div "3D HQ" at bounding box center [604, 209] width 183 height 104
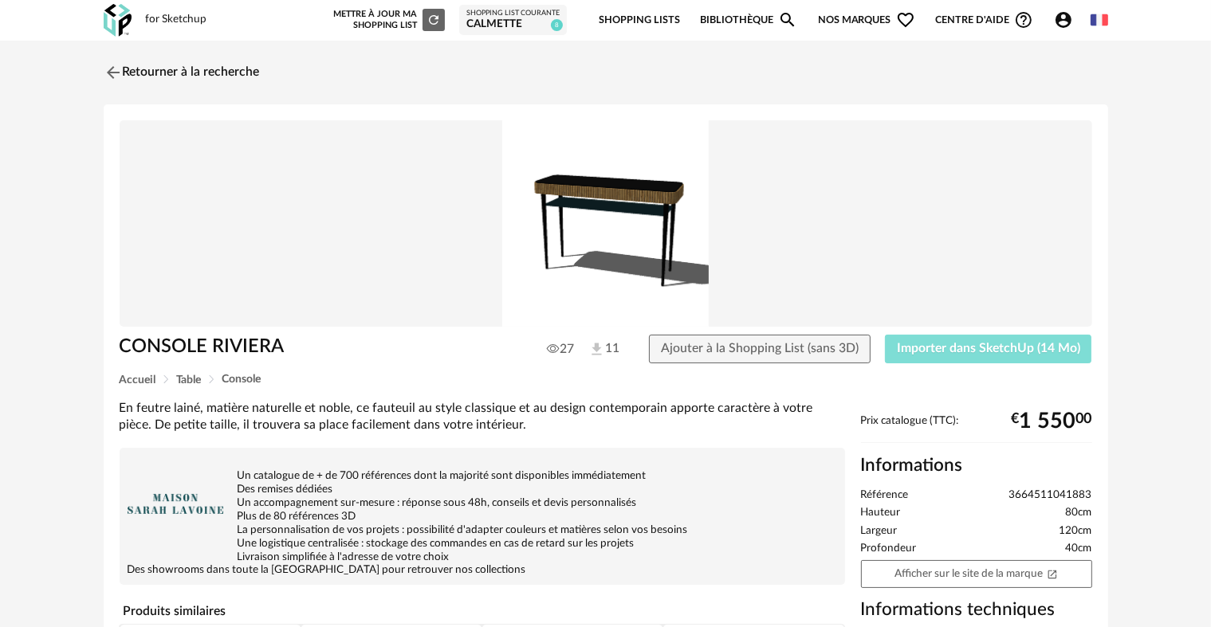
click at [941, 349] on span "Importer dans SketchUp (14 Mo)" at bounding box center [988, 348] width 183 height 13
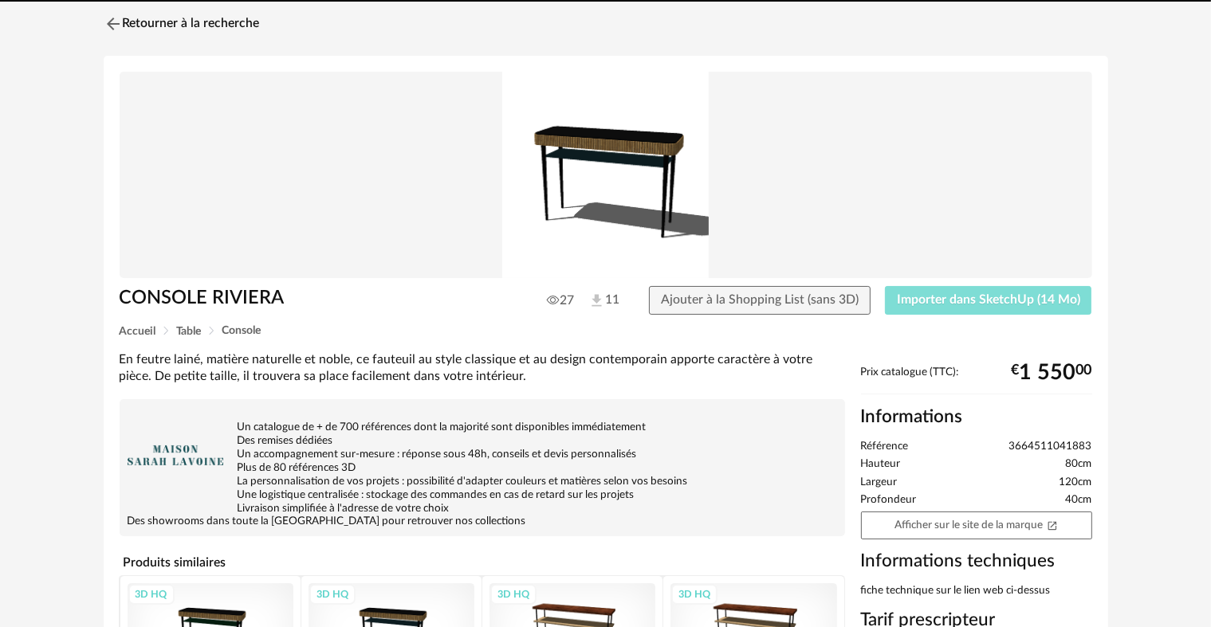
scroll to position [284, 0]
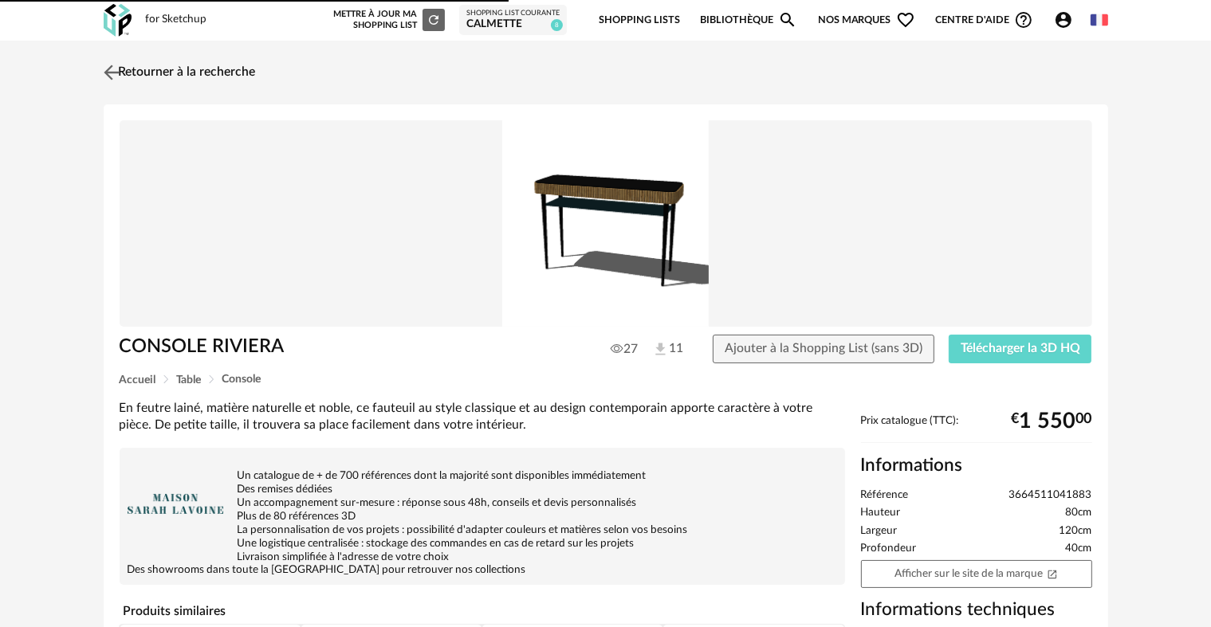
click at [102, 64] on img at bounding box center [111, 72] width 23 height 23
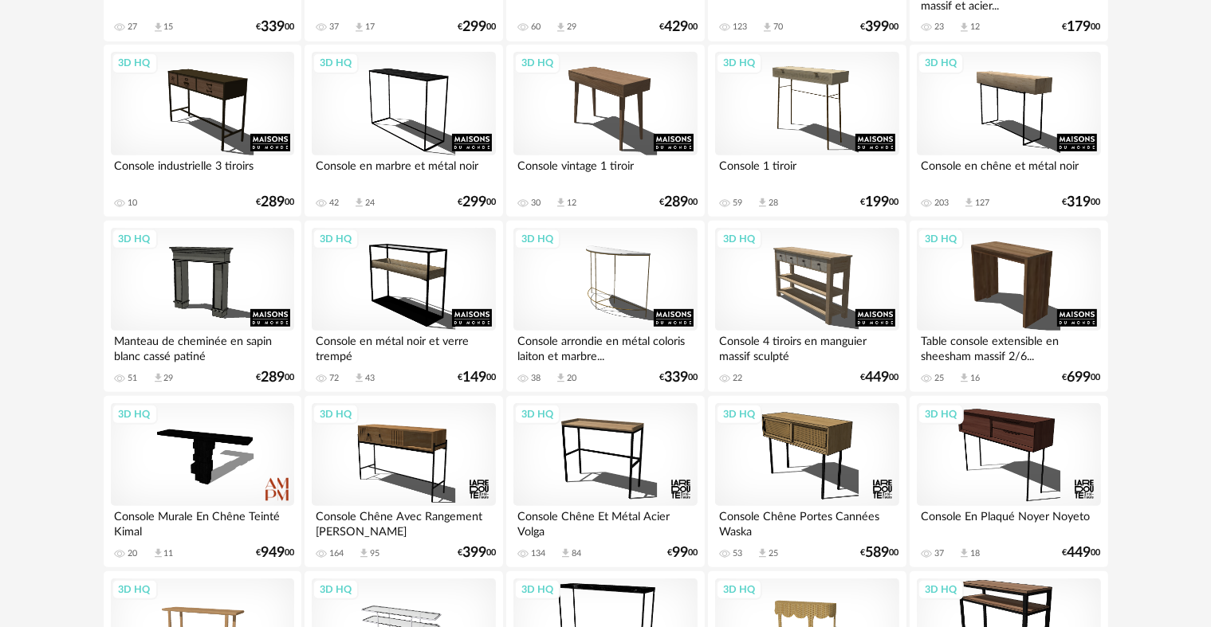
scroll to position [606, 0]
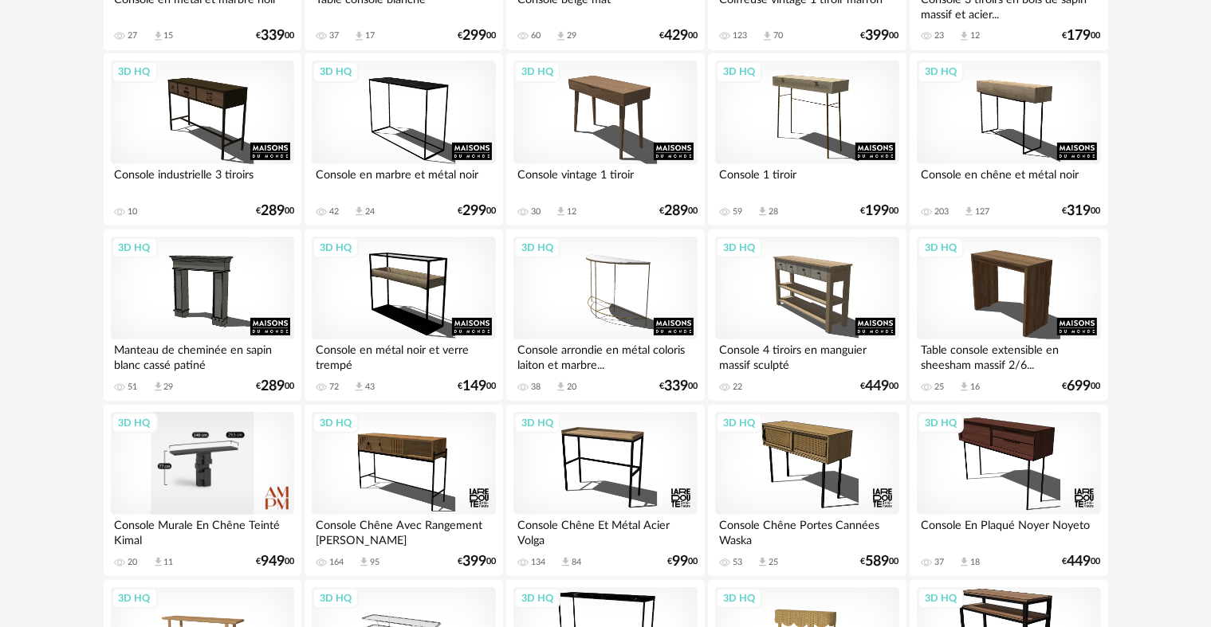
click at [227, 454] on div "3D HQ" at bounding box center [202, 464] width 183 height 104
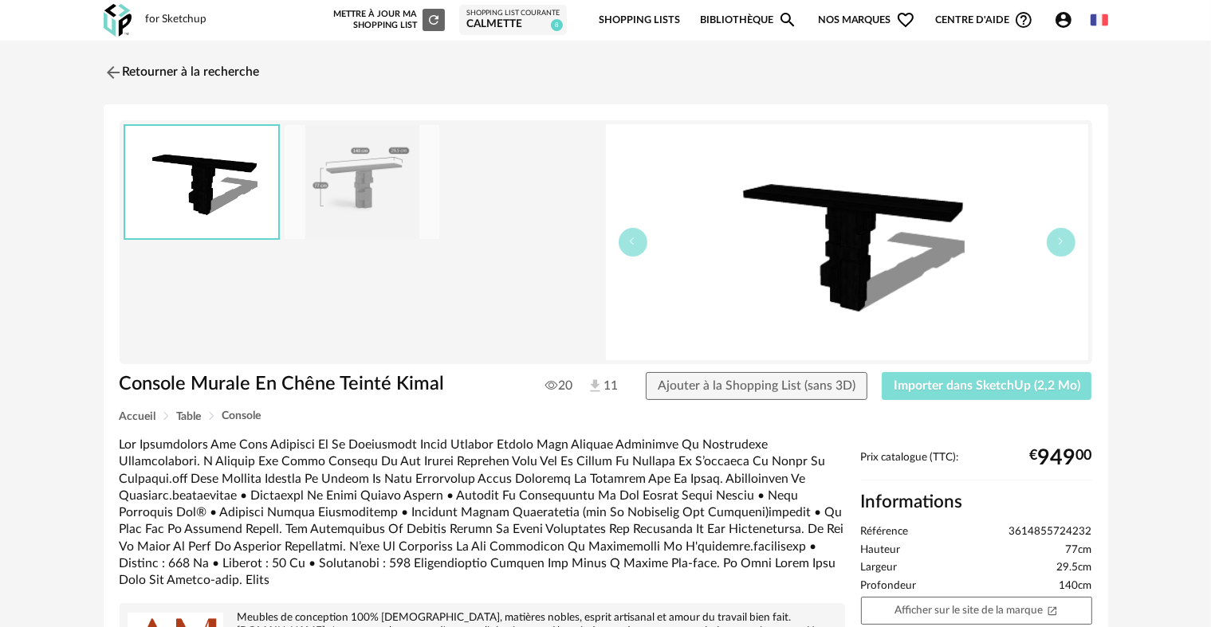
click at [969, 391] on span "Importer dans SketchUp (2,2 Mo)" at bounding box center [987, 385] width 187 height 13
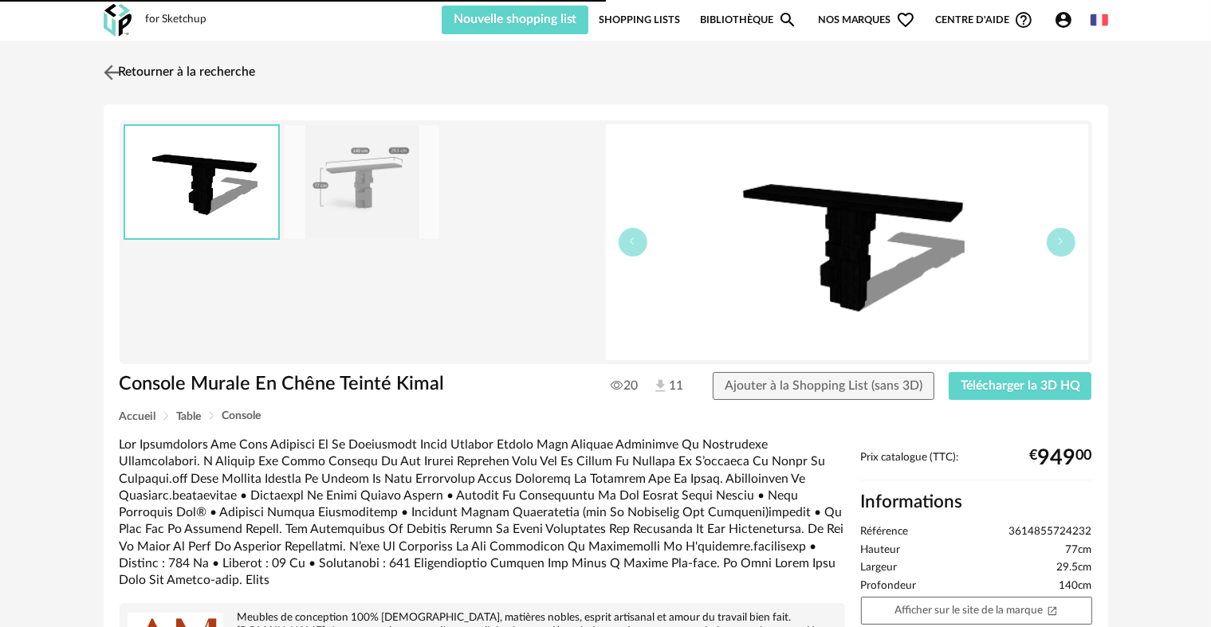
click at [116, 66] on img at bounding box center [111, 72] width 23 height 23
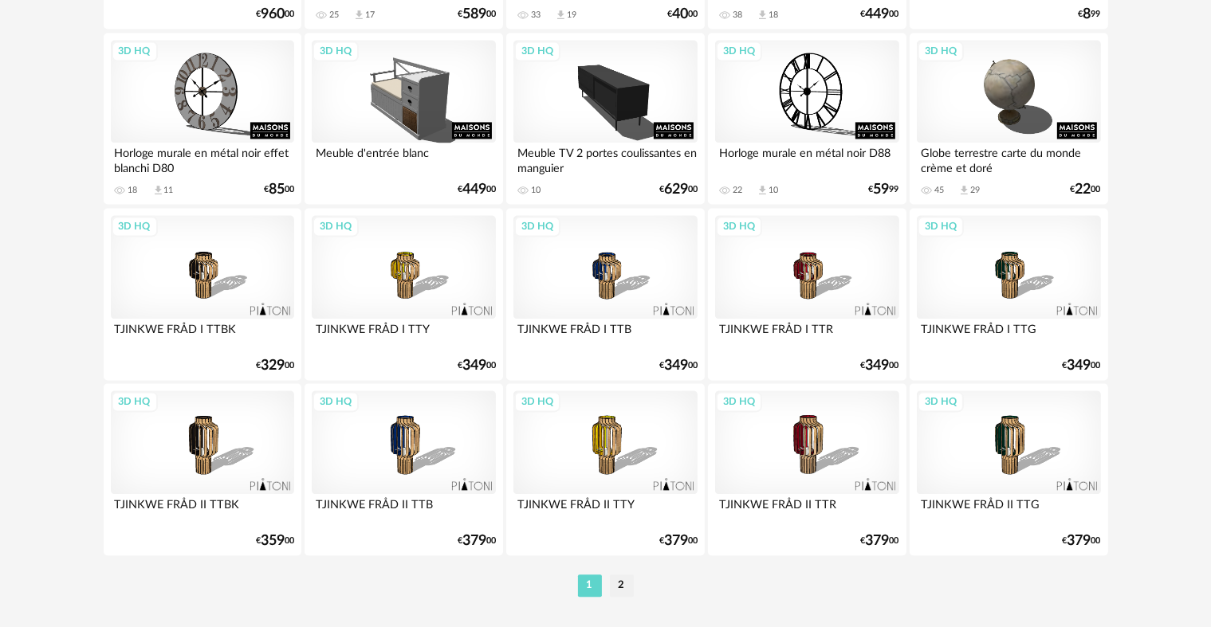
scroll to position [3294, 0]
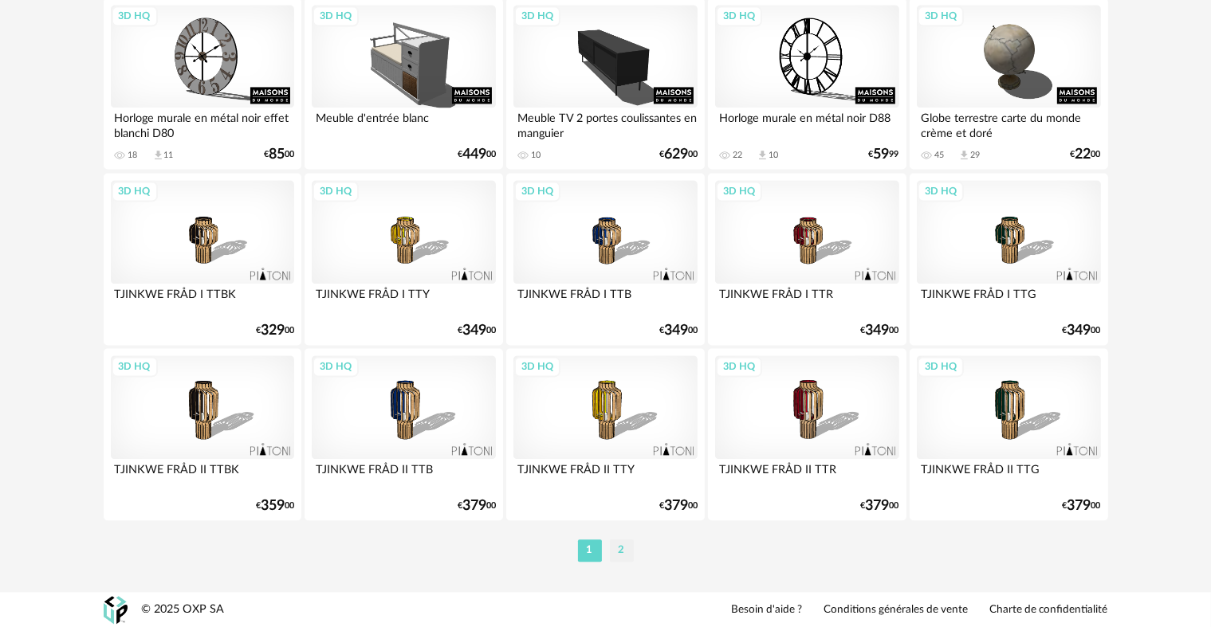
click at [623, 550] on li "2" at bounding box center [622, 551] width 24 height 22
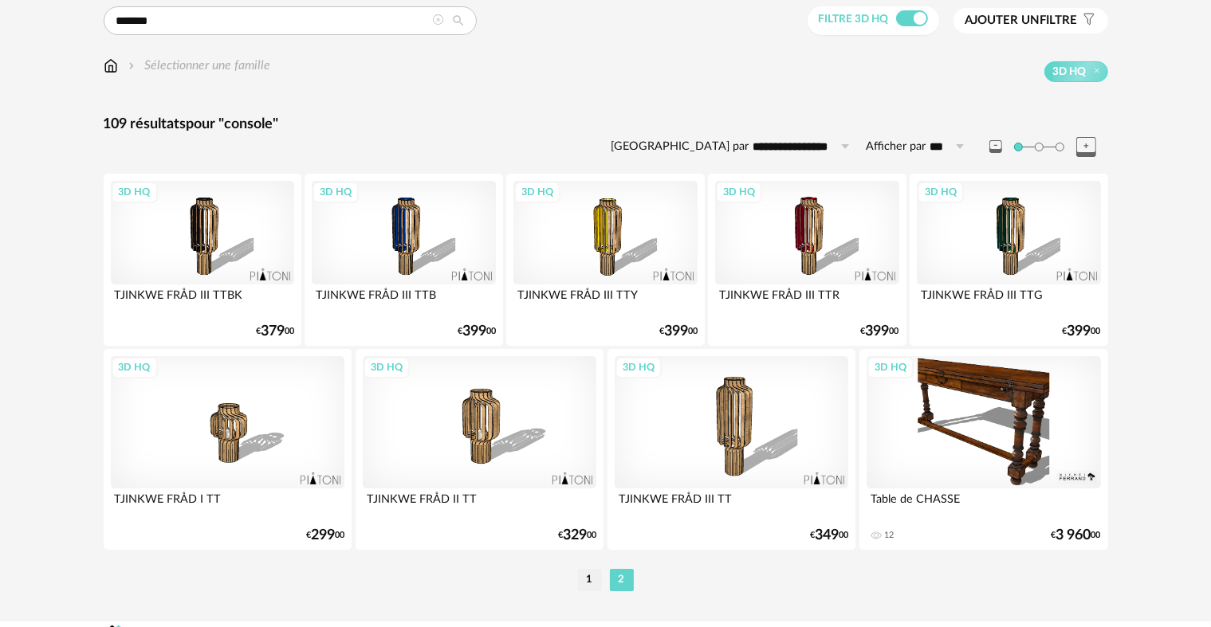
scroll to position [164, 0]
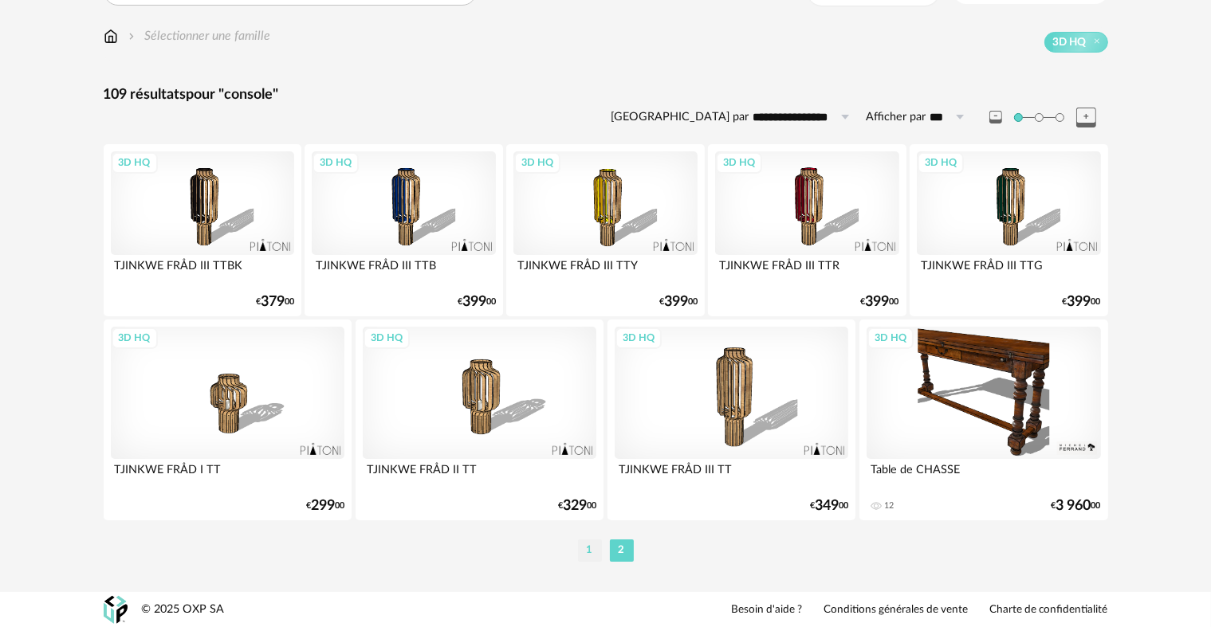
click at [594, 548] on li "1" at bounding box center [590, 551] width 24 height 22
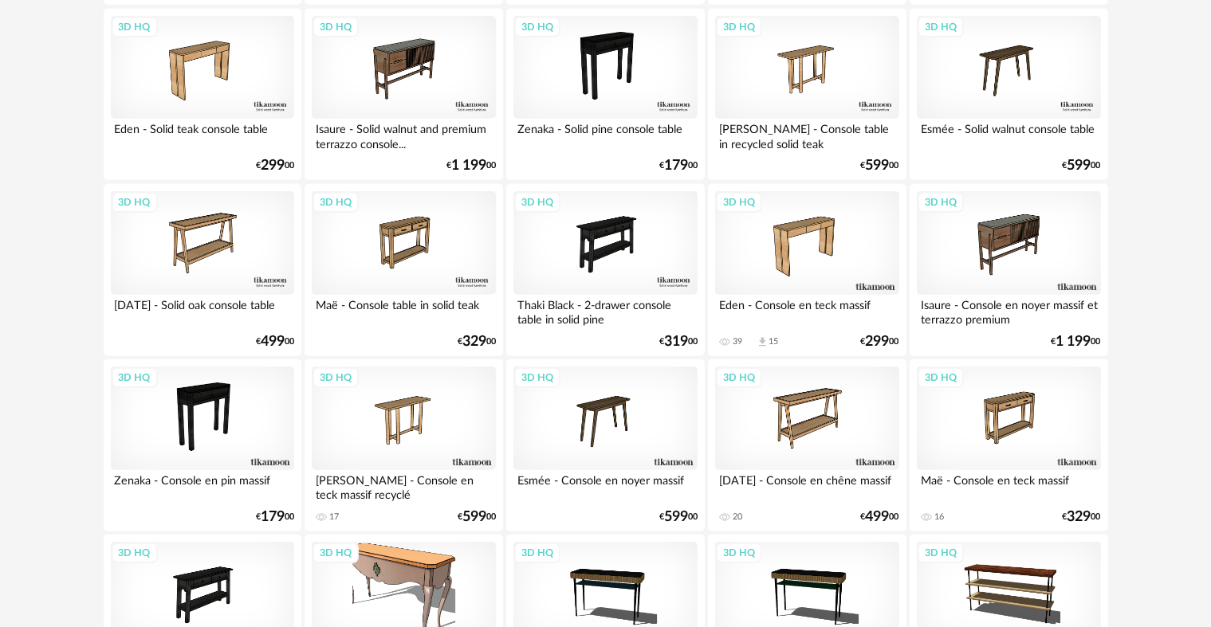
scroll to position [1674, 0]
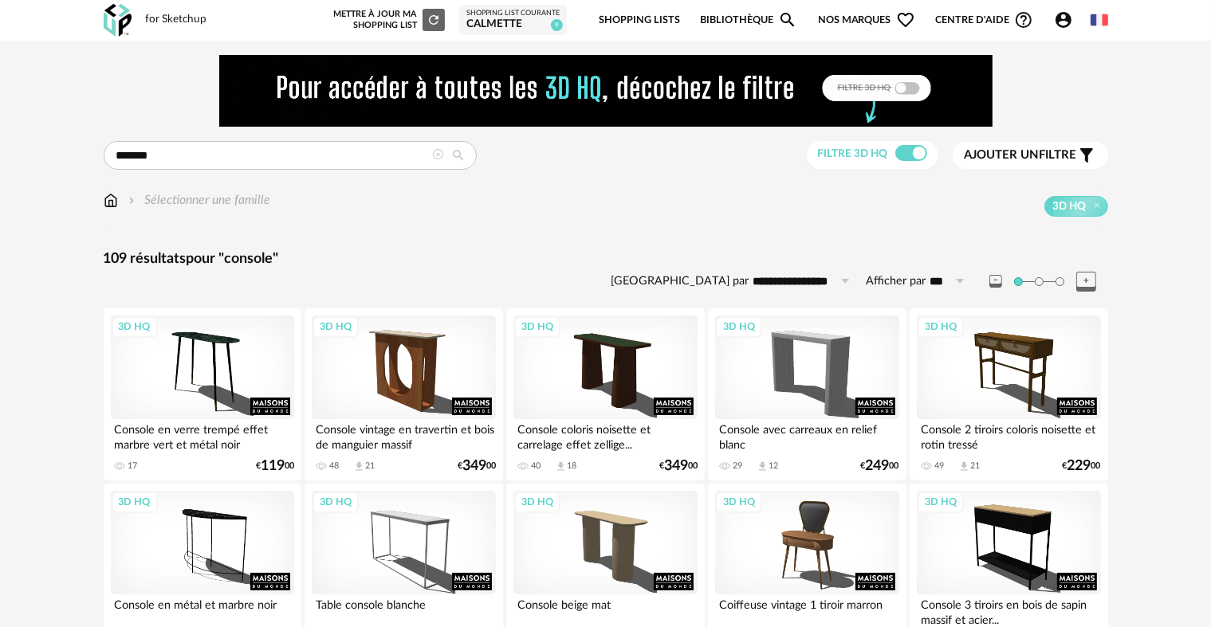
click at [116, 195] on img at bounding box center [111, 200] width 14 height 18
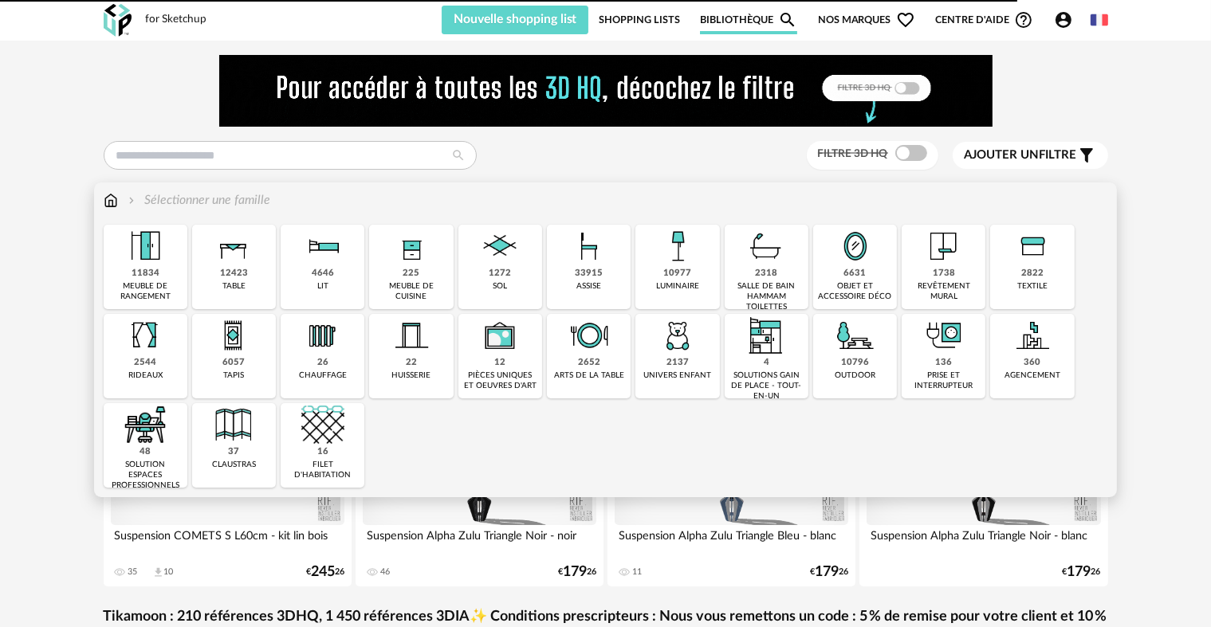
click at [685, 242] on img at bounding box center [677, 246] width 43 height 43
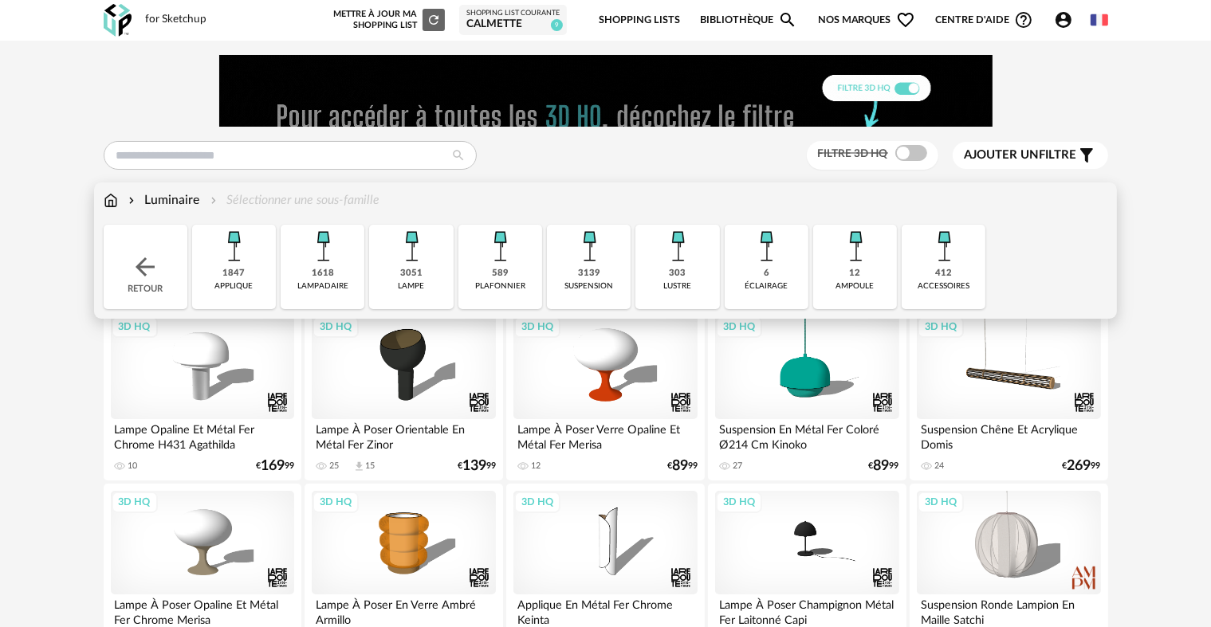
click at [160, 261] on div "Retour" at bounding box center [146, 267] width 84 height 84
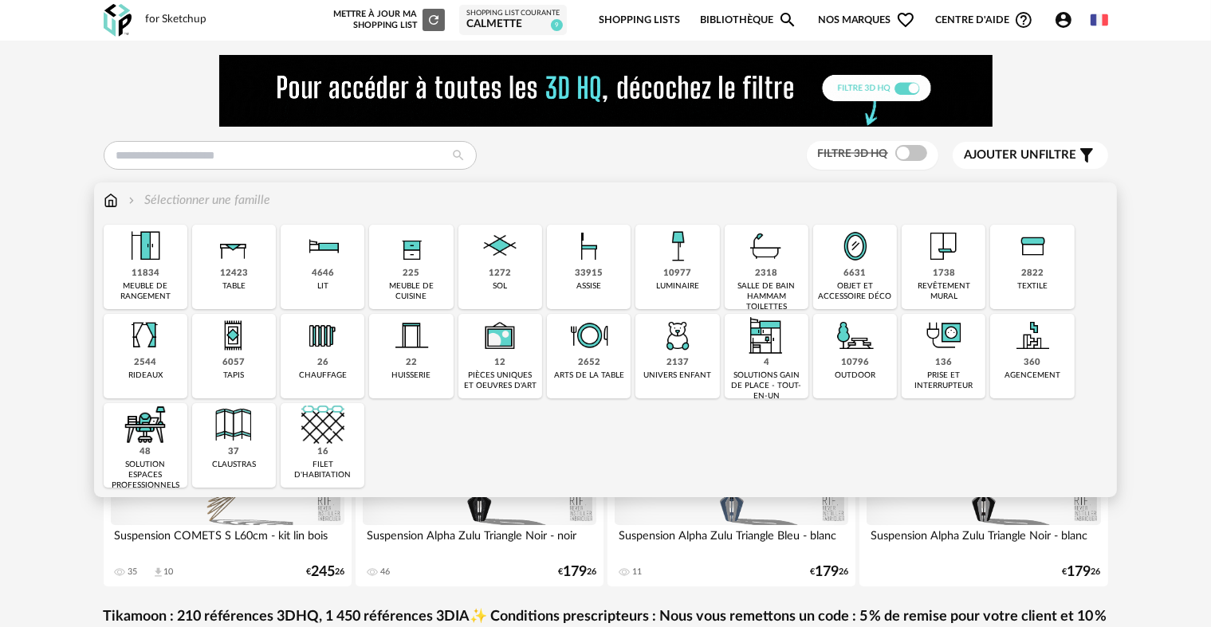
click at [670, 252] on img at bounding box center [677, 246] width 43 height 43
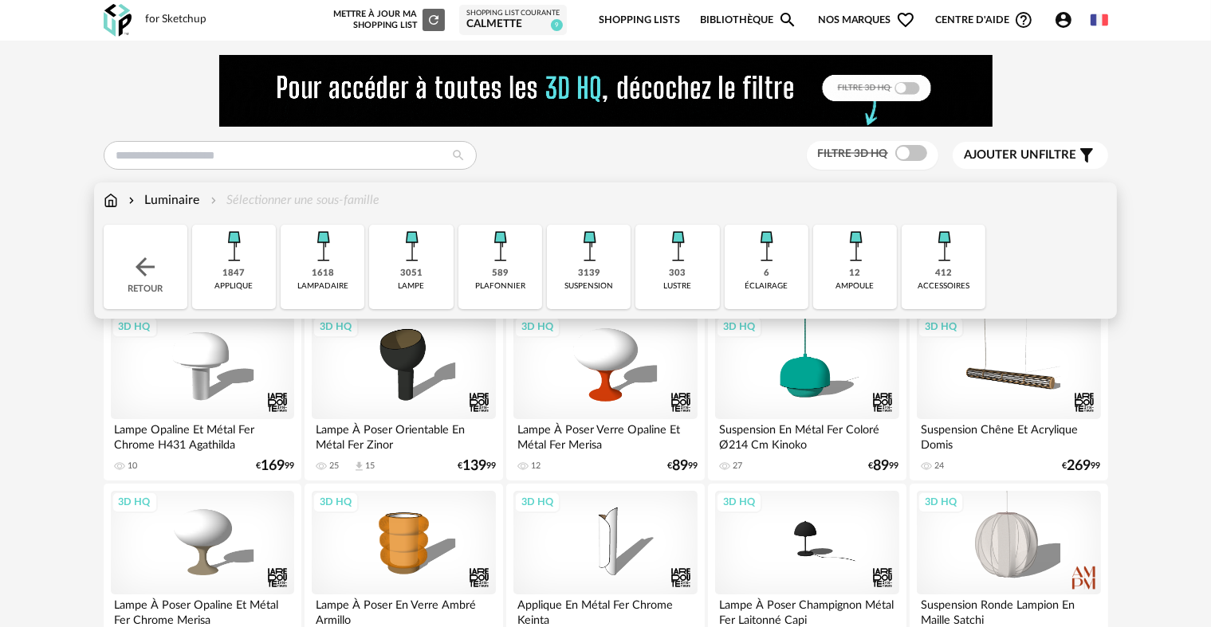
click at [321, 265] on img at bounding box center [322, 246] width 43 height 43
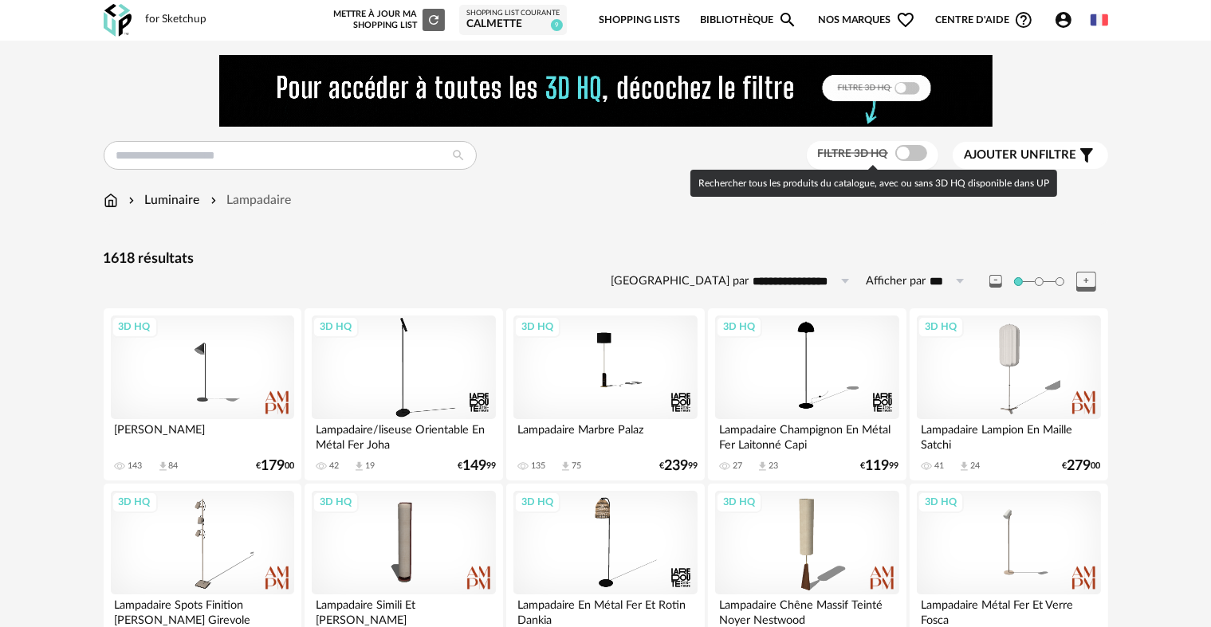
click at [918, 153] on span at bounding box center [911, 153] width 32 height 16
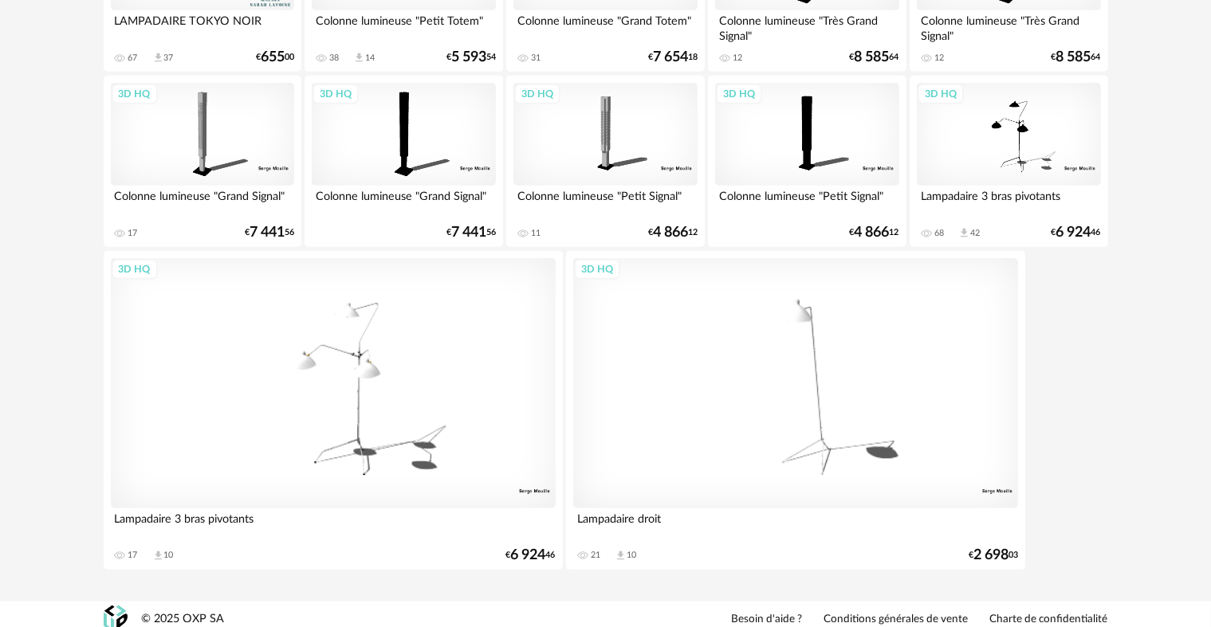
scroll to position [945, 0]
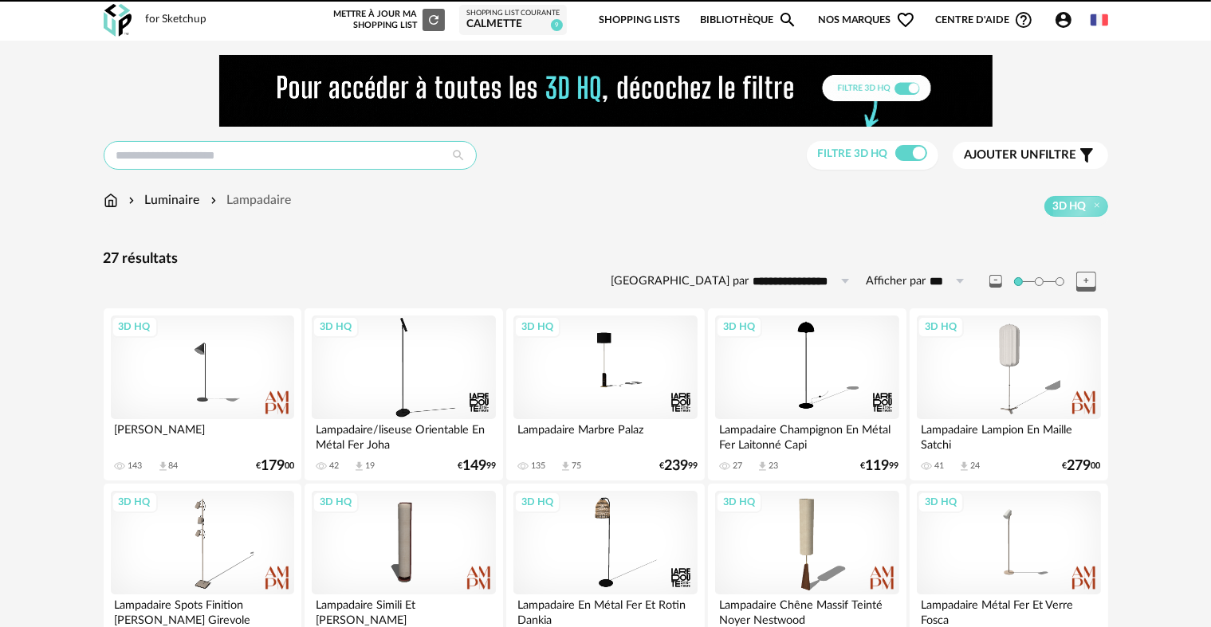
click at [389, 155] on input "text" at bounding box center [290, 155] width 373 height 29
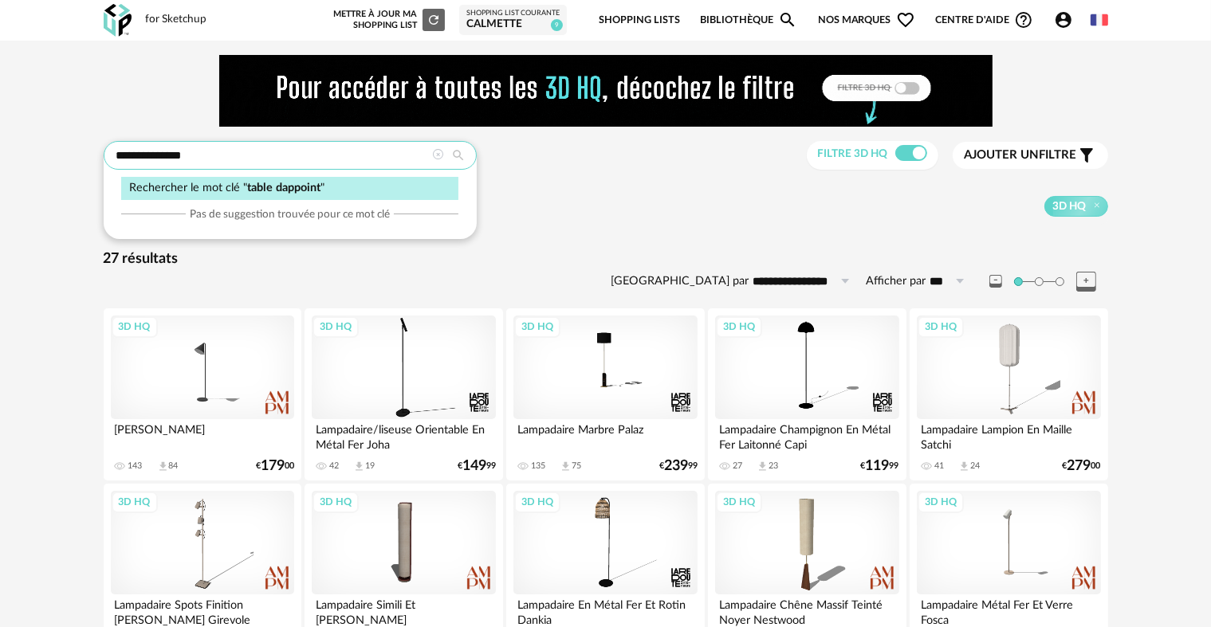
type input "**********"
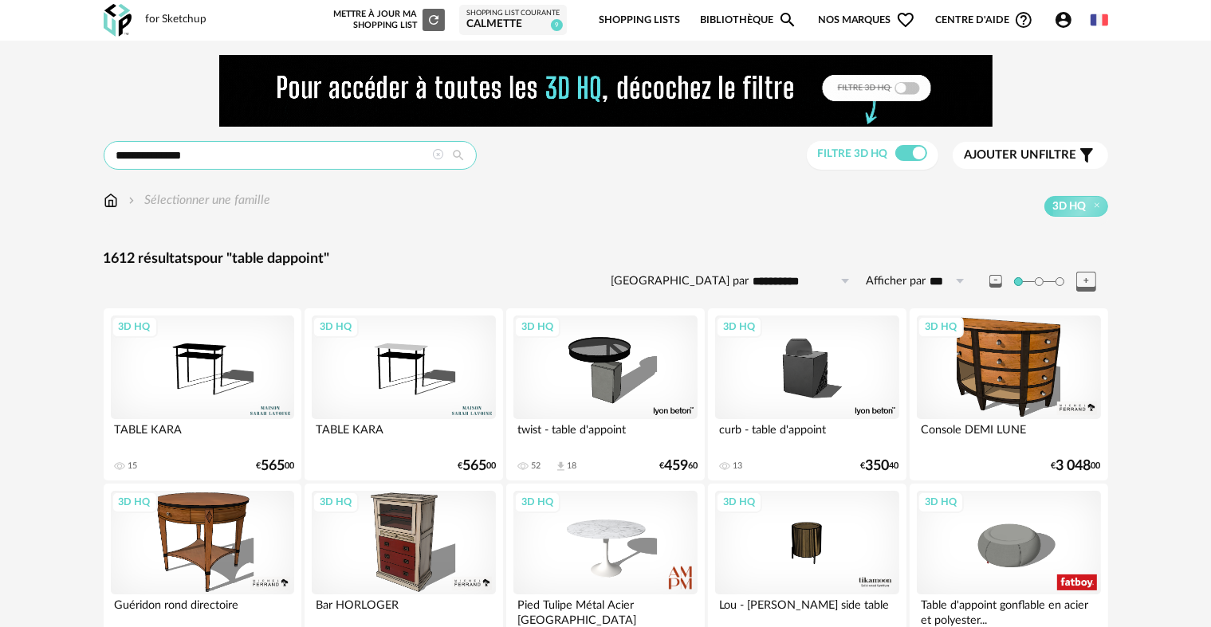
drag, startPoint x: 293, startPoint y: 163, endPoint x: 41, endPoint y: 134, distance: 254.3
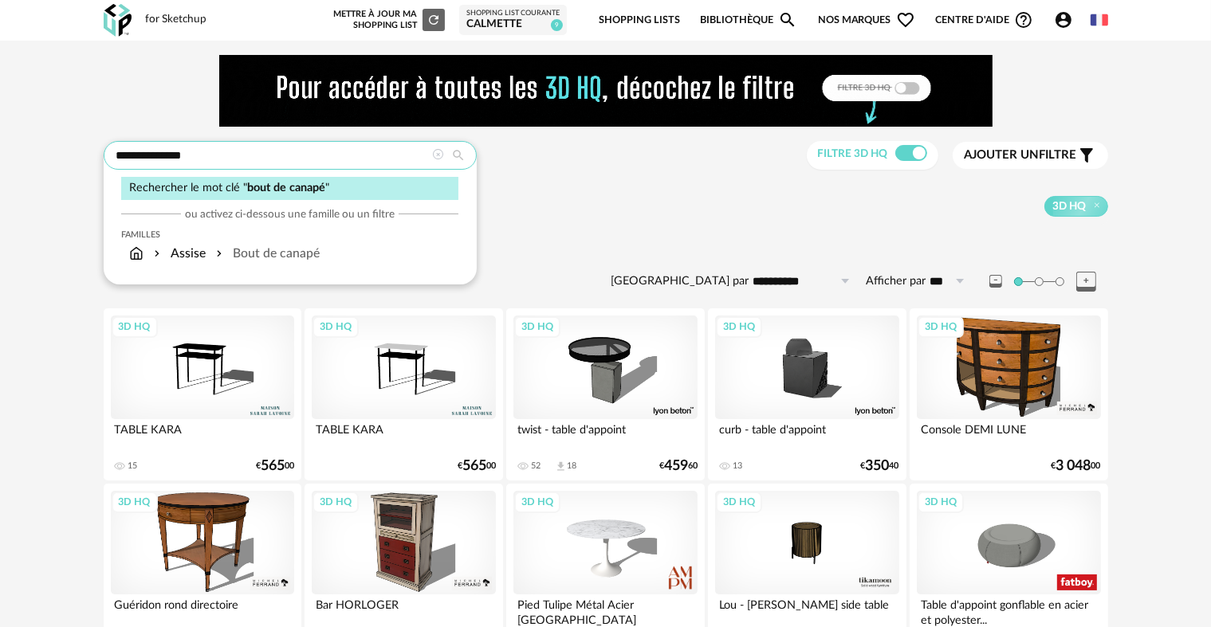
type input "**********"
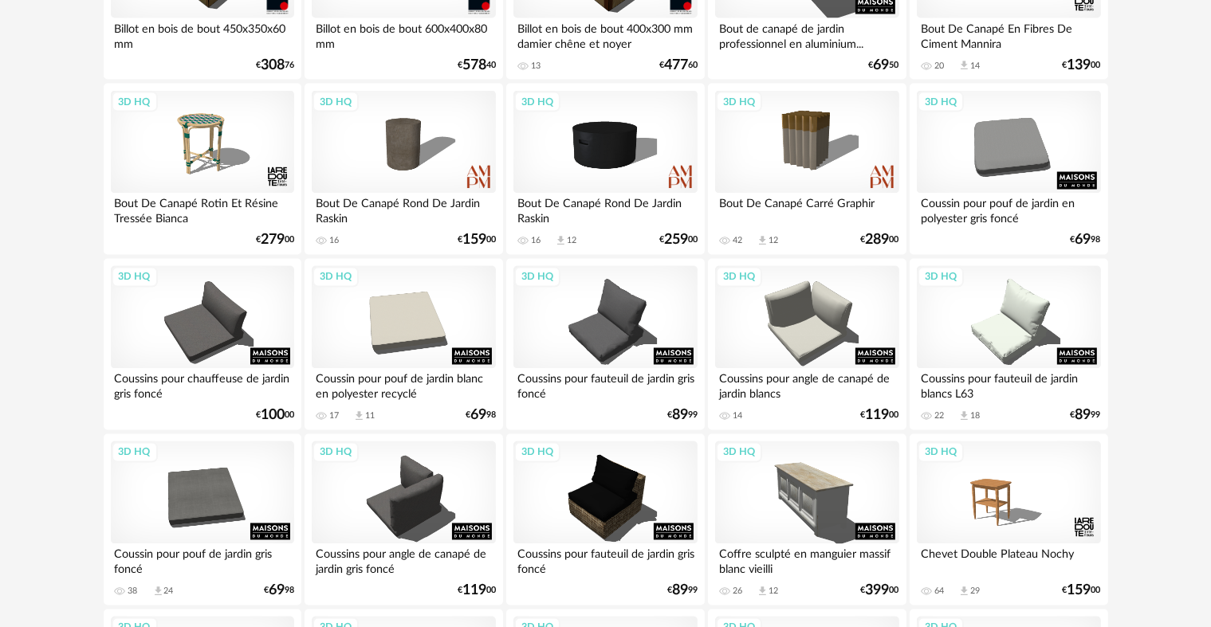
scroll to position [2870, 0]
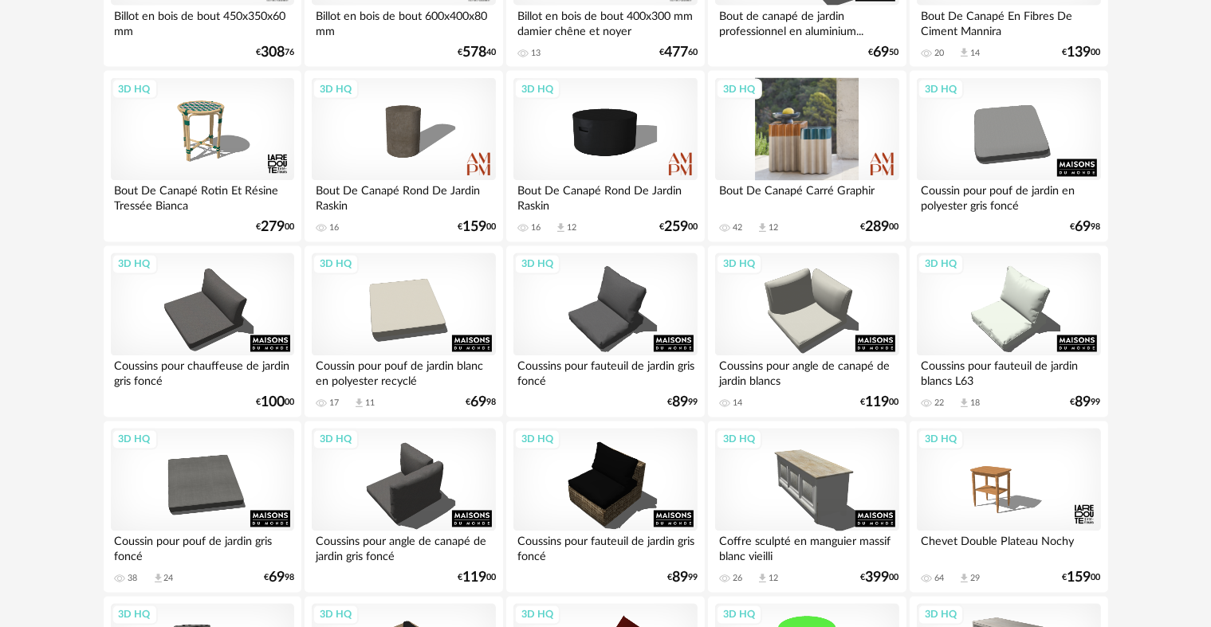
click at [816, 140] on div "3D HQ" at bounding box center [806, 130] width 183 height 104
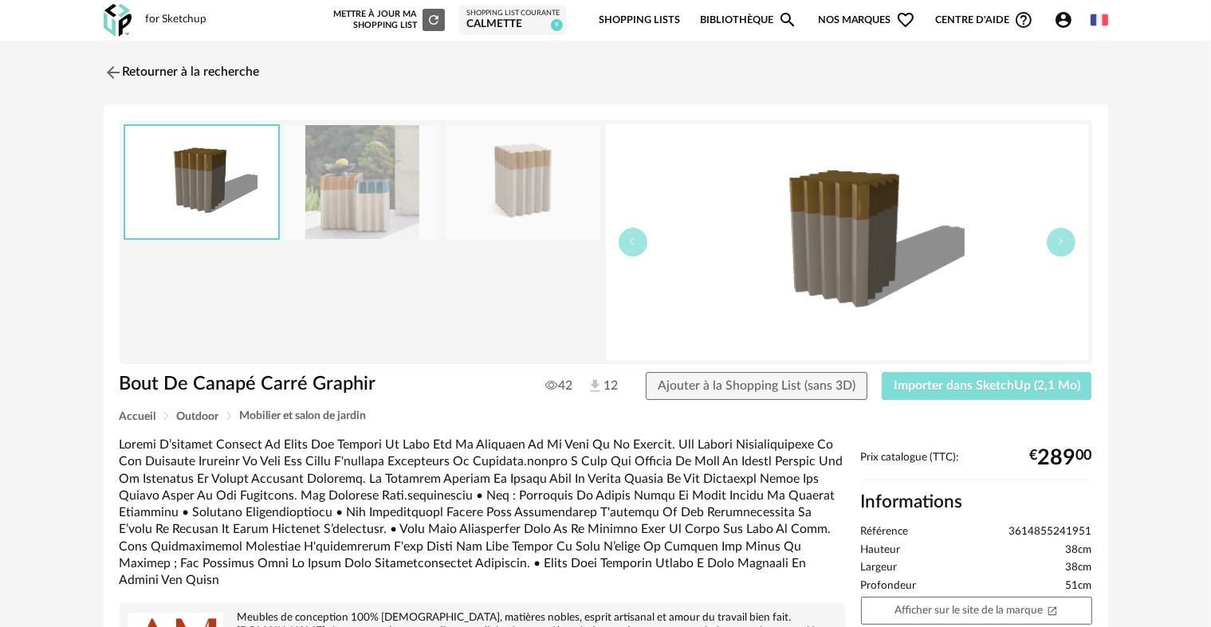
click at [969, 385] on span "Importer dans SketchUp (2,1 Mo)" at bounding box center [987, 385] width 187 height 13
click at [109, 73] on img at bounding box center [111, 72] width 23 height 23
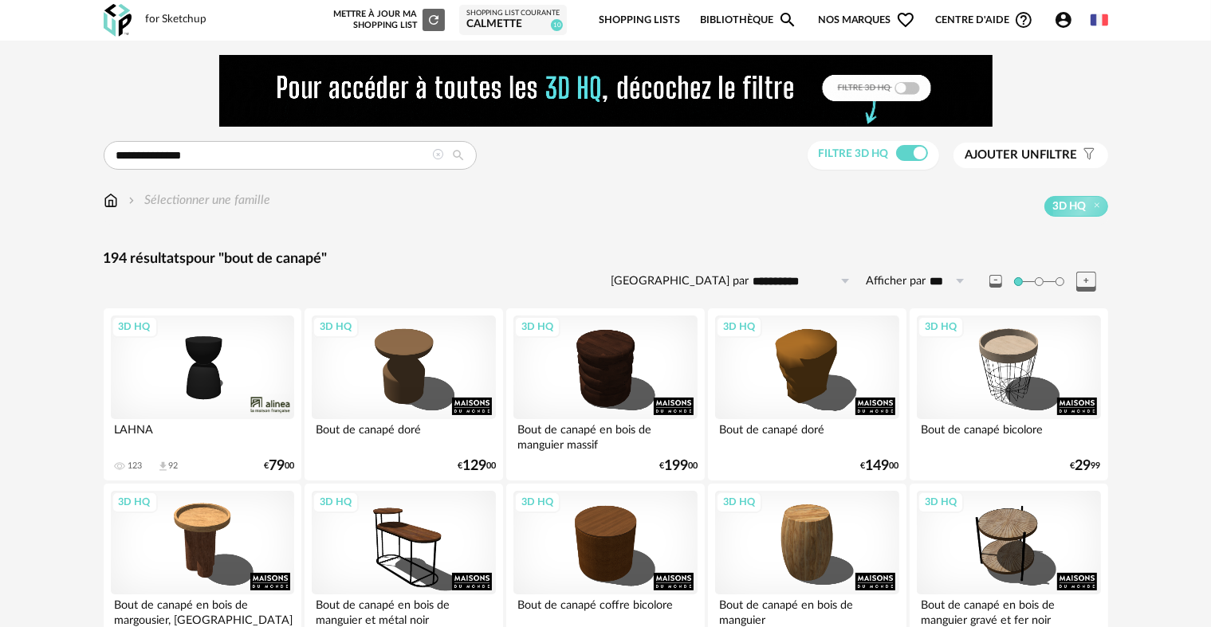
click at [109, 201] on img at bounding box center [111, 200] width 14 height 18
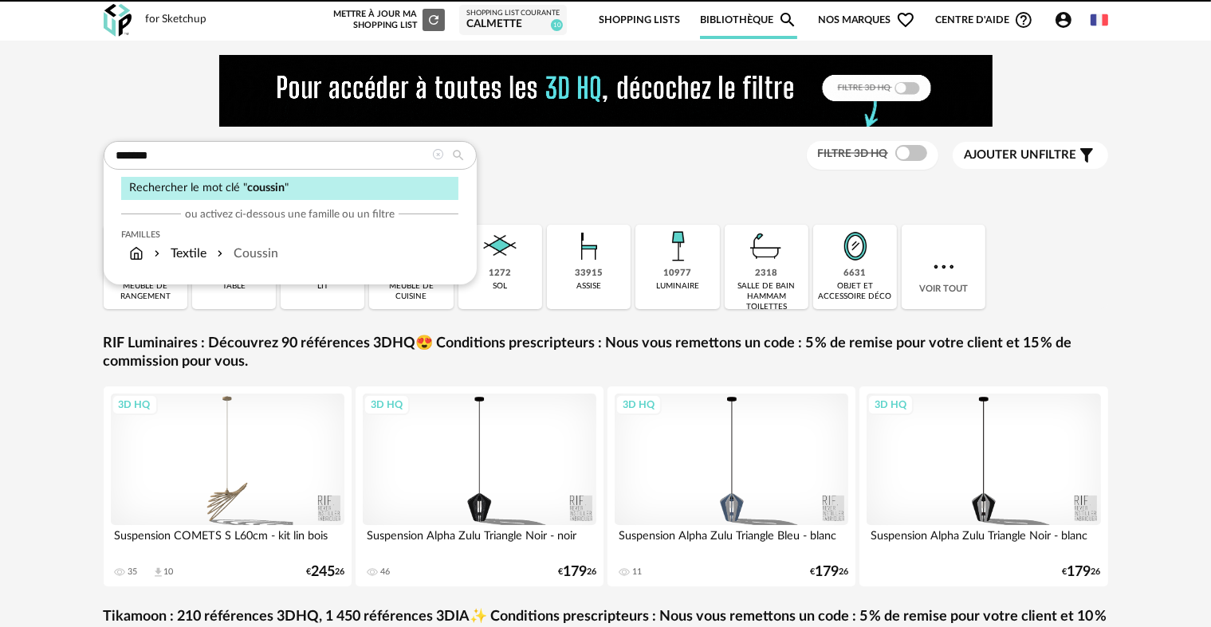
type input "*******"
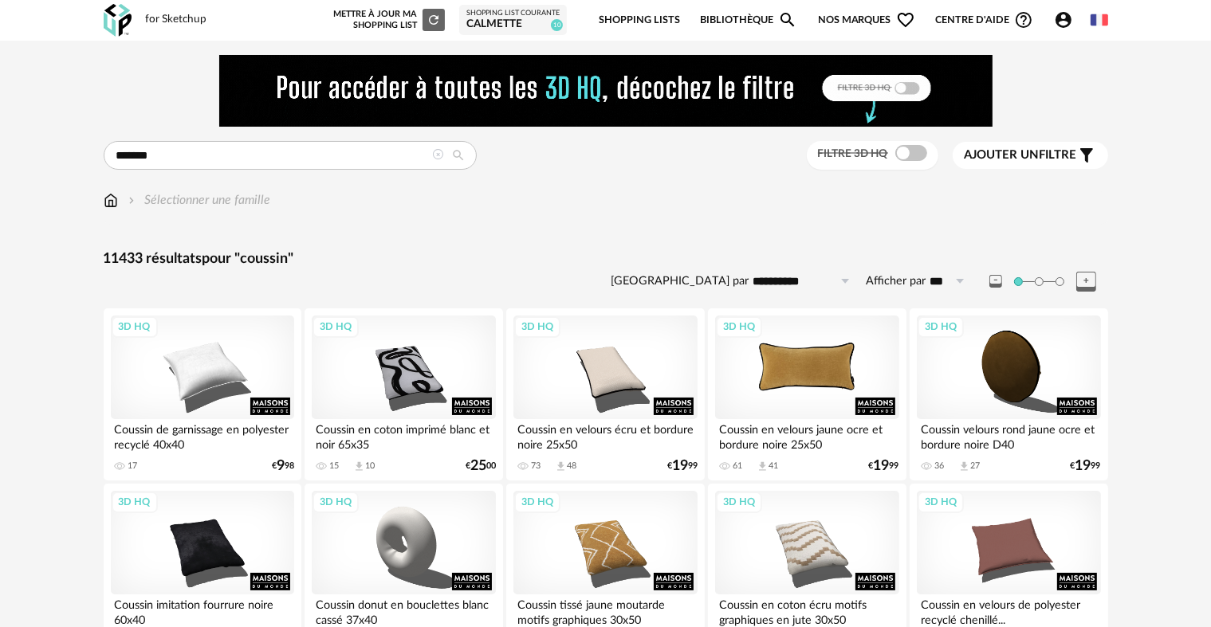
click at [789, 393] on div "3D HQ" at bounding box center [806, 368] width 183 height 104
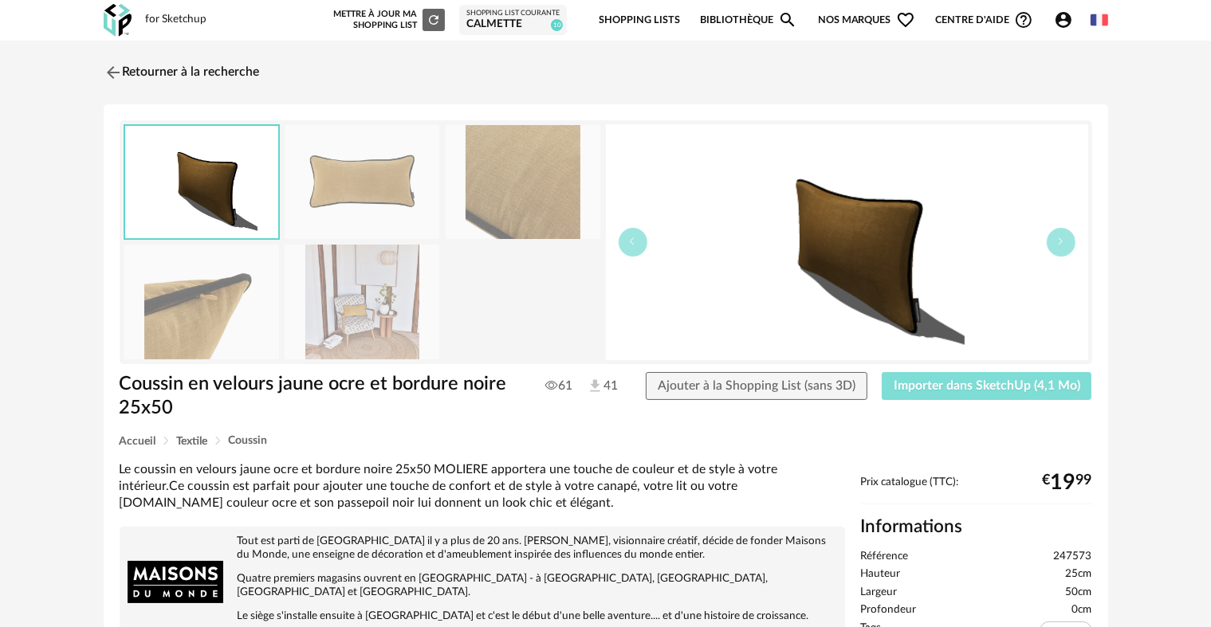
click at [945, 384] on span "Importer dans SketchUp (4,1 Mo)" at bounding box center [987, 385] width 187 height 13
click at [105, 66] on img at bounding box center [111, 72] width 23 height 23
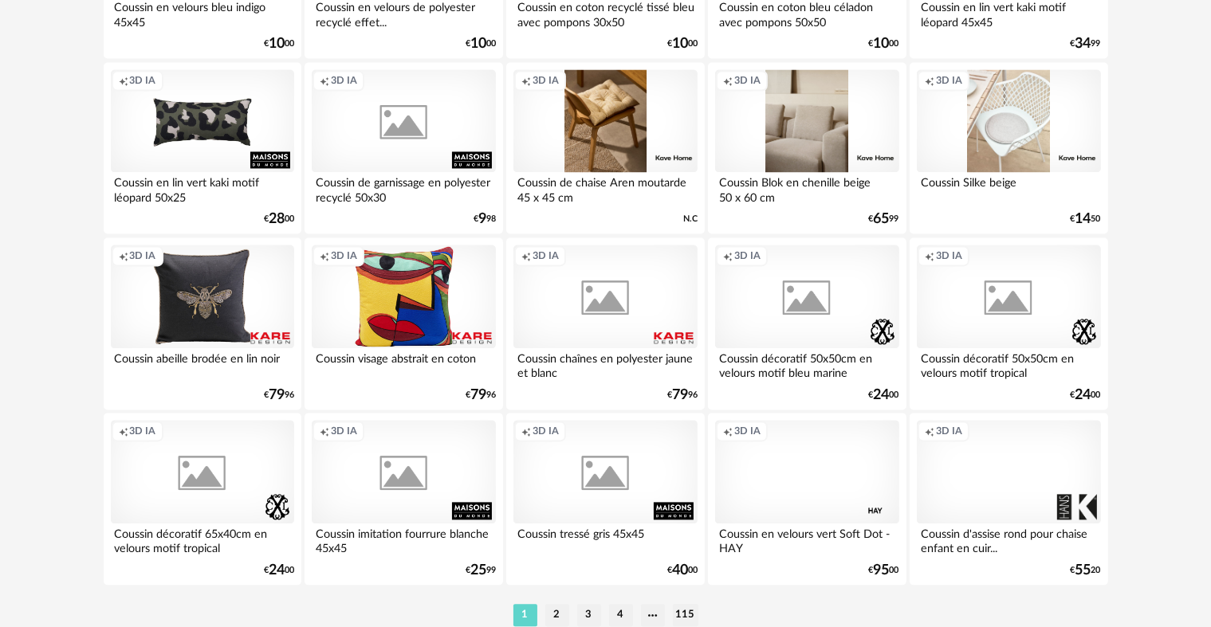
scroll to position [3294, 0]
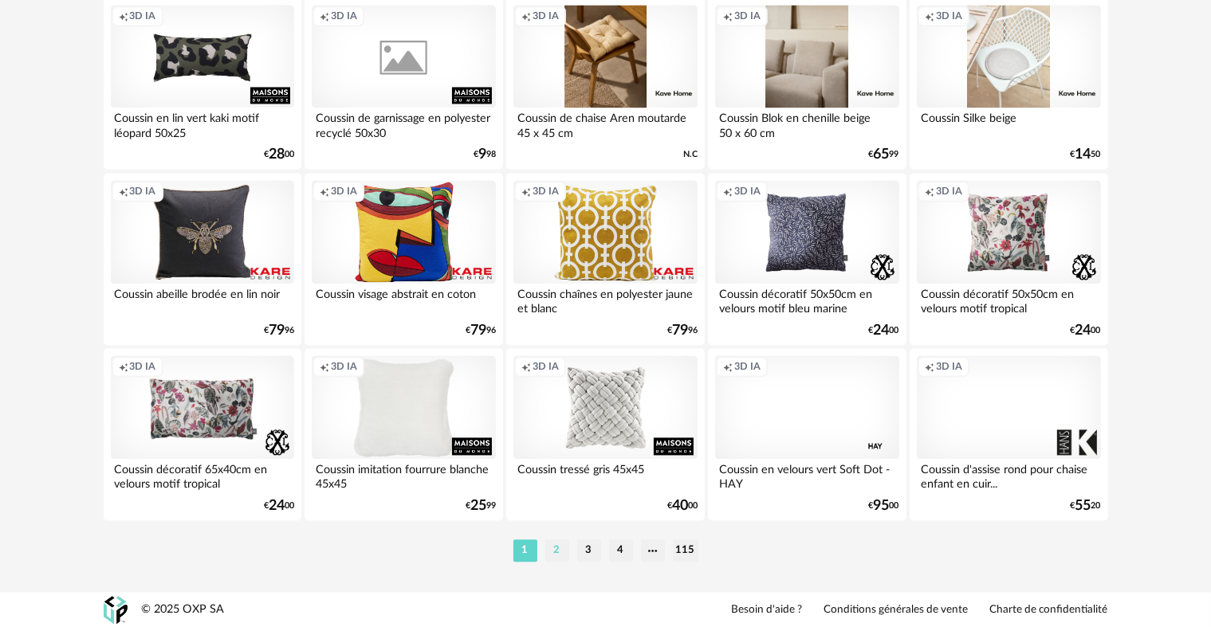
click at [547, 543] on li "2" at bounding box center [557, 551] width 24 height 22
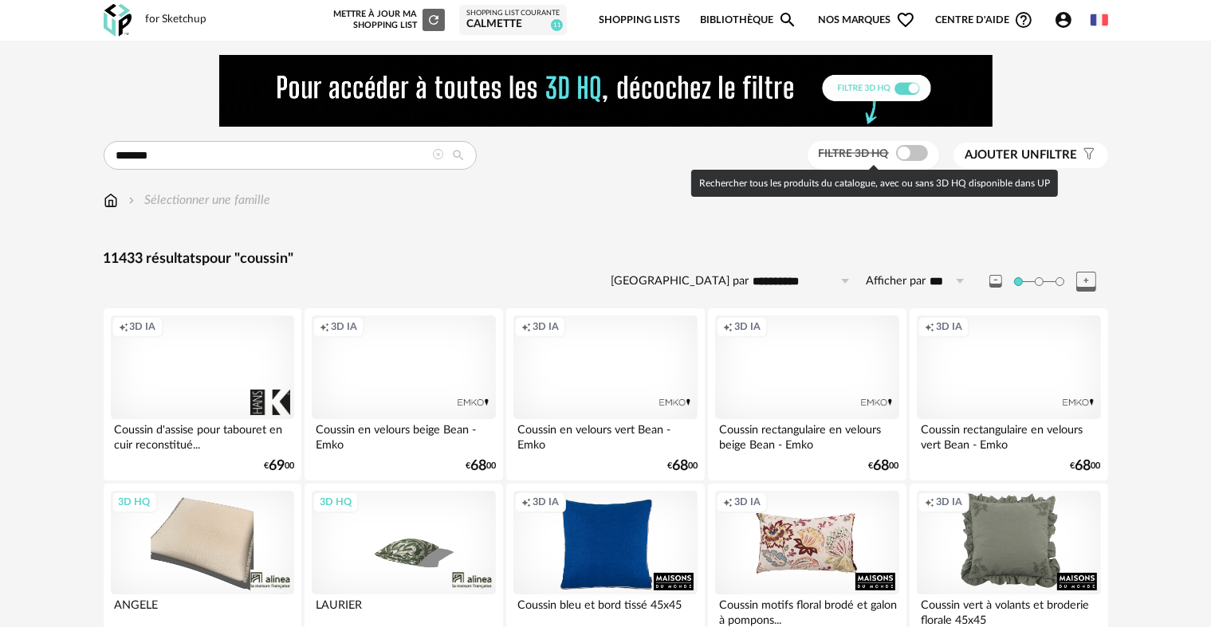
click at [898, 153] on span at bounding box center [912, 153] width 32 height 16
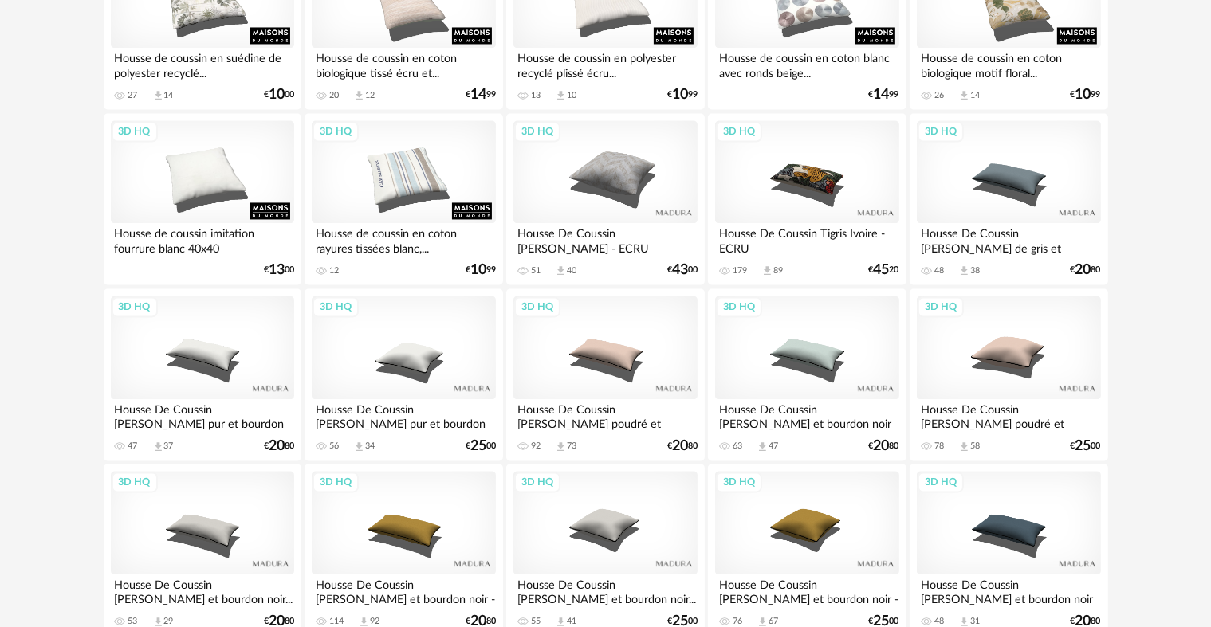
scroll to position [3268, 0]
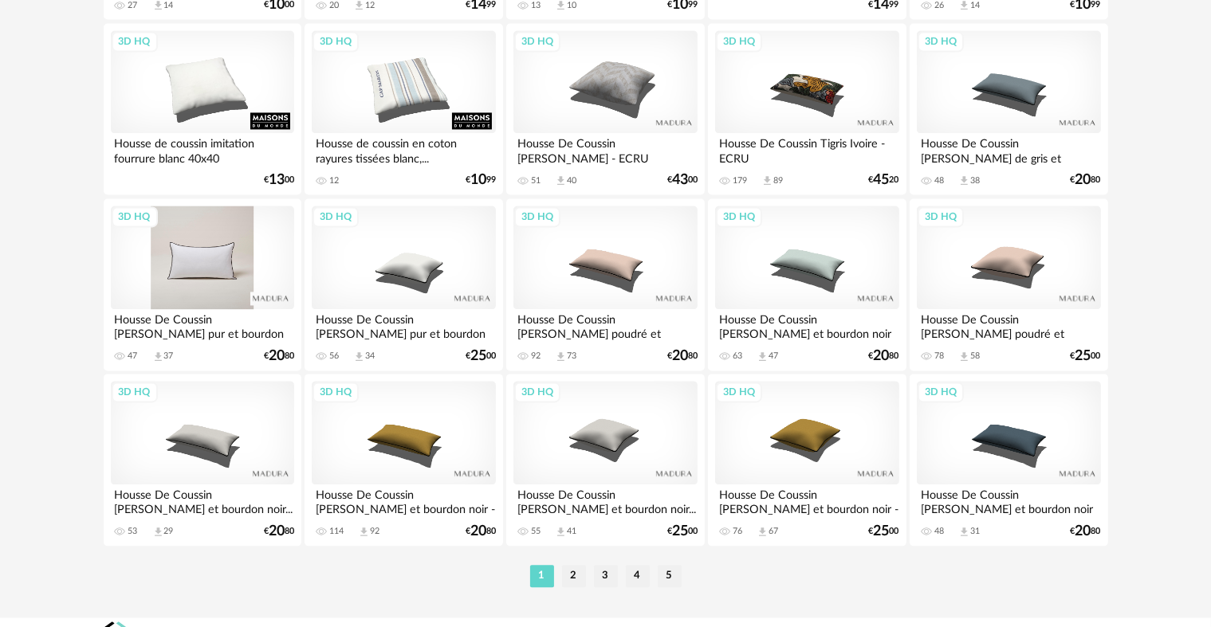
click at [220, 255] on div "3D HQ" at bounding box center [202, 258] width 183 height 104
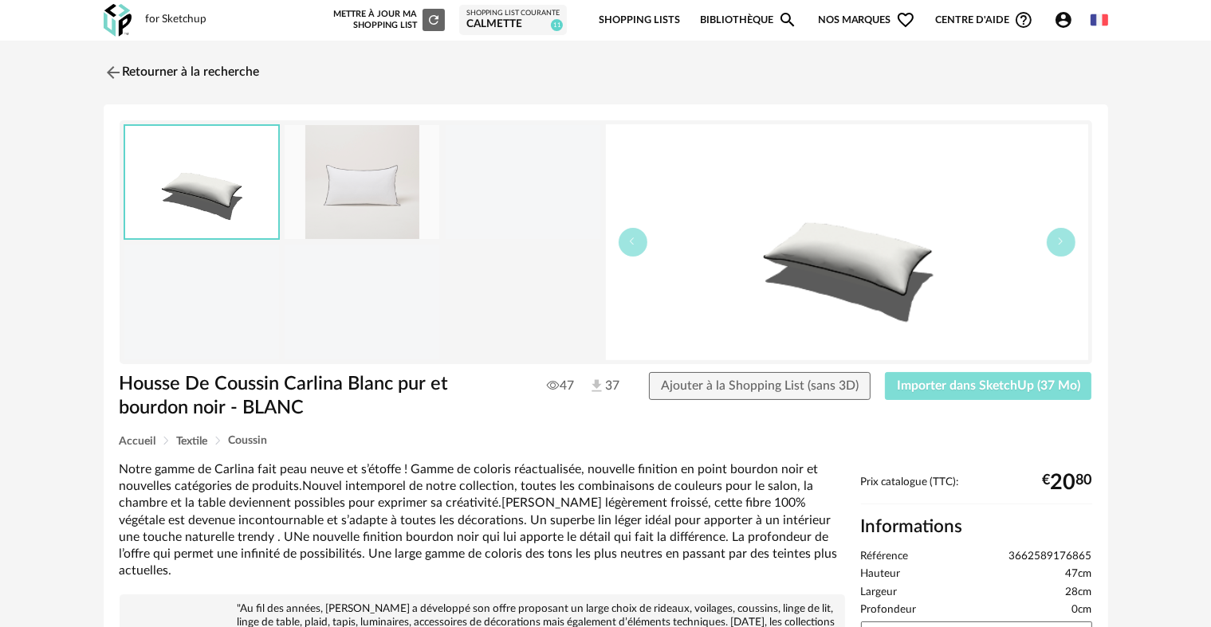
click at [969, 384] on span "Importer dans SketchUp (37 Mo)" at bounding box center [988, 385] width 183 height 13
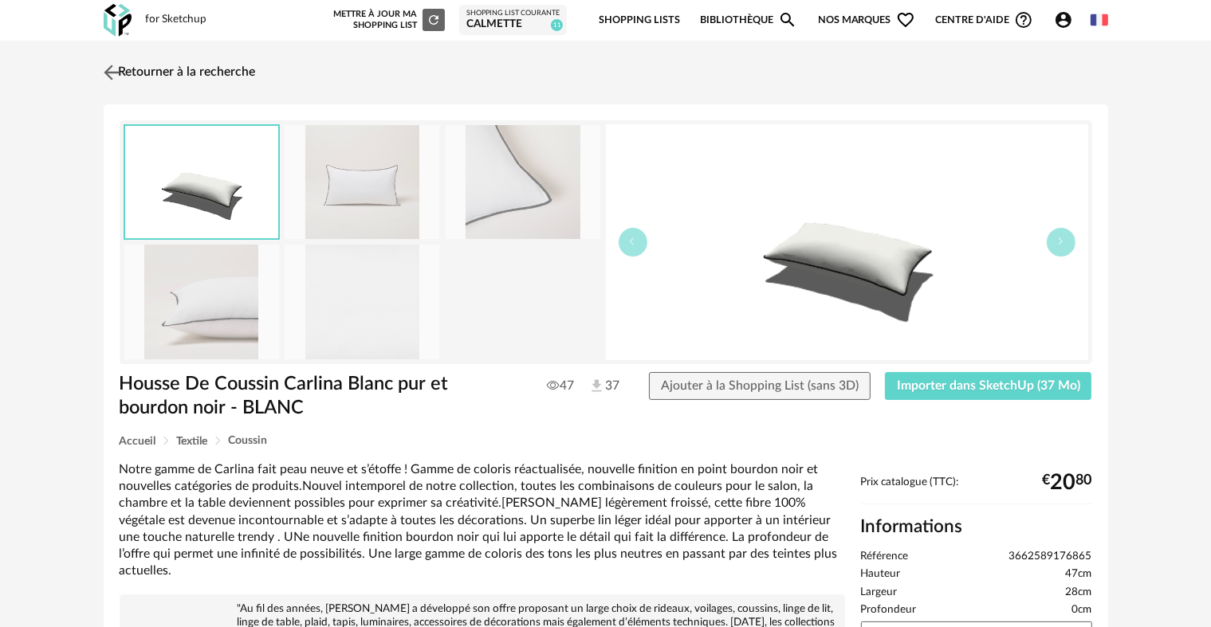
click at [112, 70] on img at bounding box center [111, 72] width 23 height 23
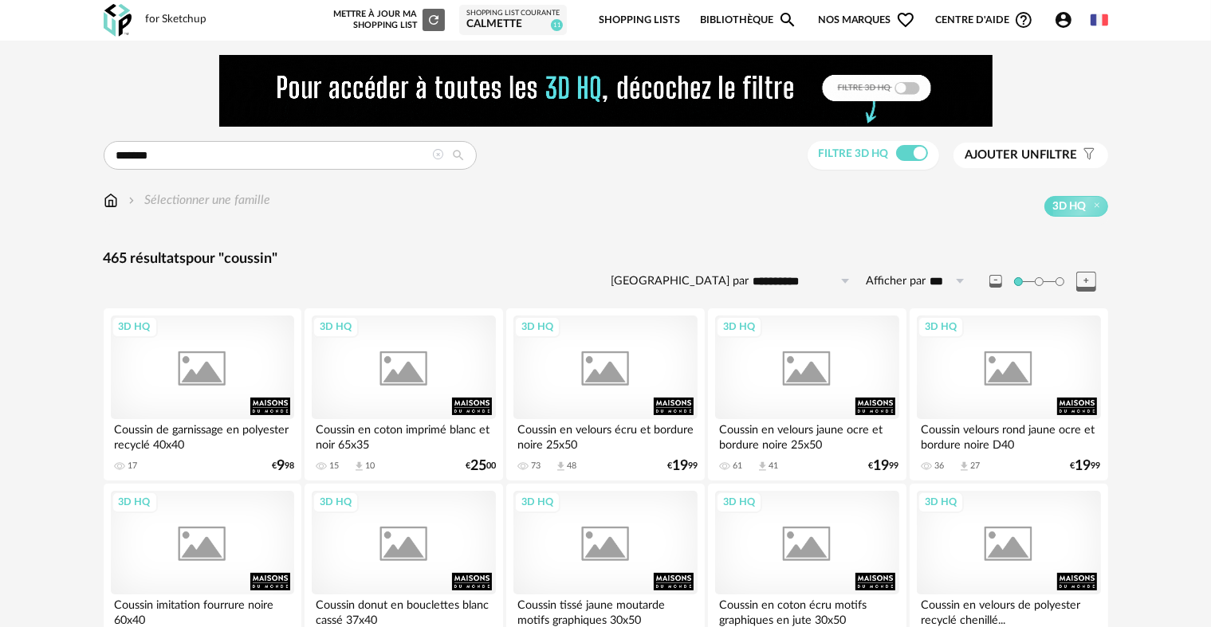
scroll to position [3268, 0]
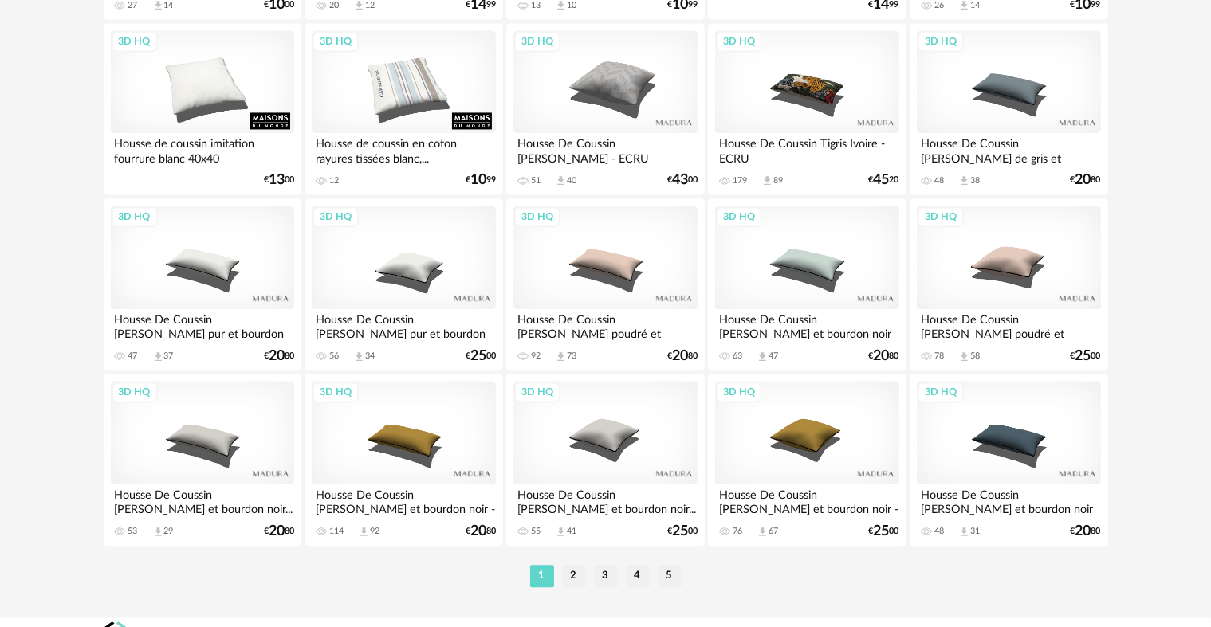
click at [572, 573] on li "2" at bounding box center [574, 576] width 24 height 22
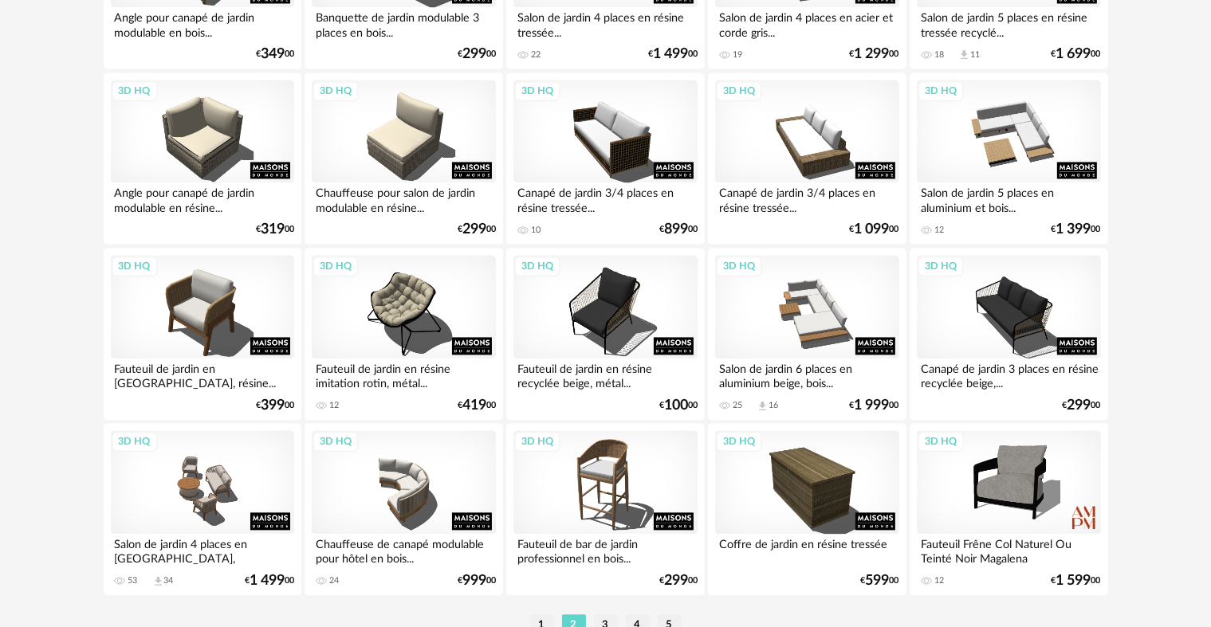
scroll to position [3294, 0]
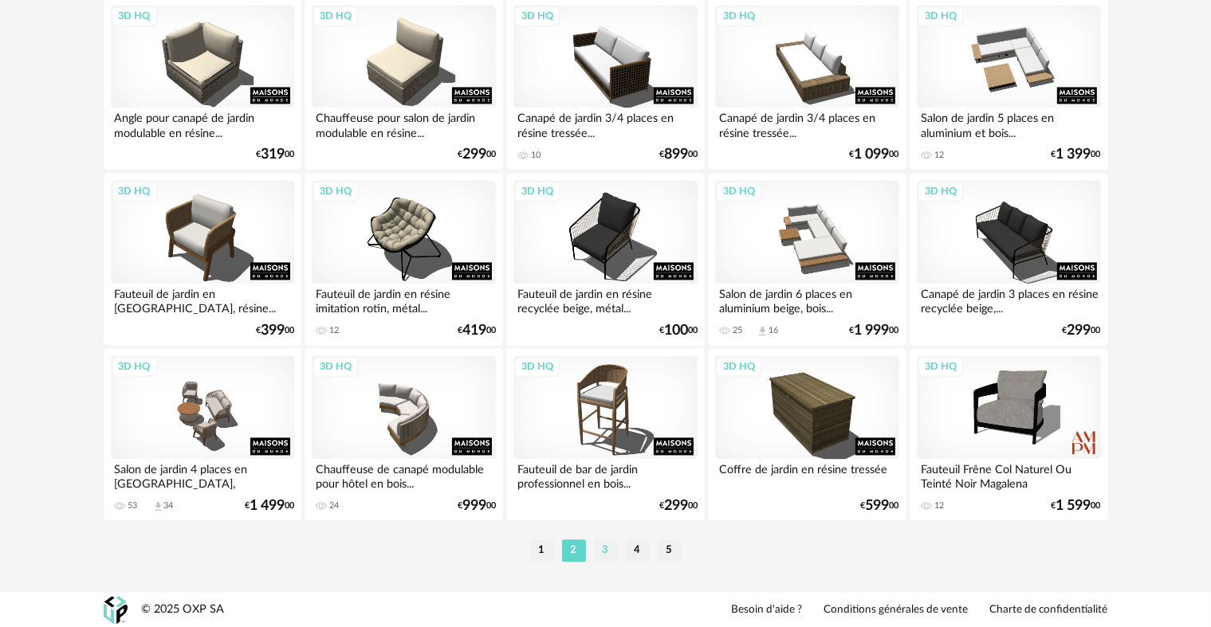
click at [613, 550] on li "3" at bounding box center [606, 551] width 24 height 22
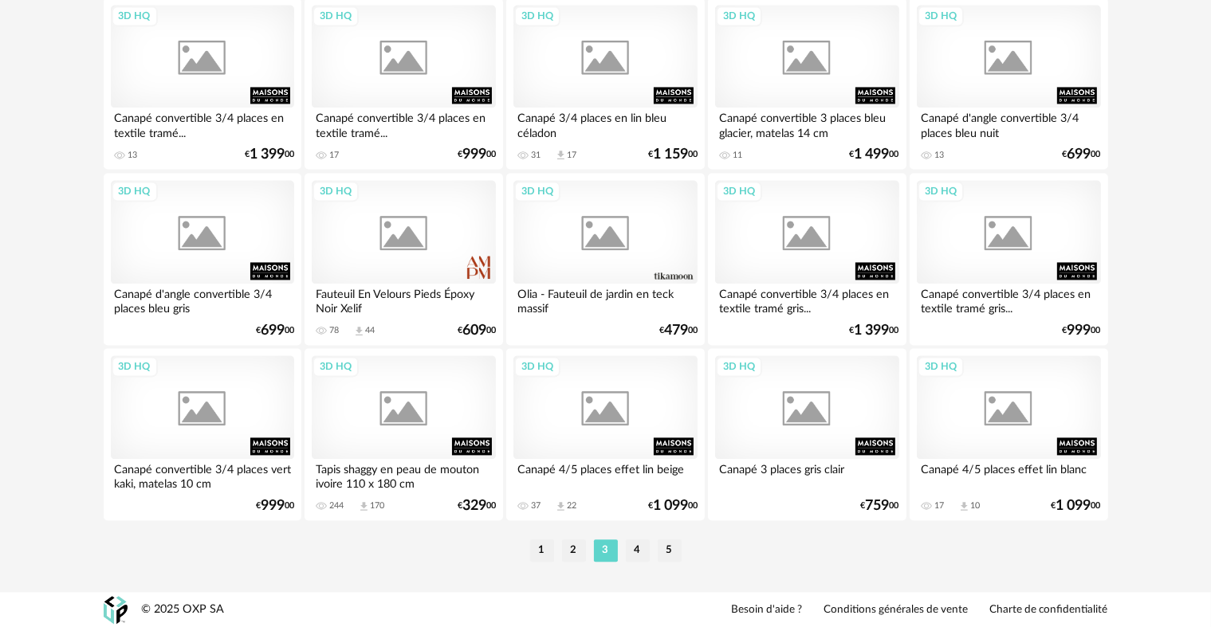
scroll to position [3294, 0]
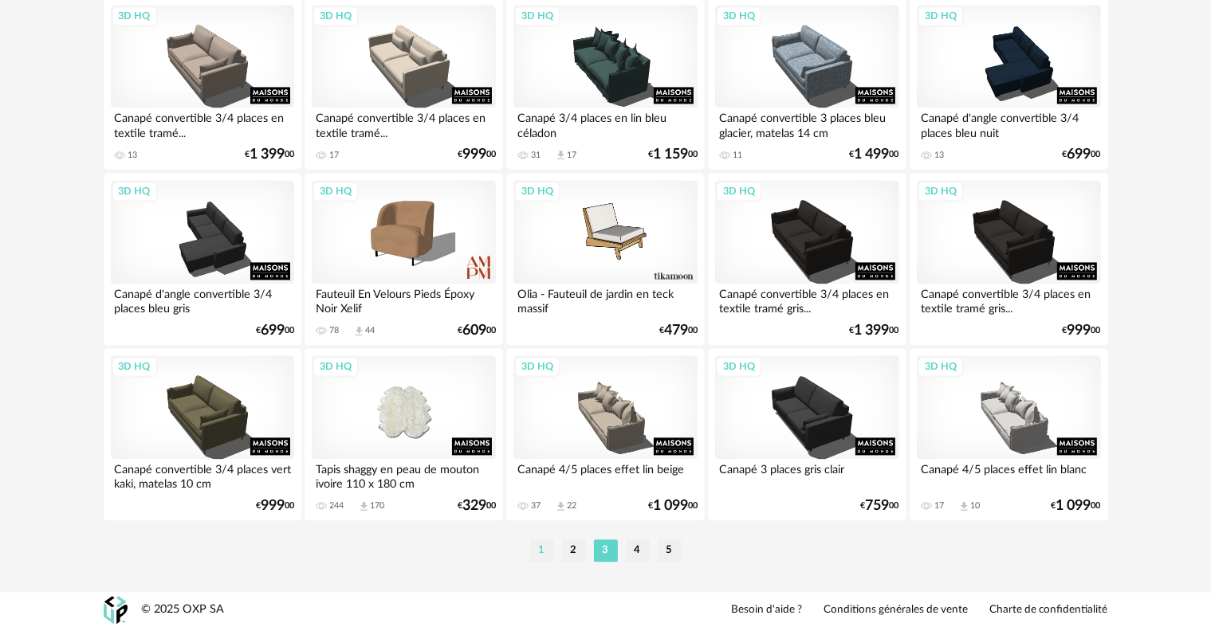
click at [548, 546] on li "1" at bounding box center [542, 551] width 24 height 22
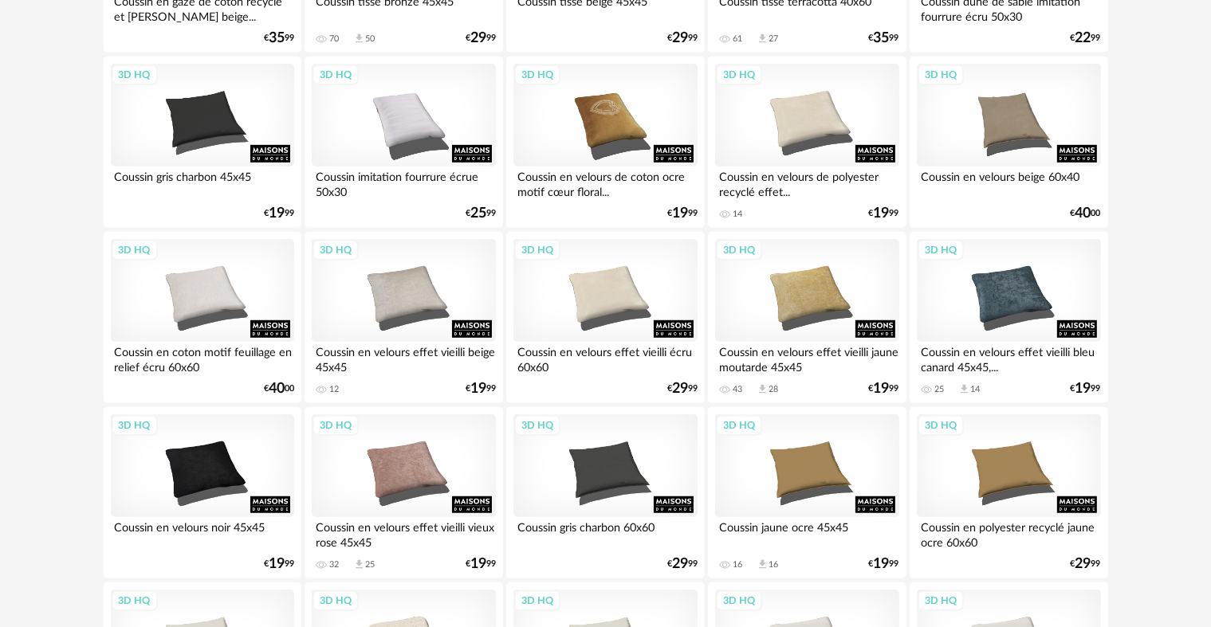
scroll to position [957, 0]
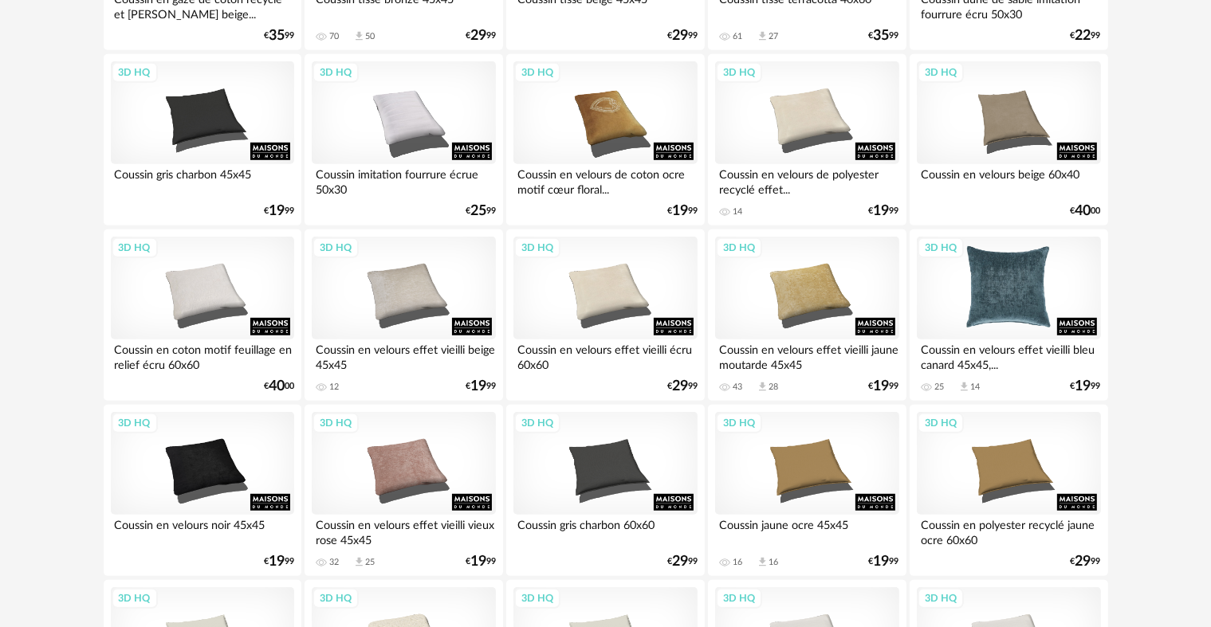
click at [1003, 281] on div "3D HQ" at bounding box center [1008, 289] width 183 height 104
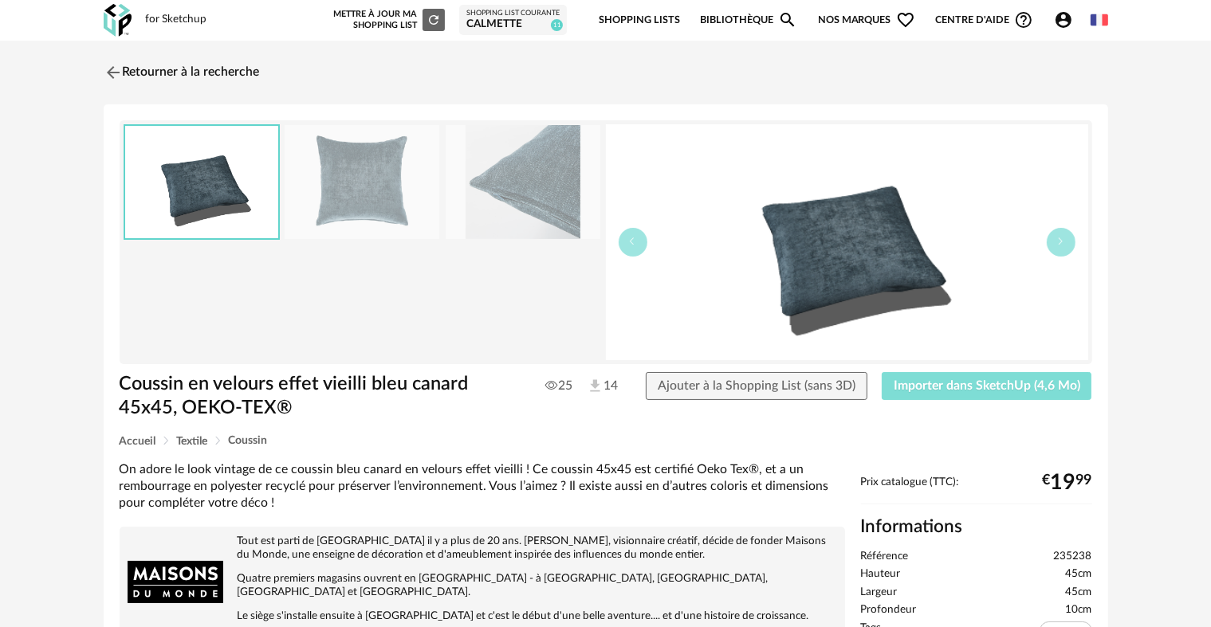
click at [925, 386] on span "Importer dans SketchUp (4,6 Mo)" at bounding box center [987, 385] width 187 height 13
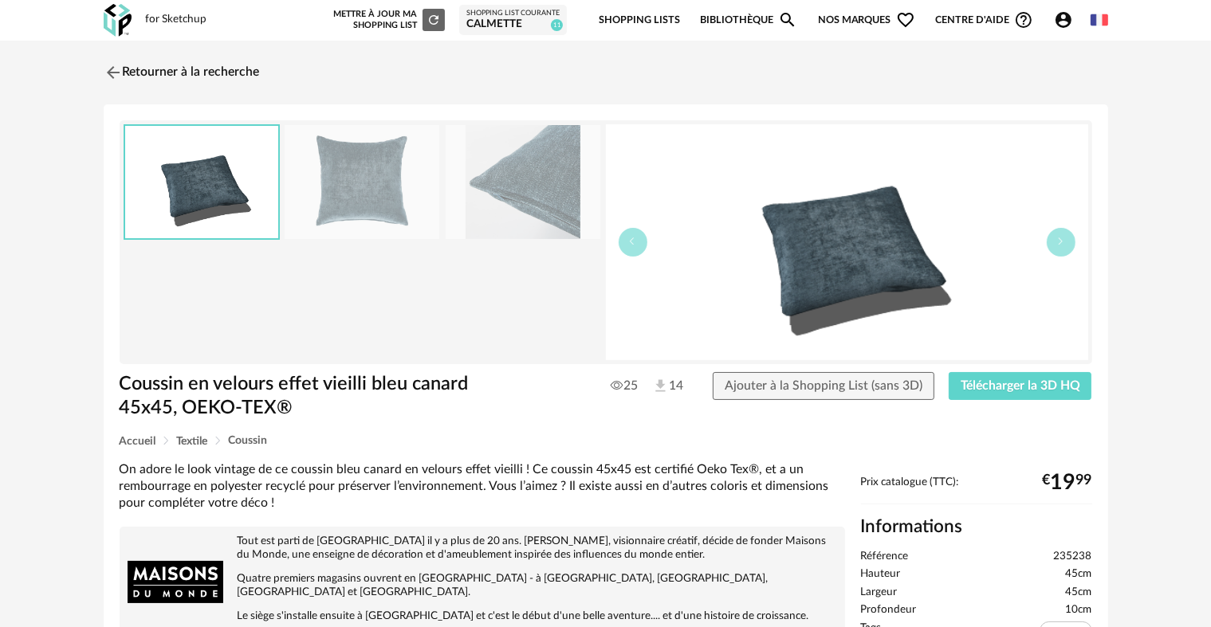
click at [98, 64] on div "Retourner à la recherche Coussin en velours effet vieilli bleu canard 45x45, OE…" at bounding box center [605, 585] width 1033 height 1060
click at [116, 67] on img at bounding box center [111, 72] width 23 height 23
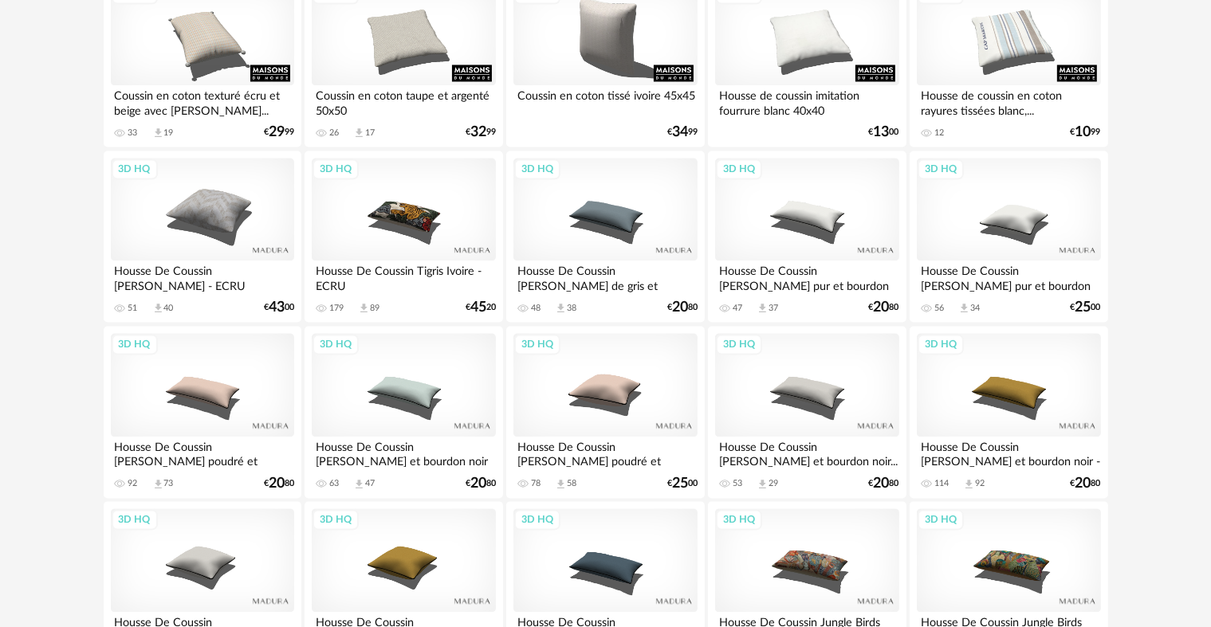
scroll to position [3134, 0]
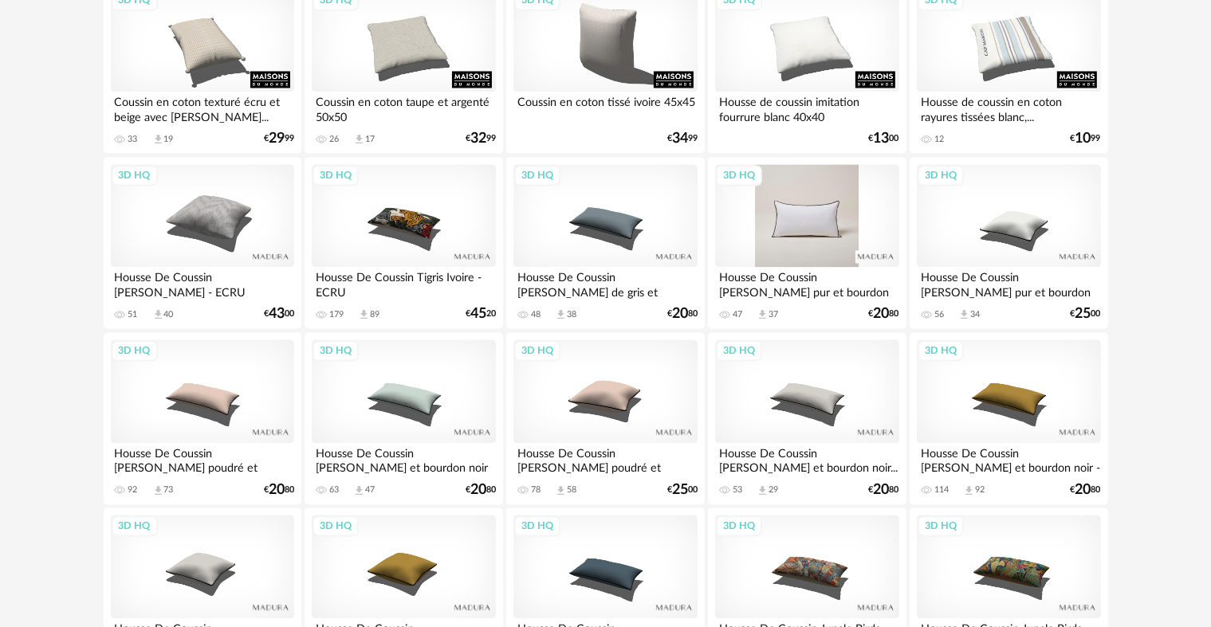
click at [843, 207] on div "3D HQ" at bounding box center [806, 216] width 183 height 104
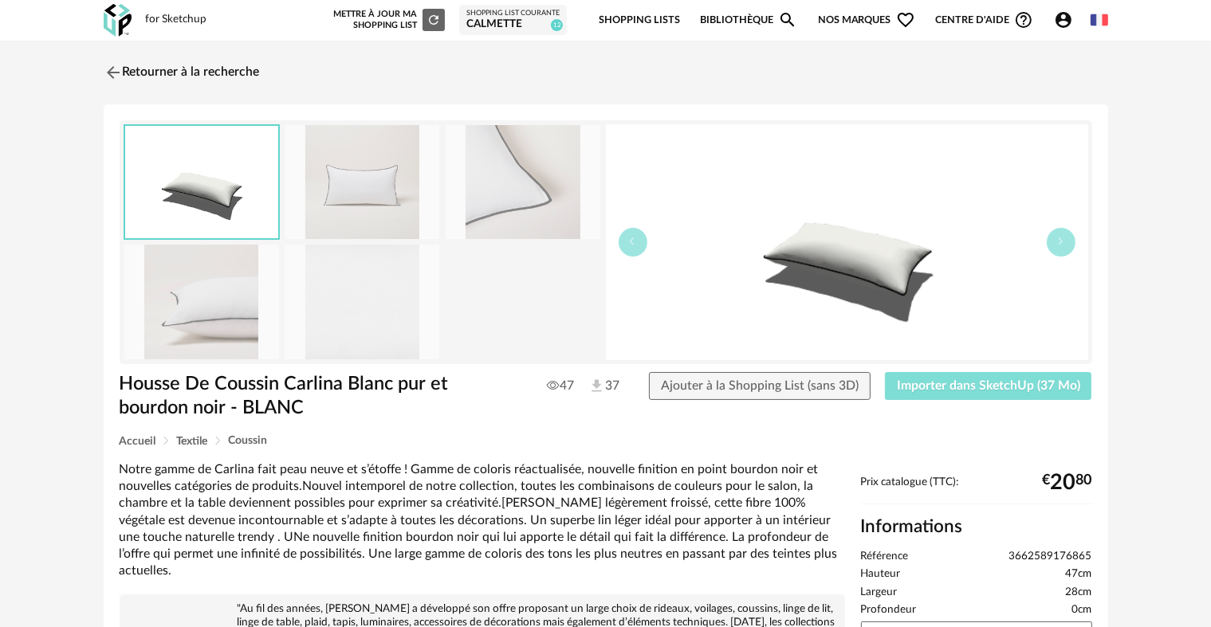
click at [953, 382] on span "Importer dans SketchUp (37 Mo)" at bounding box center [988, 385] width 183 height 13
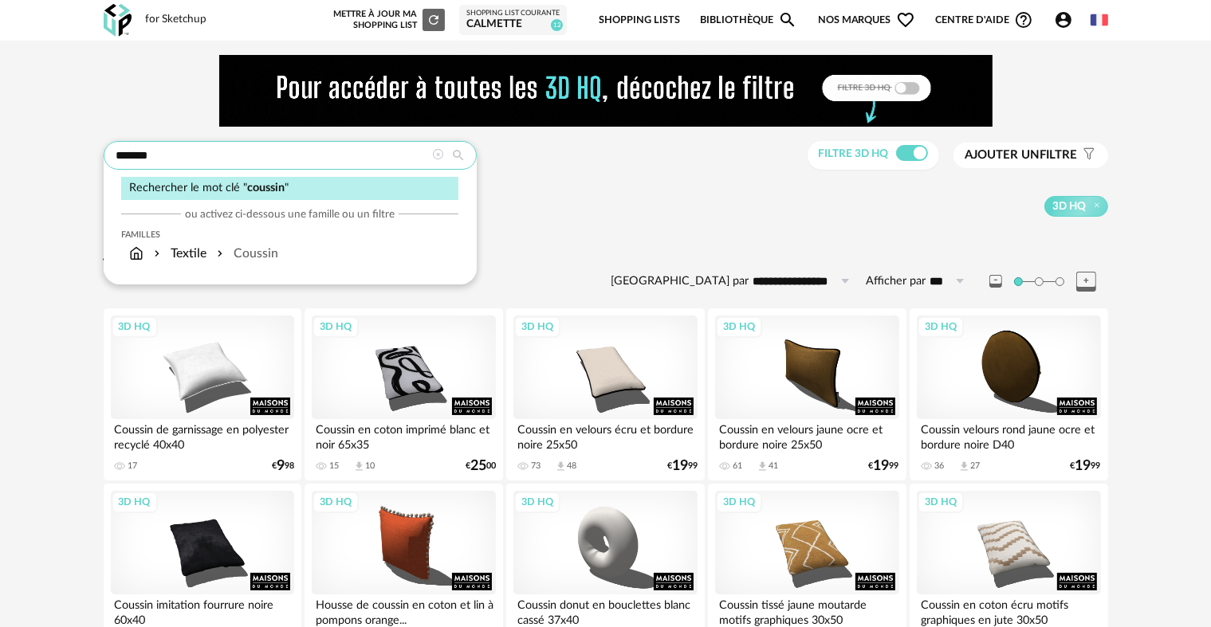
drag, startPoint x: 197, startPoint y: 156, endPoint x: 106, endPoint y: 148, distance: 91.2
click at [106, 148] on input "*******" at bounding box center [290, 155] width 373 height 29
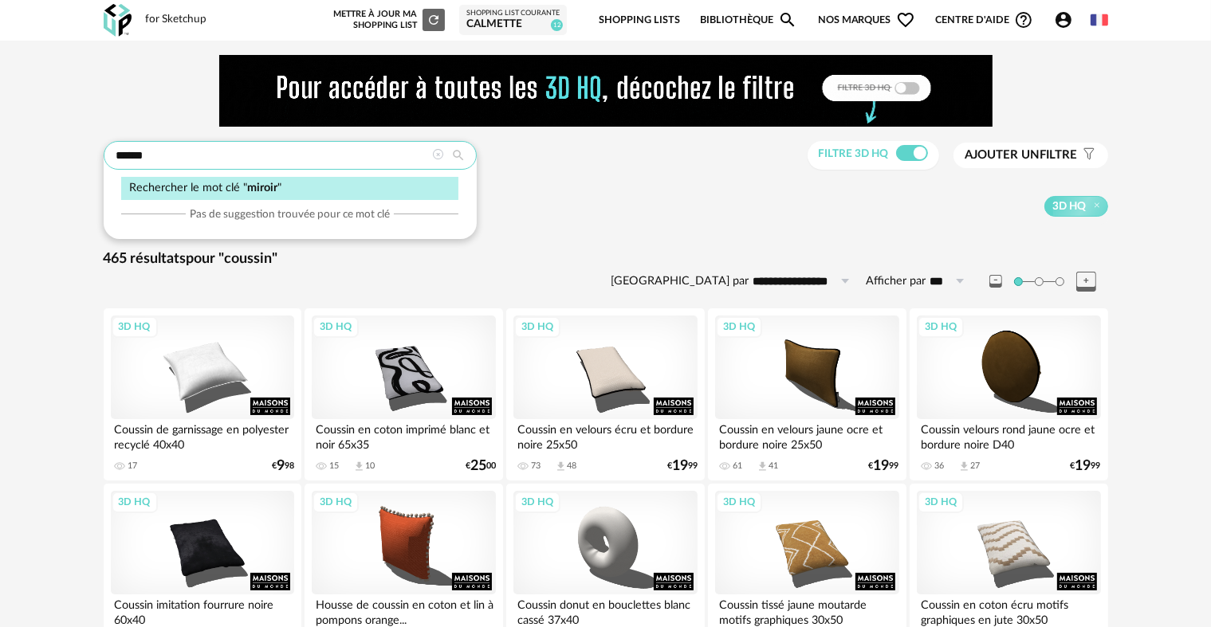
type input "******"
type input "**********"
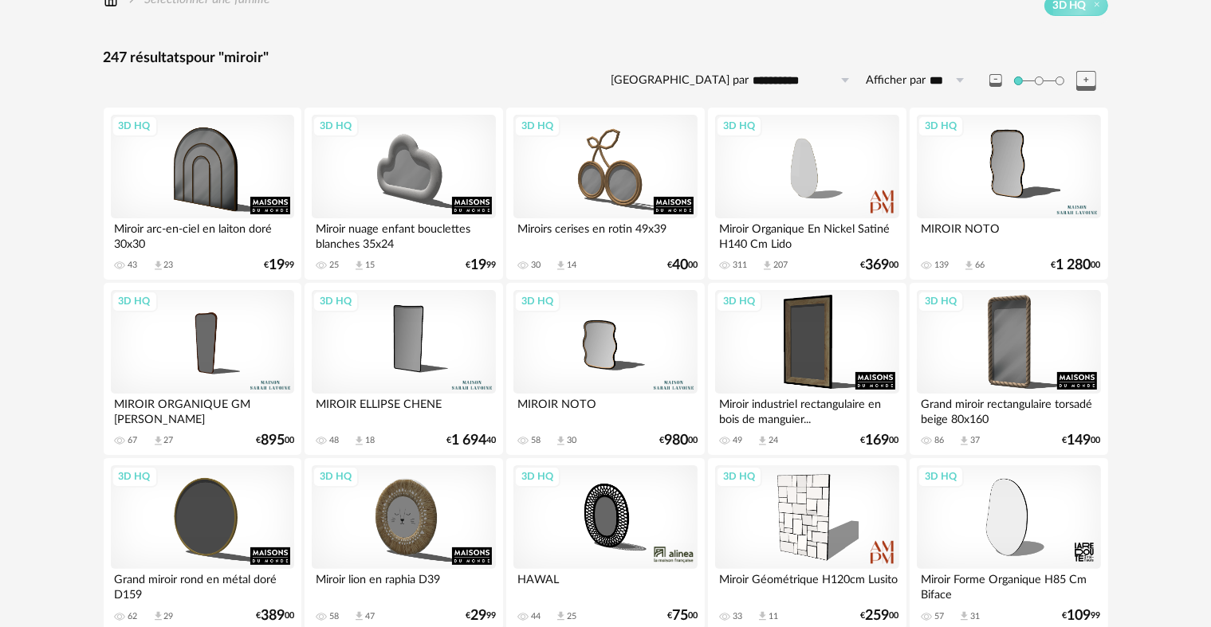
scroll to position [239, 0]
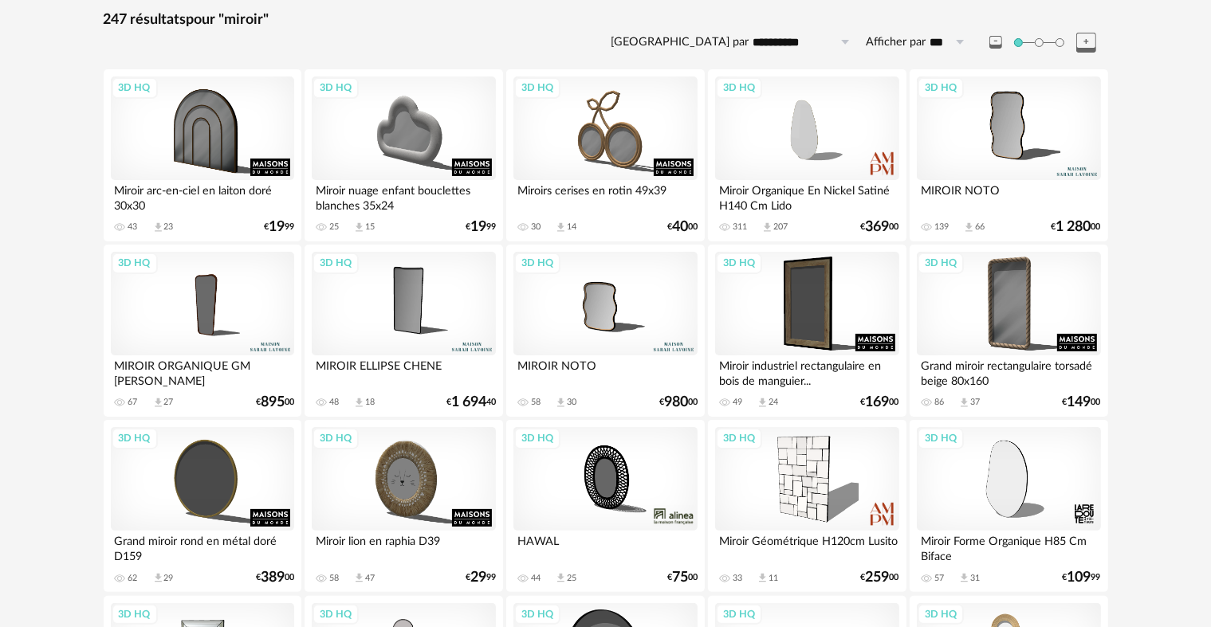
click at [609, 306] on div "3D HQ" at bounding box center [604, 304] width 183 height 104
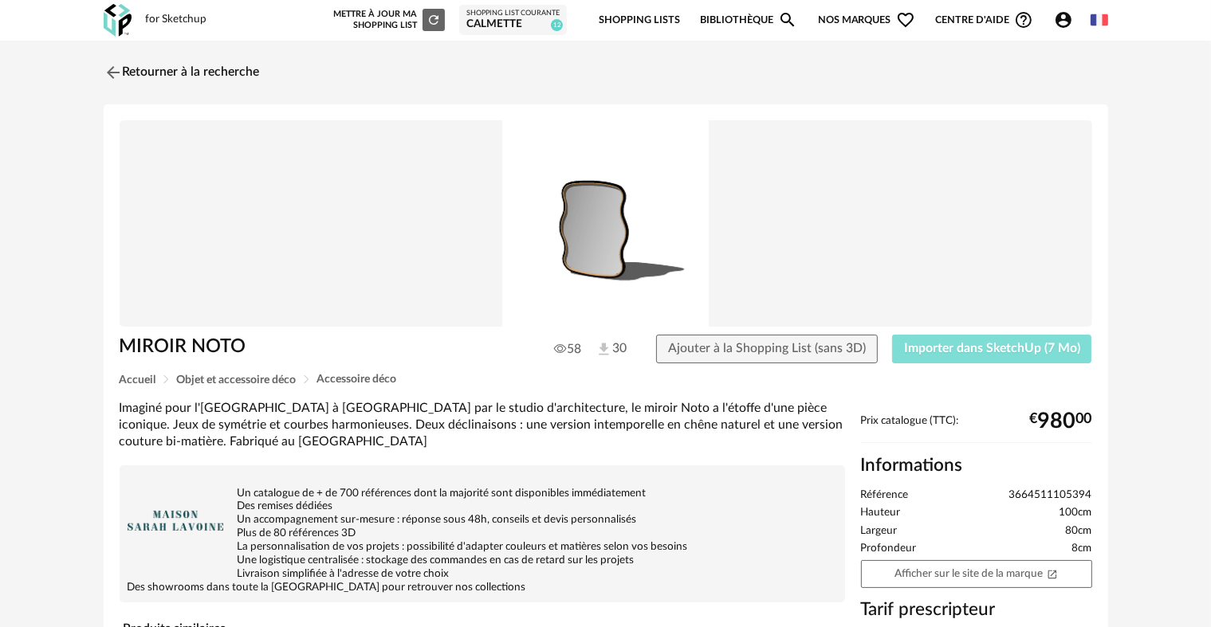
click at [949, 346] on span "Importer dans SketchUp (7 Mo)" at bounding box center [992, 348] width 176 height 13
click at [116, 73] on img at bounding box center [111, 72] width 23 height 23
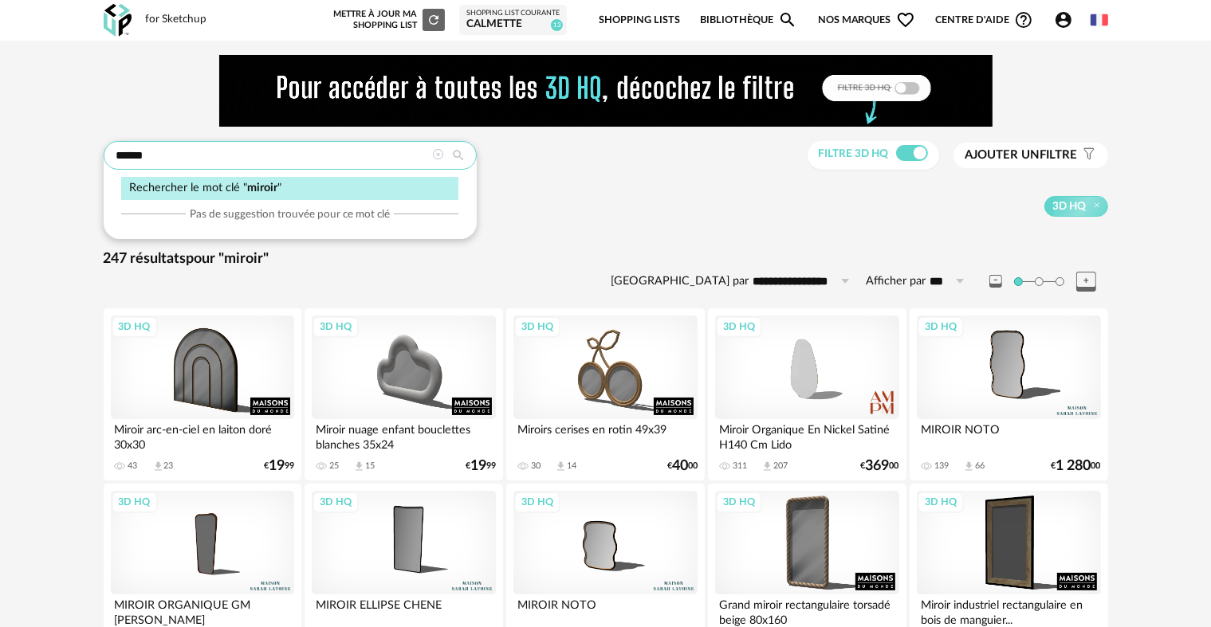
drag, startPoint x: 221, startPoint y: 151, endPoint x: 97, endPoint y: 150, distance: 123.6
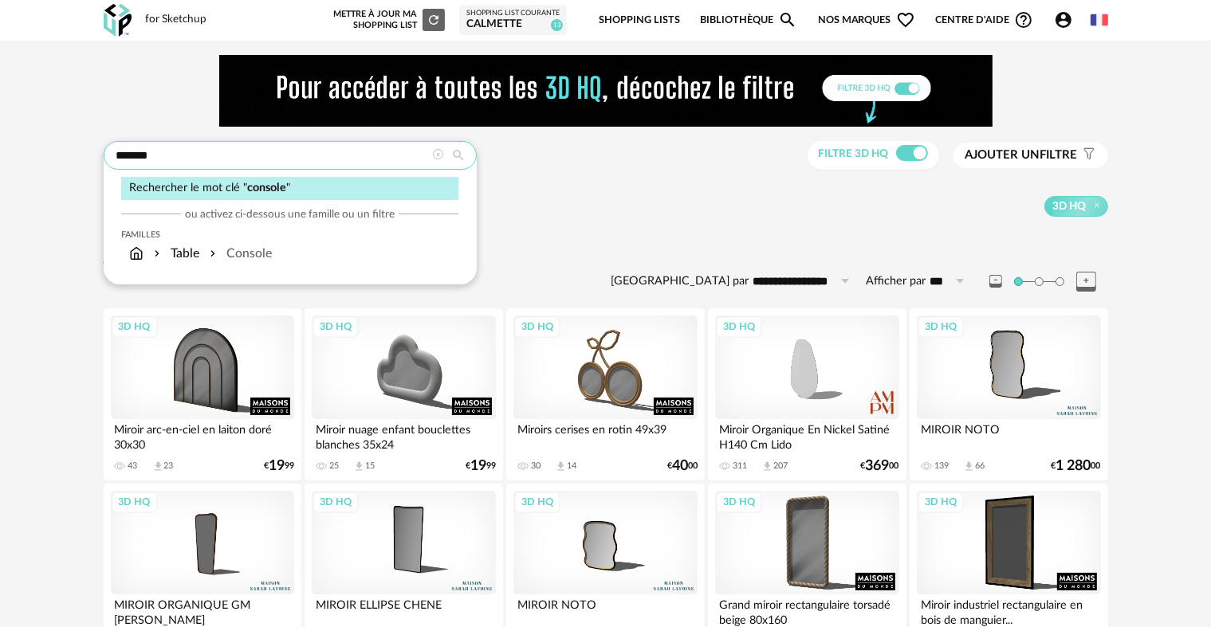
type input "*******"
type input "**********"
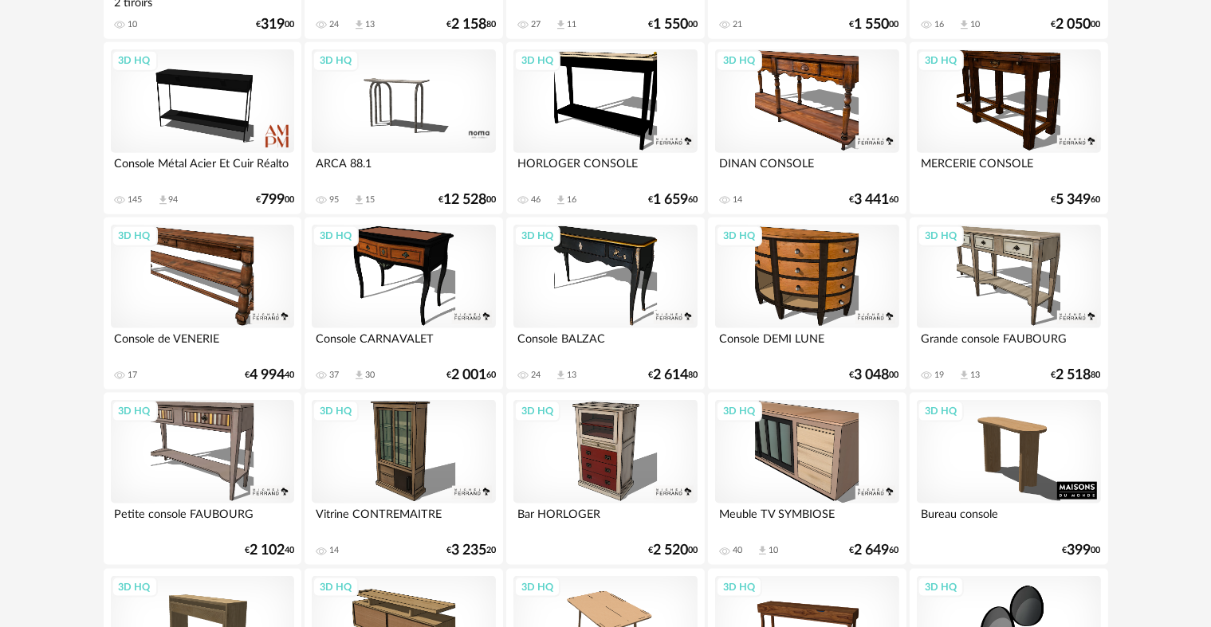
scroll to position [1833, 0]
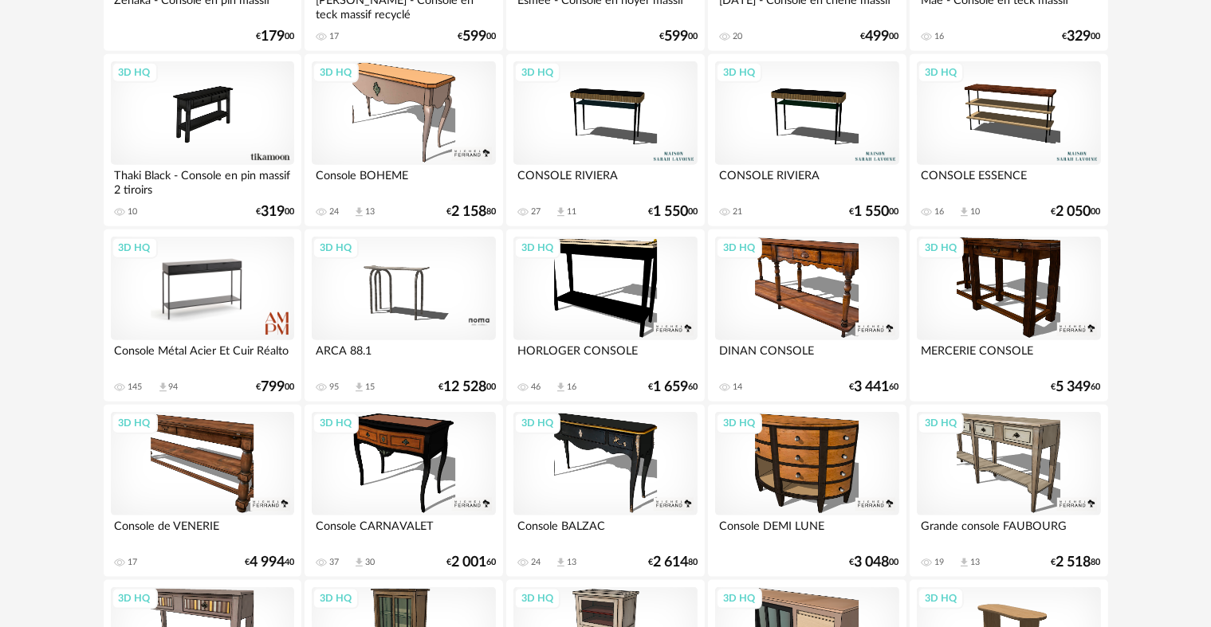
click at [201, 266] on div "3D HQ" at bounding box center [202, 289] width 183 height 104
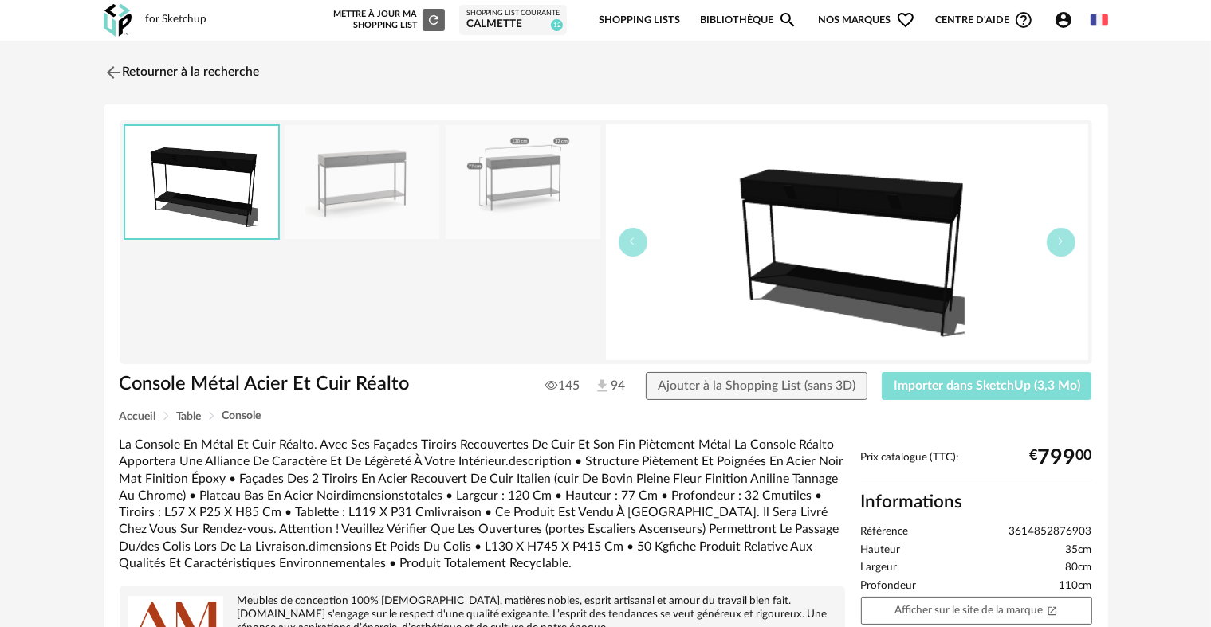
click at [925, 387] on span "Importer dans SketchUp (3,3 Mo)" at bounding box center [987, 385] width 187 height 13
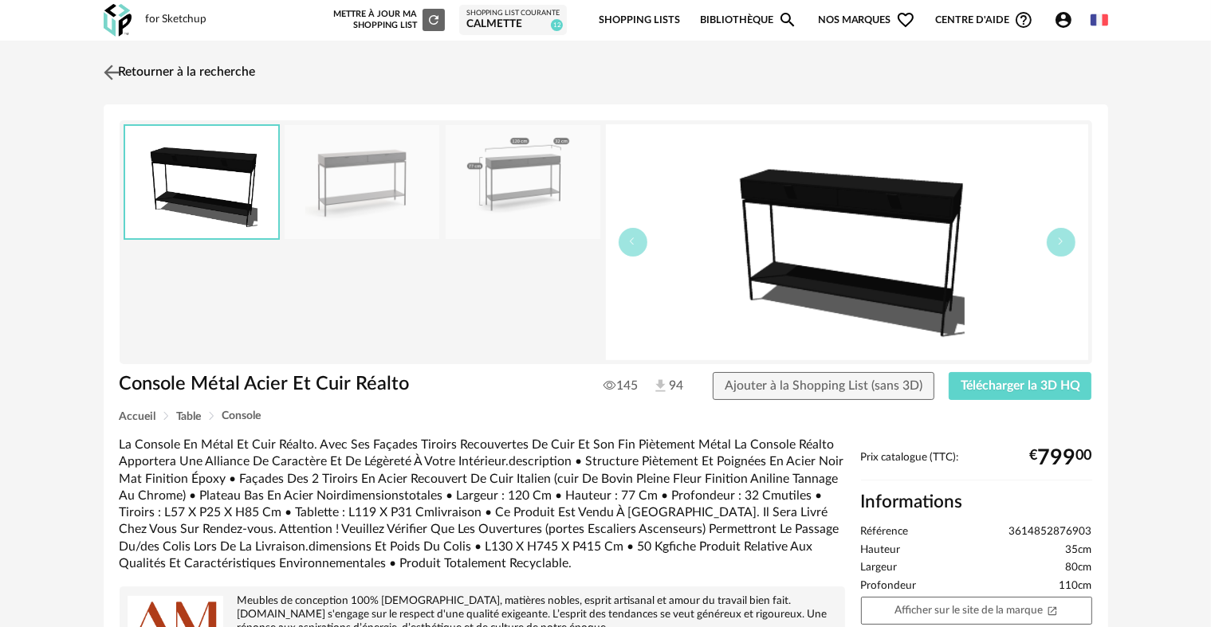
click at [107, 73] on img at bounding box center [111, 72] width 23 height 23
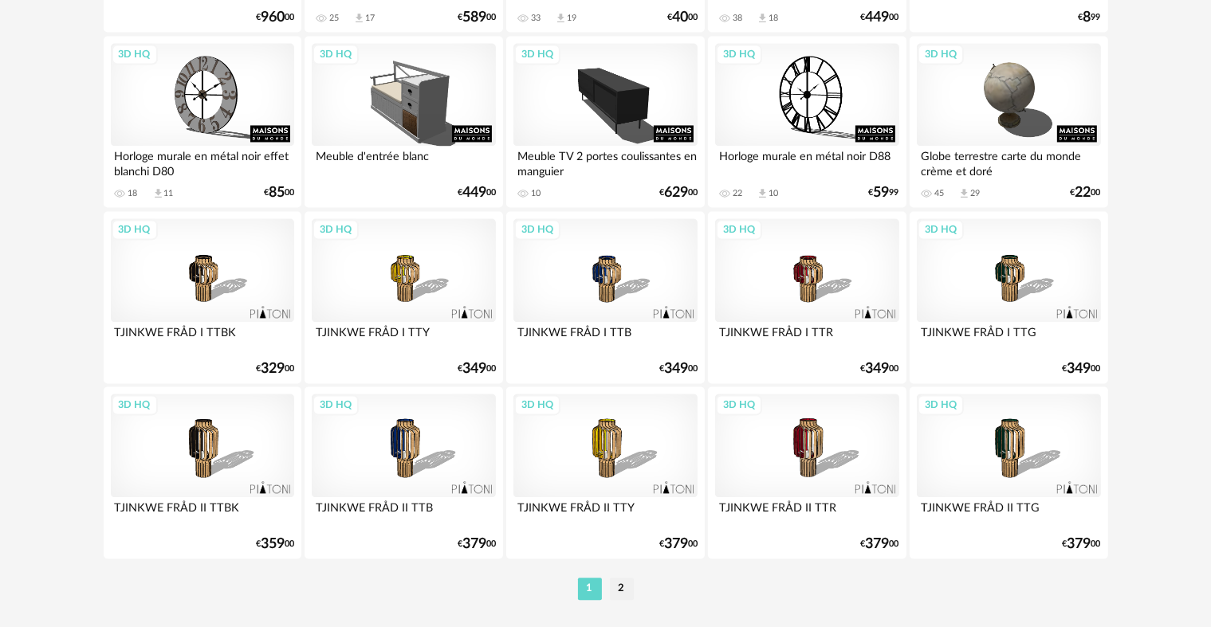
scroll to position [3294, 0]
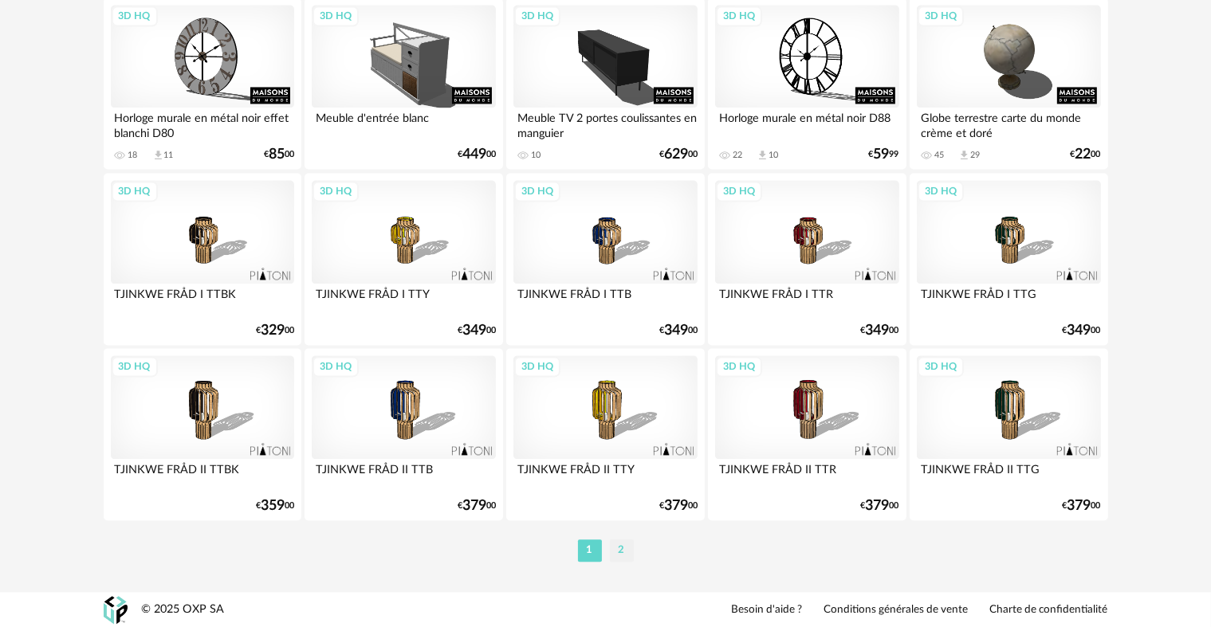
click at [628, 552] on li "2" at bounding box center [622, 551] width 24 height 22
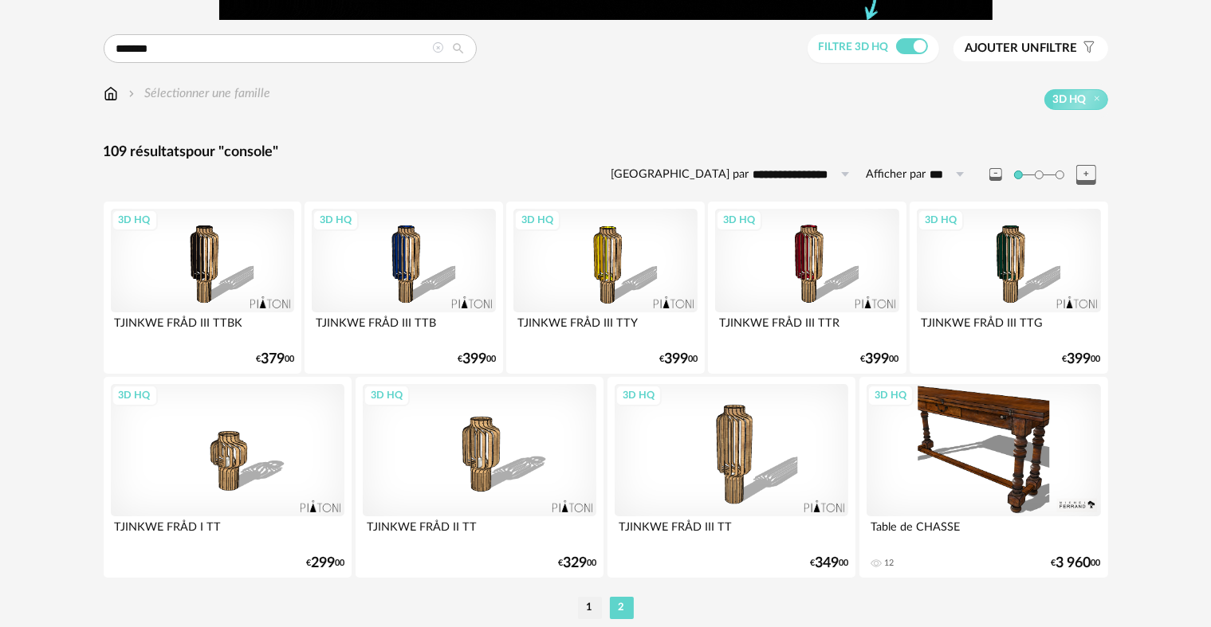
scroll to position [164, 0]
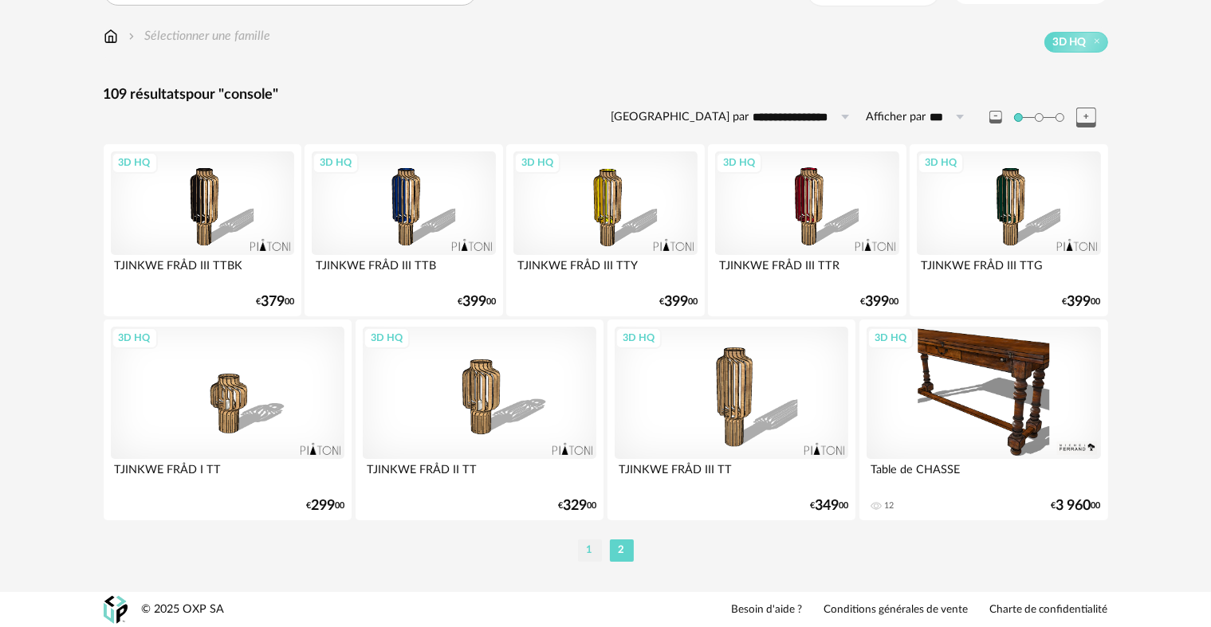
click at [587, 540] on li "1" at bounding box center [590, 551] width 24 height 22
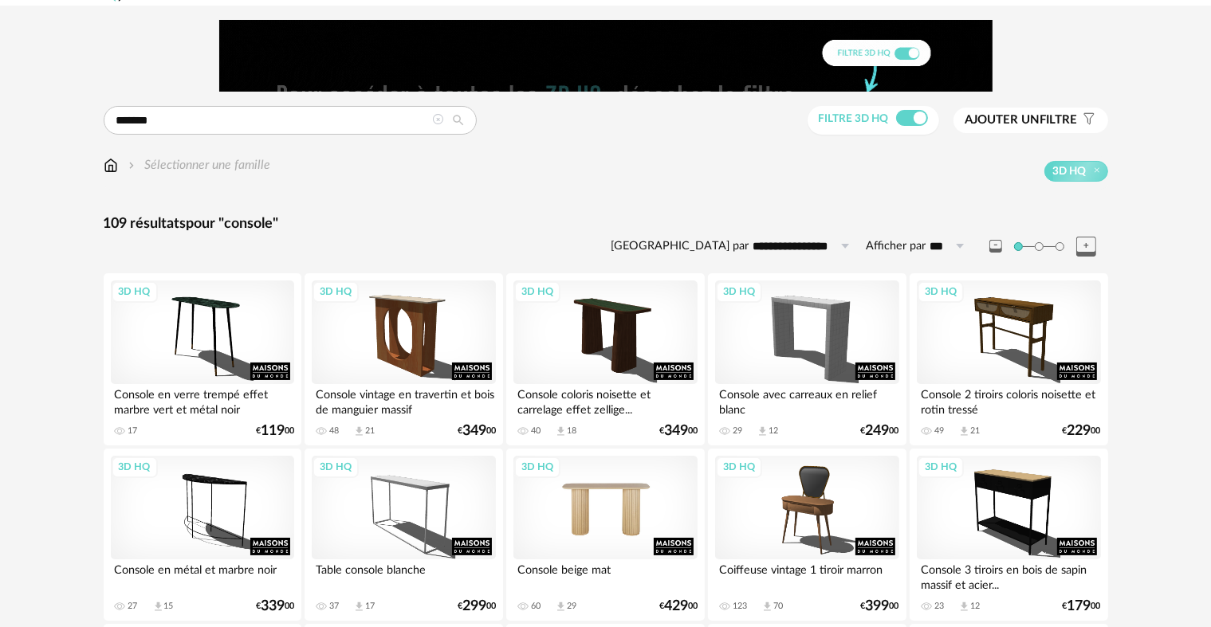
scroll to position [239, 0]
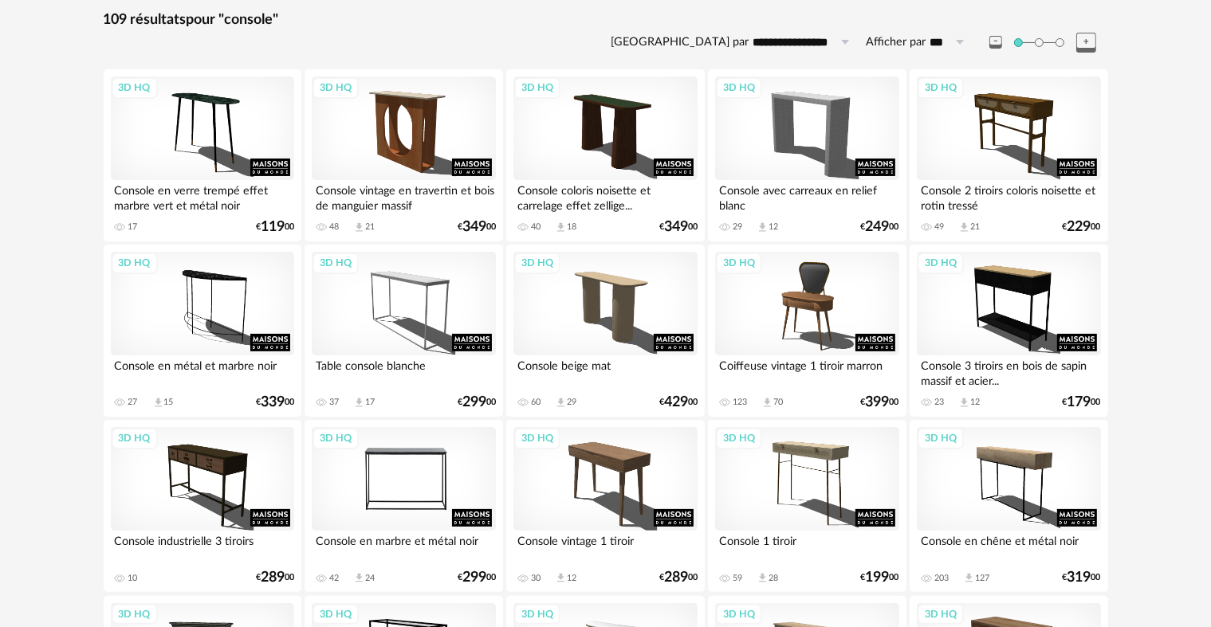
click at [430, 492] on div "3D HQ" at bounding box center [403, 479] width 183 height 104
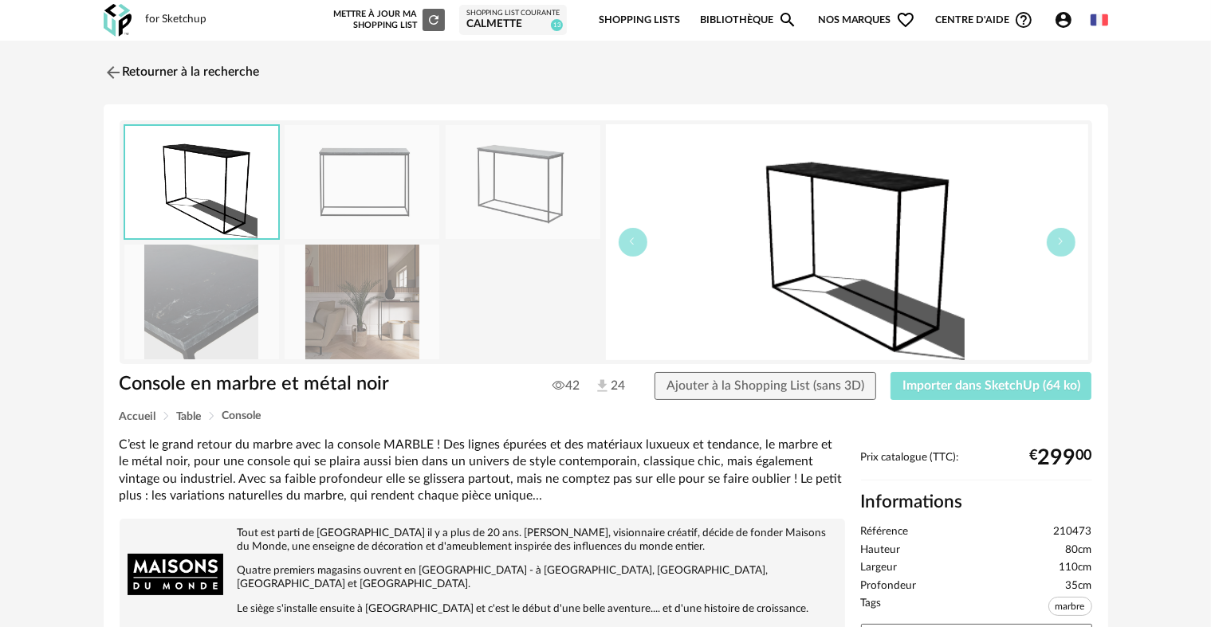
click at [1001, 388] on span "Importer dans SketchUp (64 ko)" at bounding box center [991, 385] width 178 height 13
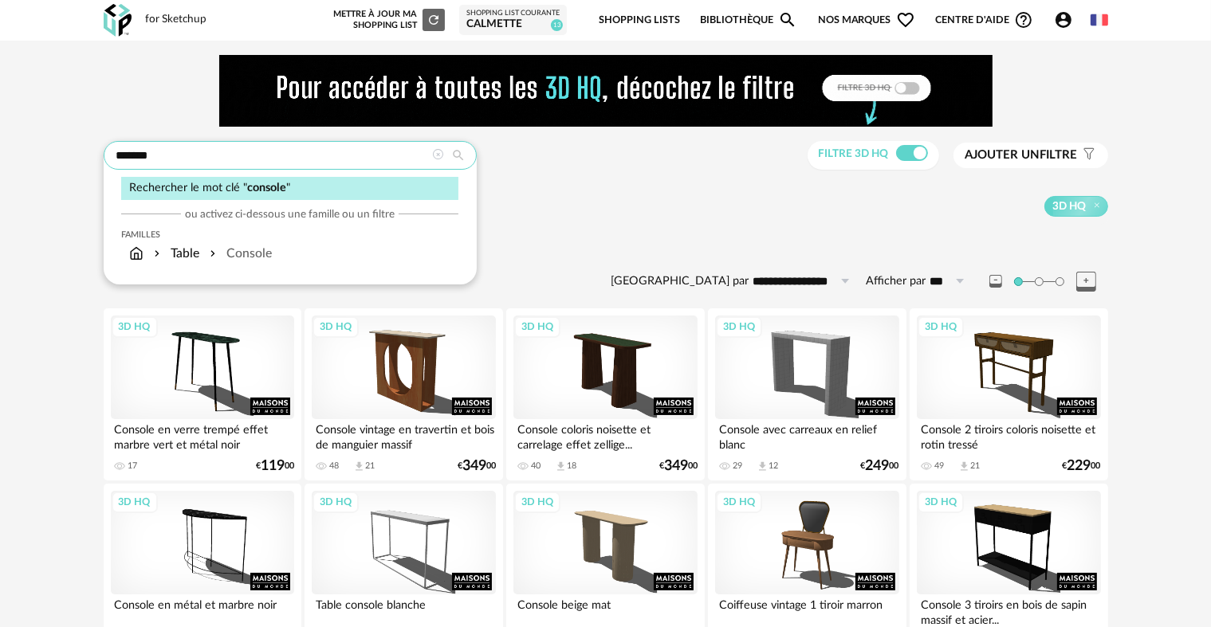
drag, startPoint x: 233, startPoint y: 165, endPoint x: 56, endPoint y: 157, distance: 177.1
type input "*****"
type input "**********"
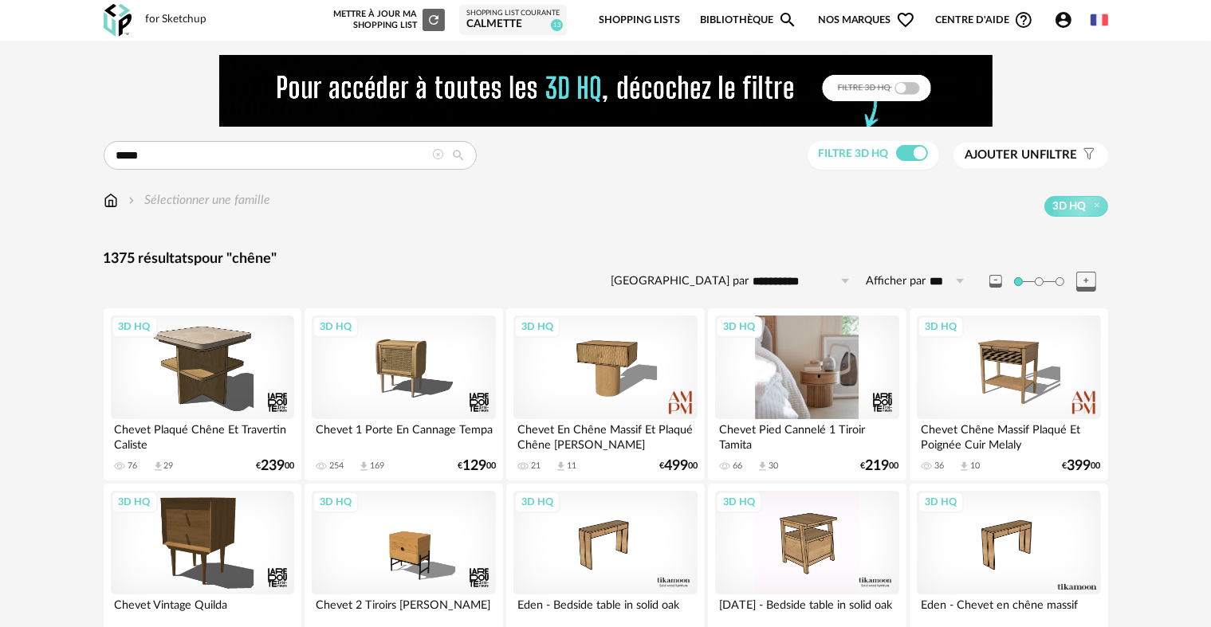
click at [803, 363] on div "3D HQ" at bounding box center [806, 368] width 183 height 104
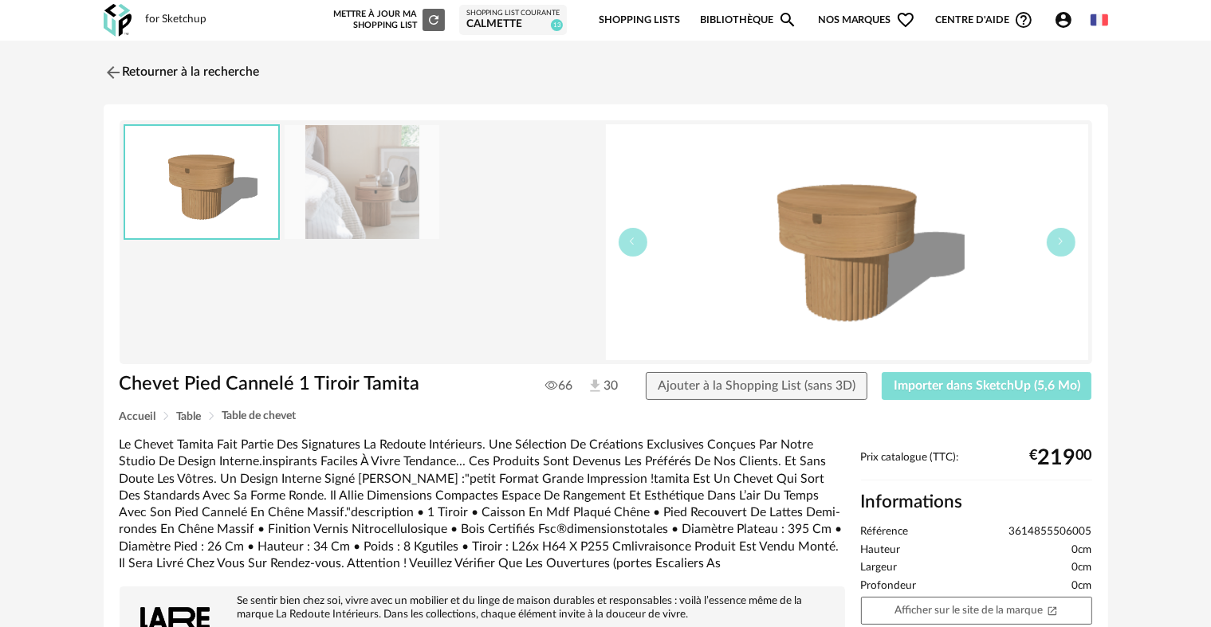
click at [919, 384] on span "Importer dans SketchUp (5,6 Mo)" at bounding box center [987, 385] width 187 height 13
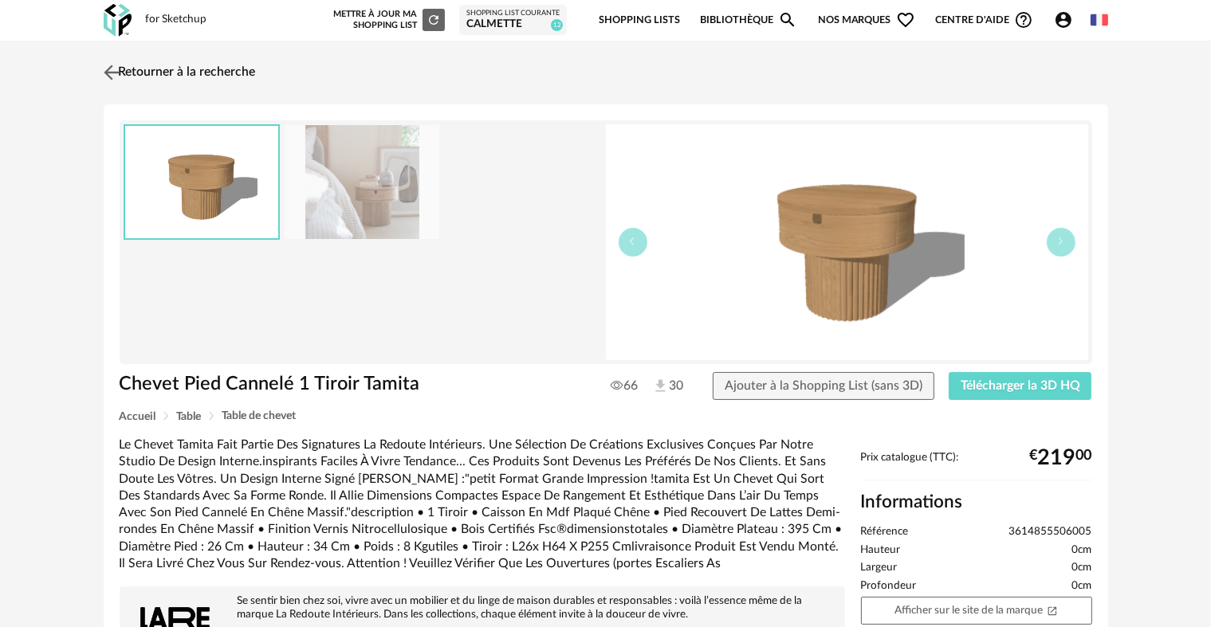
click at [108, 68] on img at bounding box center [111, 72] width 23 height 23
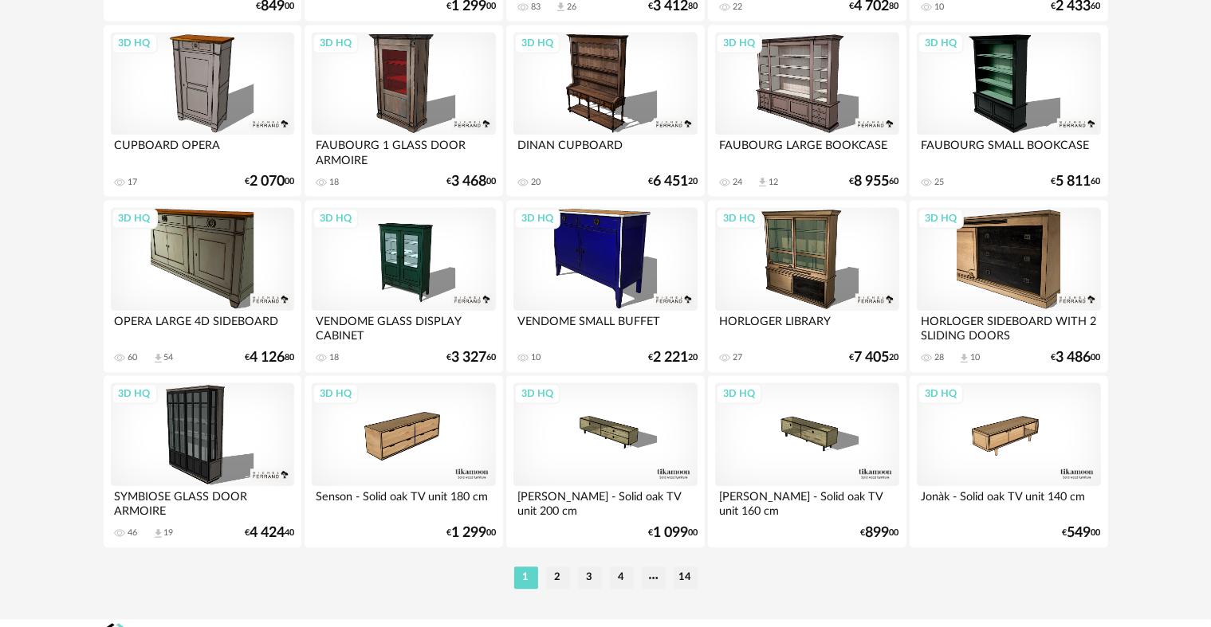
scroll to position [3279, 0]
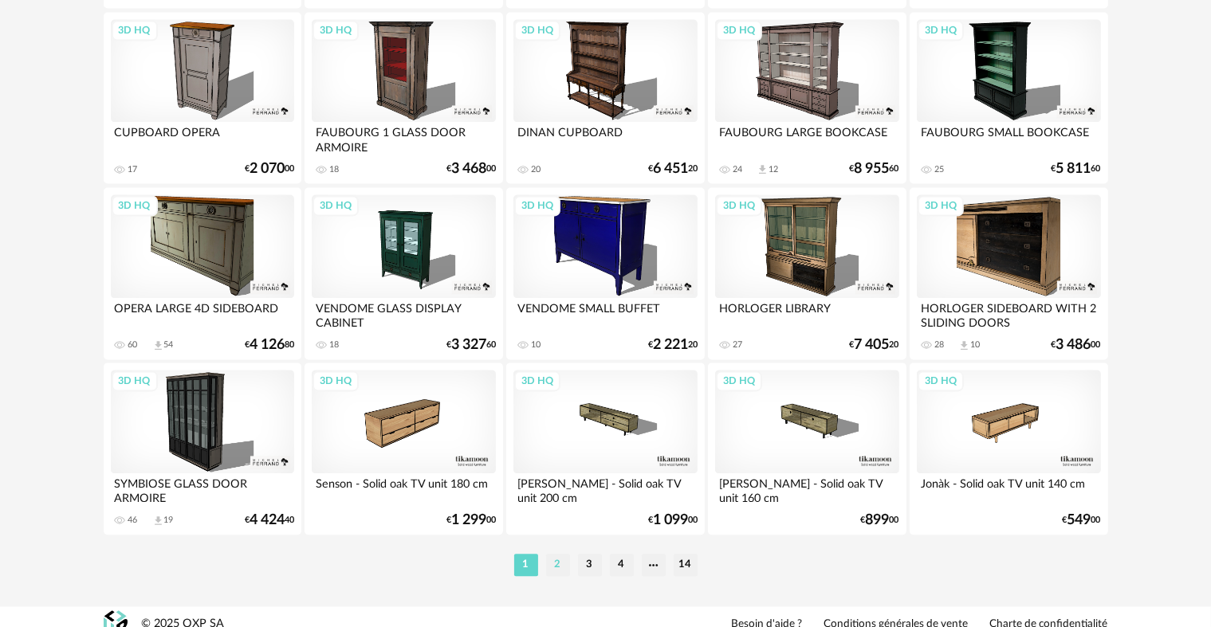
click at [557, 559] on li "2" at bounding box center [558, 565] width 24 height 22
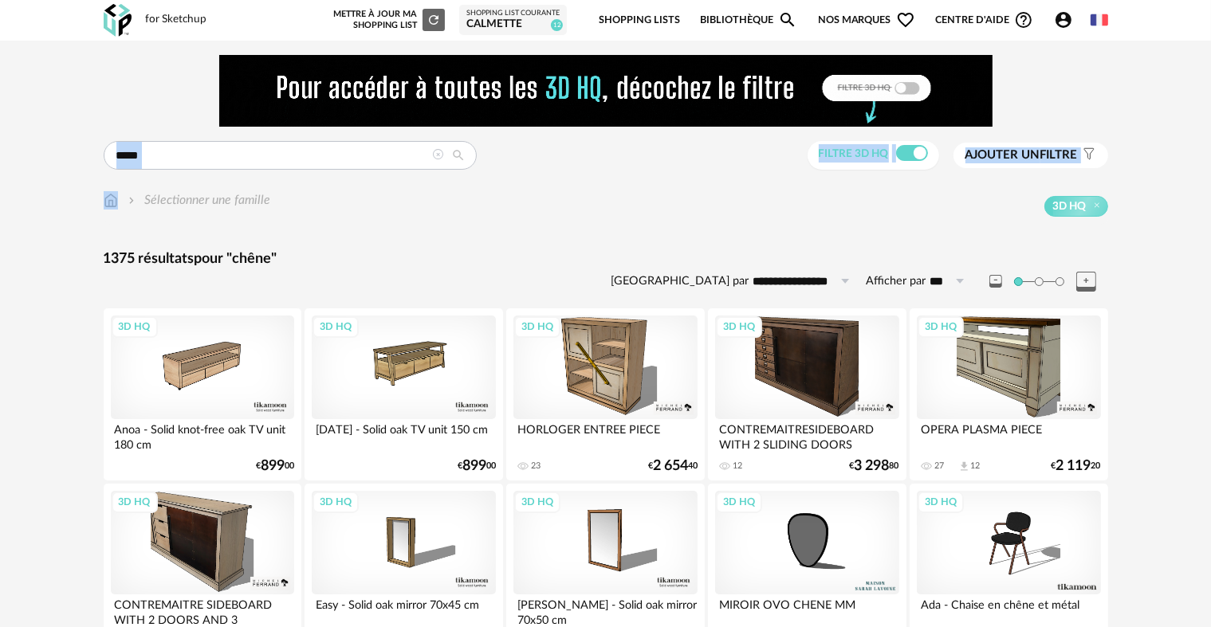
drag, startPoint x: 285, startPoint y: 170, endPoint x: 249, endPoint y: 163, distance: 36.6
click at [217, 161] on input "*****" at bounding box center [290, 155] width 373 height 29
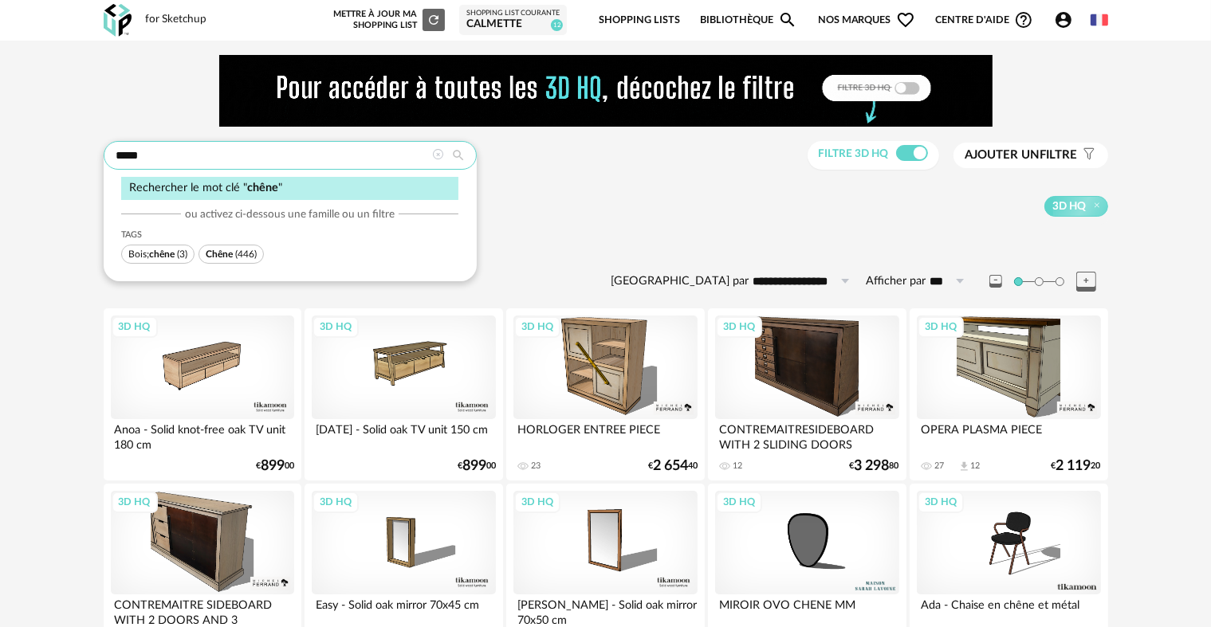
drag, startPoint x: 198, startPoint y: 155, endPoint x: 43, endPoint y: 151, distance: 154.7
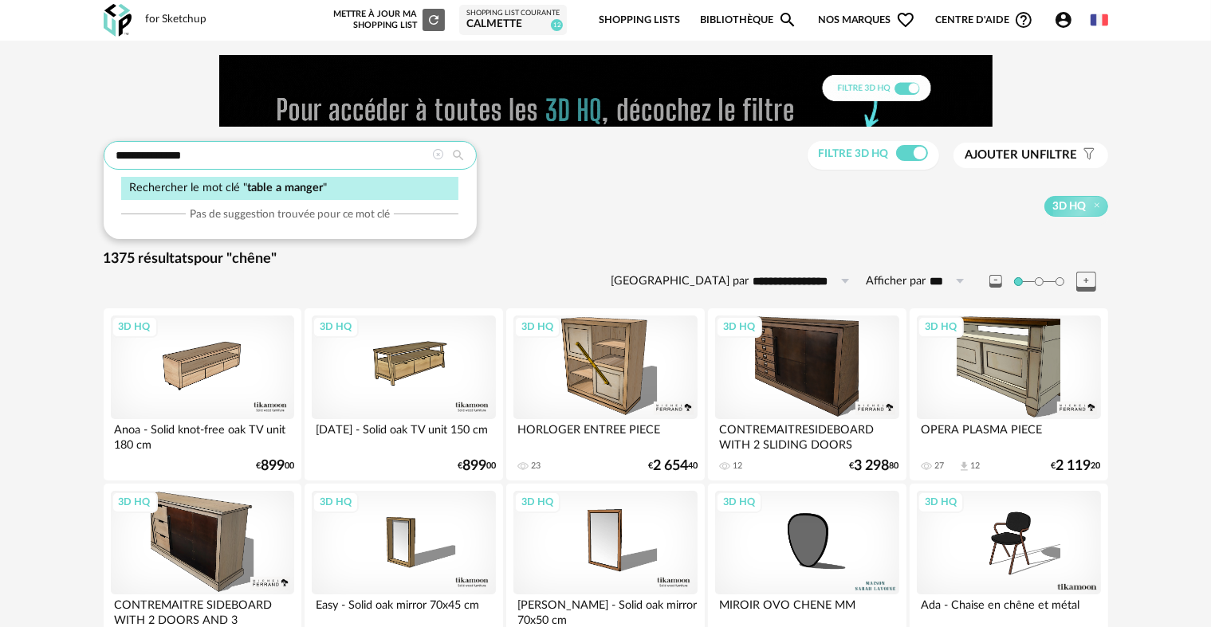
type input "**********"
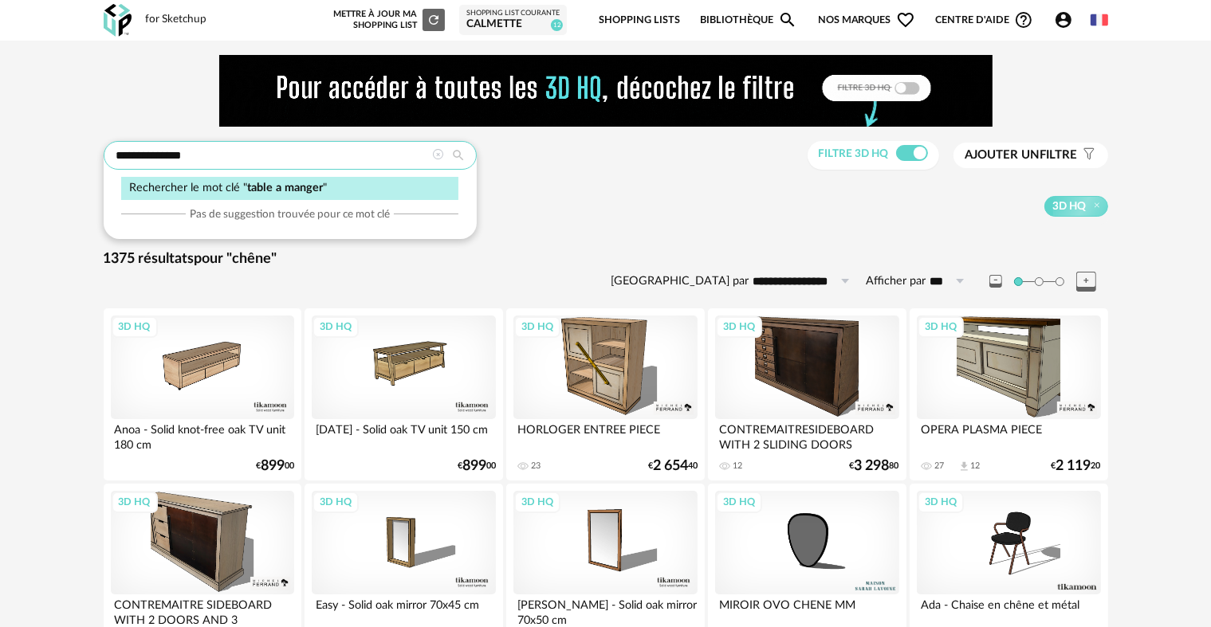
type input "**********"
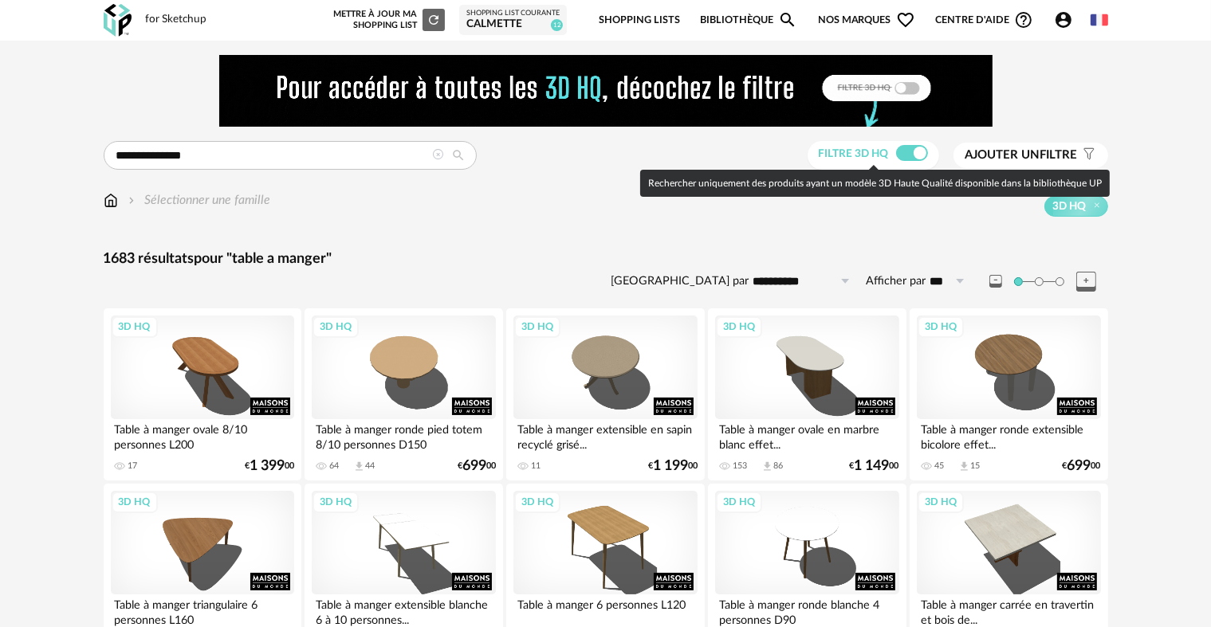
click at [908, 156] on span at bounding box center [912, 153] width 32 height 16
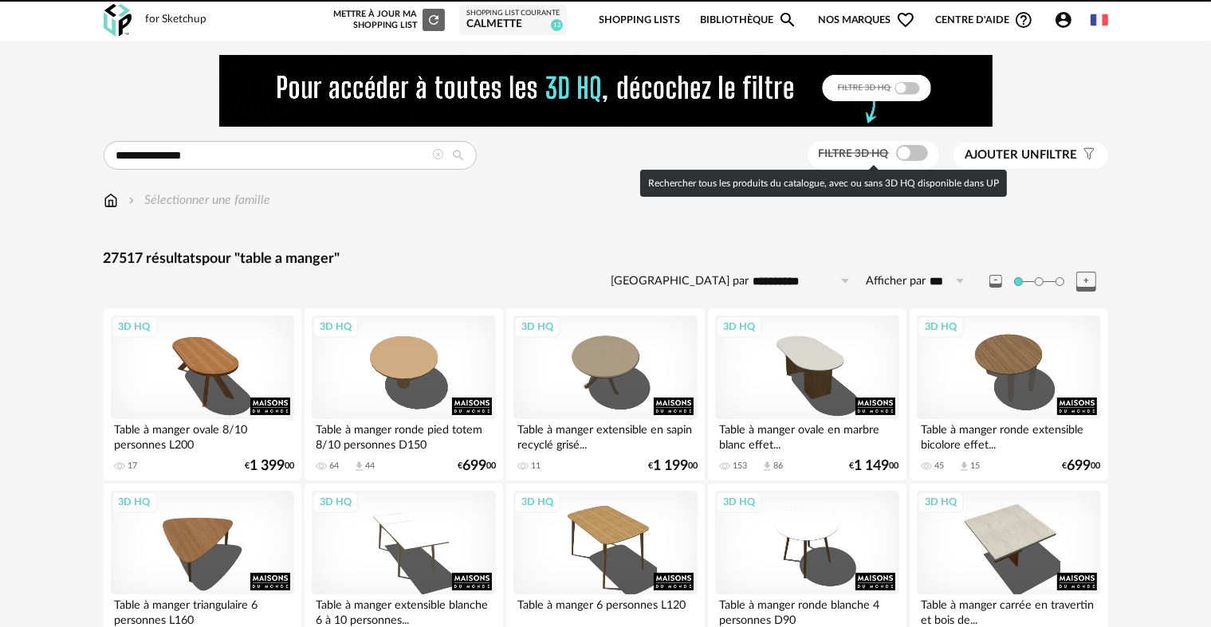
click at [908, 156] on span at bounding box center [912, 153] width 32 height 16
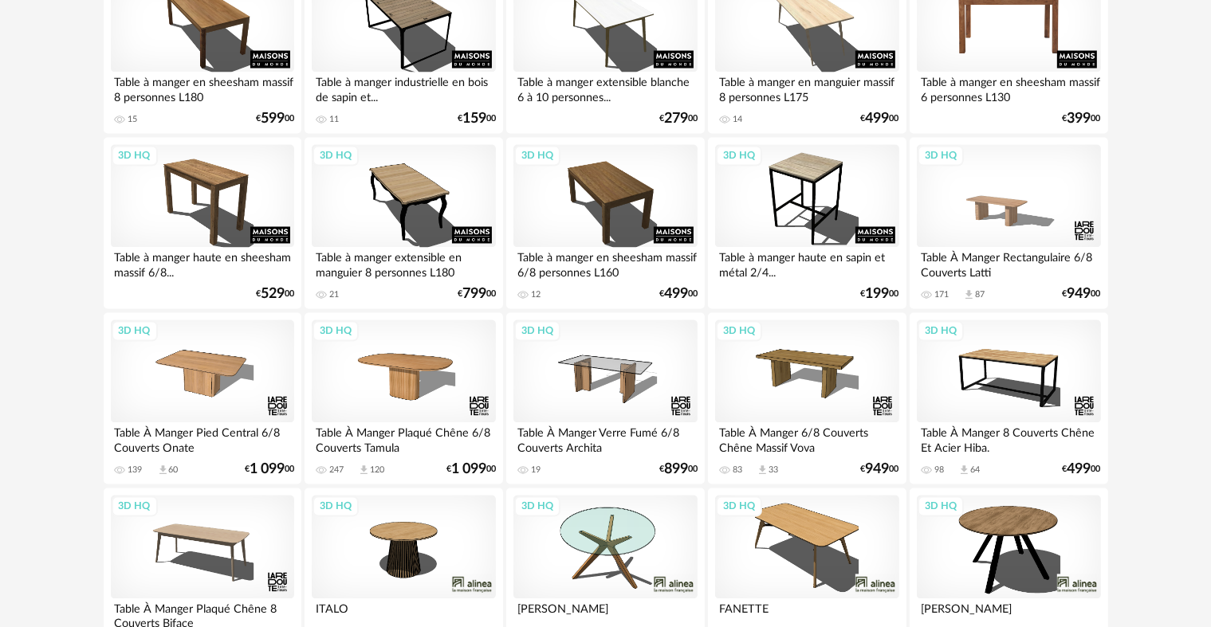
scroll to position [2790, 0]
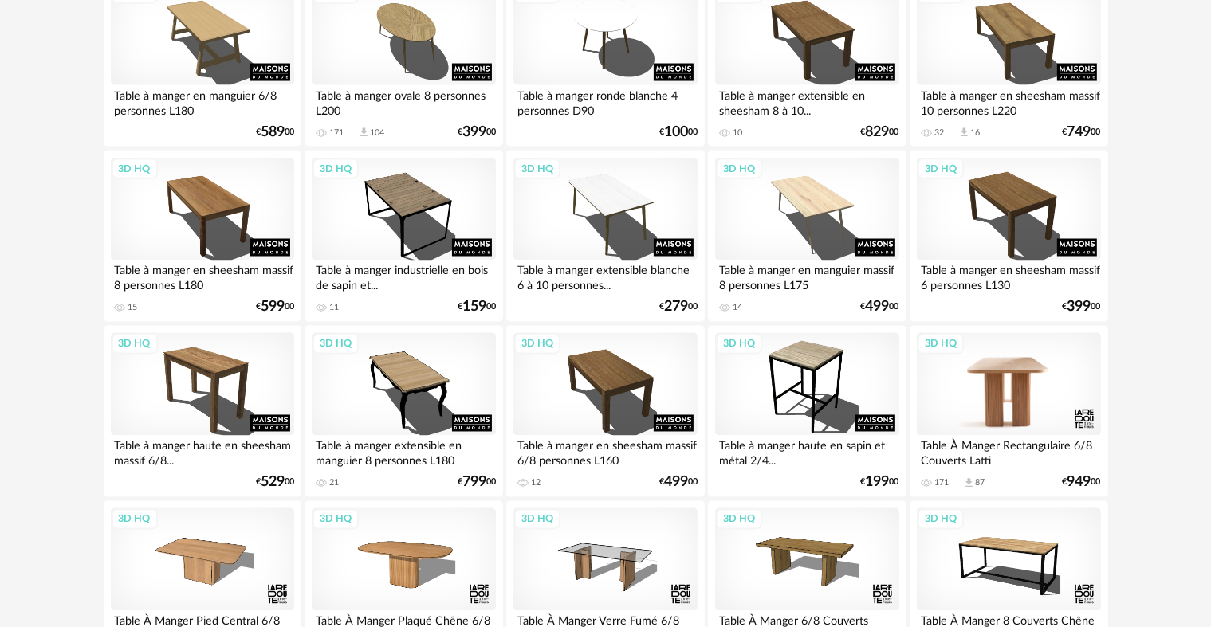
click at [1055, 402] on div "3D HQ" at bounding box center [1008, 385] width 183 height 104
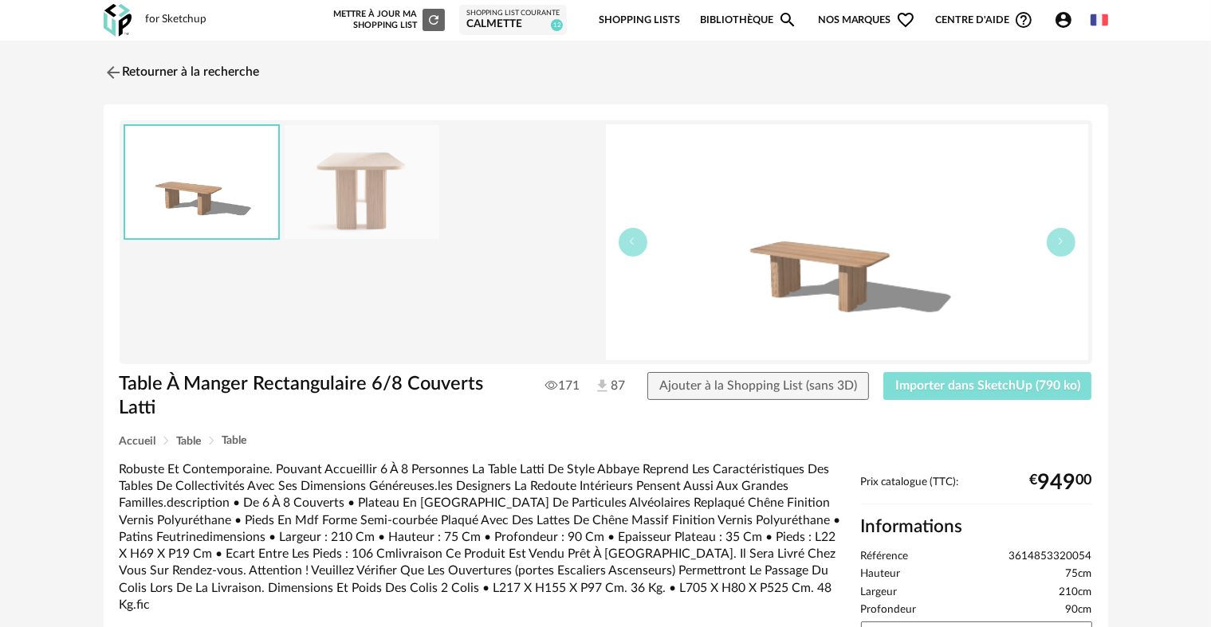
click at [963, 383] on span "Importer dans SketchUp (790 ko)" at bounding box center [987, 385] width 185 height 13
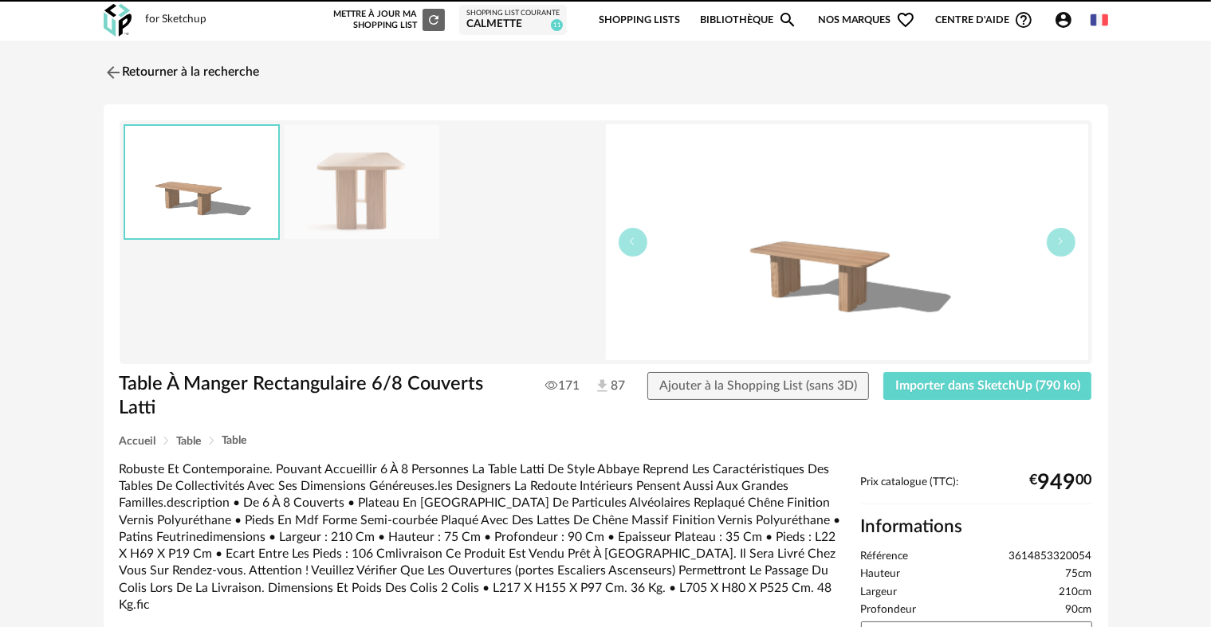
scroll to position [19, 0]
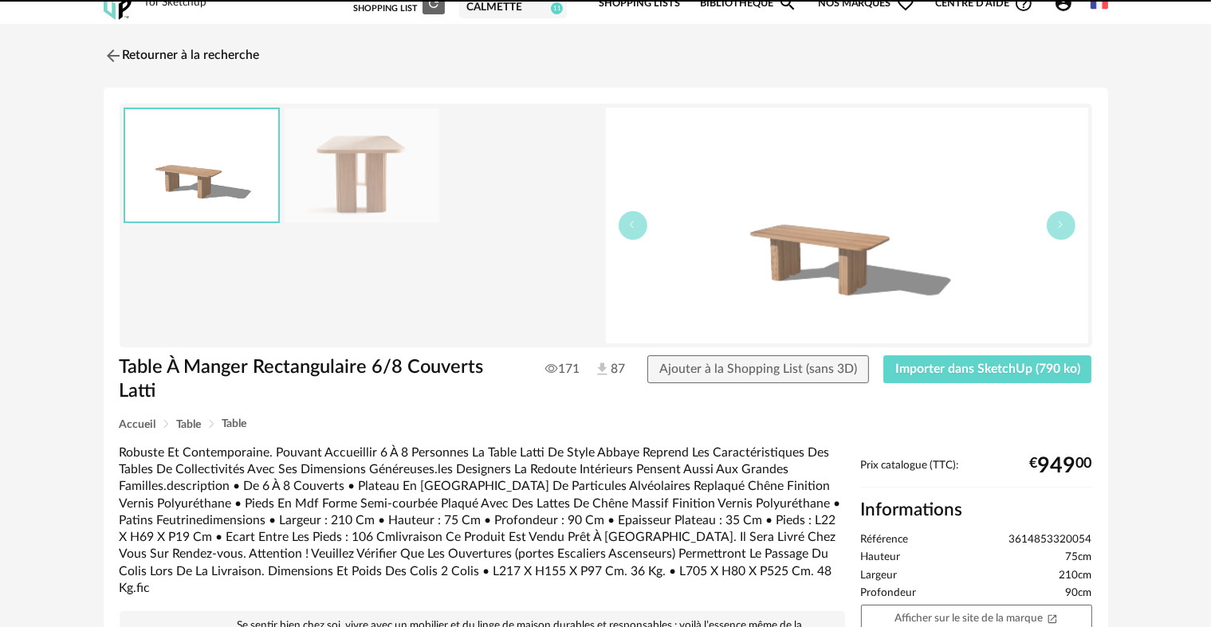
drag, startPoint x: 622, startPoint y: 306, endPoint x: 697, endPoint y: 230, distance: 107.1
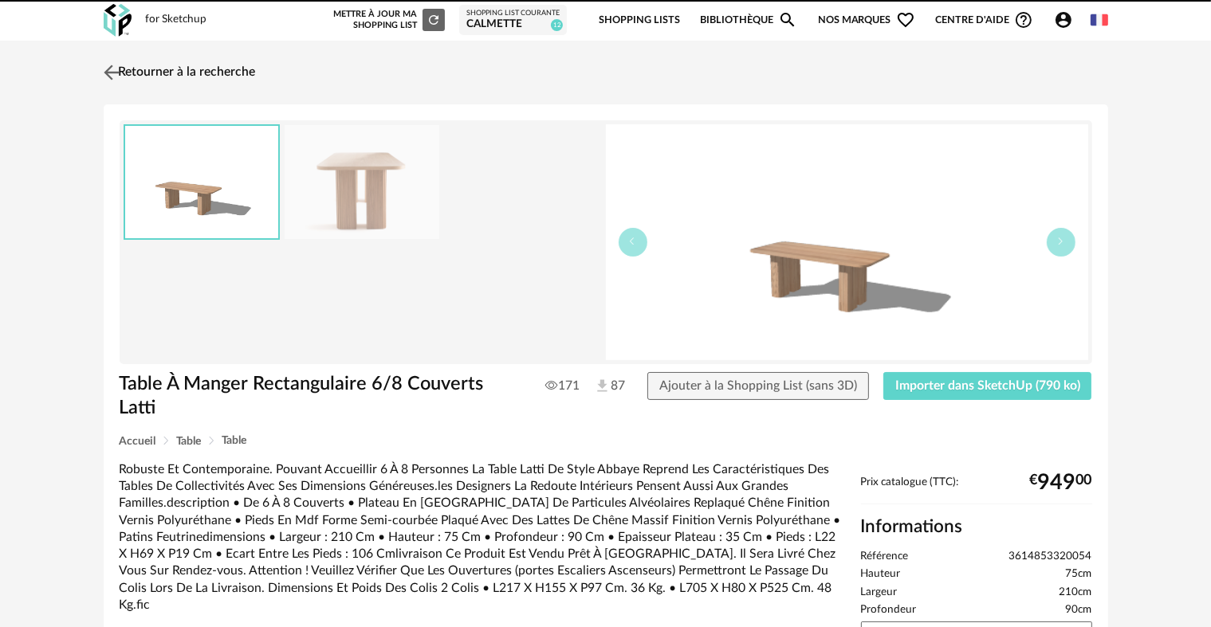
click at [106, 73] on img at bounding box center [111, 72] width 23 height 23
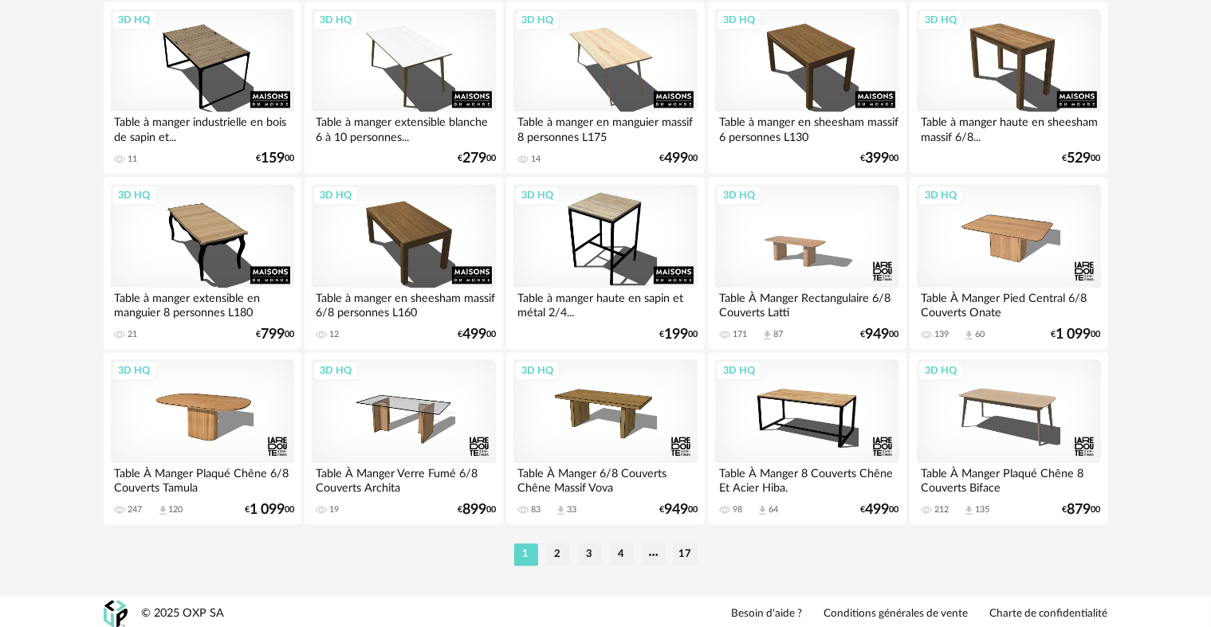
scroll to position [3294, 0]
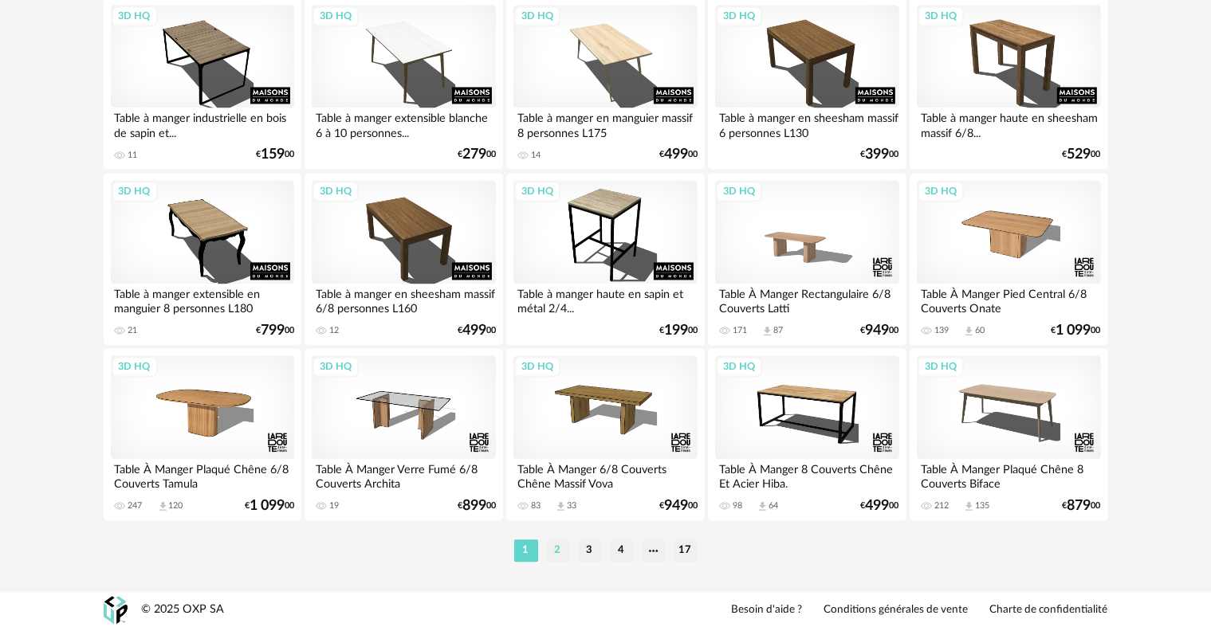
click at [562, 544] on li "2" at bounding box center [558, 551] width 24 height 22
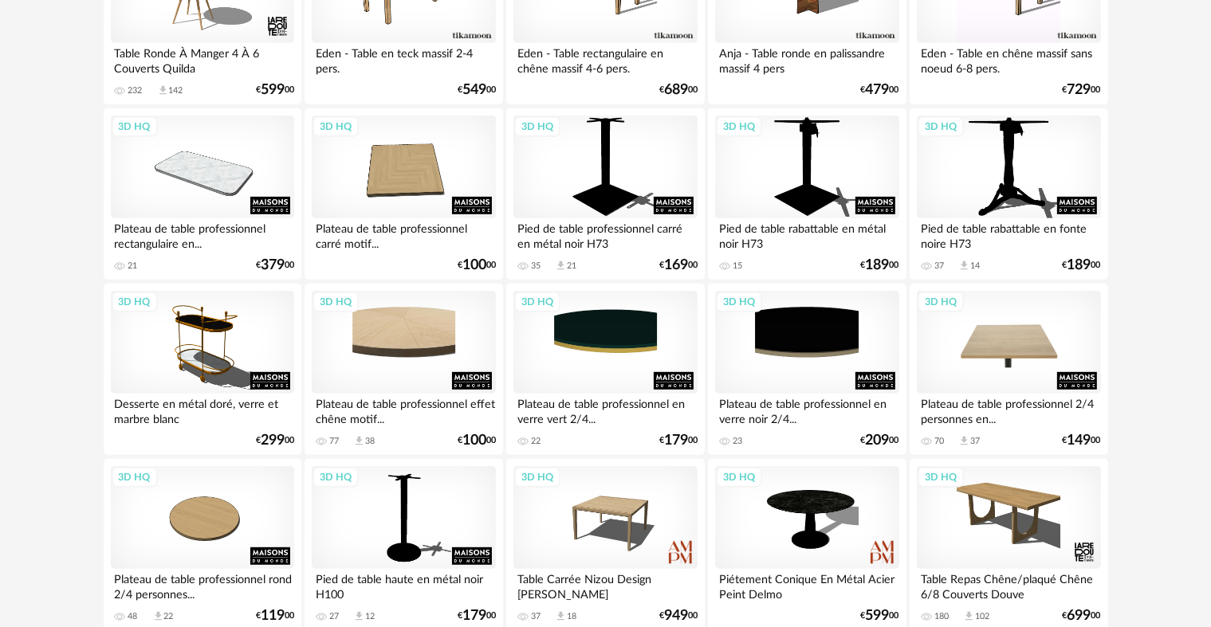
scroll to position [797, 0]
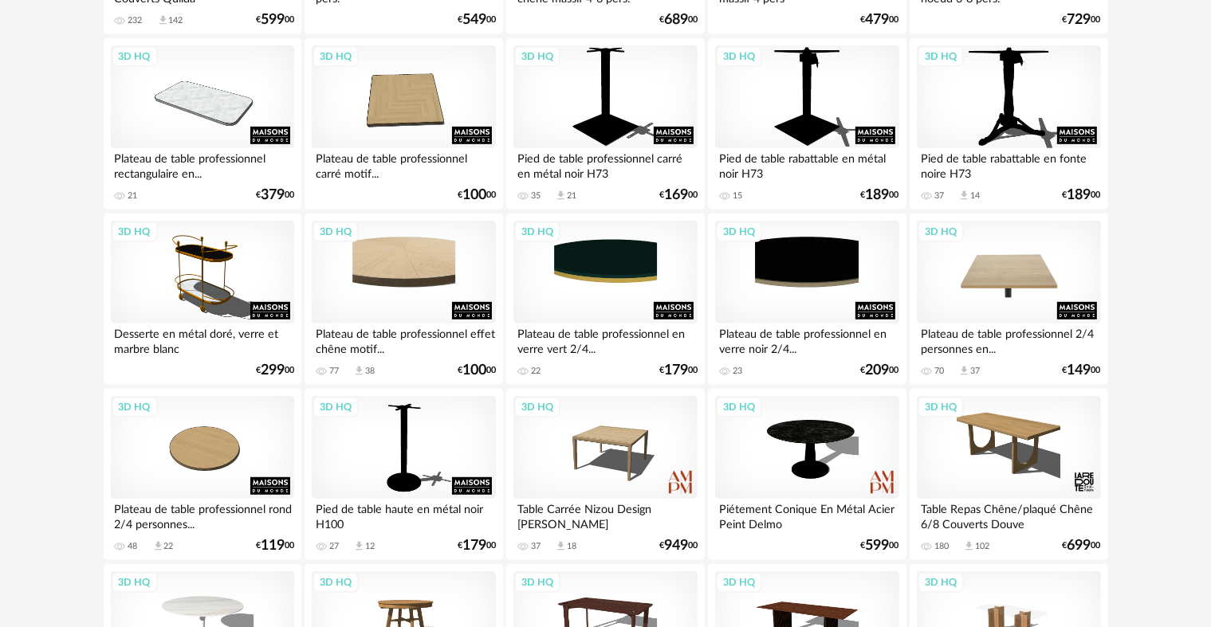
click at [1069, 258] on div "3D HQ" at bounding box center [1008, 273] width 183 height 104
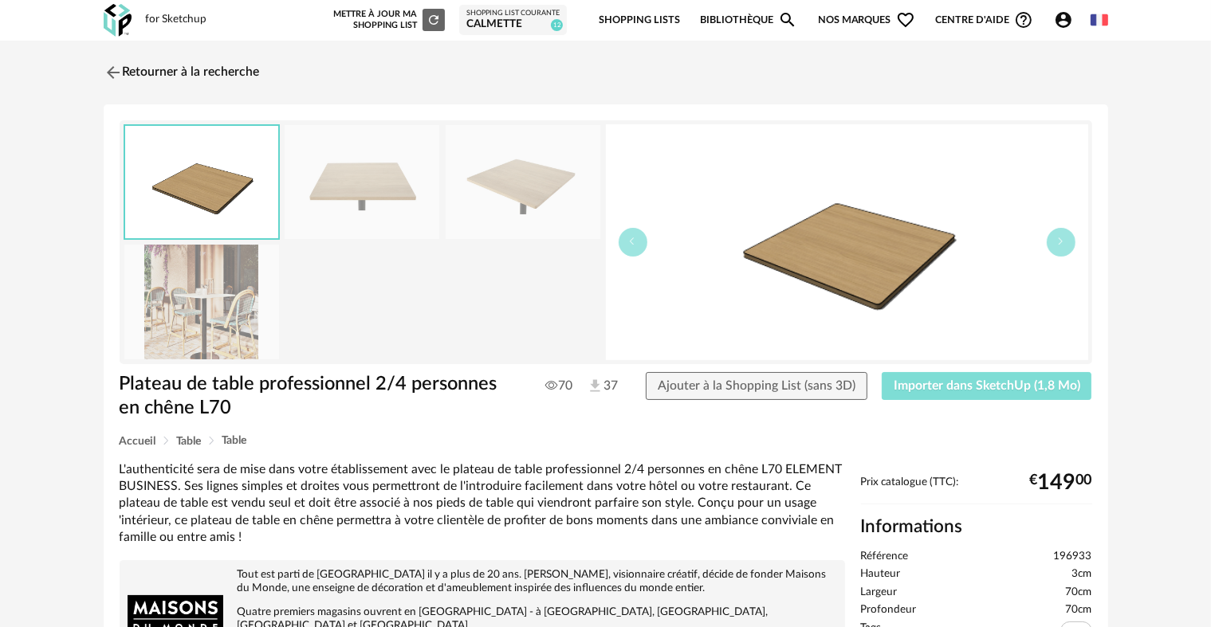
click at [953, 391] on span "Importer dans SketchUp (1,8 Mo)" at bounding box center [987, 385] width 187 height 13
